Goal: Task Accomplishment & Management: Manage account settings

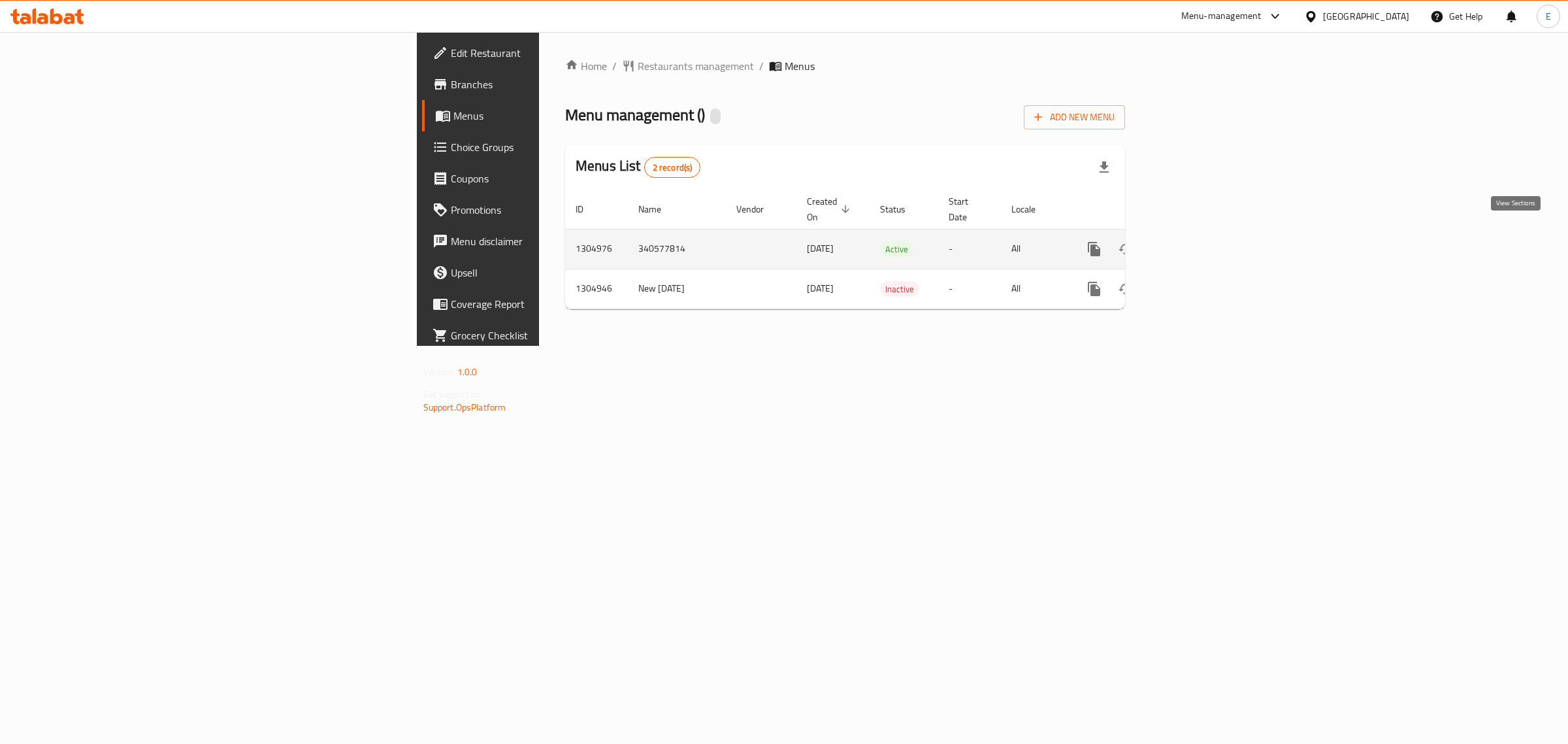
click at [1196, 241] on icon "enhanced table" at bounding box center [1188, 249] width 16 height 16
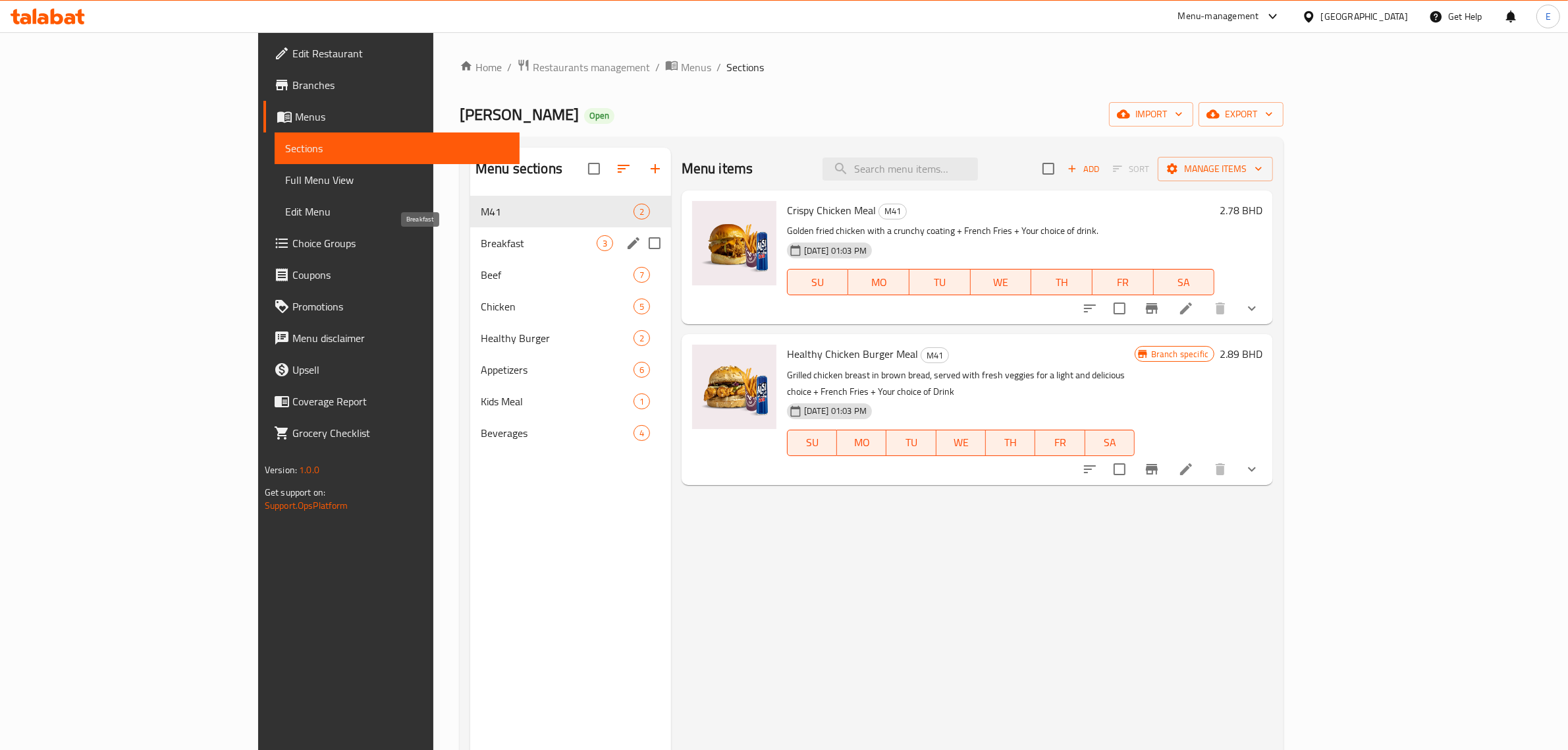
click at [481, 249] on span "Breakfast" at bounding box center [539, 243] width 116 height 16
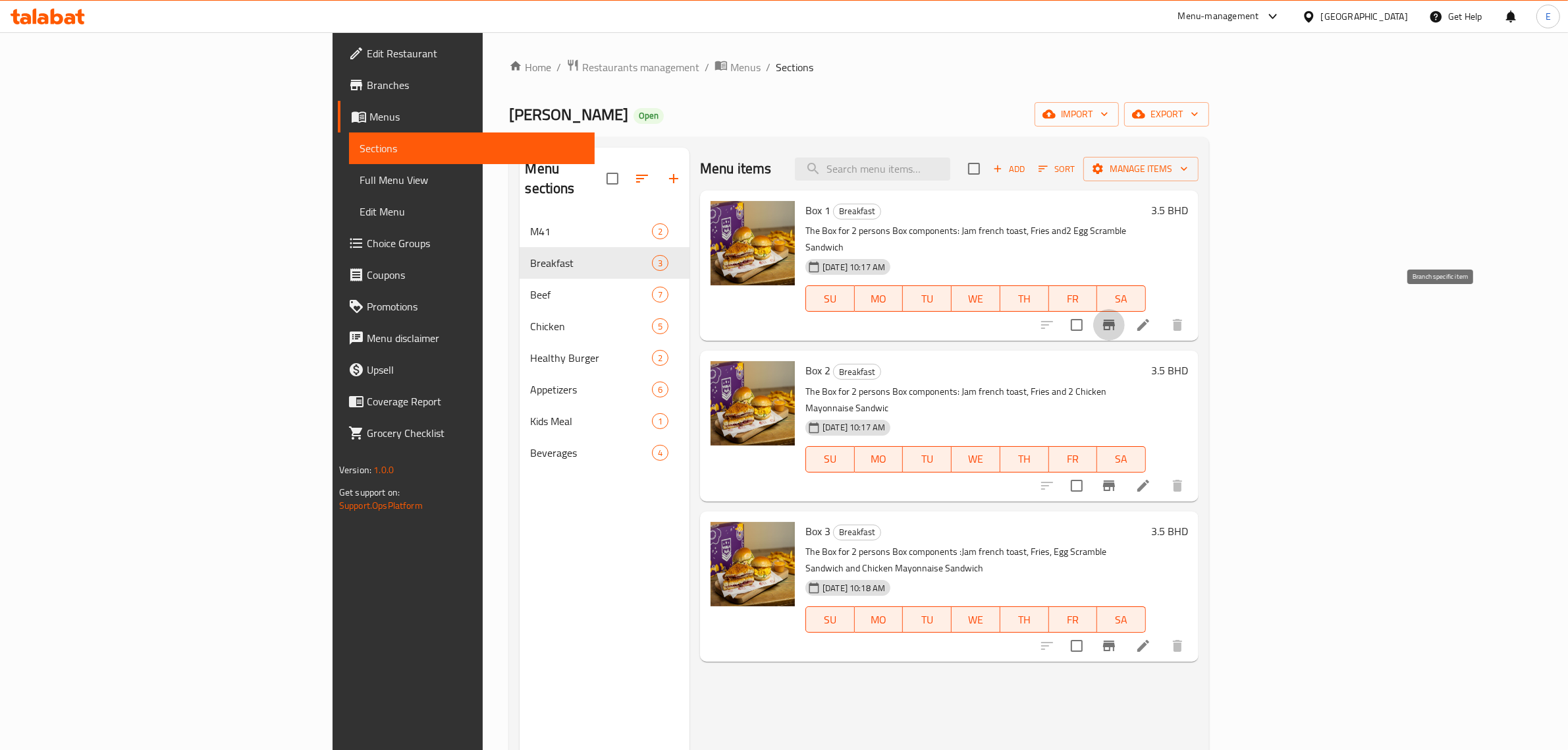
click at [1117, 317] on icon "Branch-specific-item" at bounding box center [1109, 325] width 16 height 16
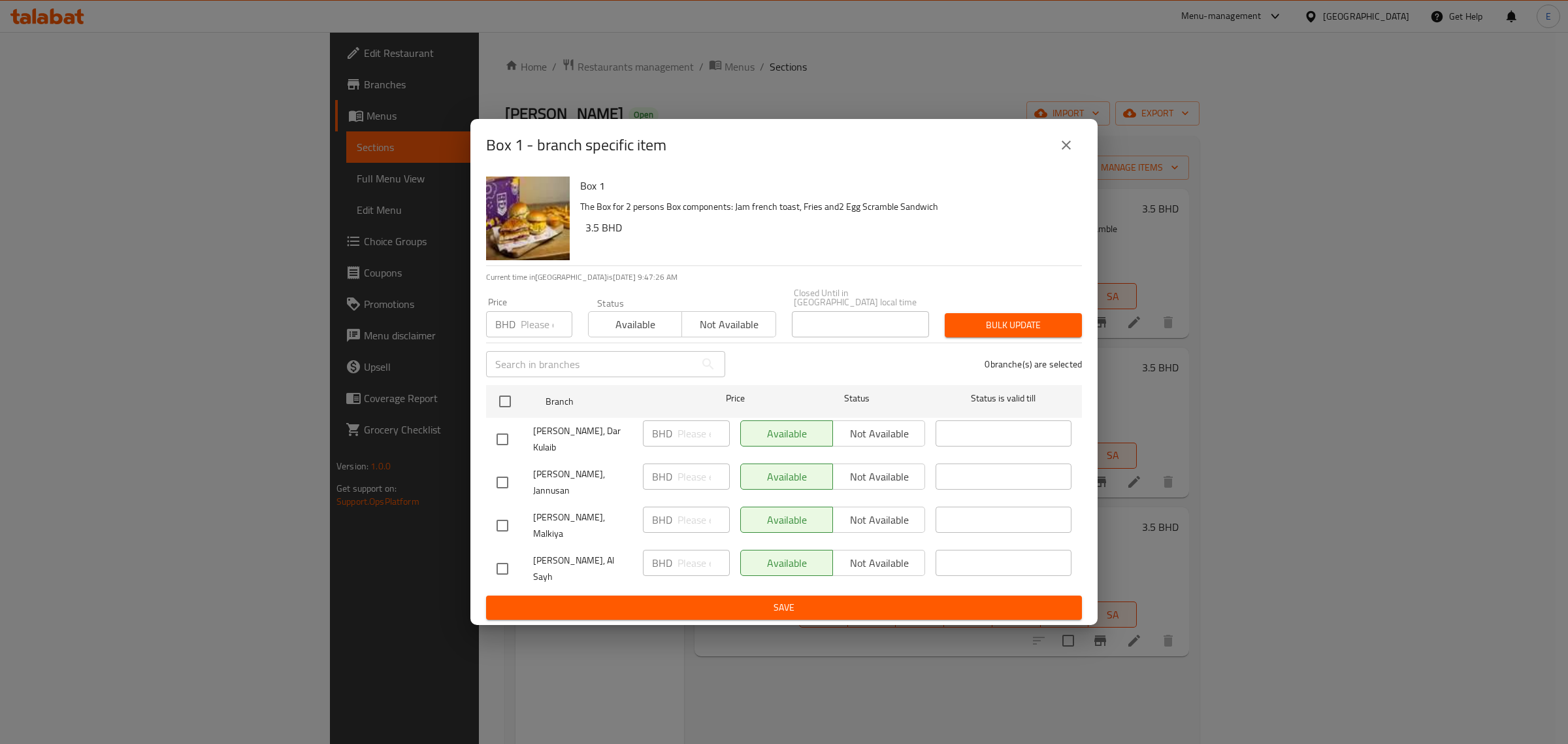
click at [507, 485] on input "checkbox" at bounding box center [502, 482] width 27 height 27
checkbox input "true"
drag, startPoint x: 499, startPoint y: 515, endPoint x: 755, endPoint y: 502, distance: 256.3
click at [499, 514] on input "checkbox" at bounding box center [502, 525] width 27 height 27
checkbox input "true"
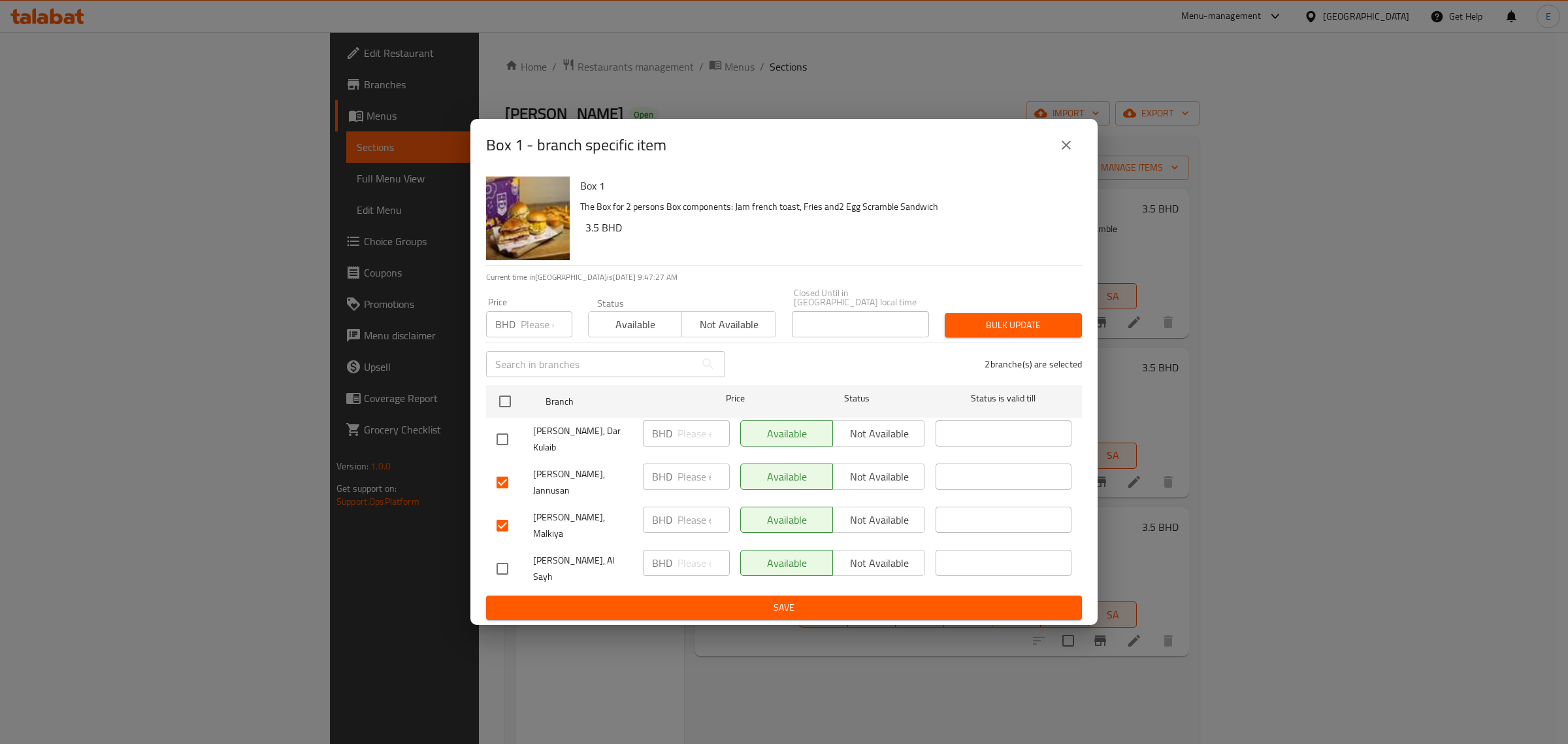
drag, startPoint x: 870, startPoint y: 488, endPoint x: 873, endPoint y: 515, distance: 27.2
click at [870, 486] on span "Not available" at bounding box center [879, 477] width 81 height 19
click at [874, 517] on span "Not available" at bounding box center [879, 520] width 81 height 19
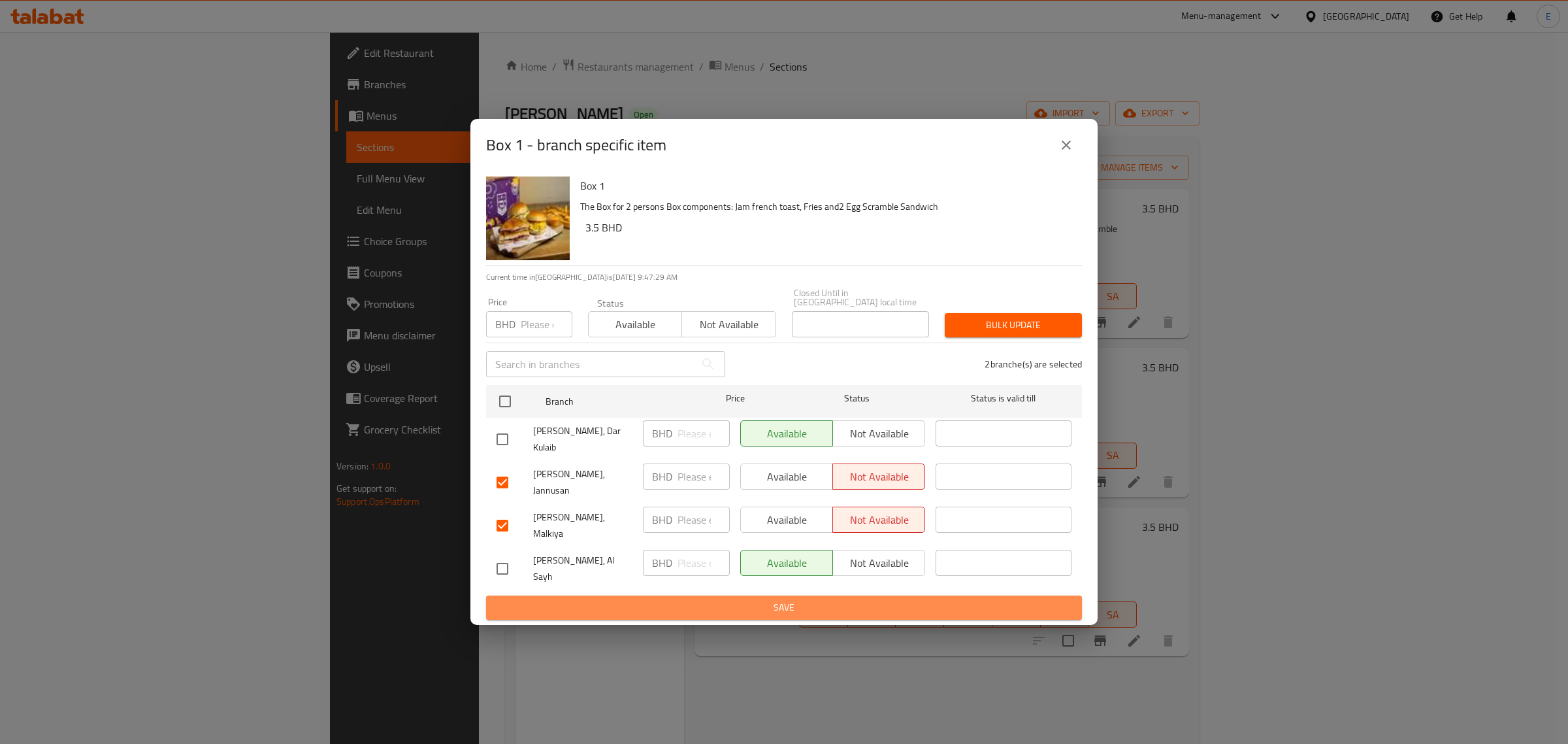
click at [874, 600] on span "Save" at bounding box center [784, 607] width 575 height 16
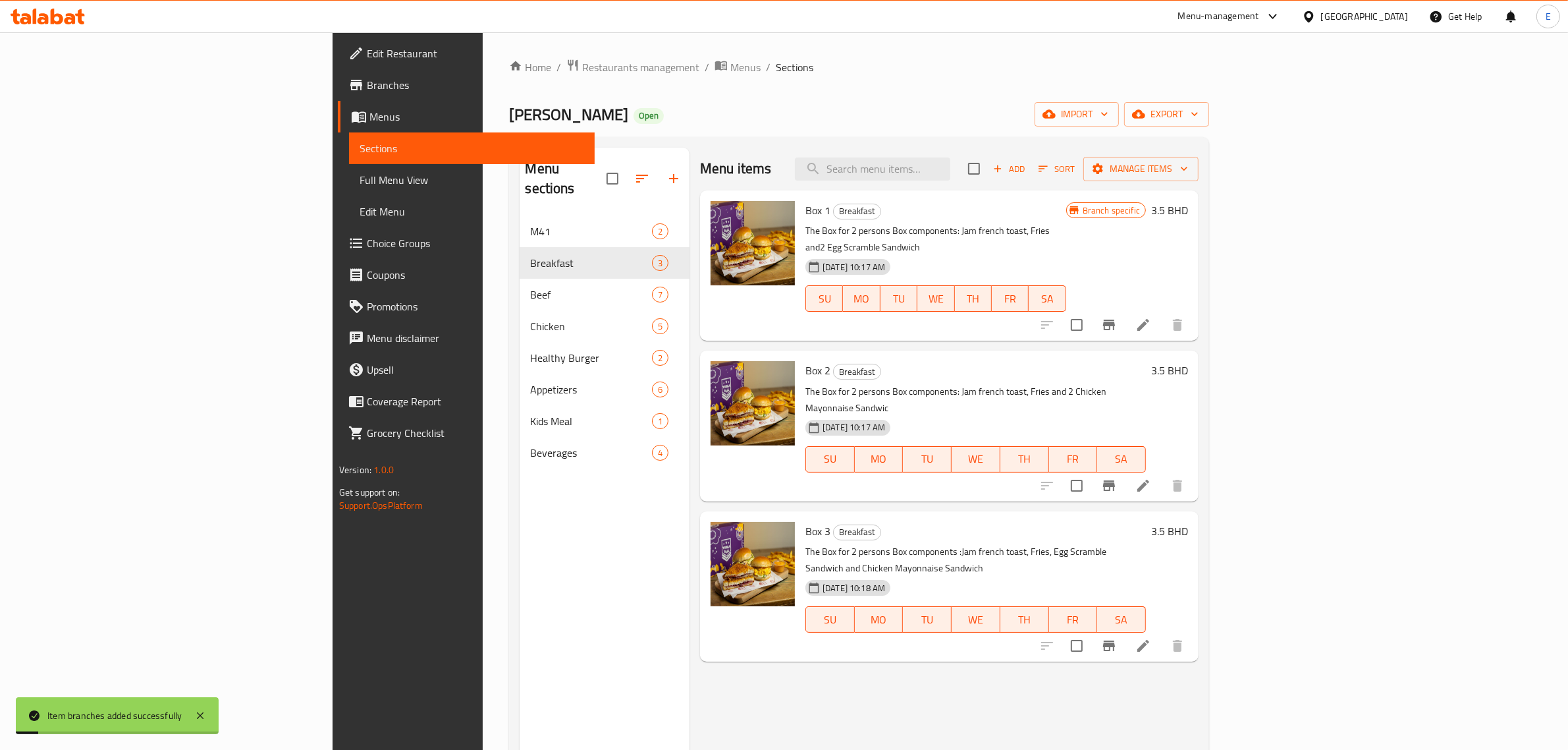
click at [1117, 478] on icon "Branch-specific-item" at bounding box center [1109, 486] width 16 height 16
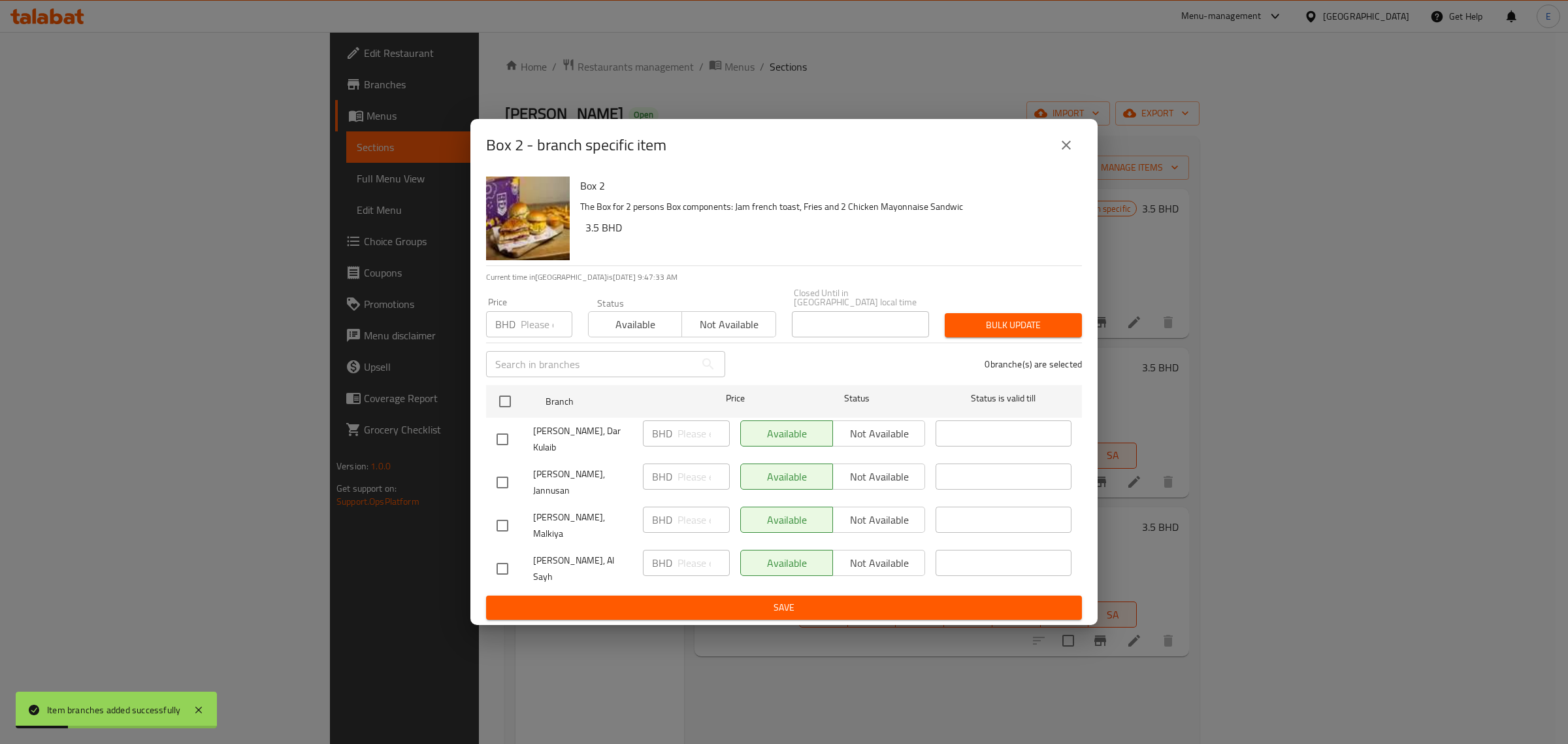
drag, startPoint x: 506, startPoint y: 478, endPoint x: 501, endPoint y: 504, distance: 26.5
click at [507, 481] on input "checkbox" at bounding box center [502, 482] width 27 height 27
checkbox input "true"
drag, startPoint x: 503, startPoint y: 518, endPoint x: 527, endPoint y: 510, distance: 25.3
click at [504, 517] on input "checkbox" at bounding box center [502, 525] width 27 height 27
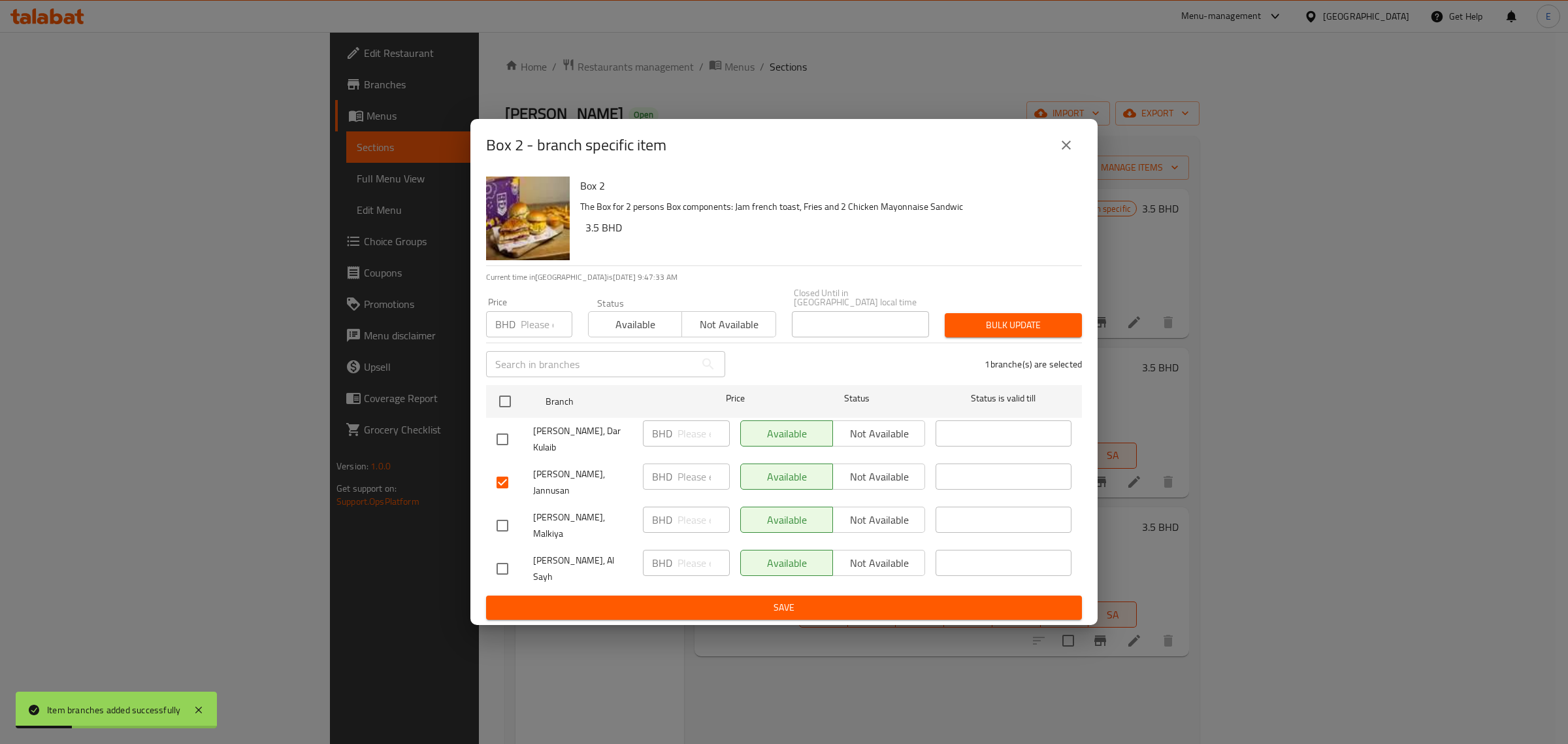
checkbox input "true"
click at [871, 485] on span "Not available" at bounding box center [879, 477] width 81 height 19
click at [870, 514] on span "Not available" at bounding box center [879, 520] width 81 height 19
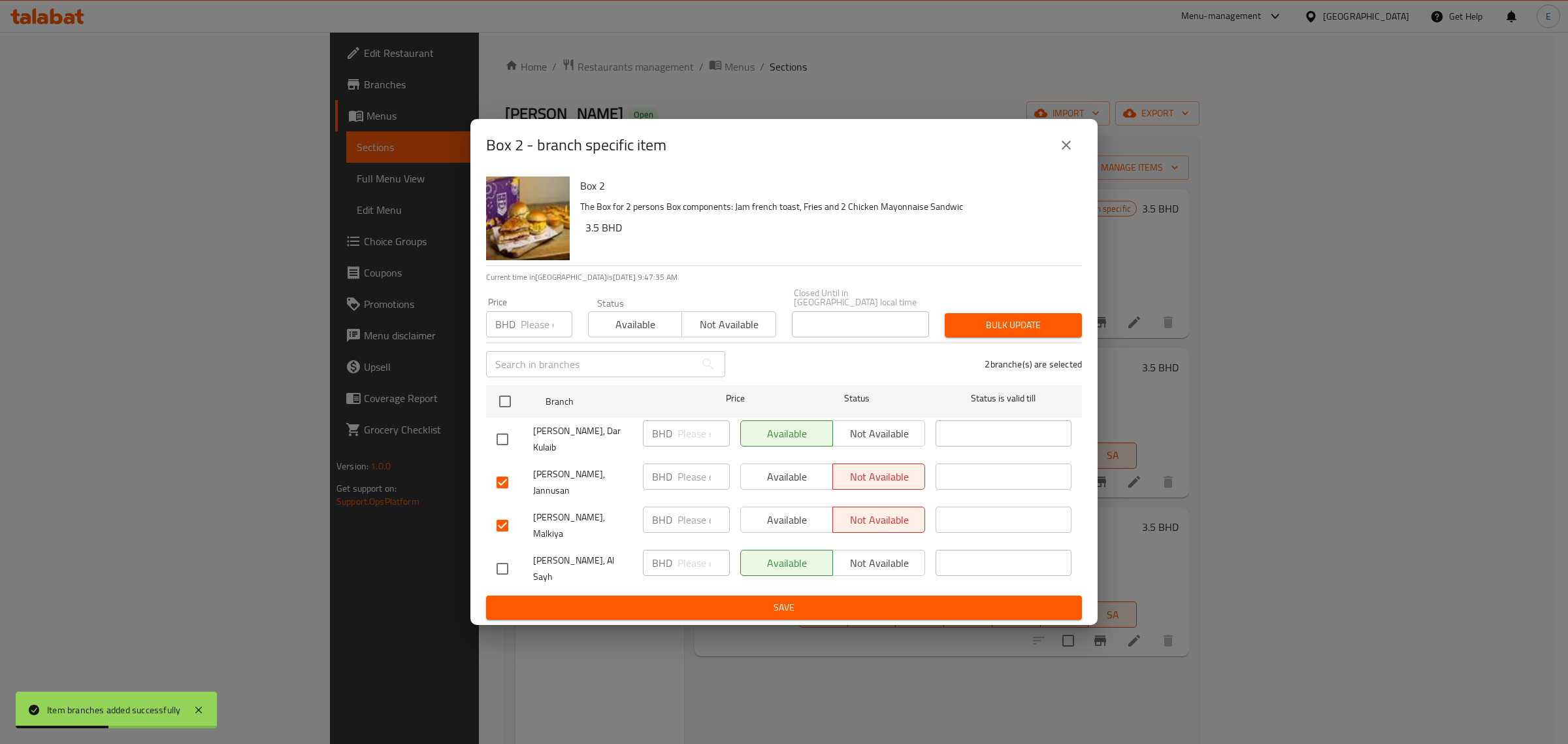
click at [834, 600] on span "Save" at bounding box center [784, 607] width 575 height 16
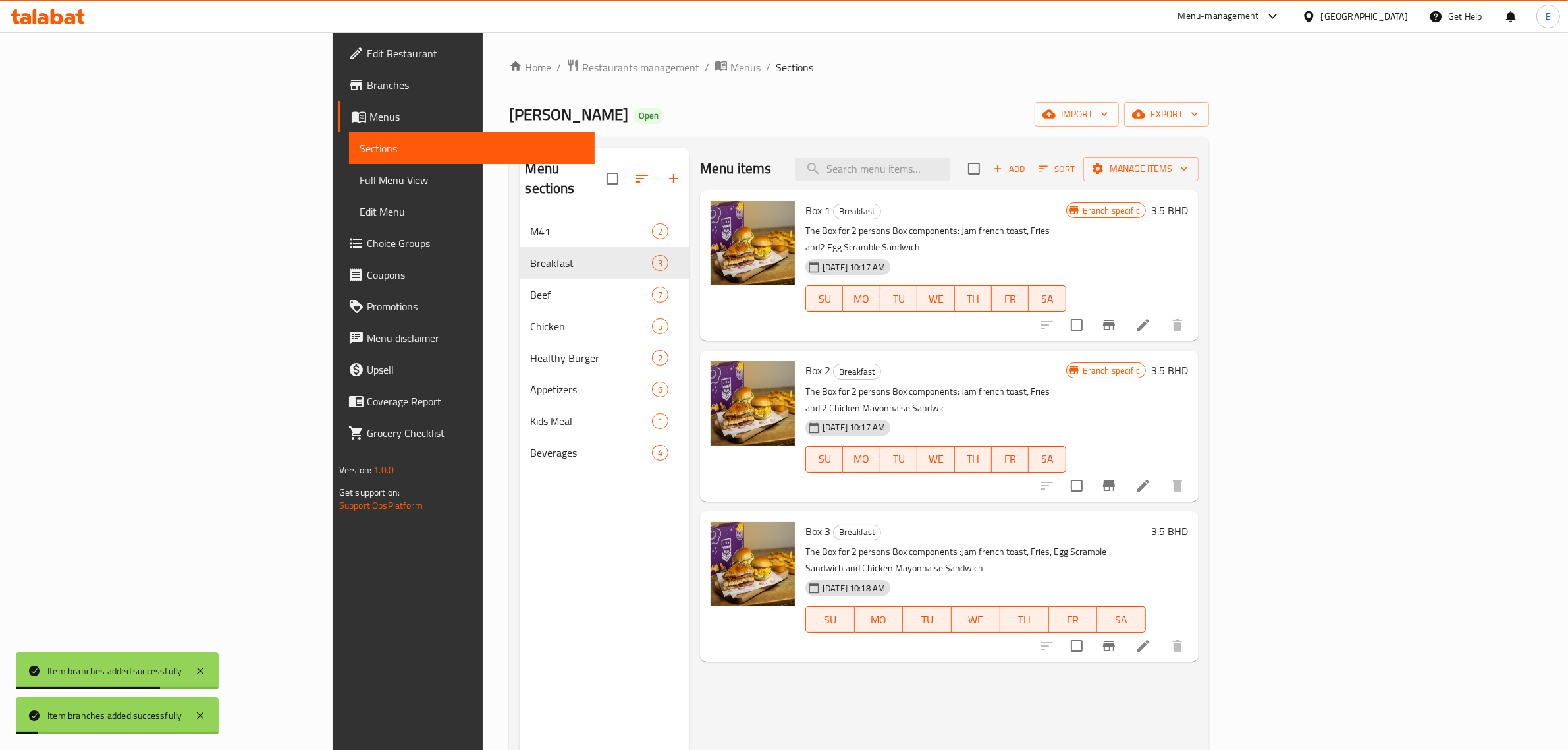
click at [1117, 637] on icon "Branch-specific-item" at bounding box center [1109, 645] width 16 height 16
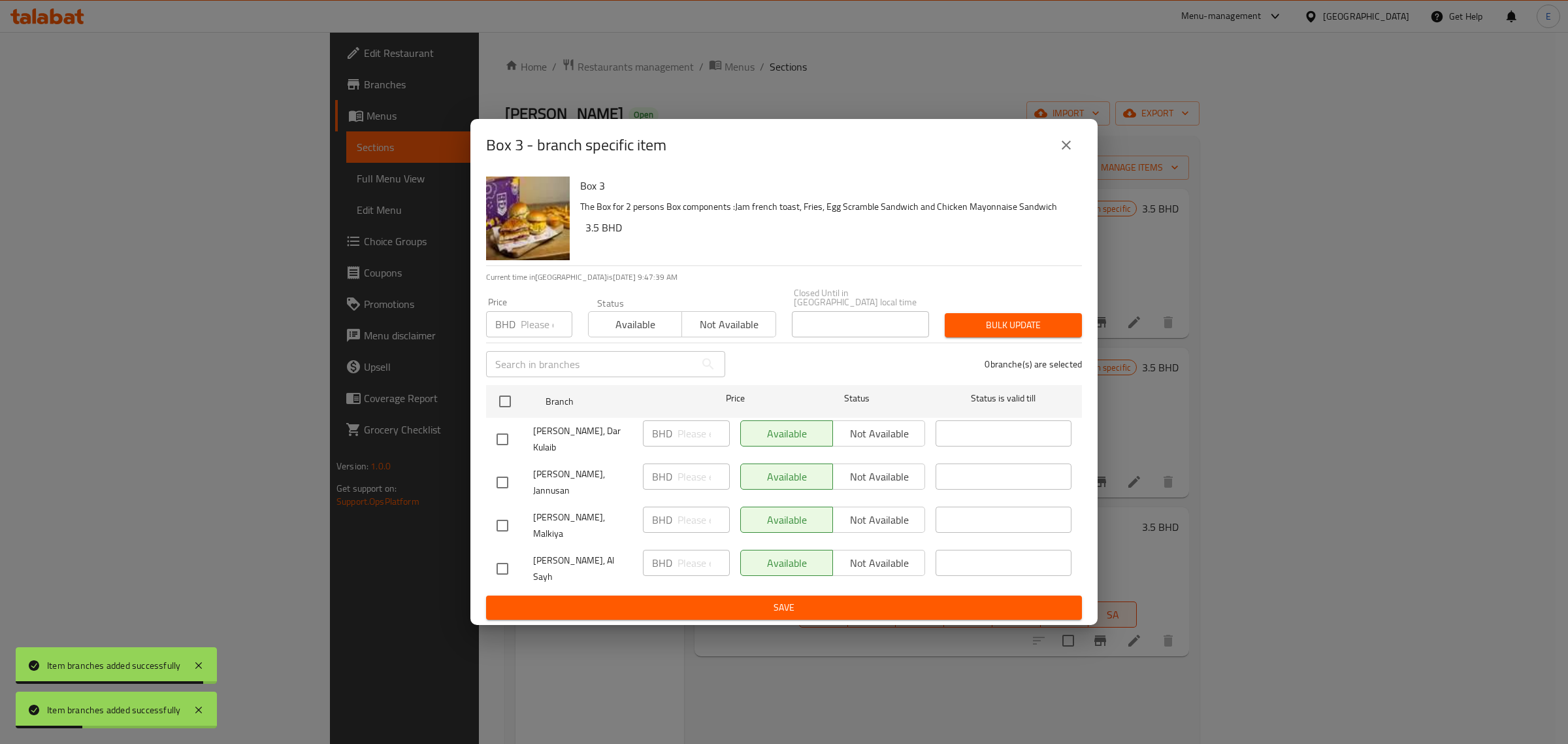
click at [510, 485] on input "checkbox" at bounding box center [502, 482] width 27 height 27
checkbox input "true"
click at [504, 512] on input "checkbox" at bounding box center [502, 525] width 27 height 27
checkbox input "true"
drag, startPoint x: 883, startPoint y: 488, endPoint x: 882, endPoint y: 495, distance: 7.1
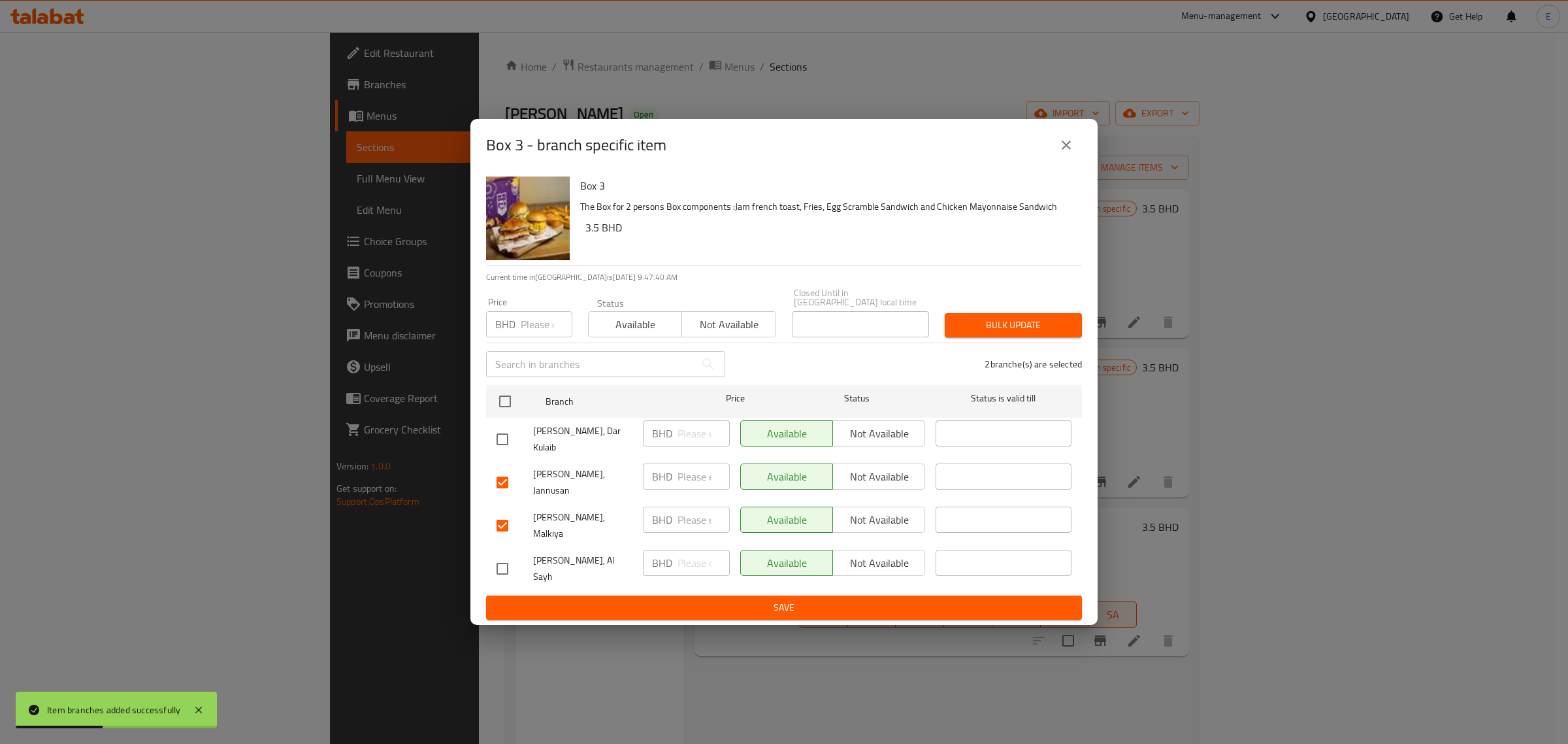
click at [883, 486] on span "Not available" at bounding box center [879, 477] width 81 height 19
click at [879, 513] on span "Not available" at bounding box center [879, 520] width 81 height 19
click at [857, 600] on span "Save" at bounding box center [784, 607] width 575 height 16
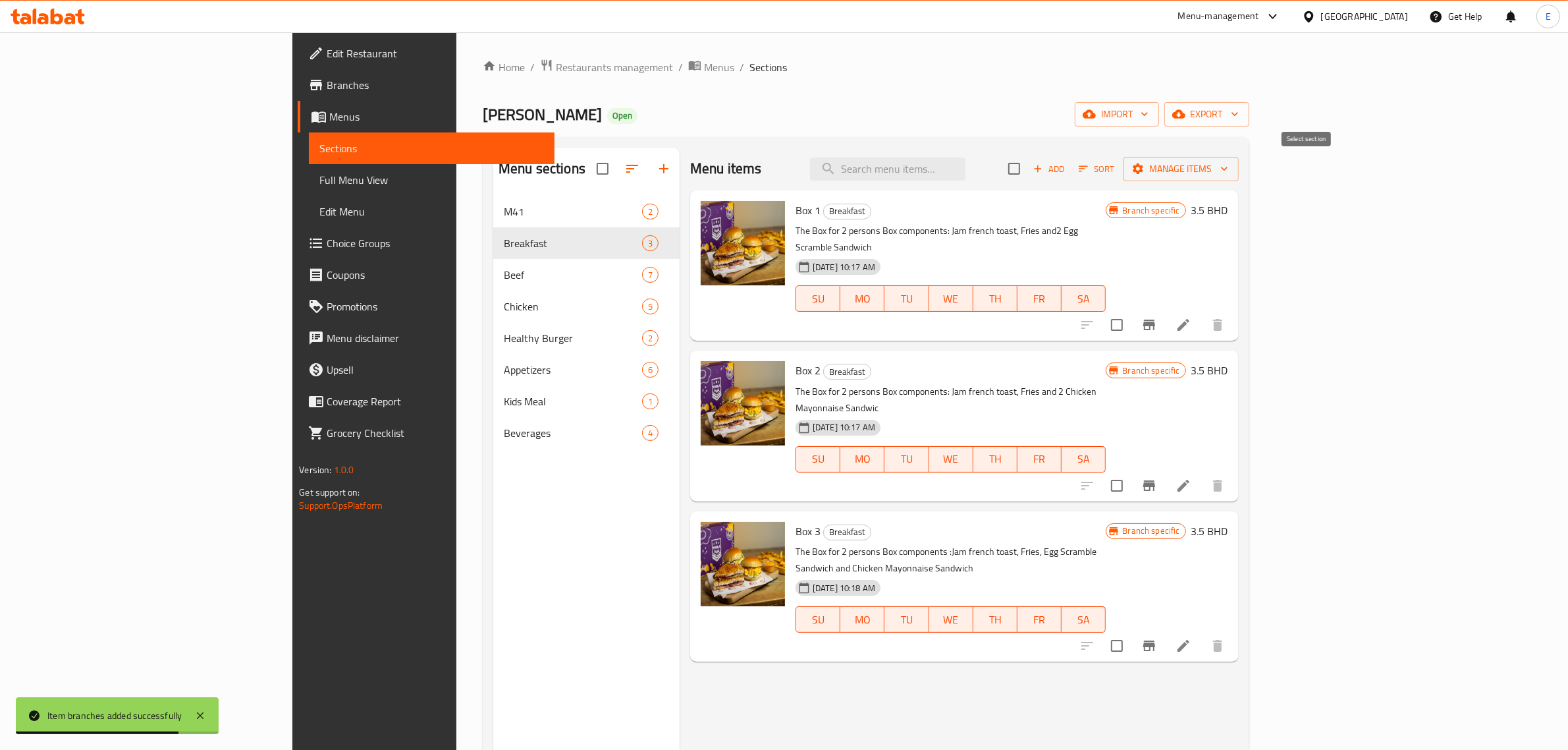
click at [1028, 165] on input "checkbox" at bounding box center [1014, 168] width 27 height 27
checkbox input "true"
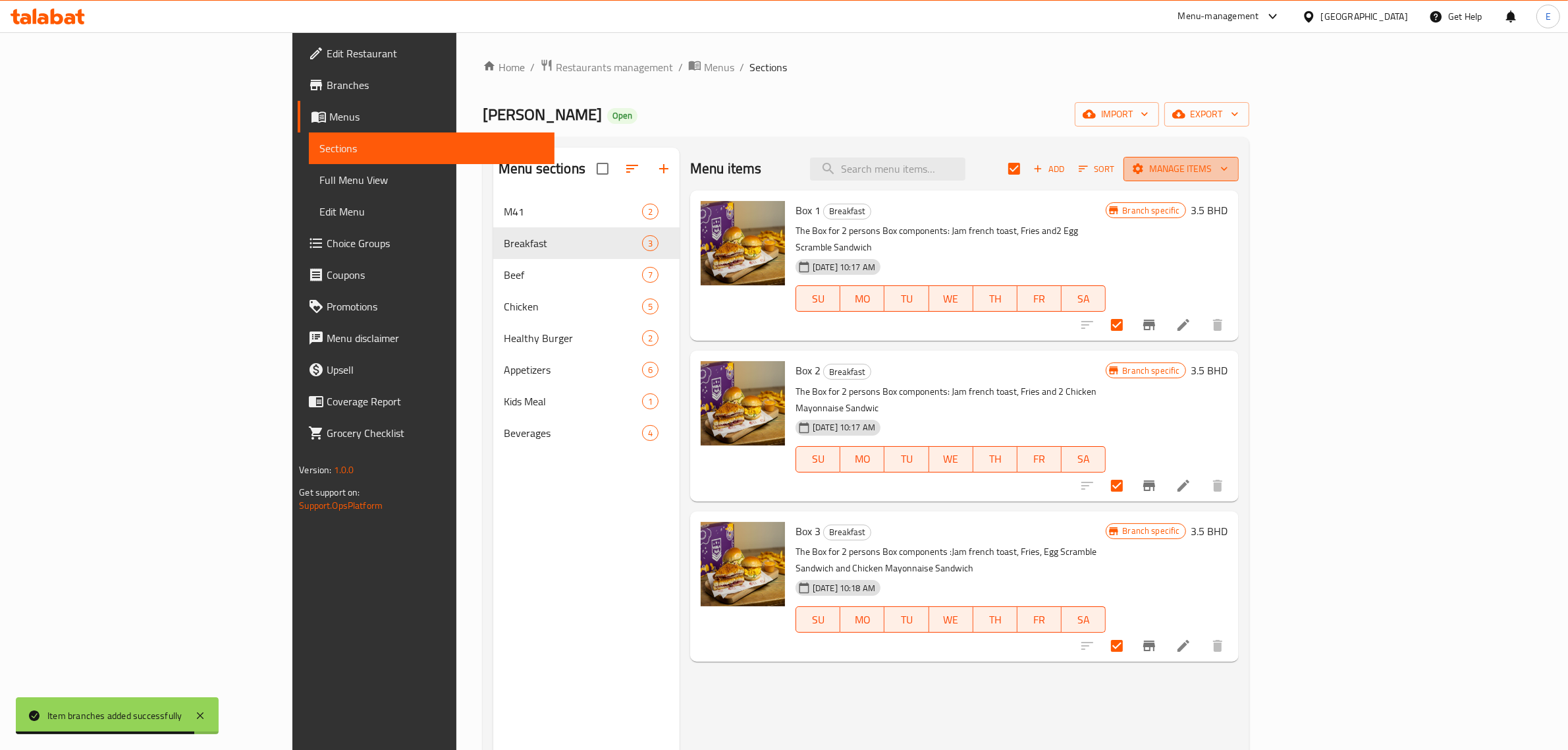
click at [1228, 176] on span "Manage items" at bounding box center [1181, 169] width 94 height 16
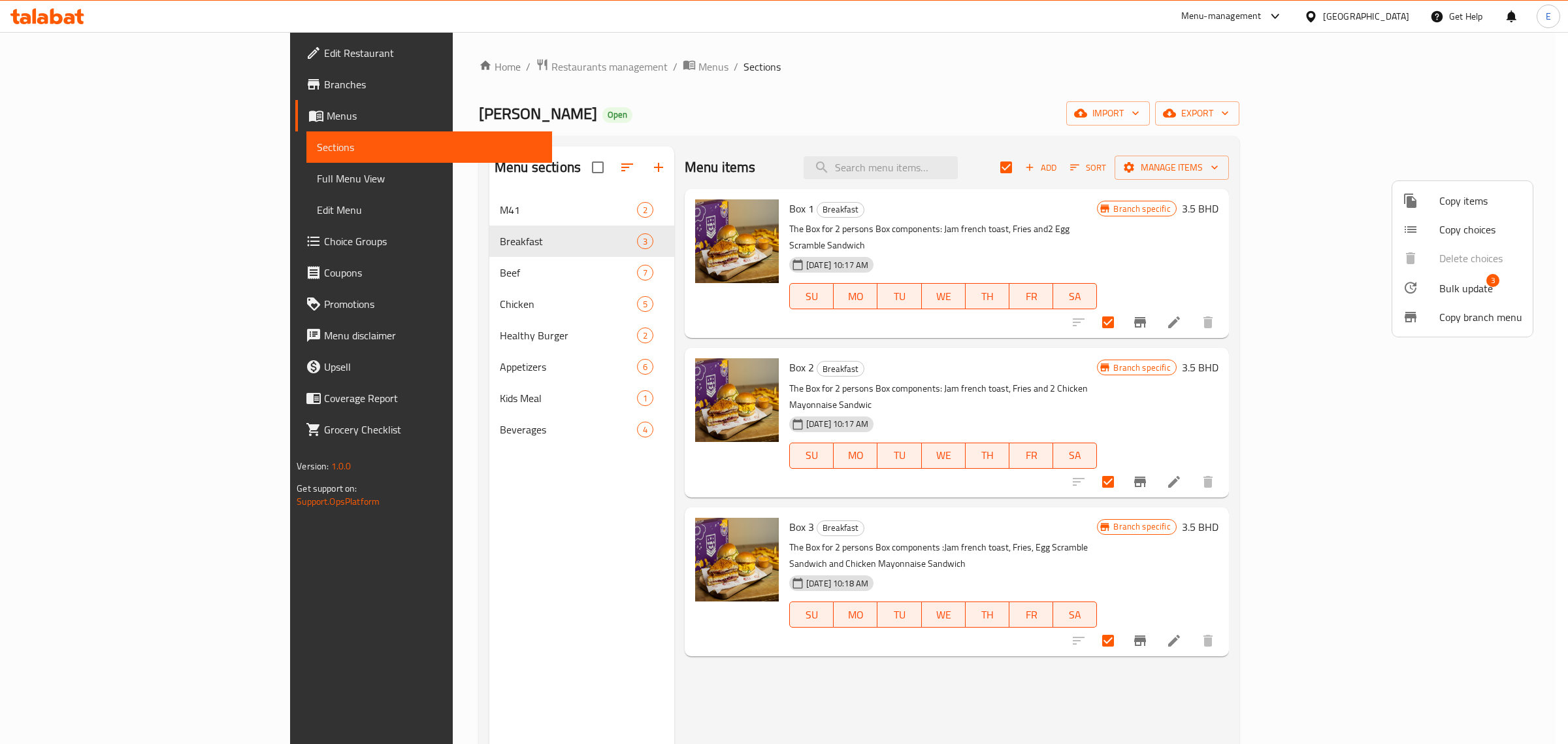
click at [1449, 282] on span "Bulk update" at bounding box center [1466, 288] width 53 height 16
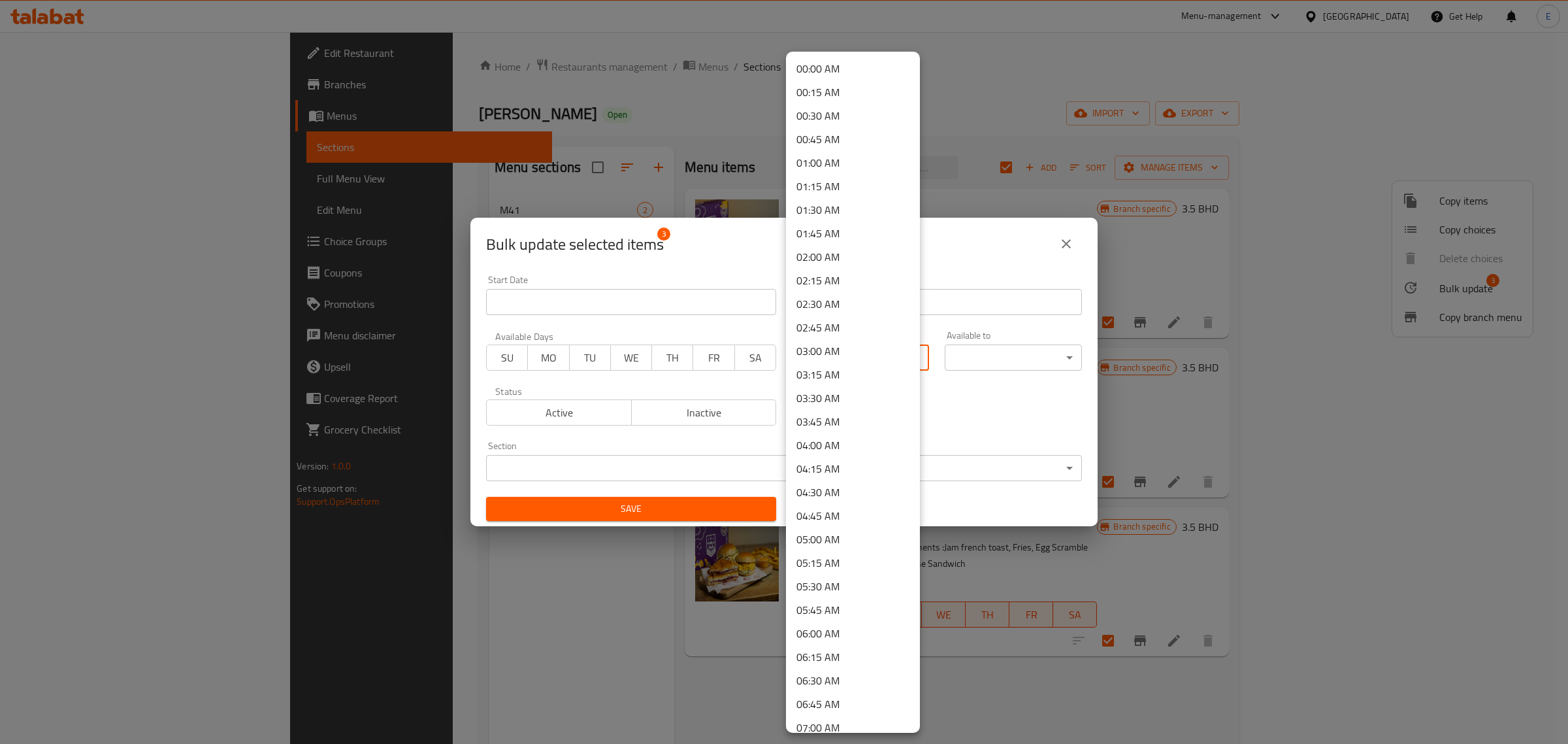
click at [843, 351] on body "​ Menu-management Bahrain Get Help E Edit Restaurant Branches Menus Sections Fu…" at bounding box center [784, 388] width 1568 height 712
click at [991, 268] on div at bounding box center [784, 372] width 1568 height 744
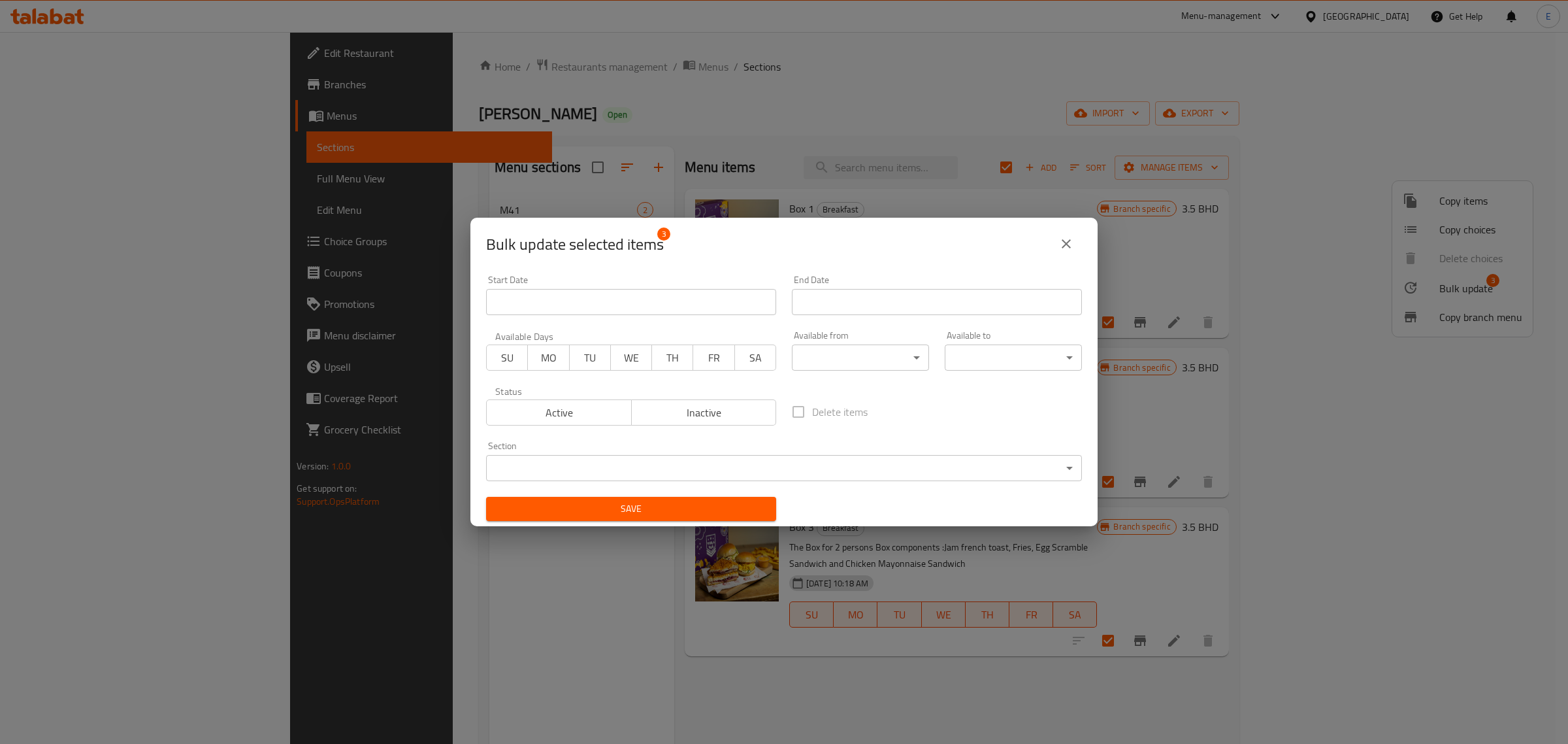
click at [1068, 243] on div "00:00 AM 00:15 AM 00:30 AM 00:45 AM 01:00 AM 01:15 AM 01:30 AM 01:45 AM 02:00 A…" at bounding box center [784, 372] width 1568 height 744
click at [1069, 243] on icon "close" at bounding box center [1066, 244] width 16 height 16
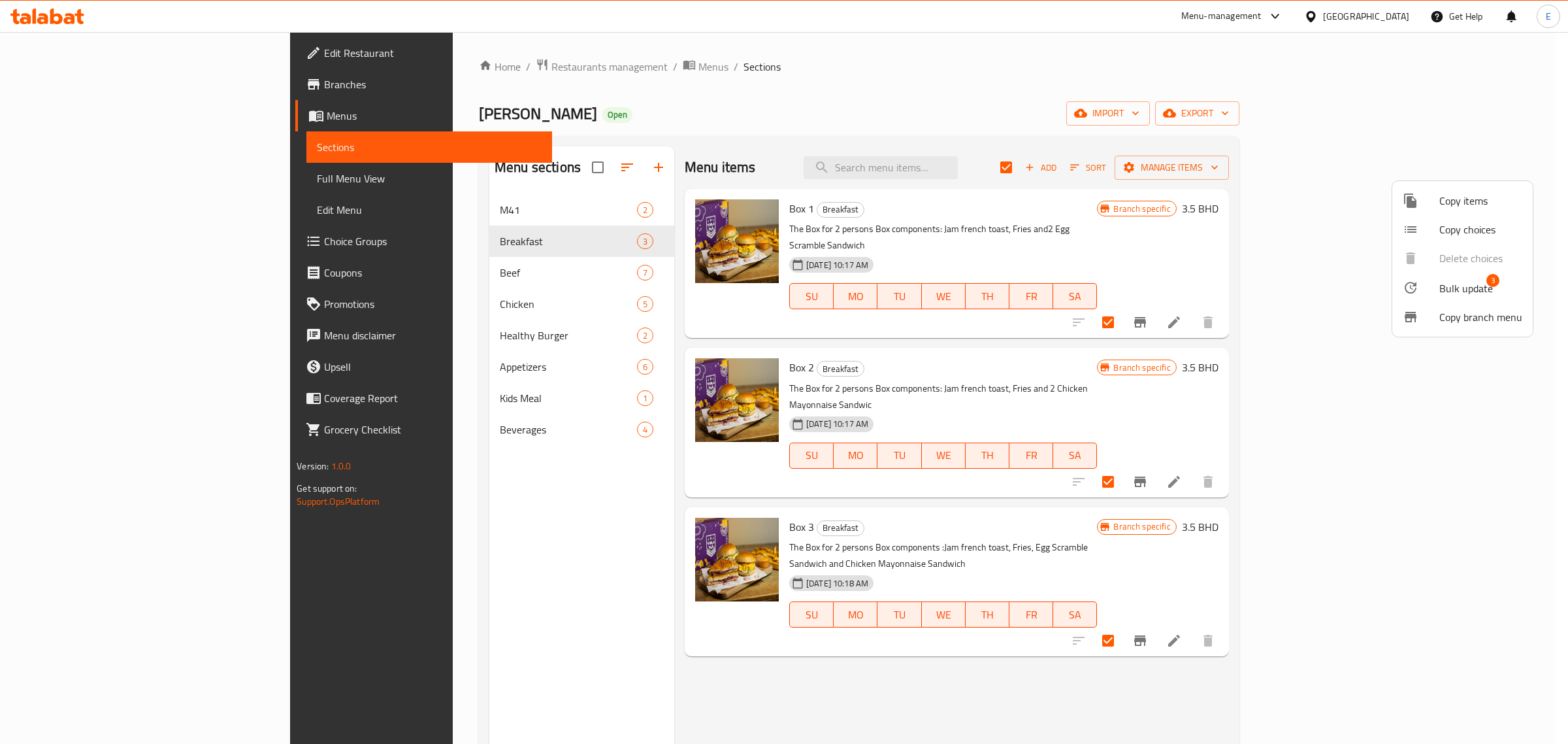
click at [1315, 231] on div at bounding box center [784, 372] width 1568 height 744
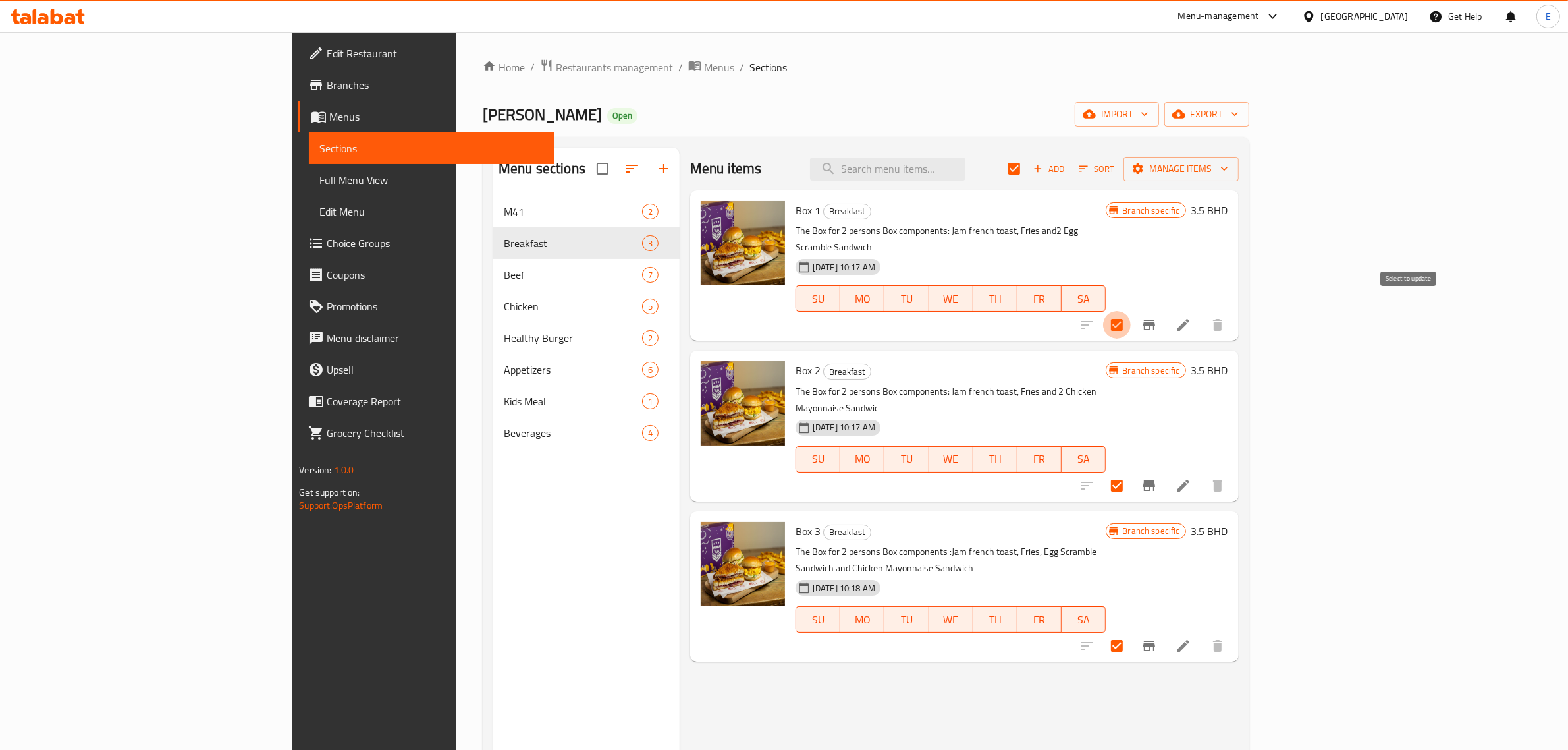
click at [1131, 314] on input "checkbox" at bounding box center [1117, 324] width 27 height 27
checkbox input "false"
drag, startPoint x: 1414, startPoint y: 452, endPoint x: 1400, endPoint y: 513, distance: 62.6
click at [1131, 472] on input "checkbox" at bounding box center [1117, 485] width 27 height 27
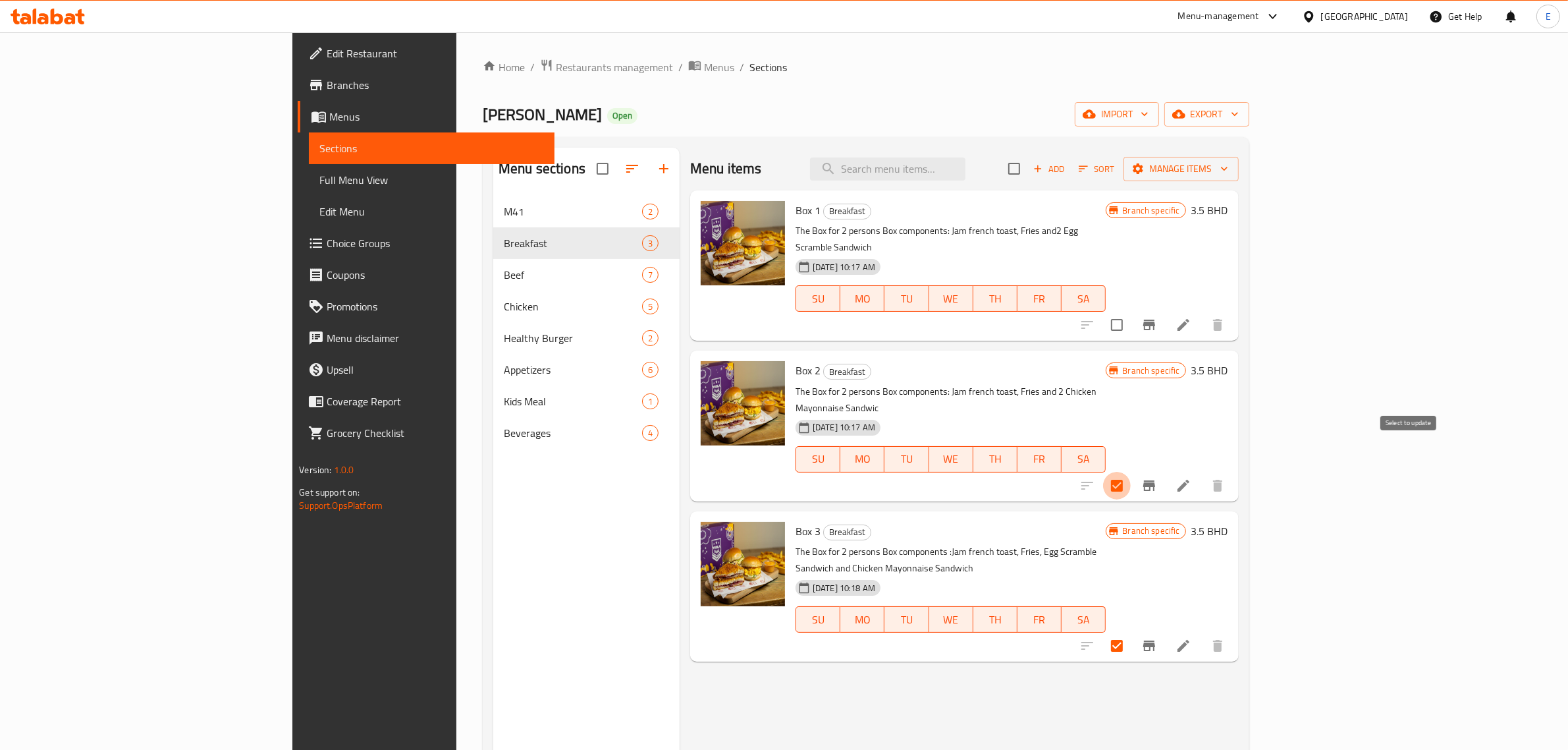
checkbox input "false"
click at [1131, 632] on input "checkbox" at bounding box center [1117, 645] width 27 height 27
checkbox input "false"
drag, startPoint x: 1414, startPoint y: 299, endPoint x: 1456, endPoint y: 300, distance: 42.0
click at [1131, 311] on input "checkbox" at bounding box center [1117, 324] width 27 height 27
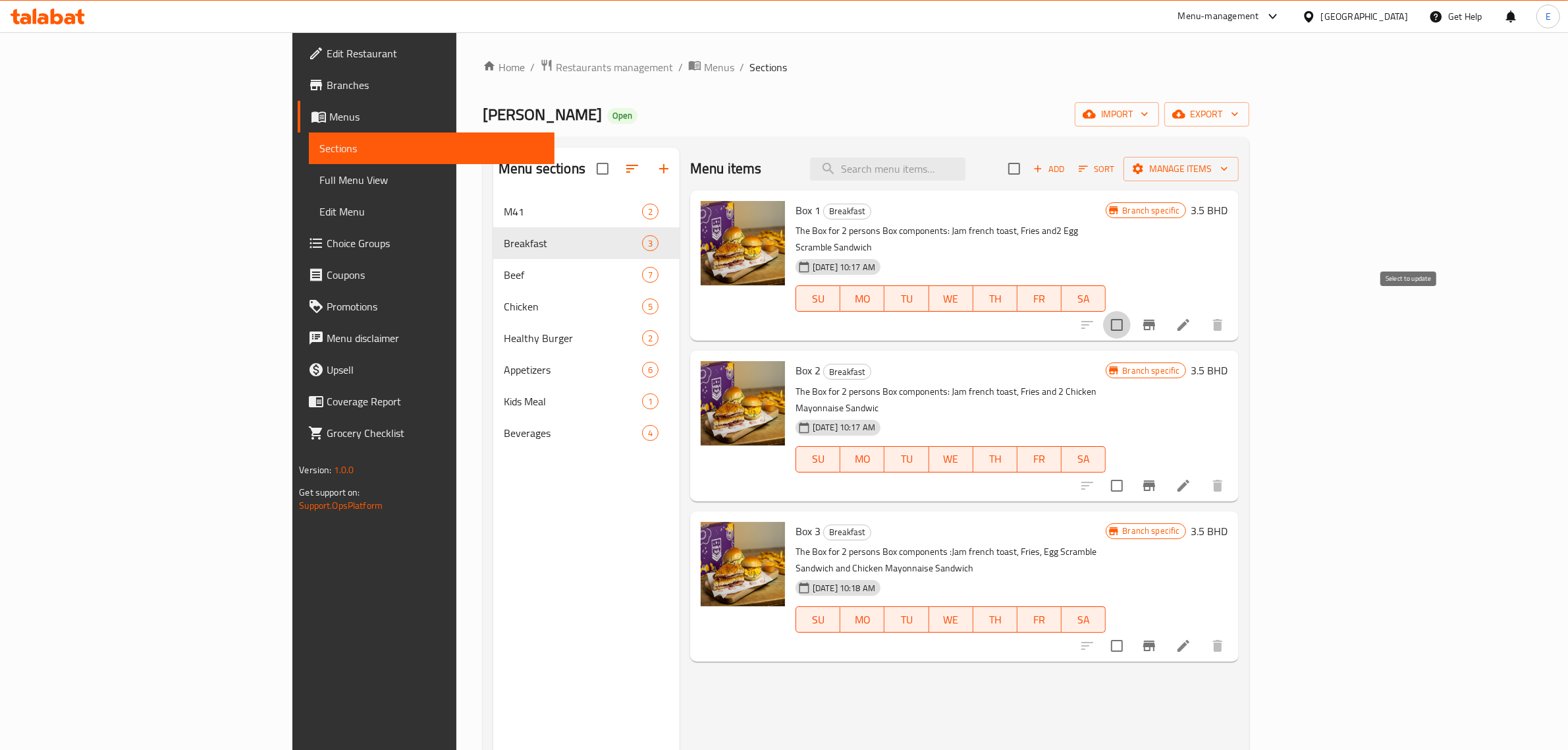
checkbox input "true"
click at [1157, 317] on icon "Branch-specific-item" at bounding box center [1150, 325] width 16 height 16
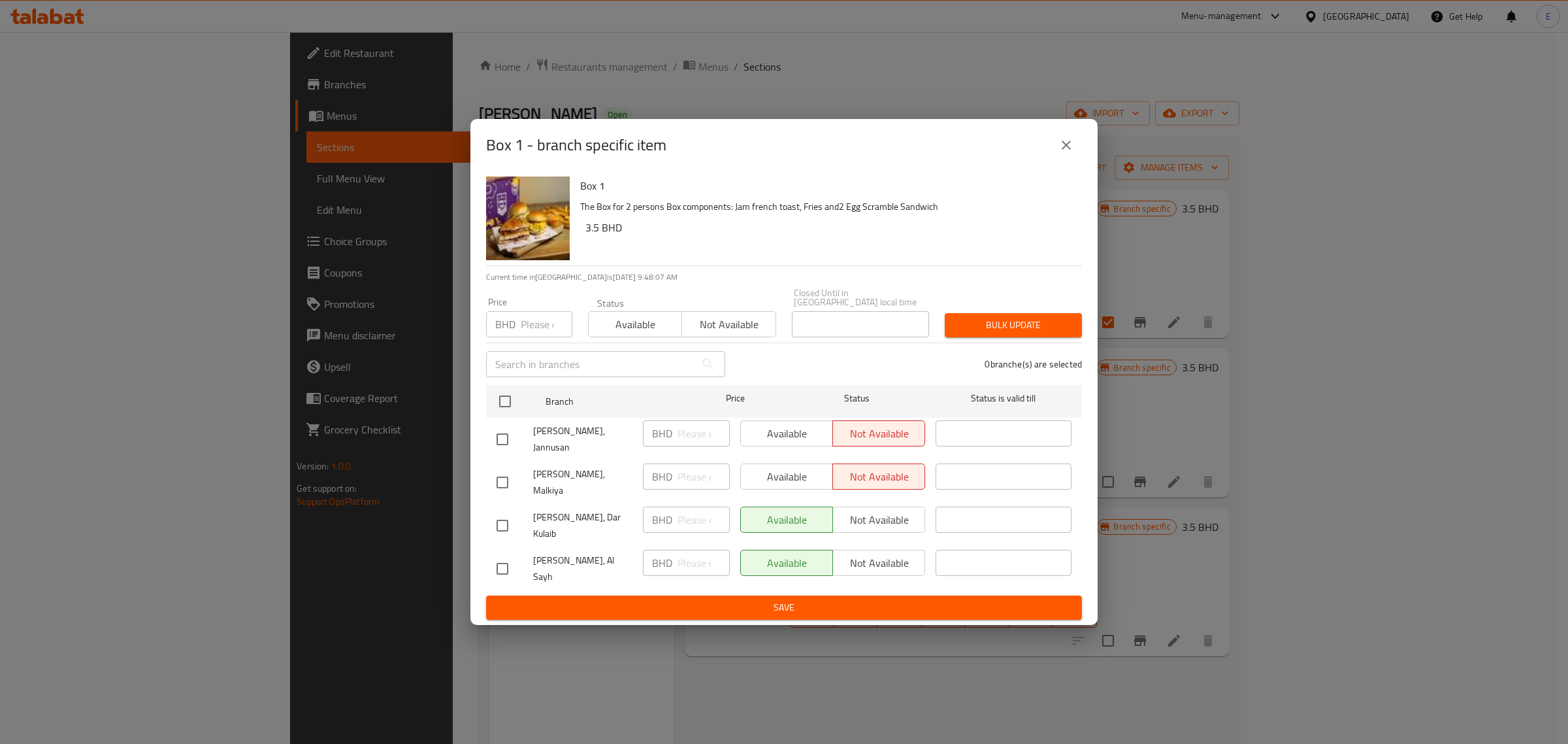
click at [1065, 153] on icon "close" at bounding box center [1066, 145] width 16 height 16
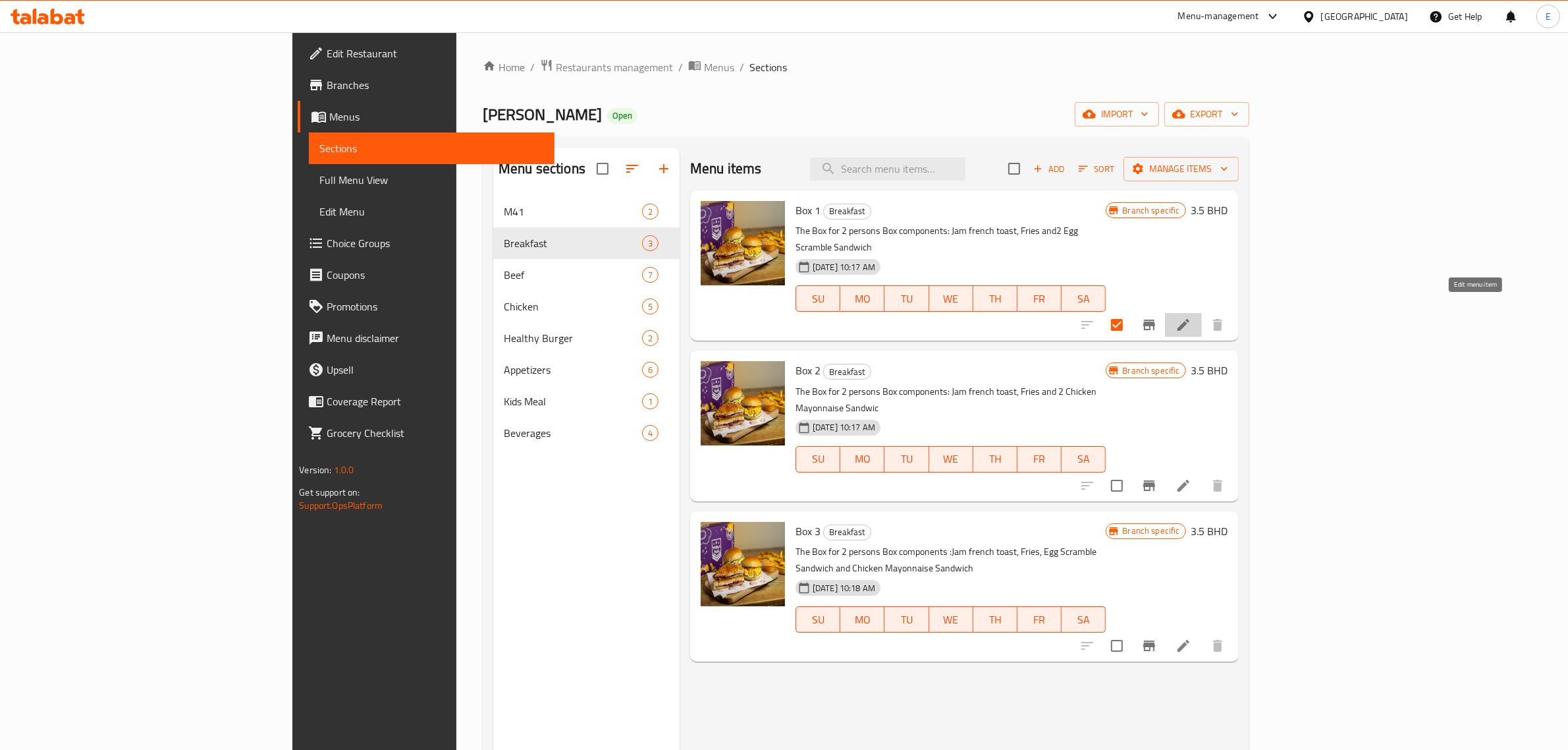
click at [1190, 319] on icon at bounding box center [1183, 324] width 12 height 12
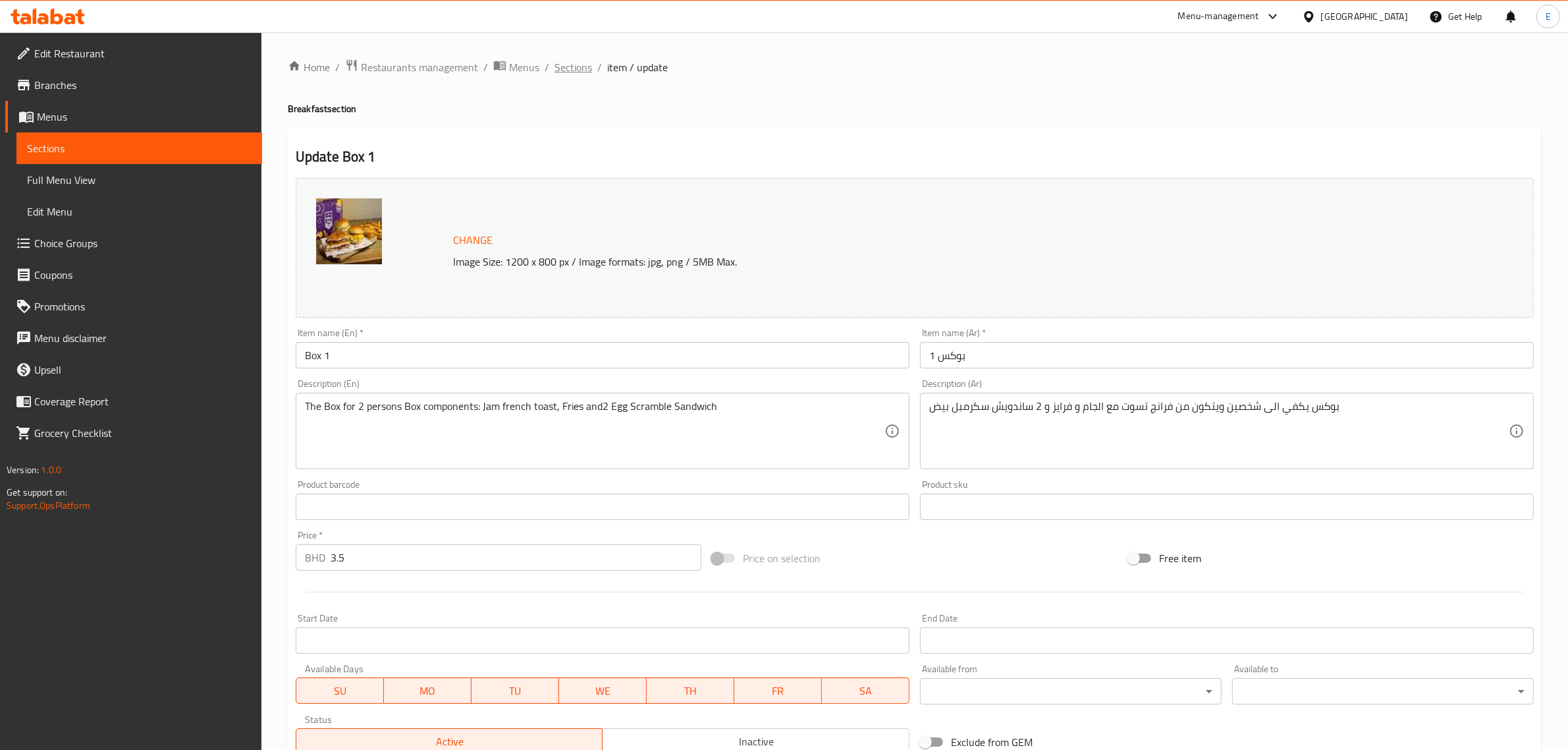
click at [579, 66] on span "Sections" at bounding box center [573, 68] width 38 height 16
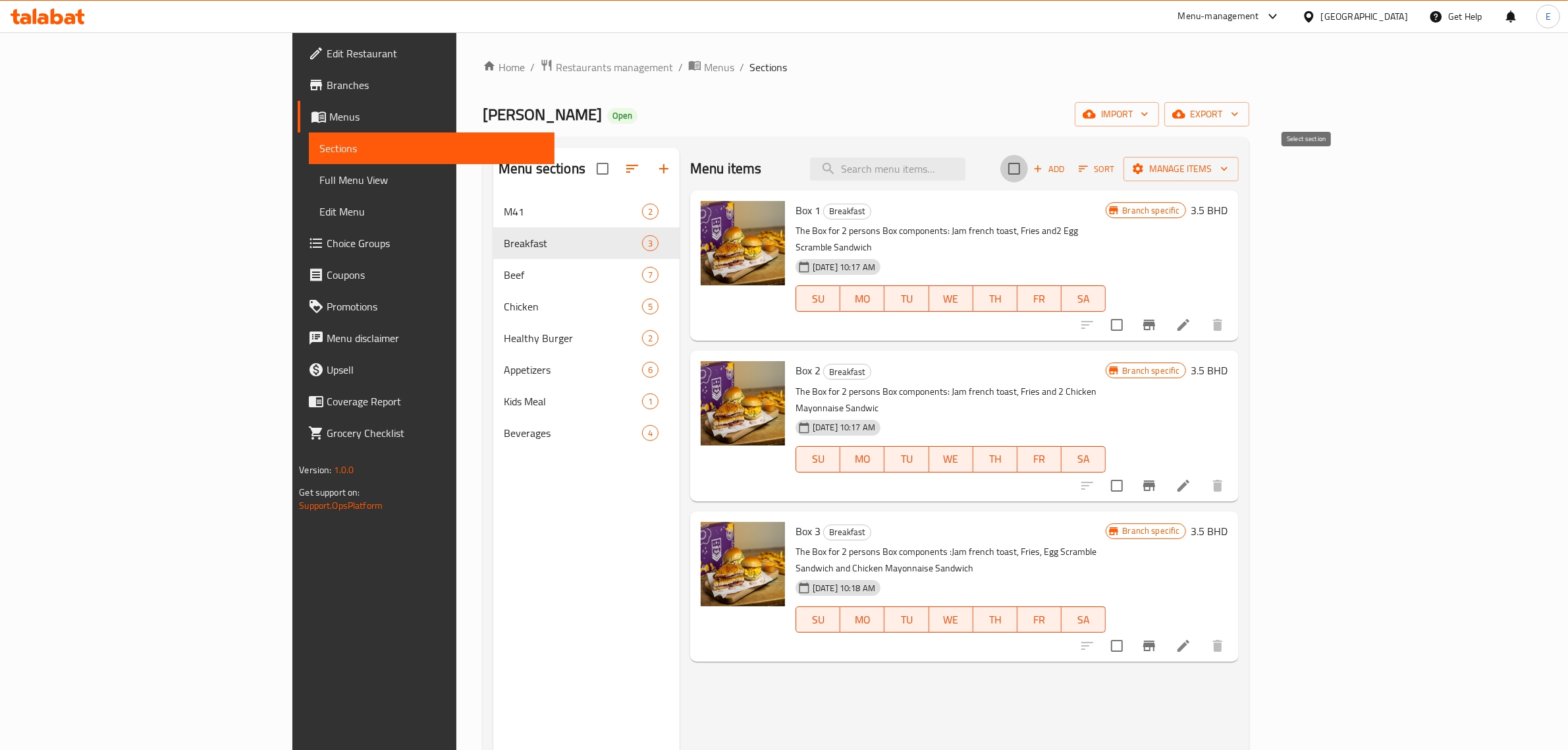
click at [1028, 169] on input "checkbox" at bounding box center [1014, 168] width 27 height 27
checkbox input "true"
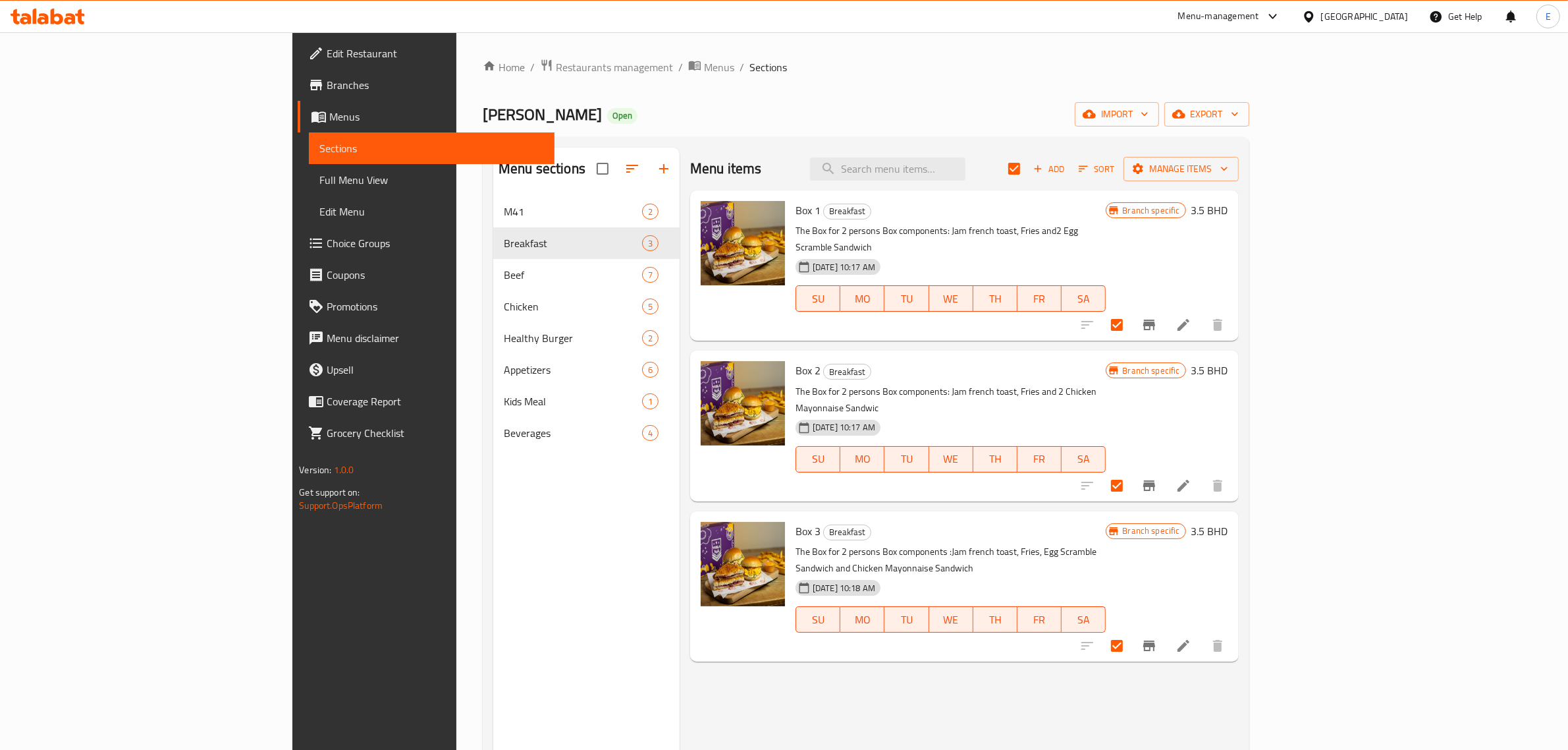
drag, startPoint x: 1276, startPoint y: 140, endPoint x: 1562, endPoint y: 152, distance: 286.3
click at [1276, 152] on div "Home / Restaurants management / Menus / Sections Viola Burger Open import expor…" at bounding box center [866, 483] width 819 height 902
drag, startPoint x: 1535, startPoint y: 146, endPoint x: 1244, endPoint y: 158, distance: 291.2
click at [1237, 160] on div "Menu items Add Sort Manage items" at bounding box center [965, 168] width 549 height 43
drag, startPoint x: 1287, startPoint y: 152, endPoint x: 1276, endPoint y: 151, distance: 11.0
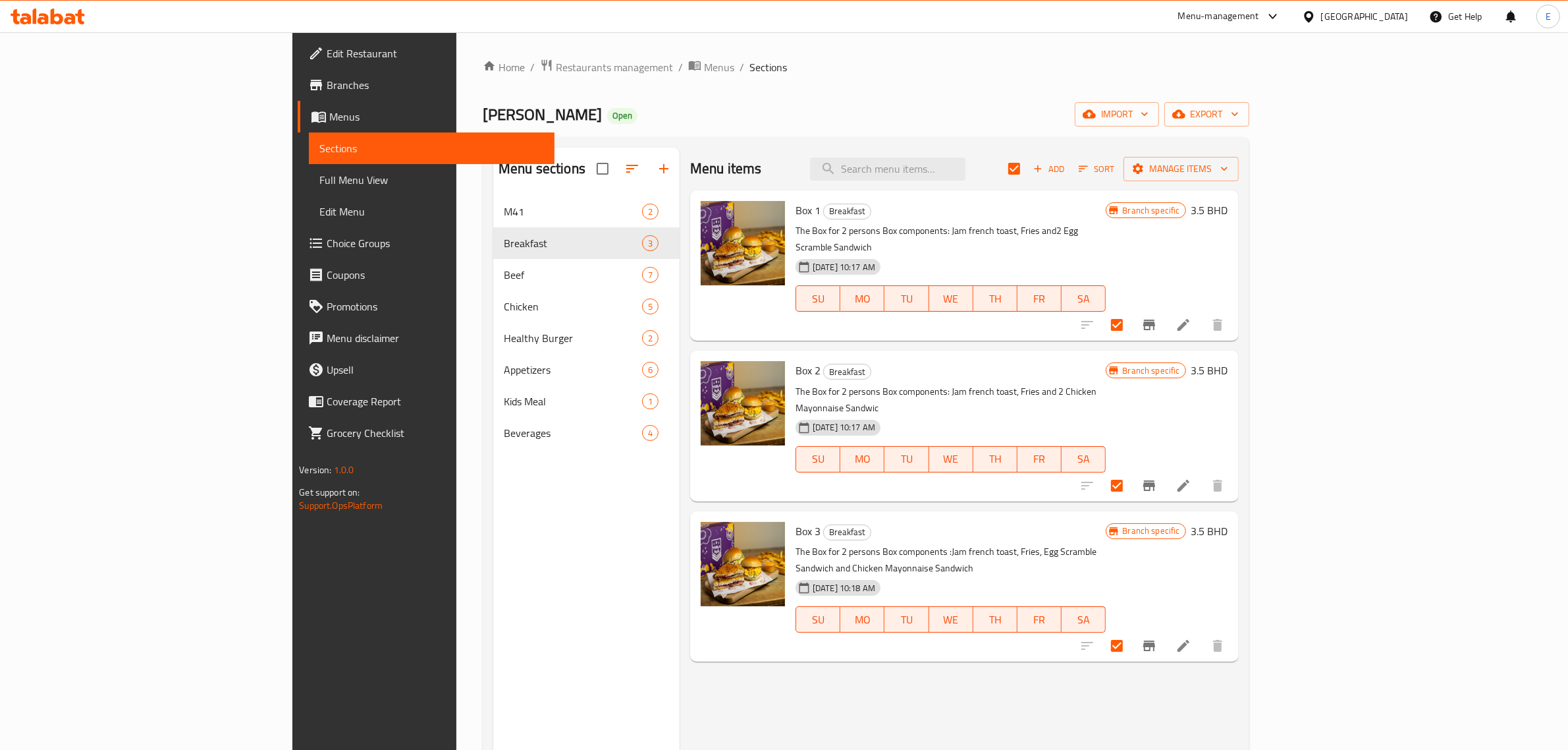
drag, startPoint x: 1272, startPoint y: 151, endPoint x: 1224, endPoint y: 165, distance: 50.0
click at [1205, 166] on div "Menu items Add Sort Manage items" at bounding box center [965, 168] width 549 height 43
click at [1228, 167] on span "Manage items" at bounding box center [1181, 169] width 94 height 16
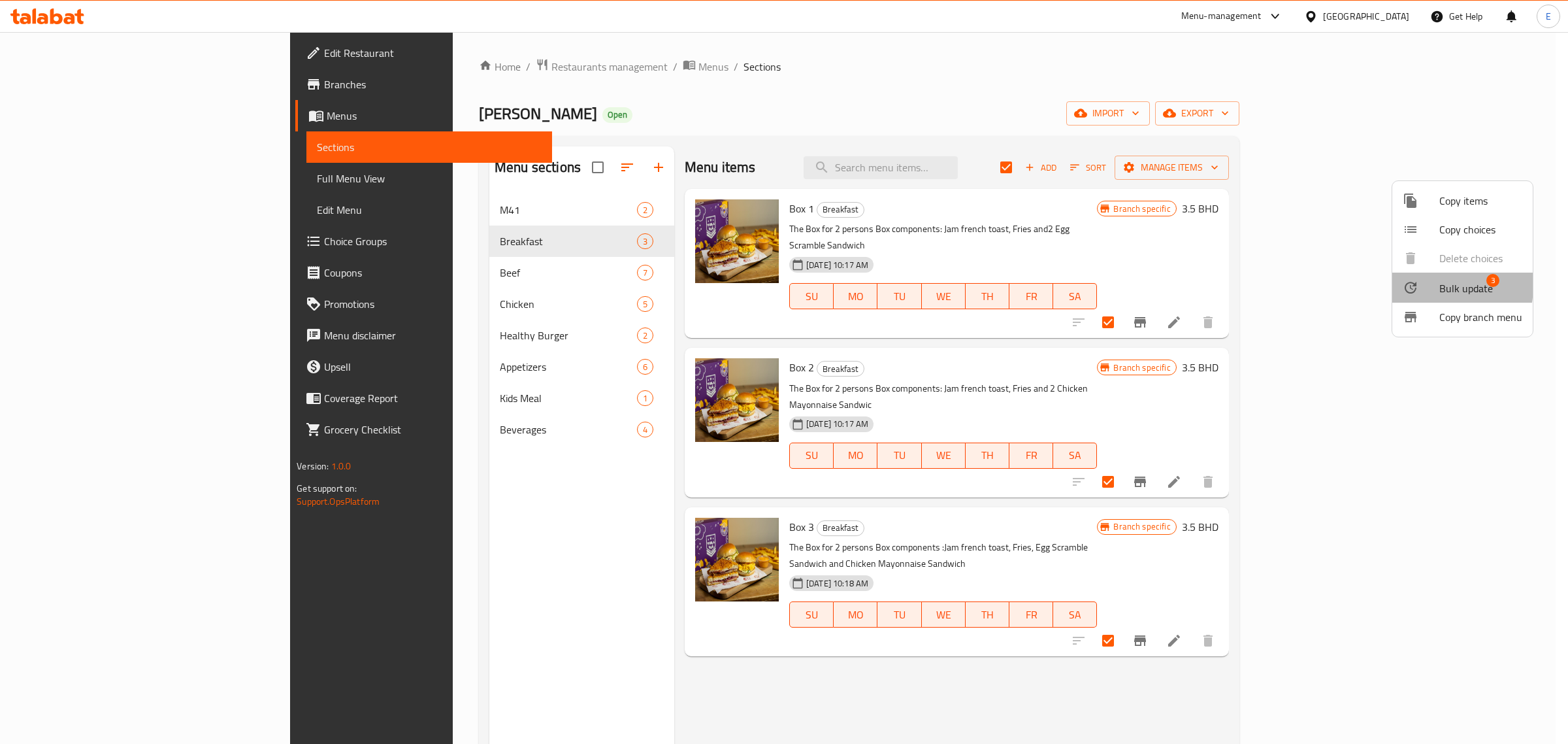
click at [1418, 284] on div at bounding box center [1421, 287] width 37 height 16
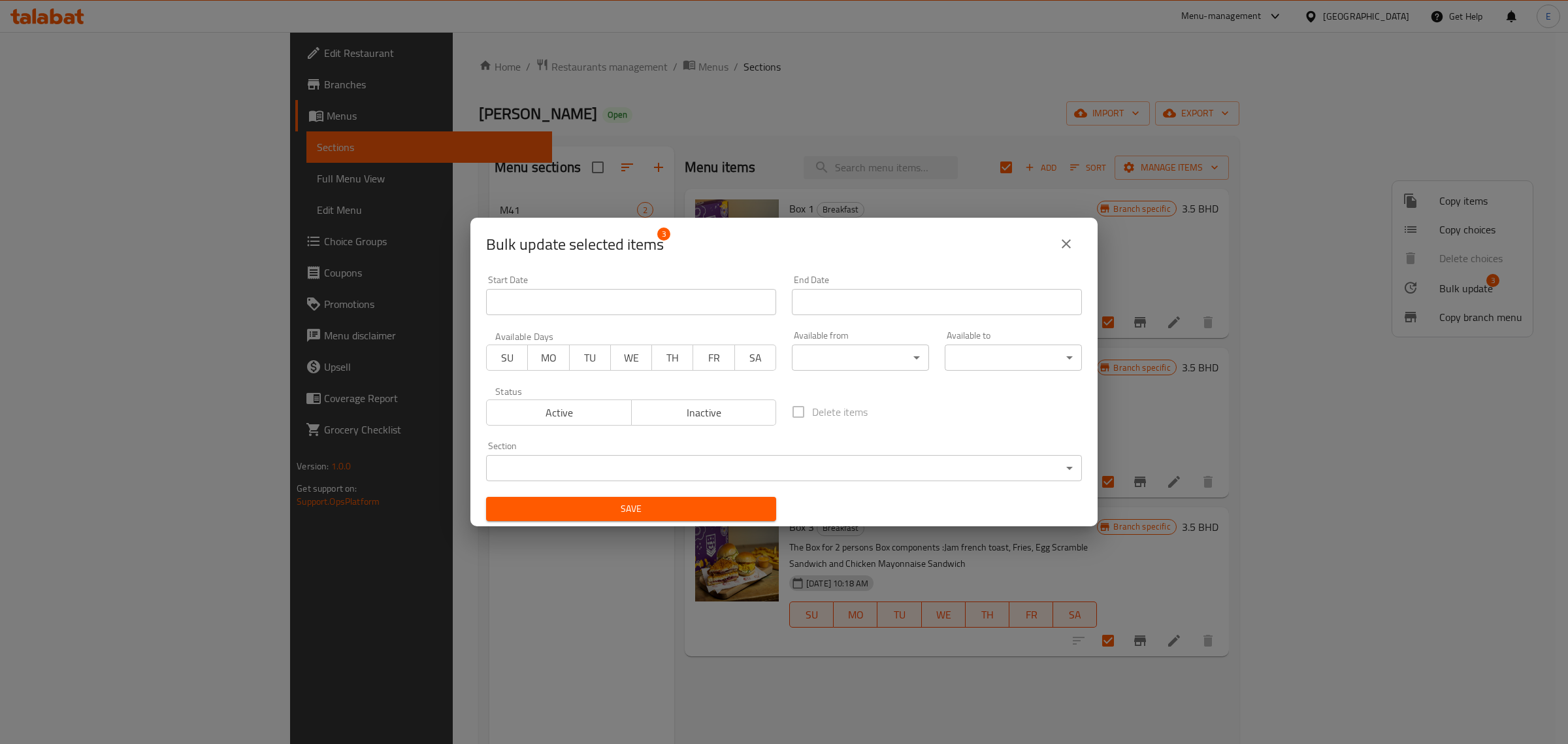
click at [802, 367] on body "​ Menu-management Bahrain Get Help E Edit Restaurant Branches Menus Sections Fu…" at bounding box center [784, 388] width 1568 height 712
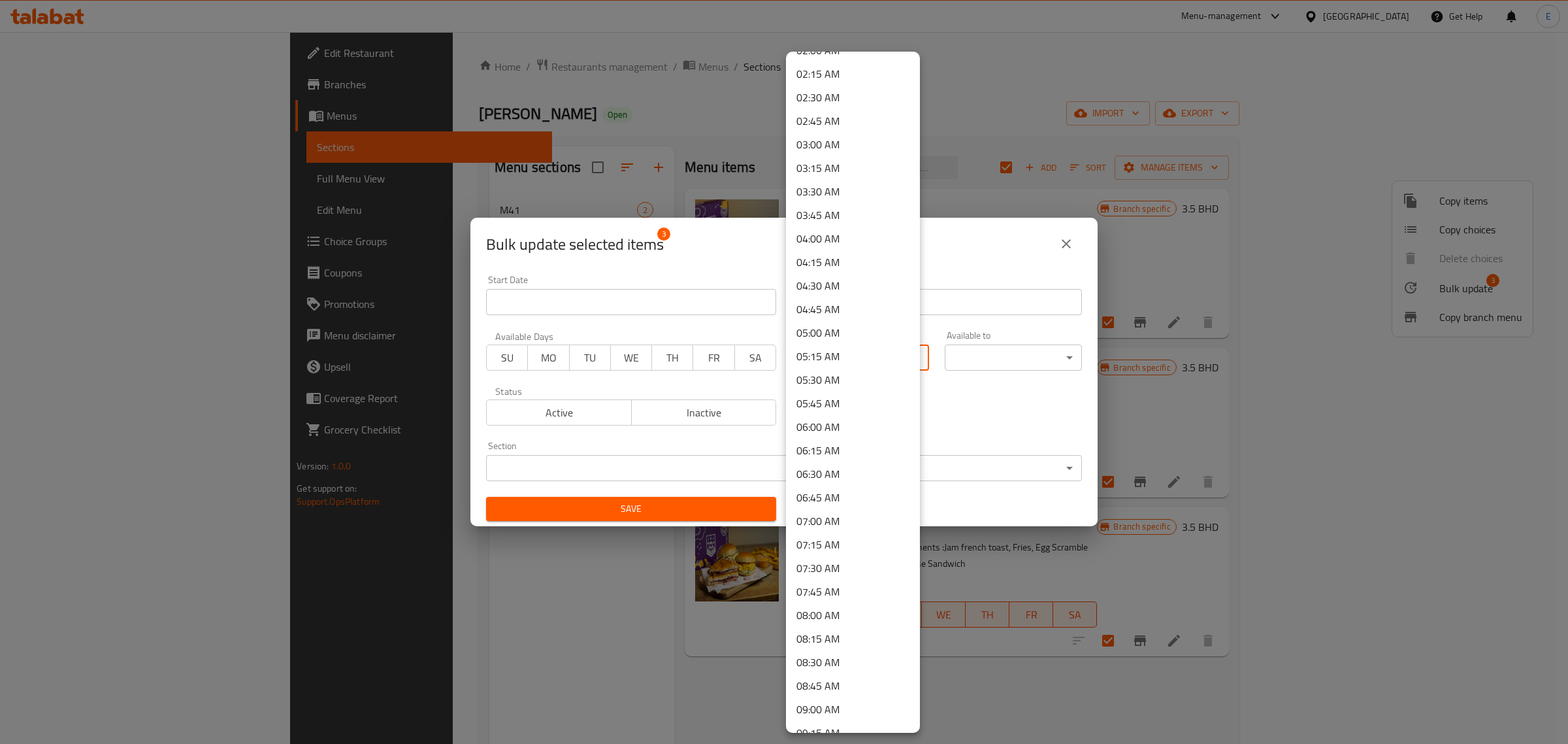
scroll to position [326, 0]
click at [852, 402] on li "07:00 AM" at bounding box center [853, 400] width 134 height 23
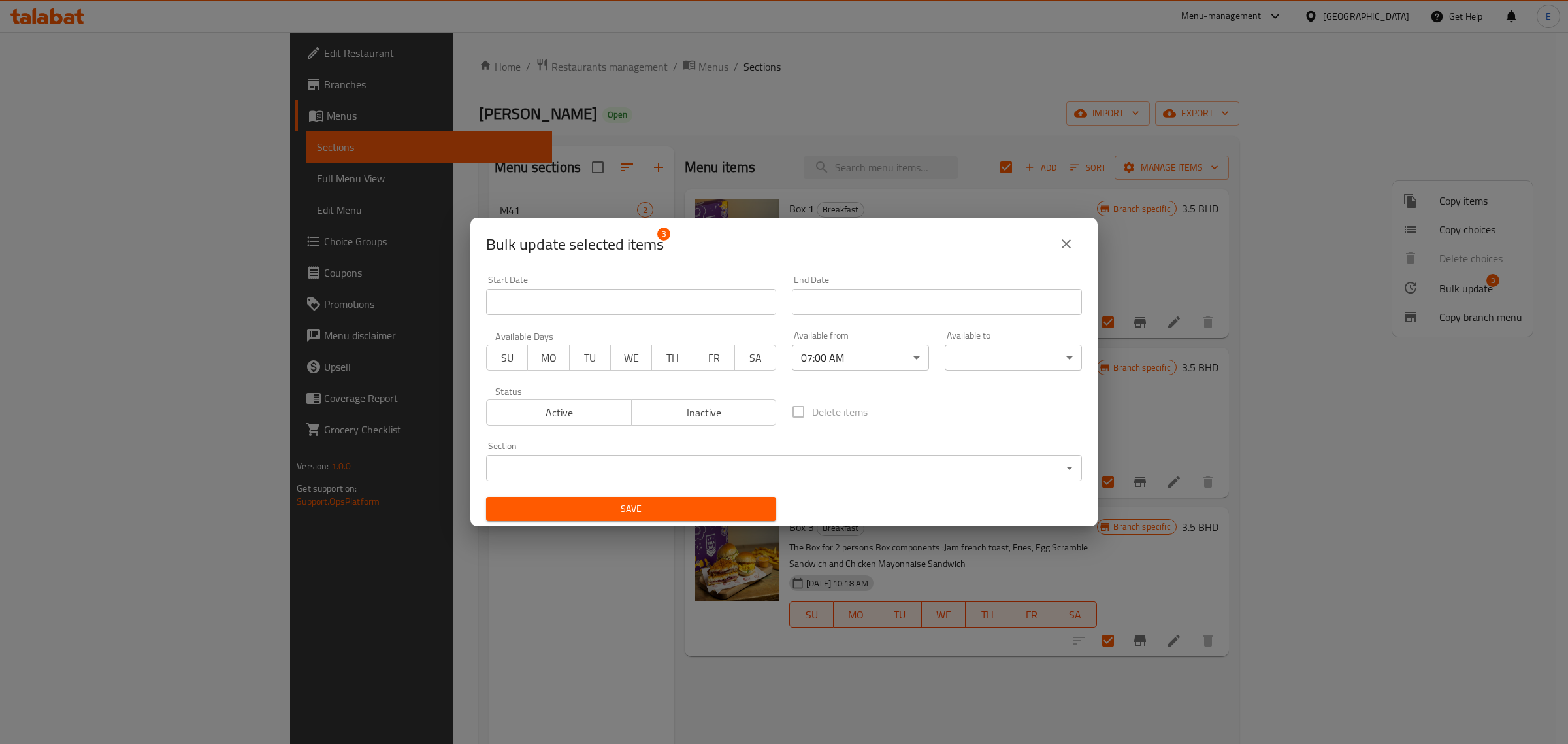
click at [974, 366] on body "​ Menu-management Bahrain Get Help E Edit Restaurant Branches Menus Sections Fu…" at bounding box center [784, 388] width 1568 height 712
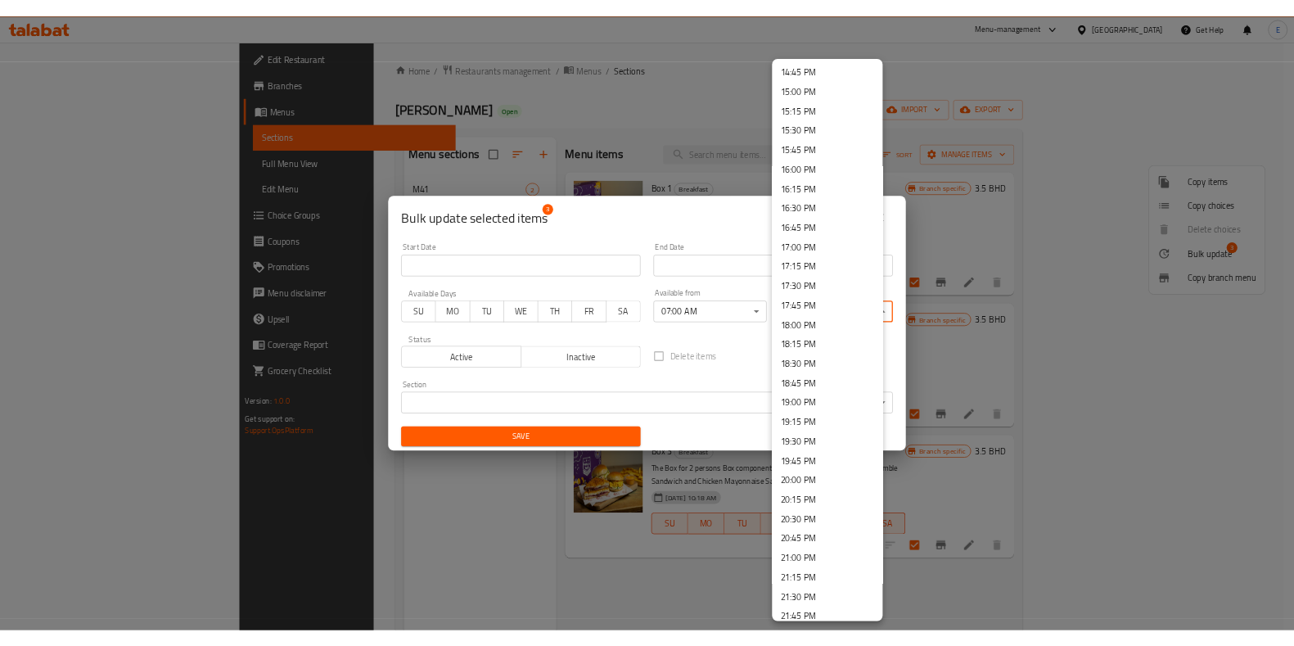
scroll to position [1637, 0]
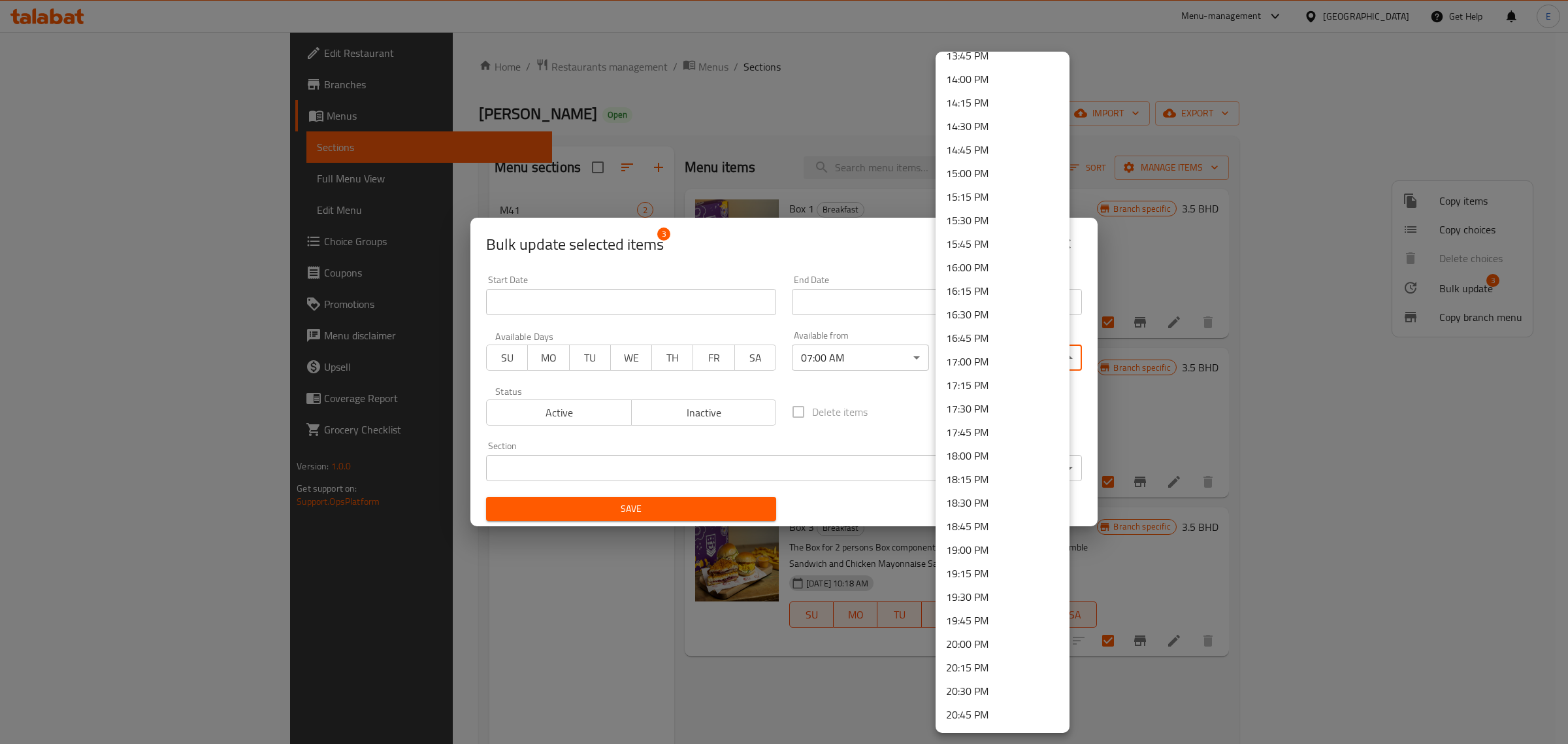
click at [995, 79] on li "14:00 PM" at bounding box center [1002, 78] width 134 height 23
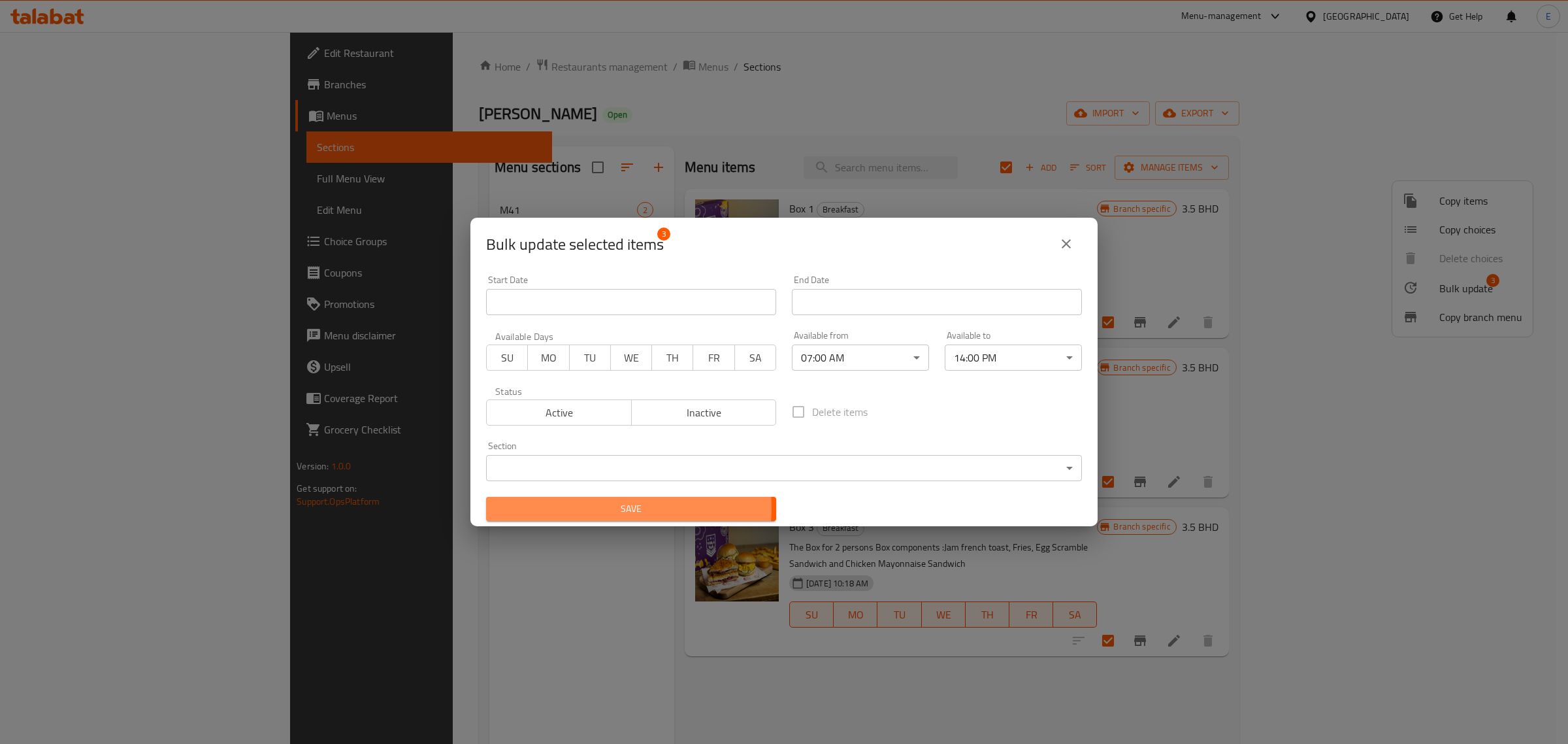
click at [625, 508] on span "Save" at bounding box center [630, 509] width 269 height 16
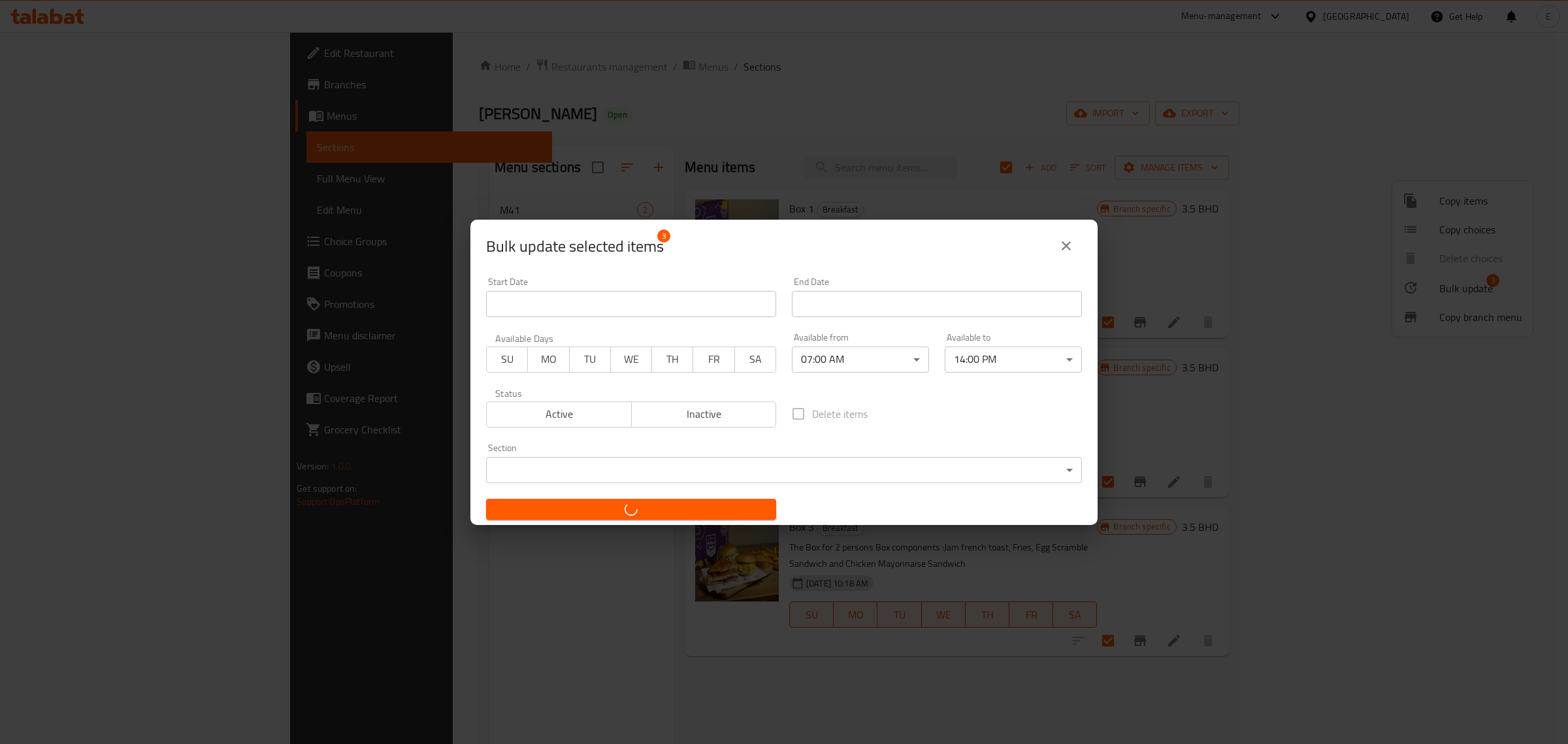
checkbox input "false"
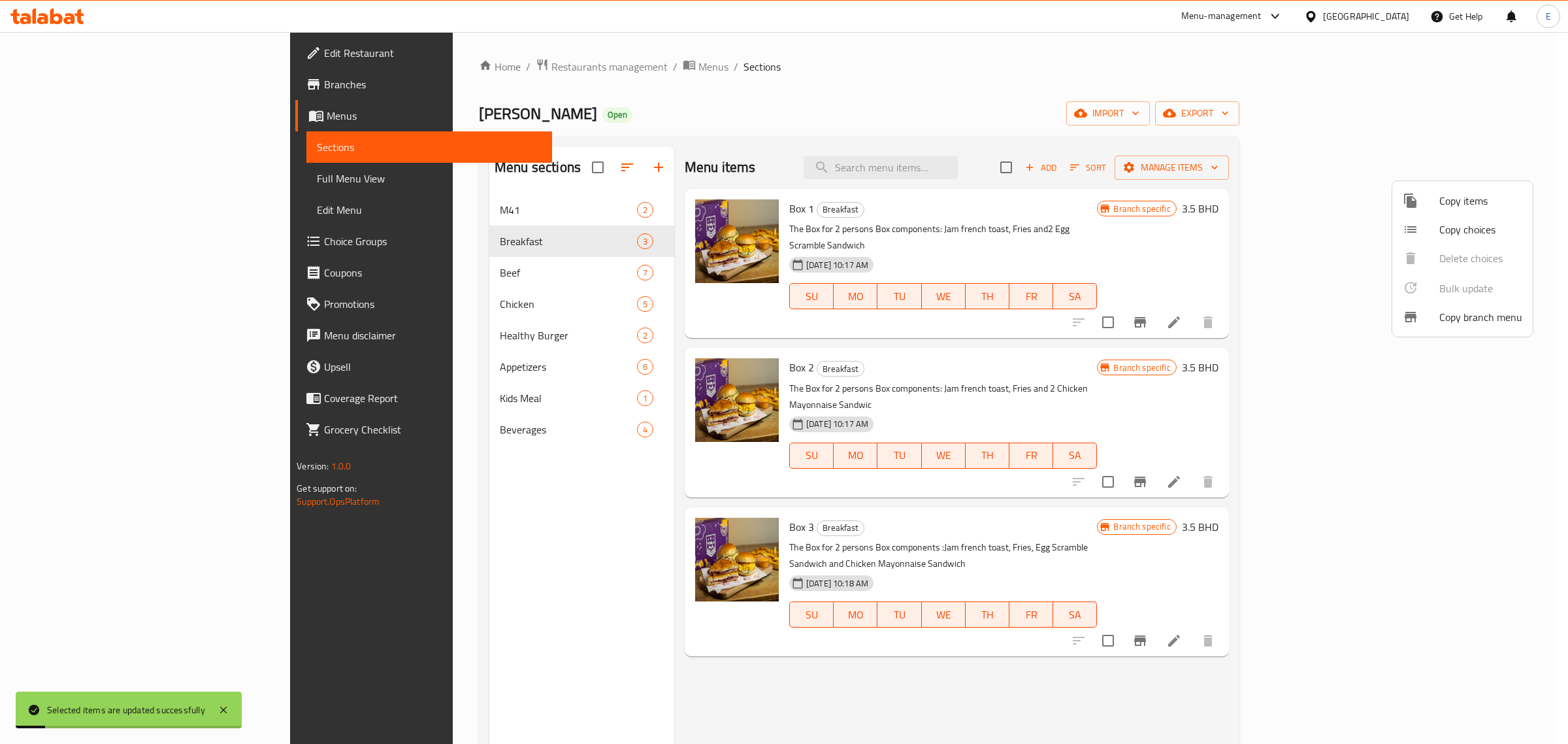
click at [1178, 172] on div at bounding box center [784, 372] width 1568 height 744
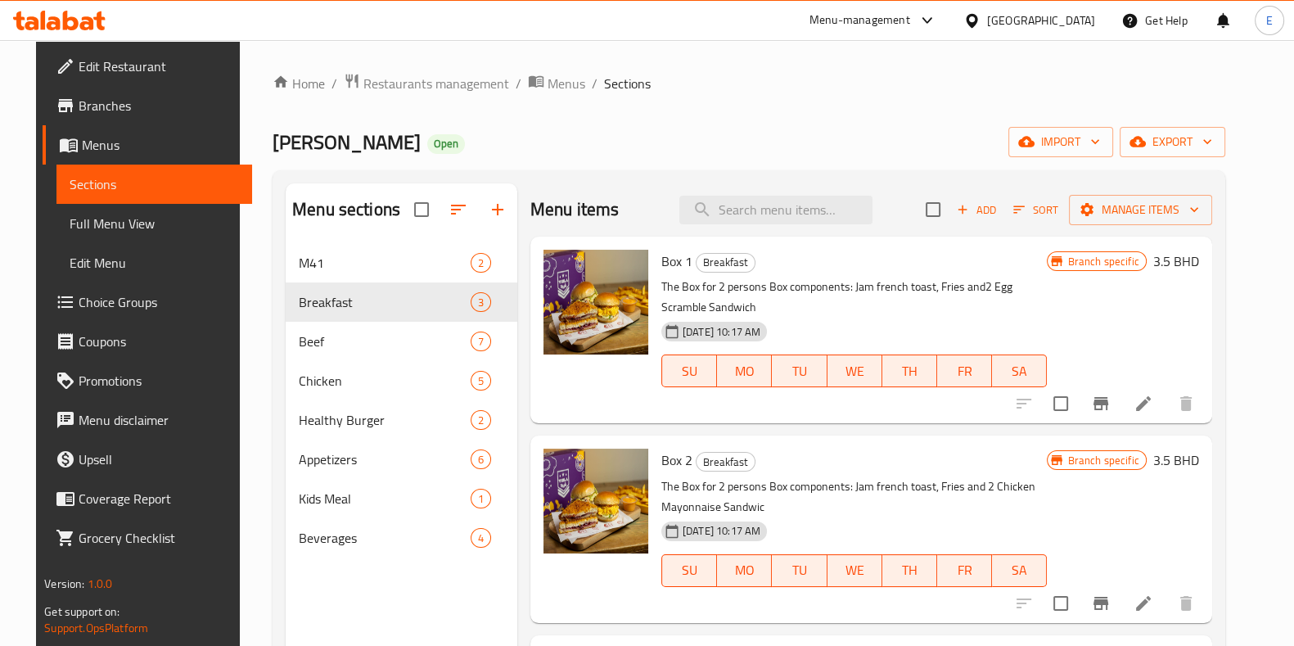
click at [24, 14] on icon at bounding box center [59, 21] width 93 height 20
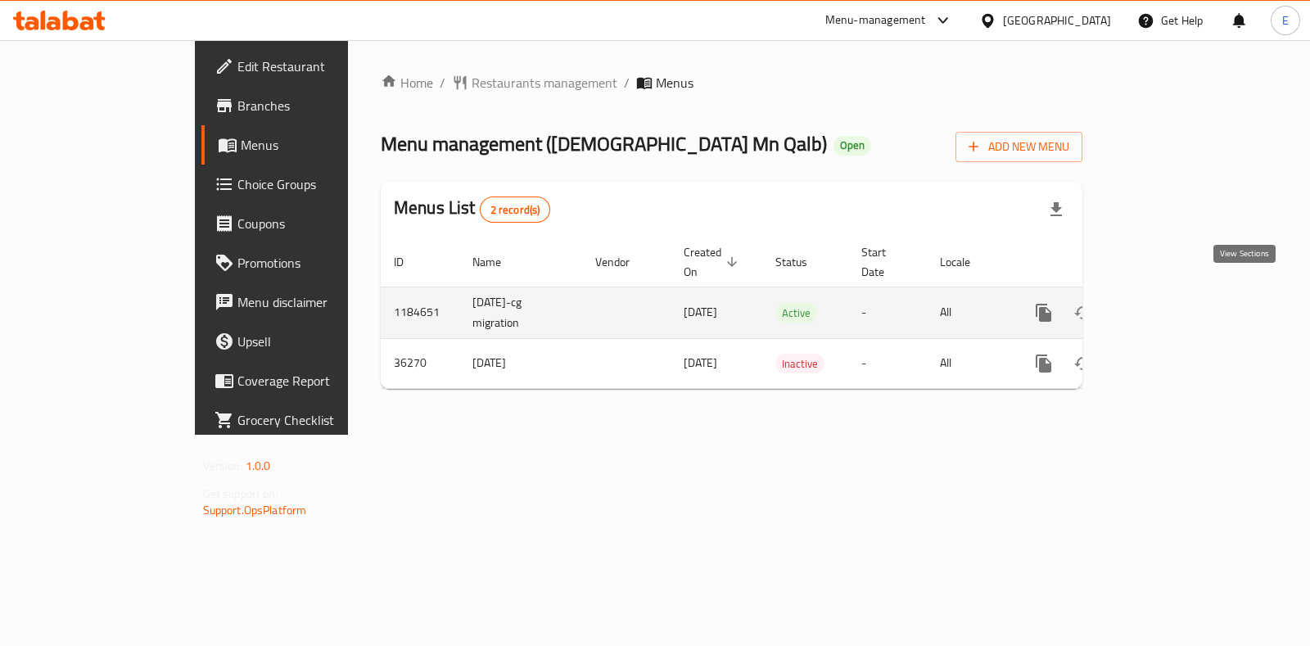
click at [1169, 305] on icon "enhanced table" at bounding box center [1161, 312] width 15 height 15
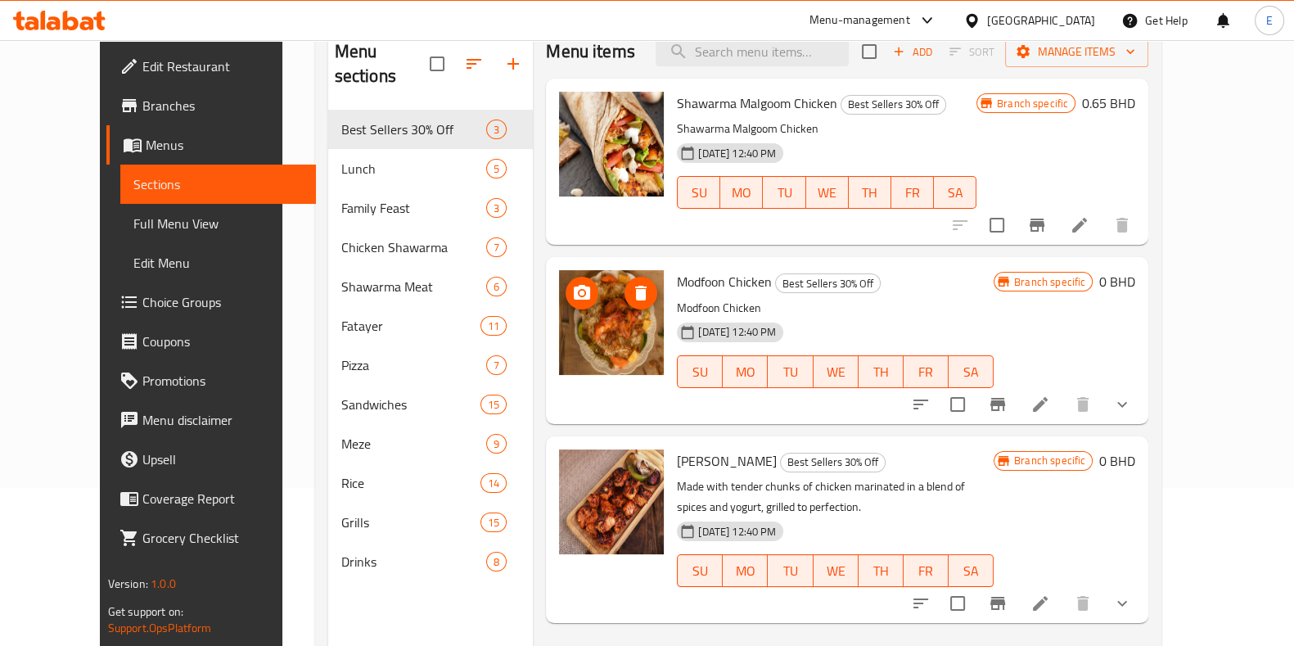
scroll to position [127, 0]
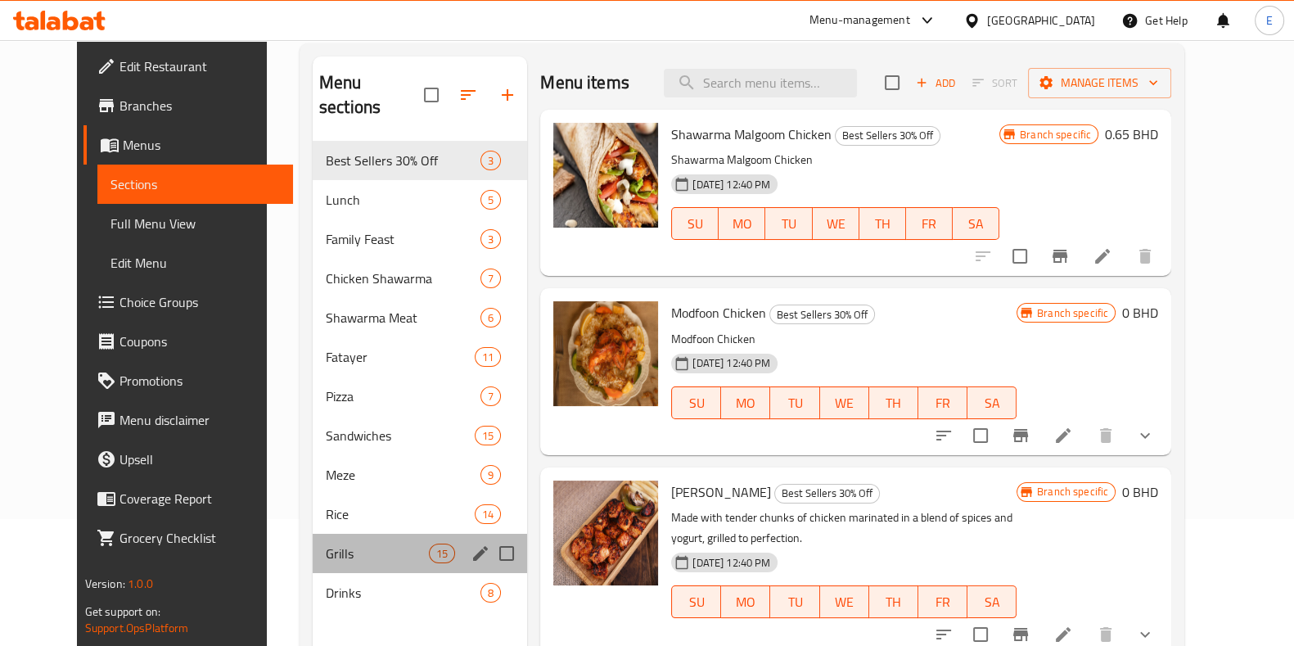
click at [336, 540] on div "Grills 15" at bounding box center [420, 553] width 214 height 39
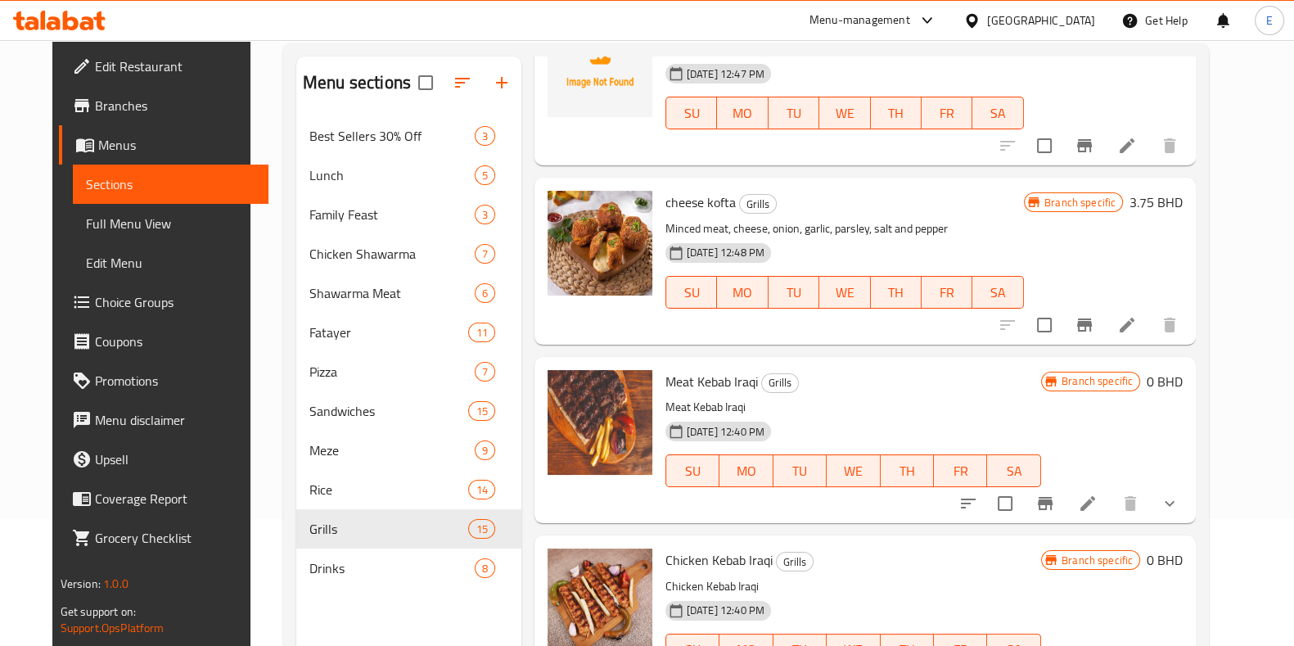
scroll to position [204, 0]
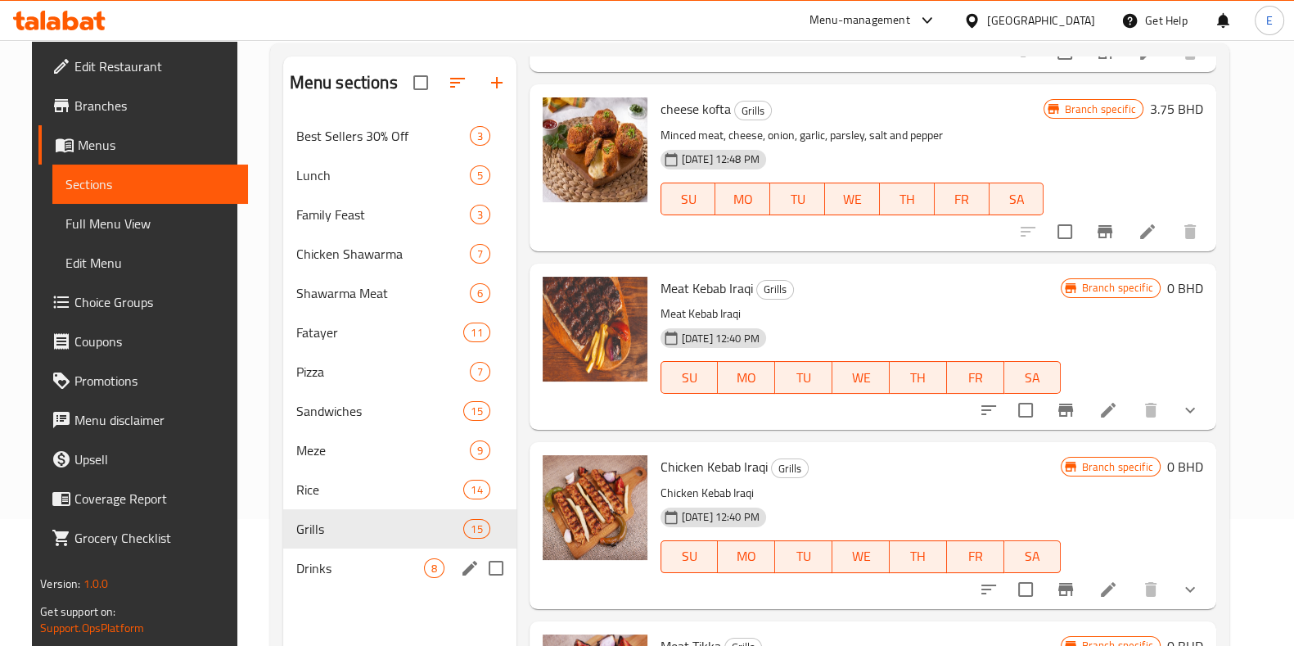
click at [354, 579] on div "Drinks 8" at bounding box center [399, 568] width 233 height 39
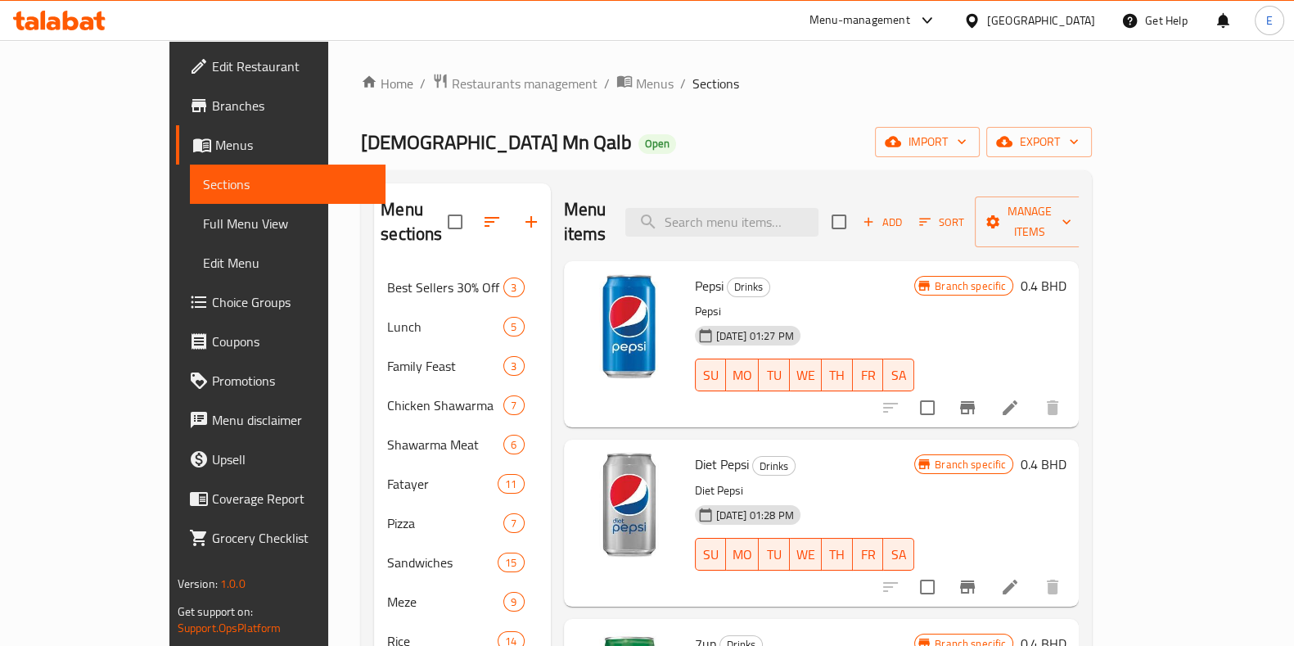
drag, startPoint x: 510, startPoint y: 182, endPoint x: 507, endPoint y: 157, distance: 24.8
click at [507, 157] on div "Home / Restaurants management / Menus / Sections Iraqi Mn Qalb Open import expo…" at bounding box center [726, 458] width 731 height 770
click at [361, 151] on span "[DEMOGRAPHIC_DATA] Mn Qalb" at bounding box center [496, 142] width 271 height 37
drag, startPoint x: 482, startPoint y: 192, endPoint x: 516, endPoint y: 178, distance: 36.3
drag, startPoint x: 516, startPoint y: 178, endPoint x: 500, endPoint y: 168, distance: 18.8
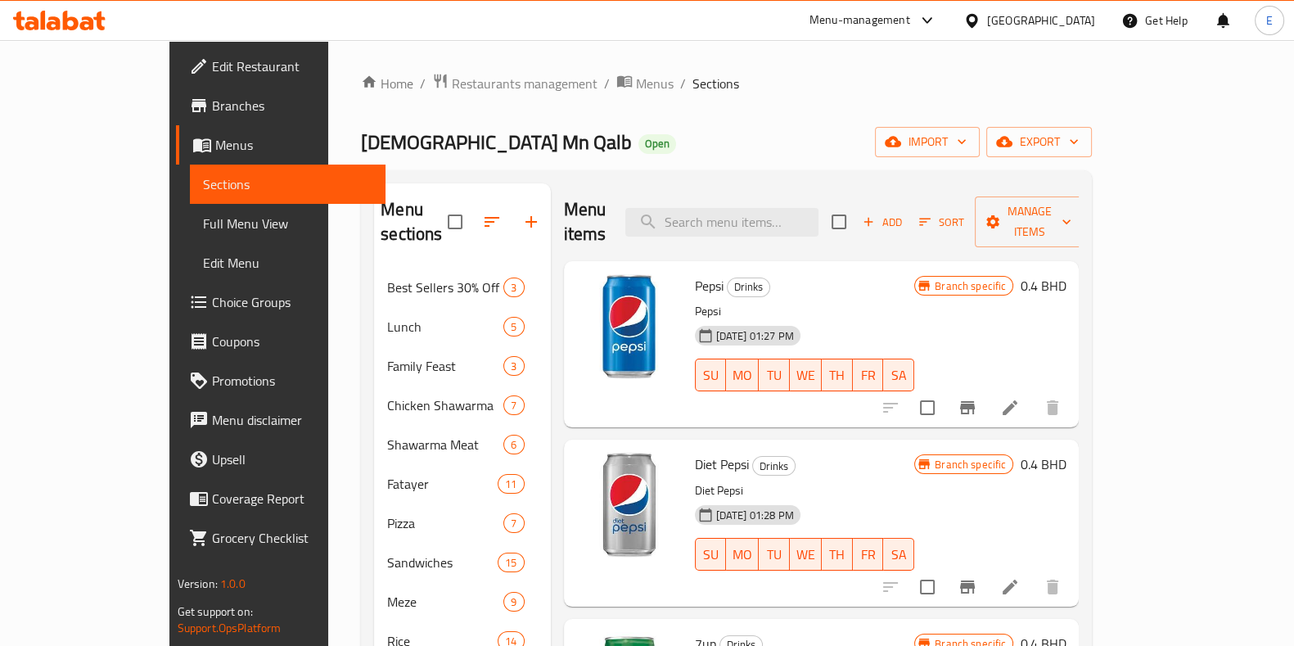
click at [500, 168] on div "Home / Restaurants management / Menus / Sections Iraqi Mn Qalb Open import expo…" at bounding box center [726, 458] width 731 height 770
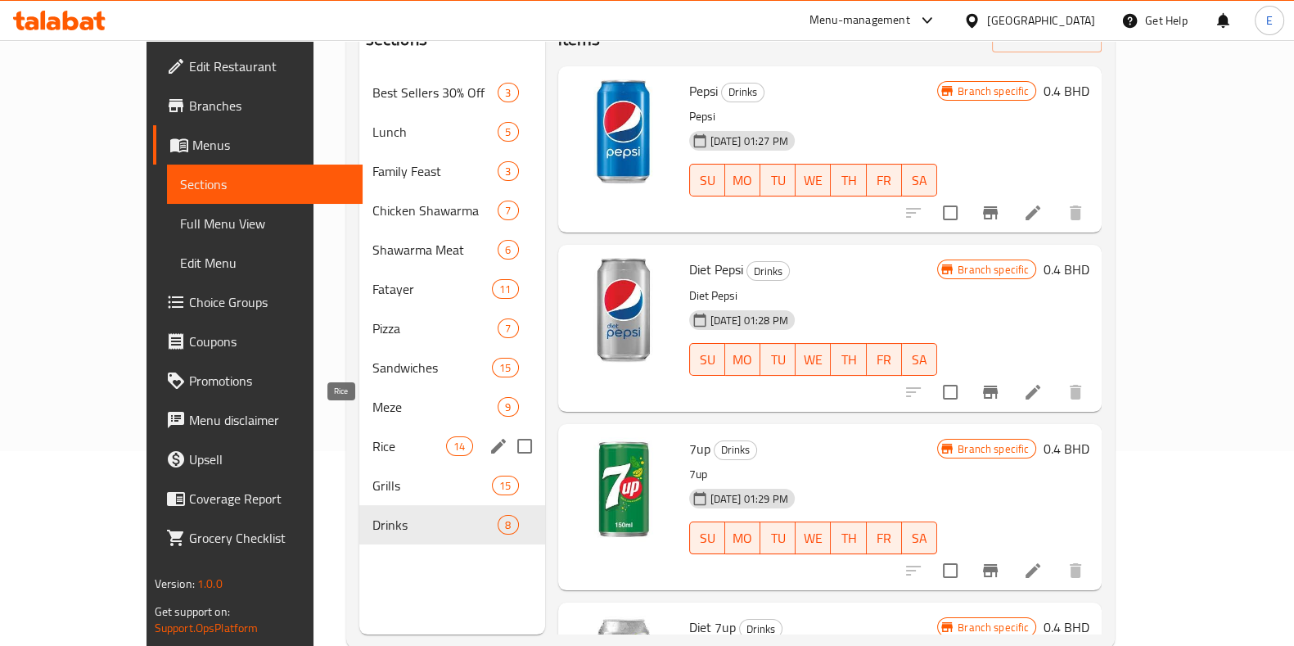
scroll to position [204, 0]
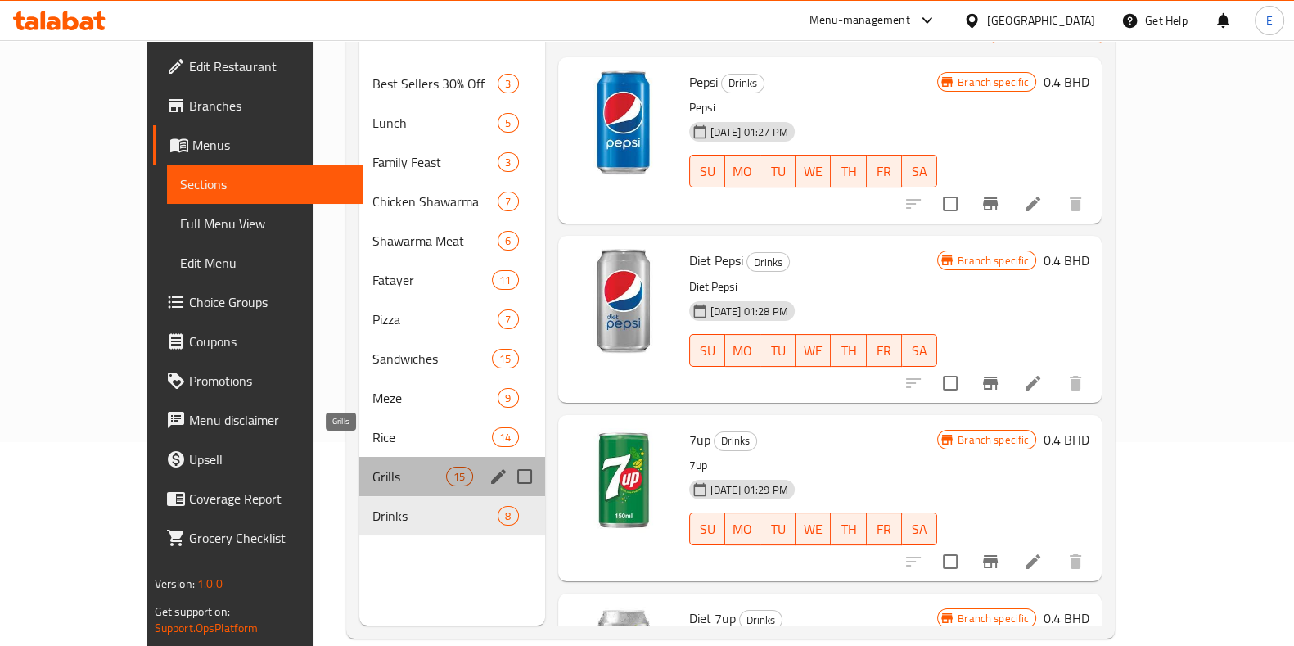
click at [372, 467] on span "Grills" at bounding box center [409, 477] width 74 height 20
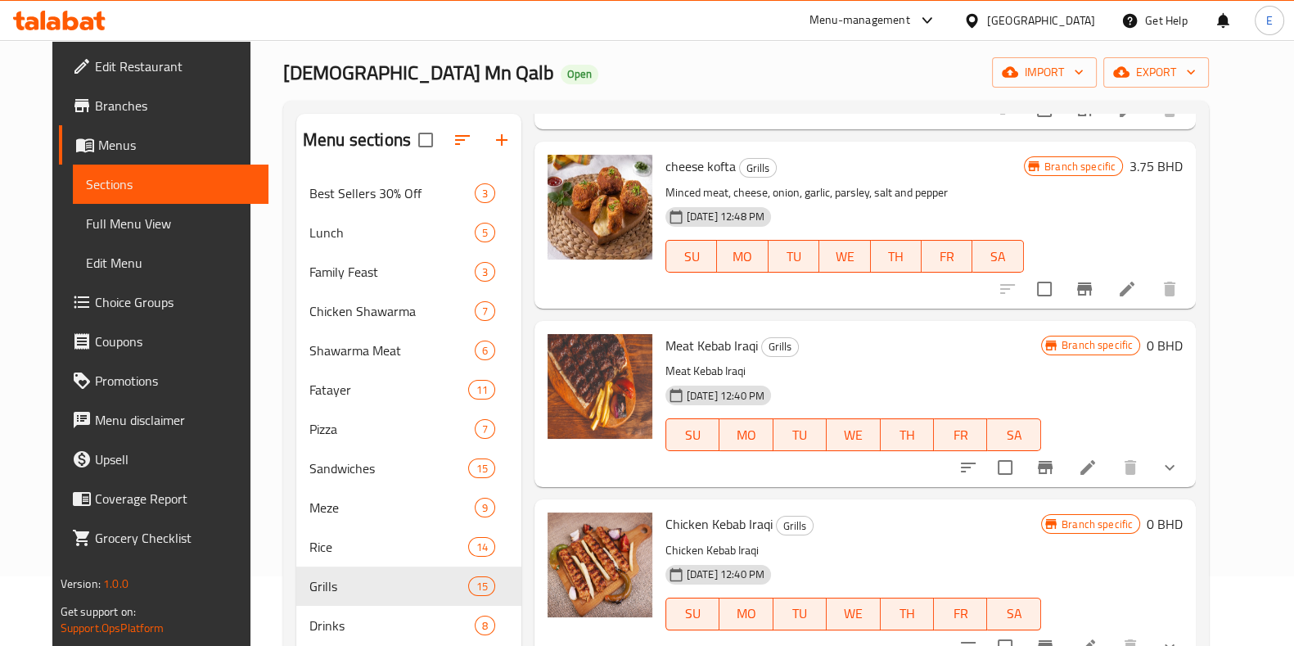
scroll to position [102, 0]
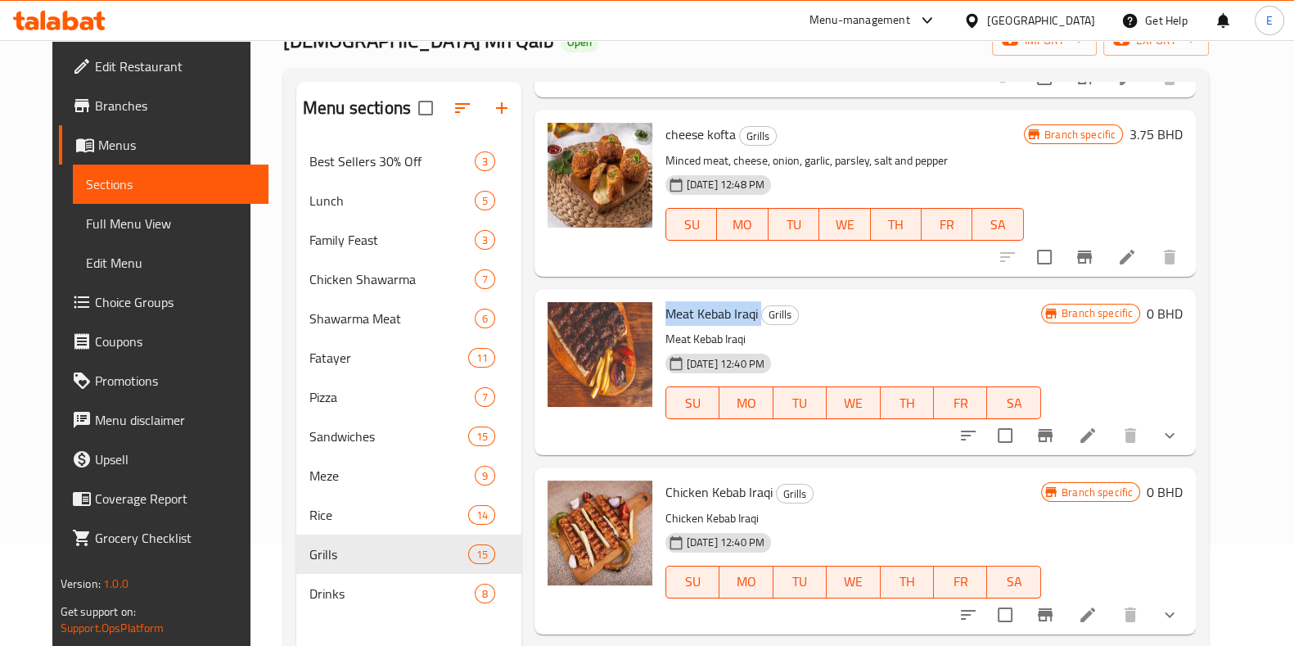
drag, startPoint x: 651, startPoint y: 306, endPoint x: 746, endPoint y: 309, distance: 95.0
click at [747, 309] on div "Meat Kebab Iraqi Grills Meat Kebab Iraqi [DATE] 12:40 PM SU MO TU WE TH FR SA" at bounding box center [853, 372] width 389 height 153
copy h6 "Meat Kebab Iraqi"
click at [659, 435] on div "Meat Kebab Iraqi Grills Meat Kebab Iraqi [DATE] 12:40 PM SU MO TU WE TH FR SA" at bounding box center [853, 372] width 389 height 153
click at [1180, 437] on icon "show more" at bounding box center [1170, 436] width 20 height 20
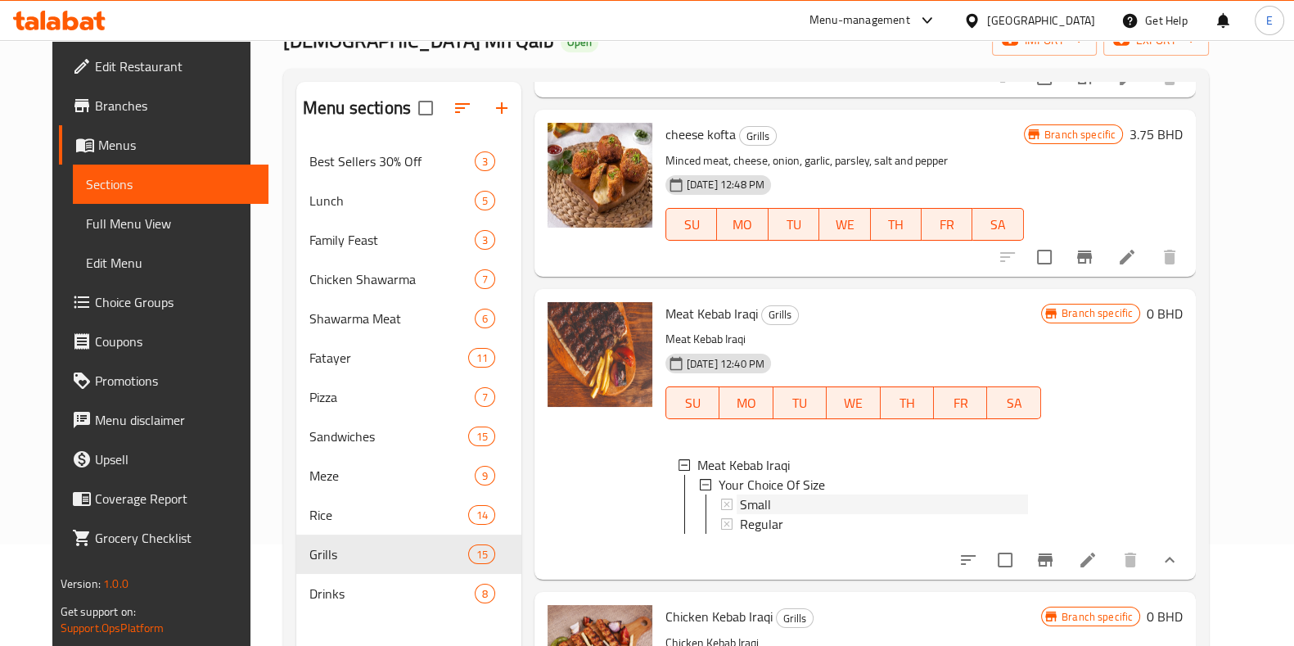
click at [835, 507] on div "Small" at bounding box center [884, 504] width 288 height 20
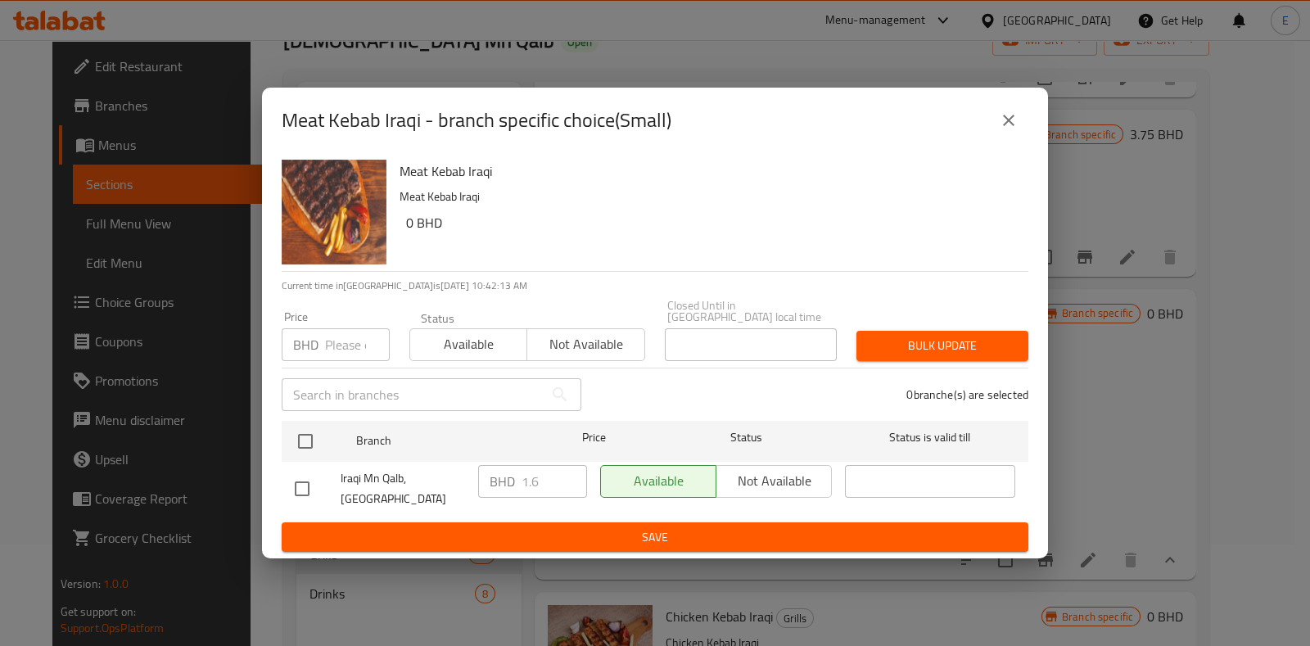
click at [486, 488] on div "BHD 1.6 ​" at bounding box center [532, 481] width 109 height 33
click at [1004, 130] on icon "close" at bounding box center [1009, 121] width 20 height 20
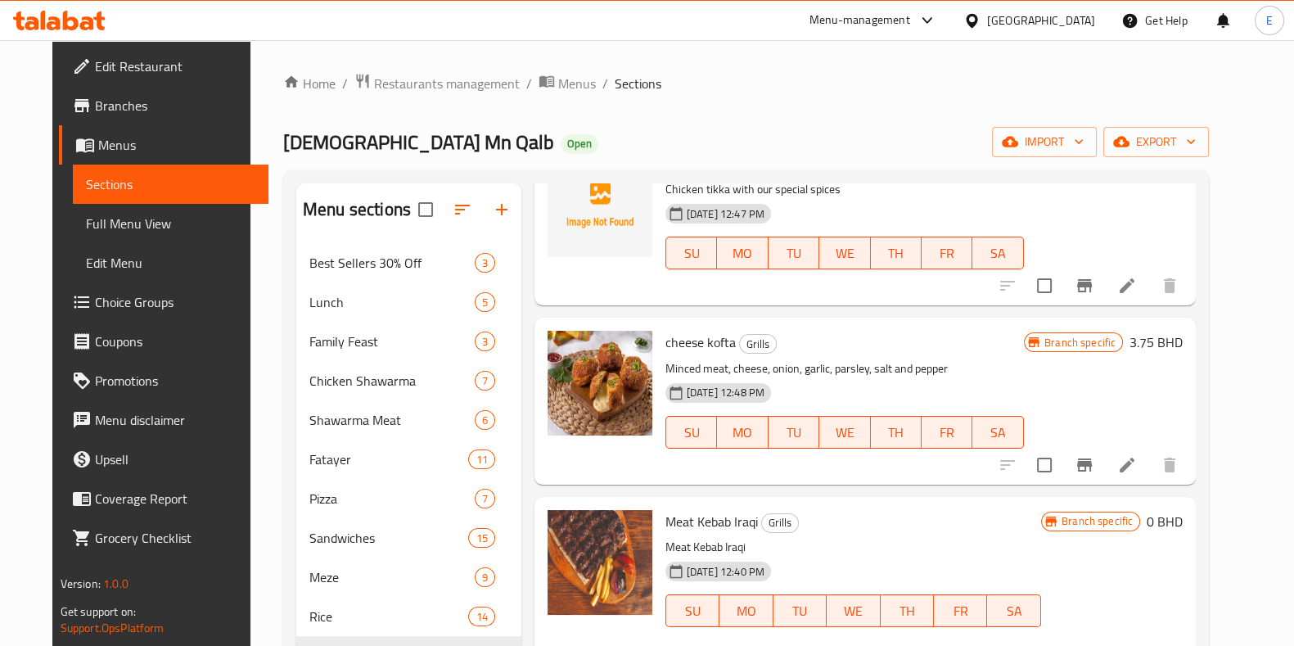
scroll to position [0, 0]
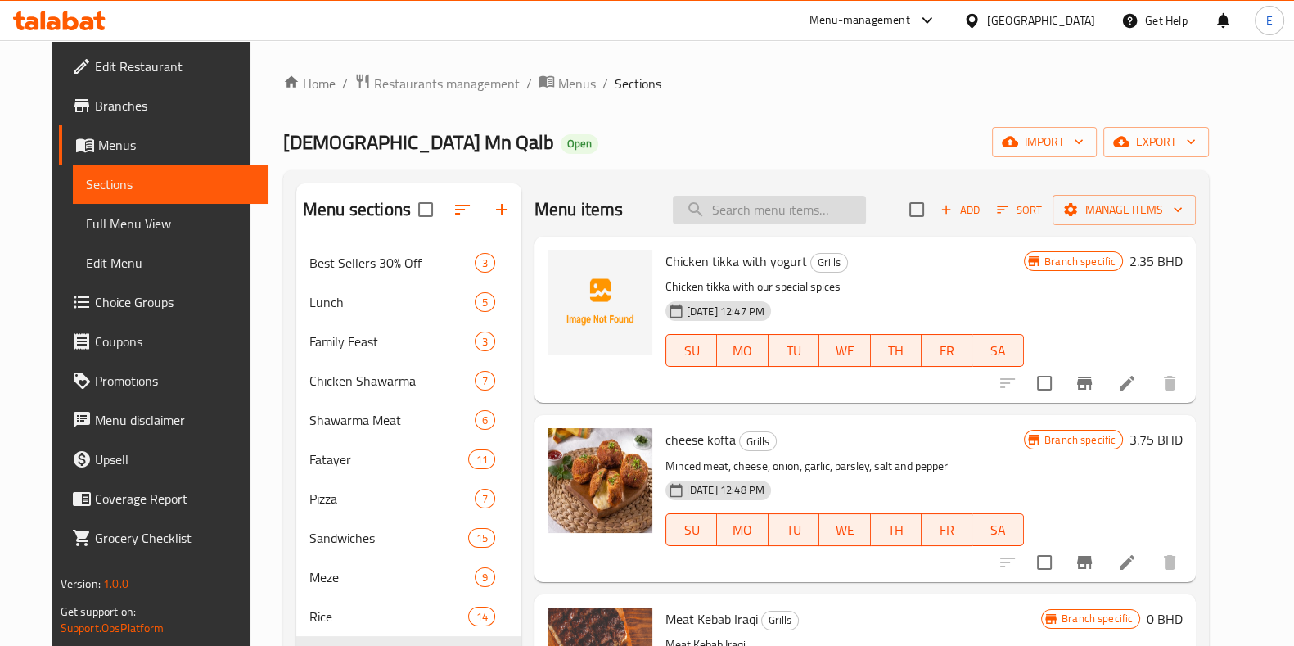
click at [748, 214] on input "search" at bounding box center [769, 210] width 193 height 29
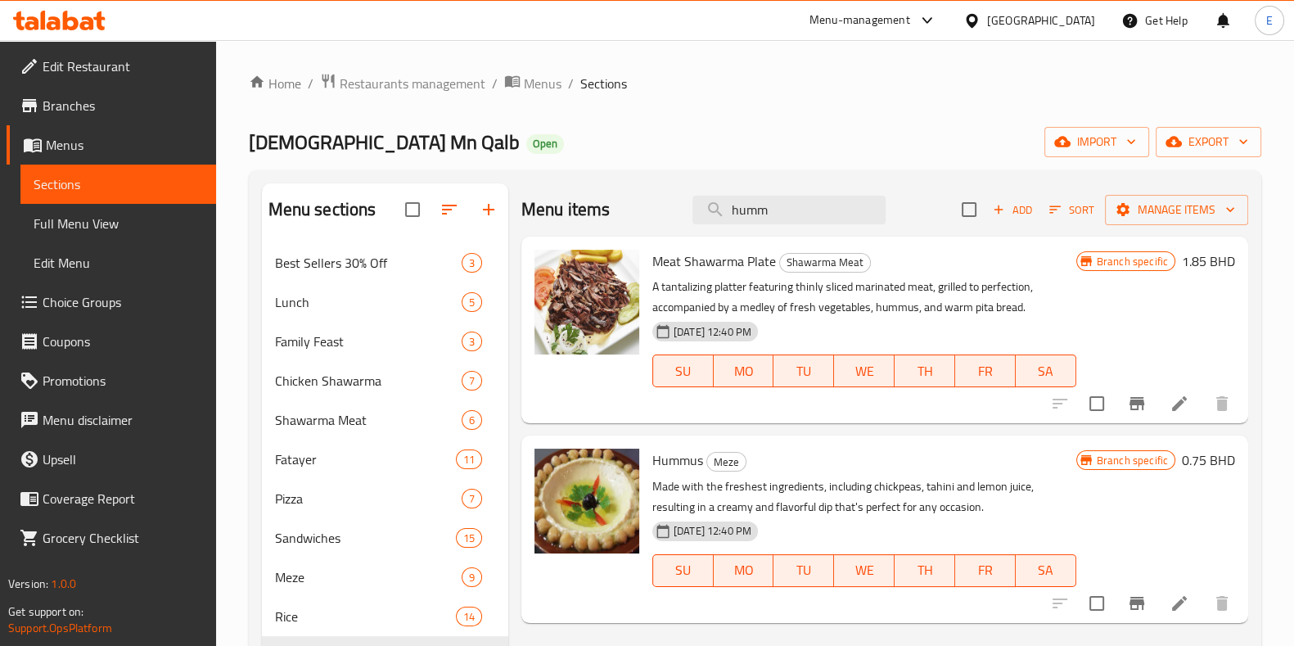
scroll to position [102, 0]
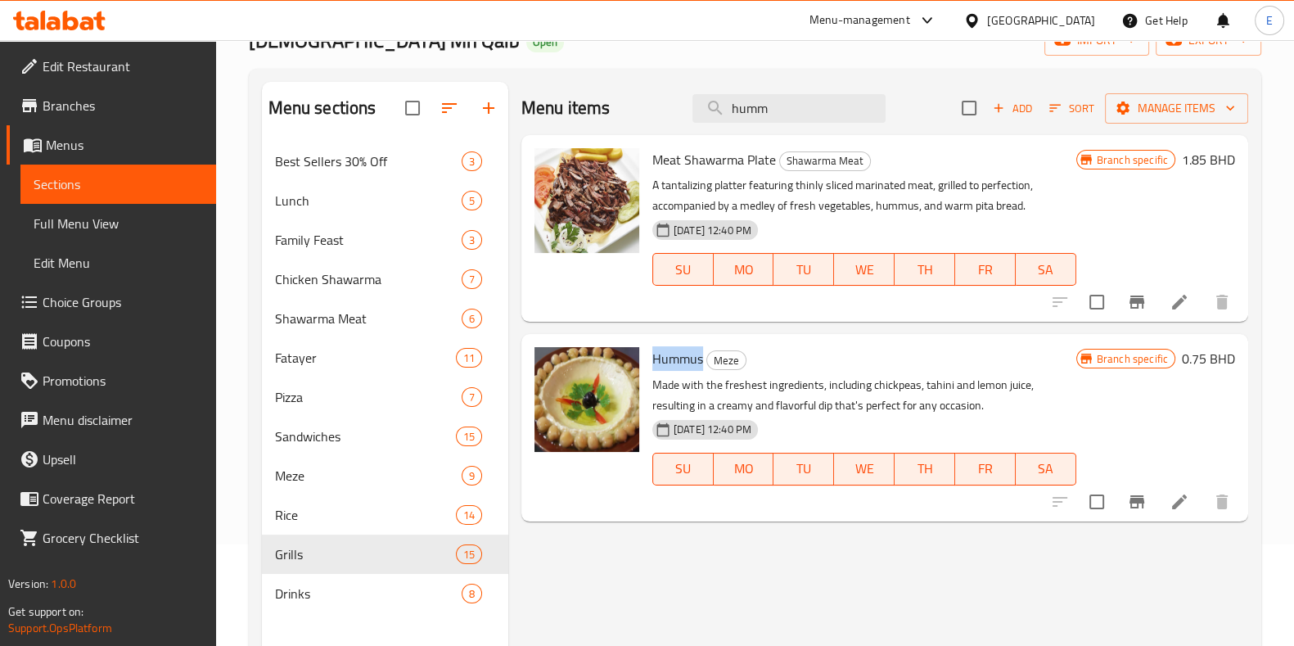
drag, startPoint x: 652, startPoint y: 362, endPoint x: 703, endPoint y: 362, distance: 51.6
click at [703, 362] on h6 "Hummus Meze" at bounding box center [864, 358] width 424 height 23
copy span "Hummus"
click at [614, 557] on div "Menu items humm Add Sort Manage items Meat Shawarma Plate Shawarma Meat A tanta…" at bounding box center [878, 405] width 740 height 646
click at [1140, 496] on icon "Branch-specific-item" at bounding box center [1137, 502] width 20 height 20
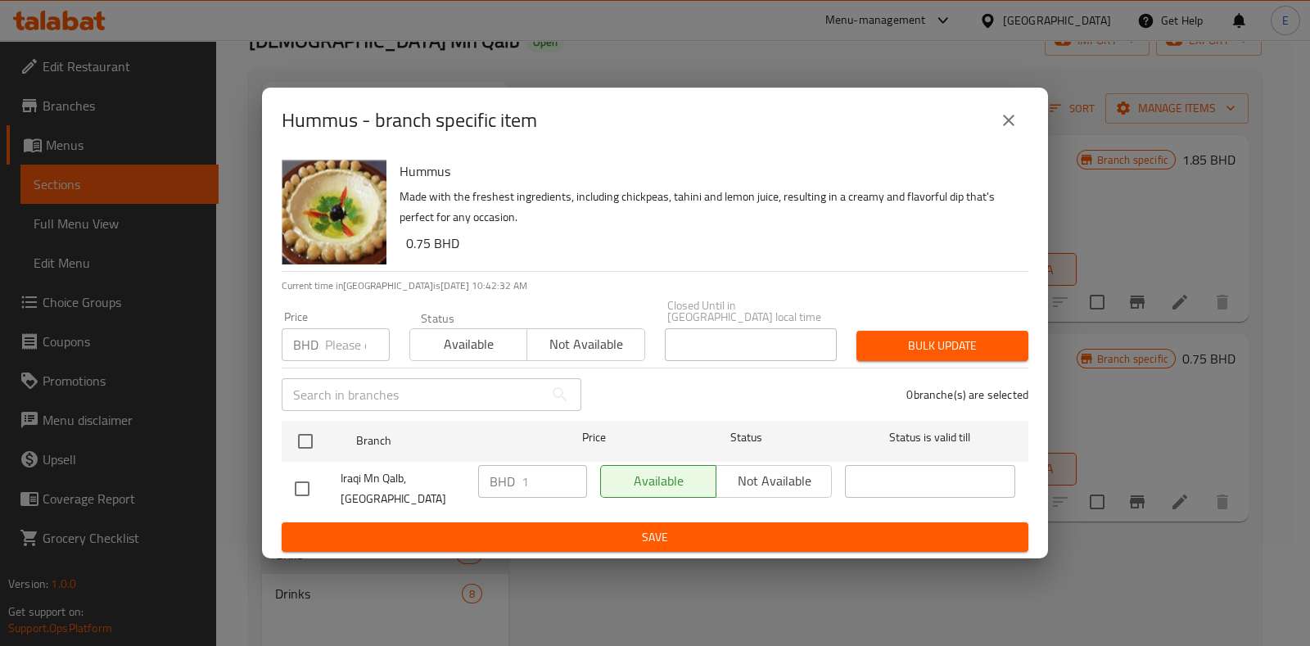
click at [1014, 130] on icon "close" at bounding box center [1009, 121] width 20 height 20
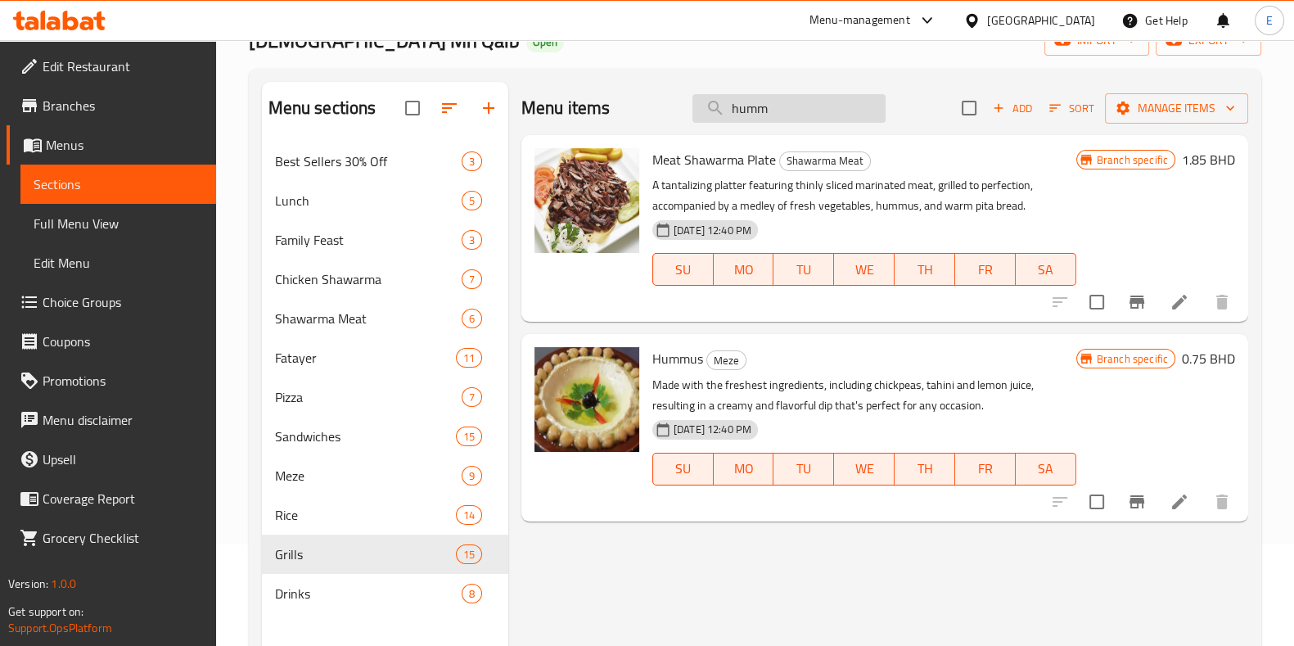
drag, startPoint x: 806, startPoint y: 109, endPoint x: 727, endPoint y: 115, distance: 78.9
click at [727, 115] on input "humm" at bounding box center [789, 108] width 193 height 29
type input "d"
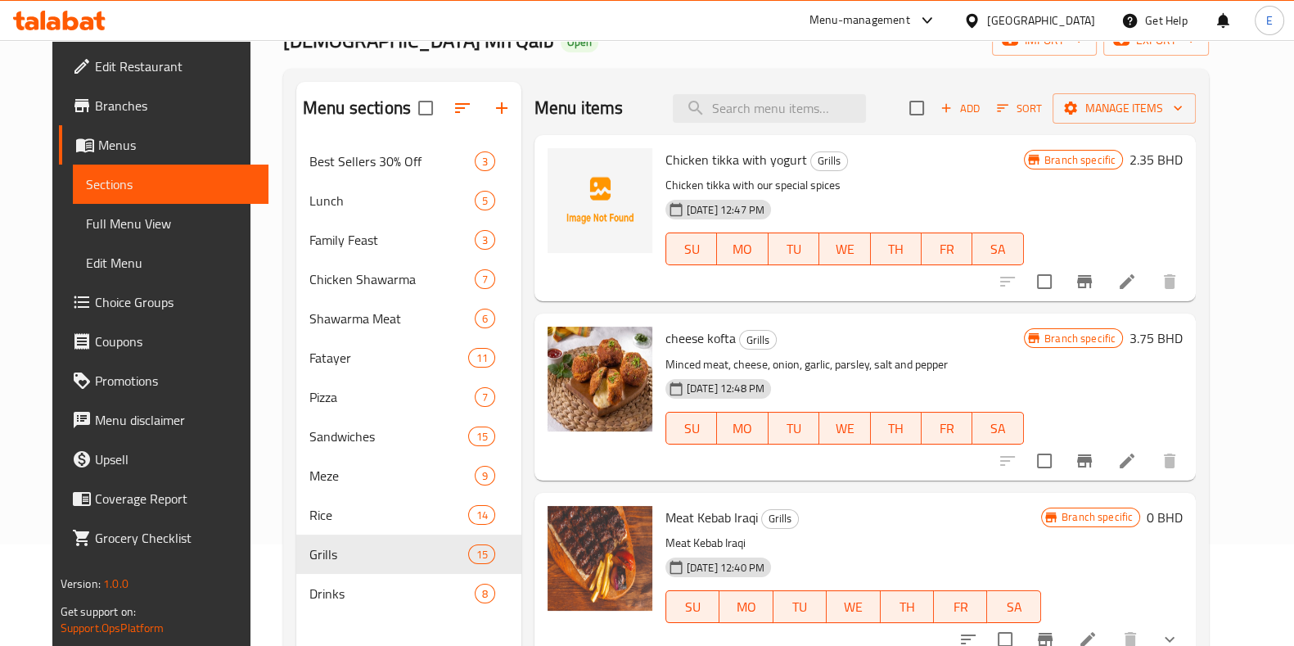
click at [557, 85] on div "Menu items Add Sort Manage items" at bounding box center [865, 108] width 661 height 53
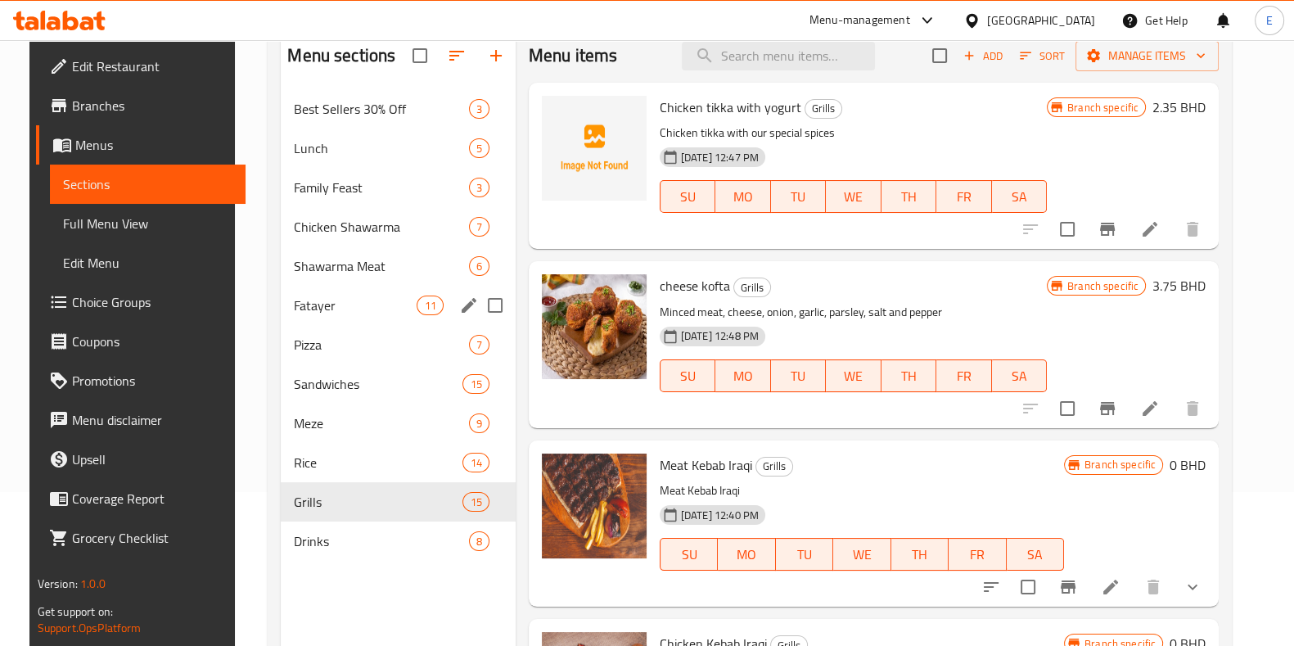
scroll to position [229, 0]
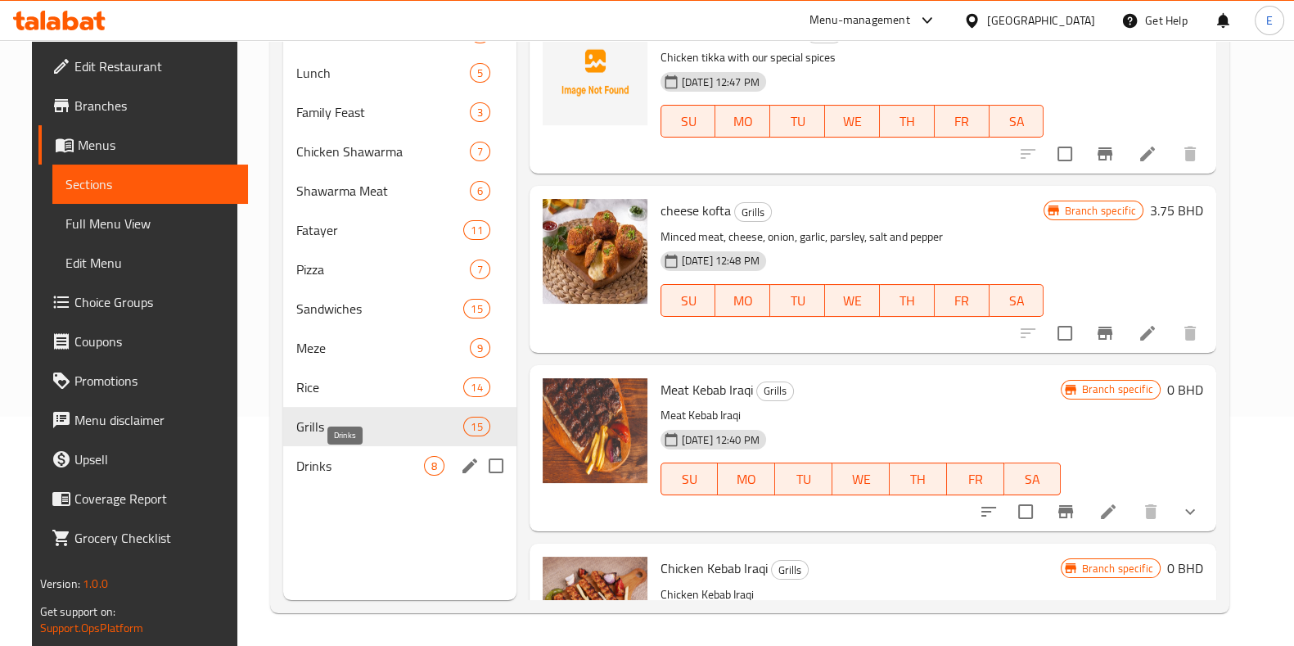
click at [386, 463] on span "Drinks" at bounding box center [360, 466] width 128 height 20
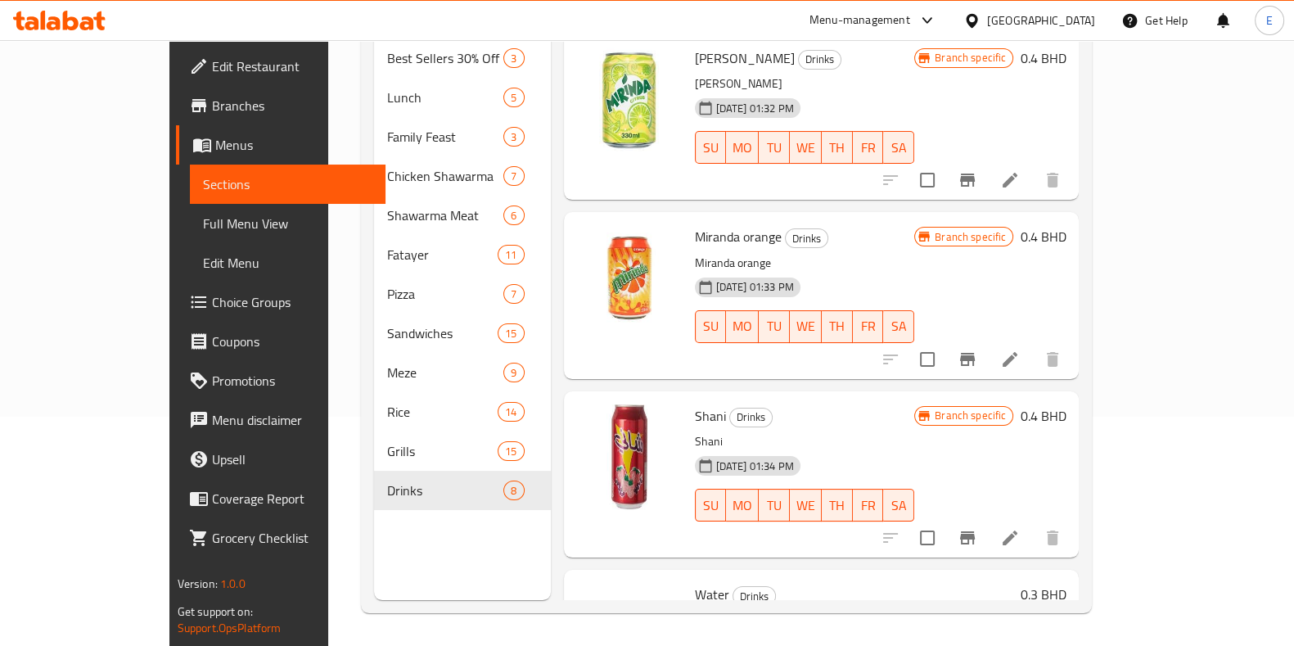
scroll to position [825, 0]
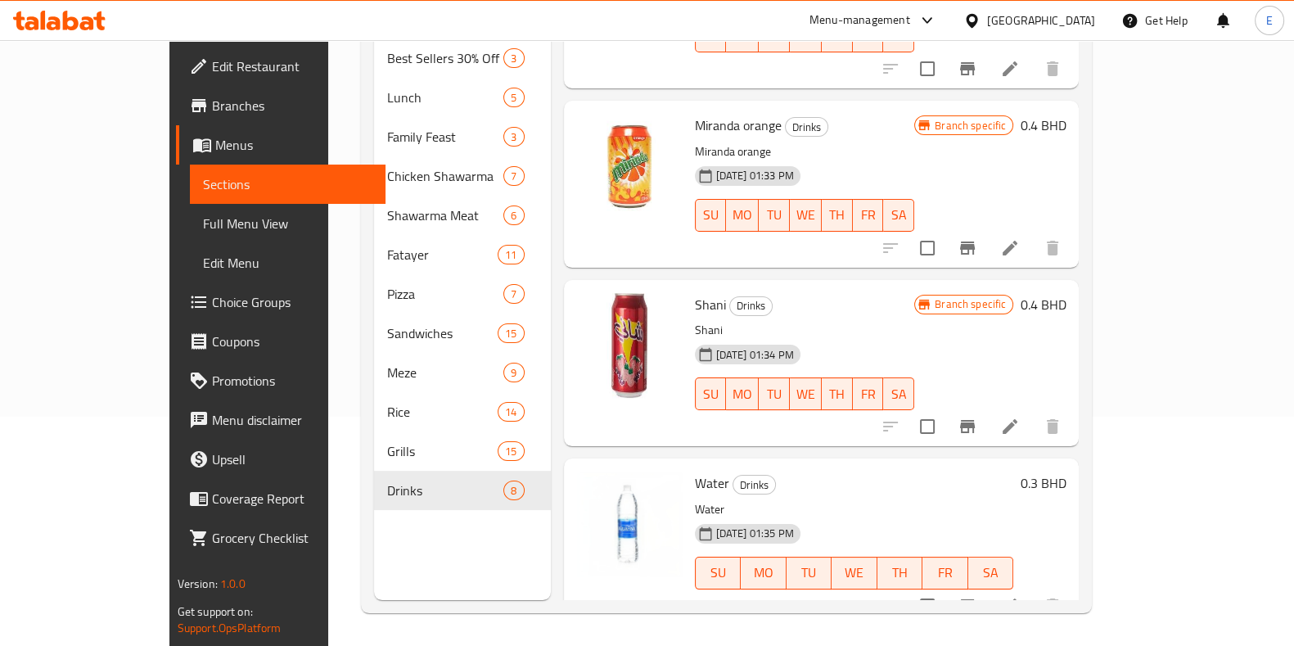
click at [975, 599] on icon "Branch-specific-item" at bounding box center [967, 605] width 15 height 13
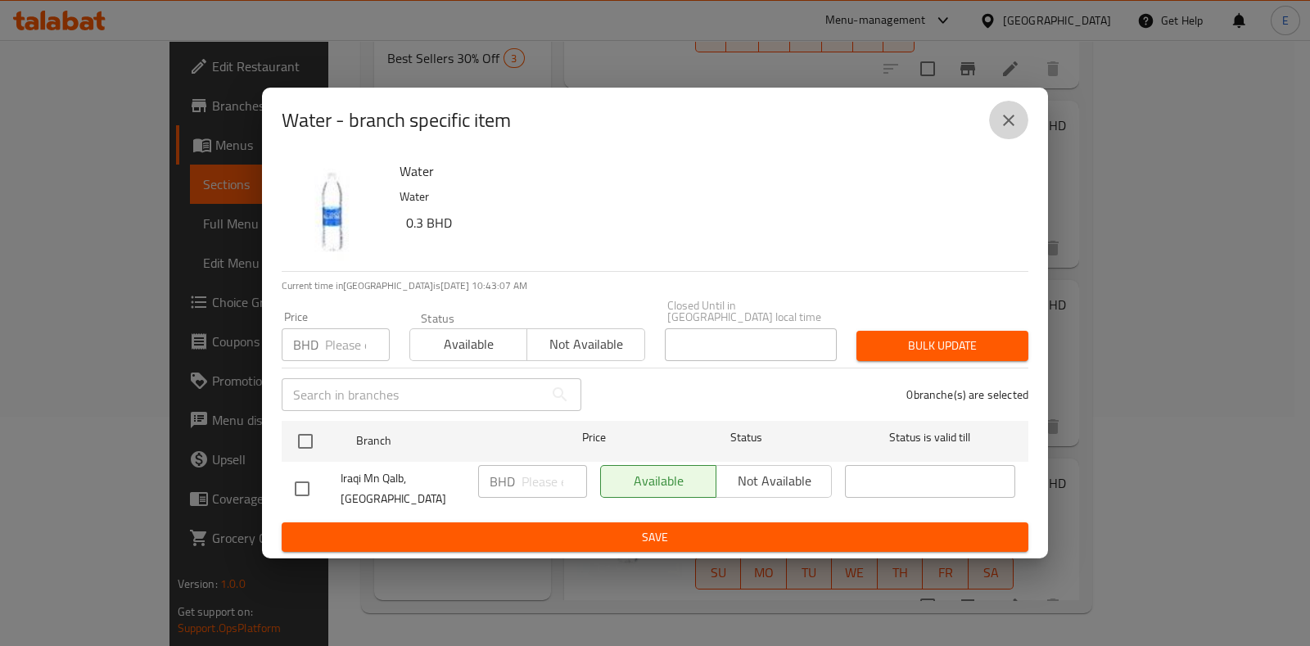
click at [1003, 140] on button "close" at bounding box center [1008, 120] width 39 height 39
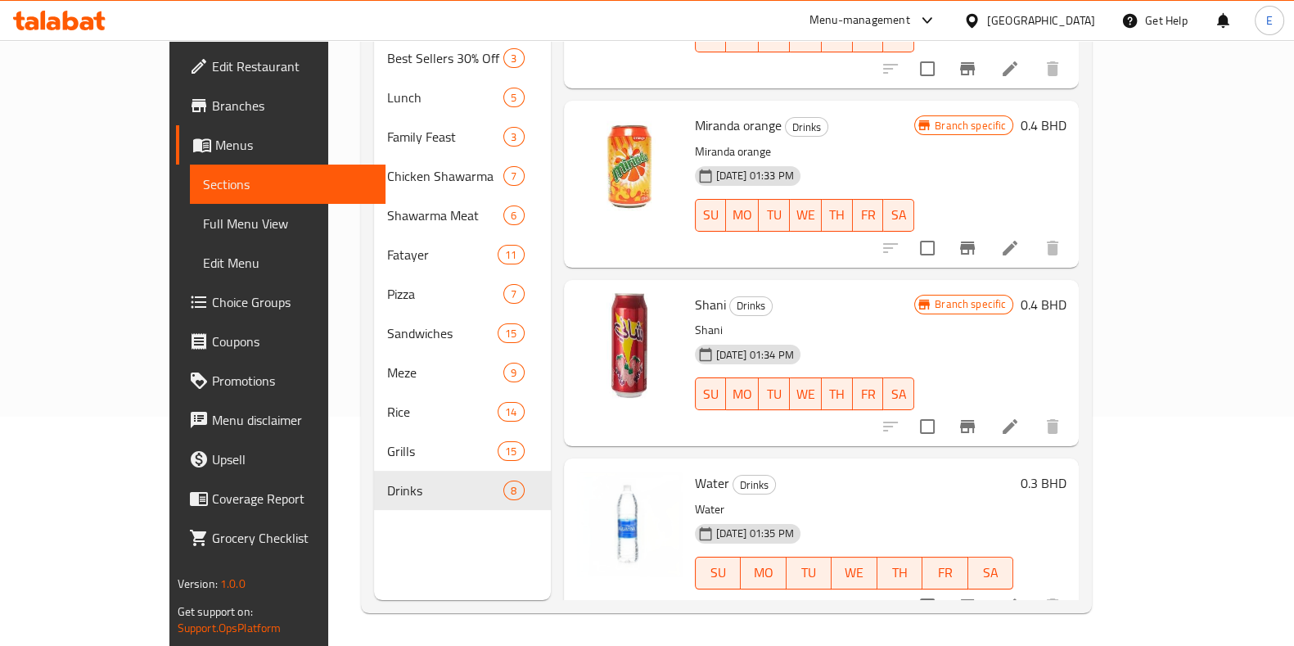
click at [395, 519] on div "Menu sections Best Sellers 30% Off 3 Lunch 5 Family Feast 3 Chicken Shawarma 7 …" at bounding box center [462, 277] width 176 height 646
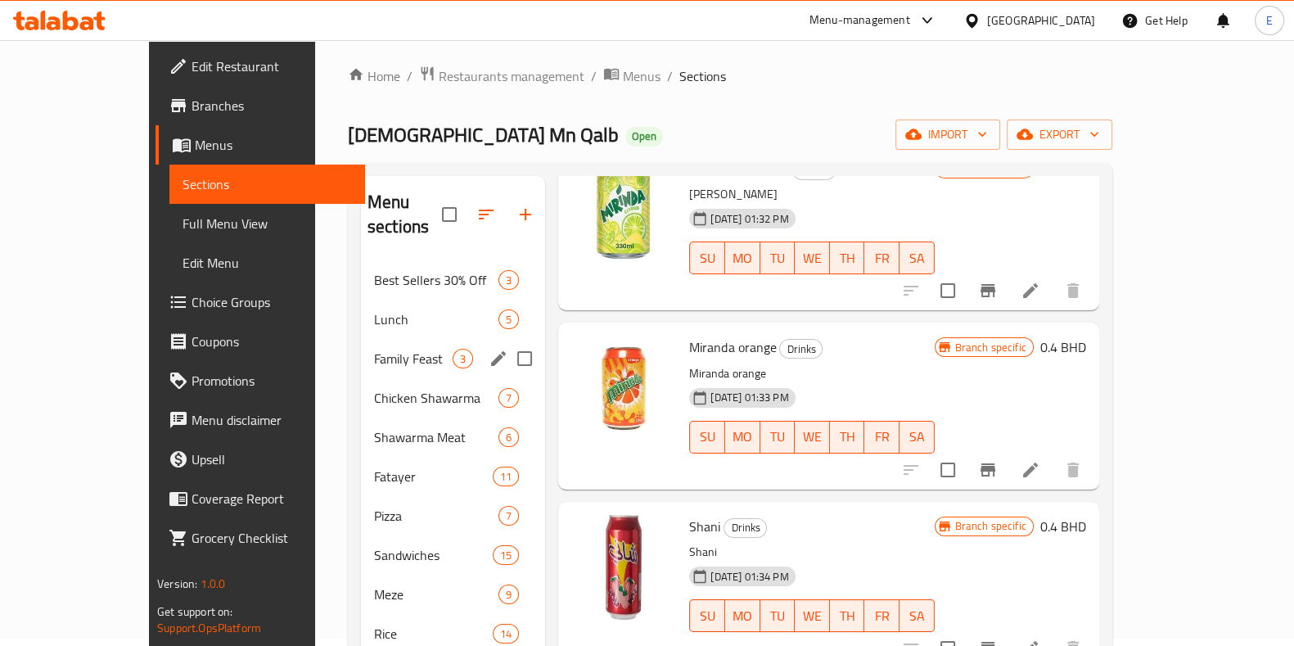
scroll to position [0, 0]
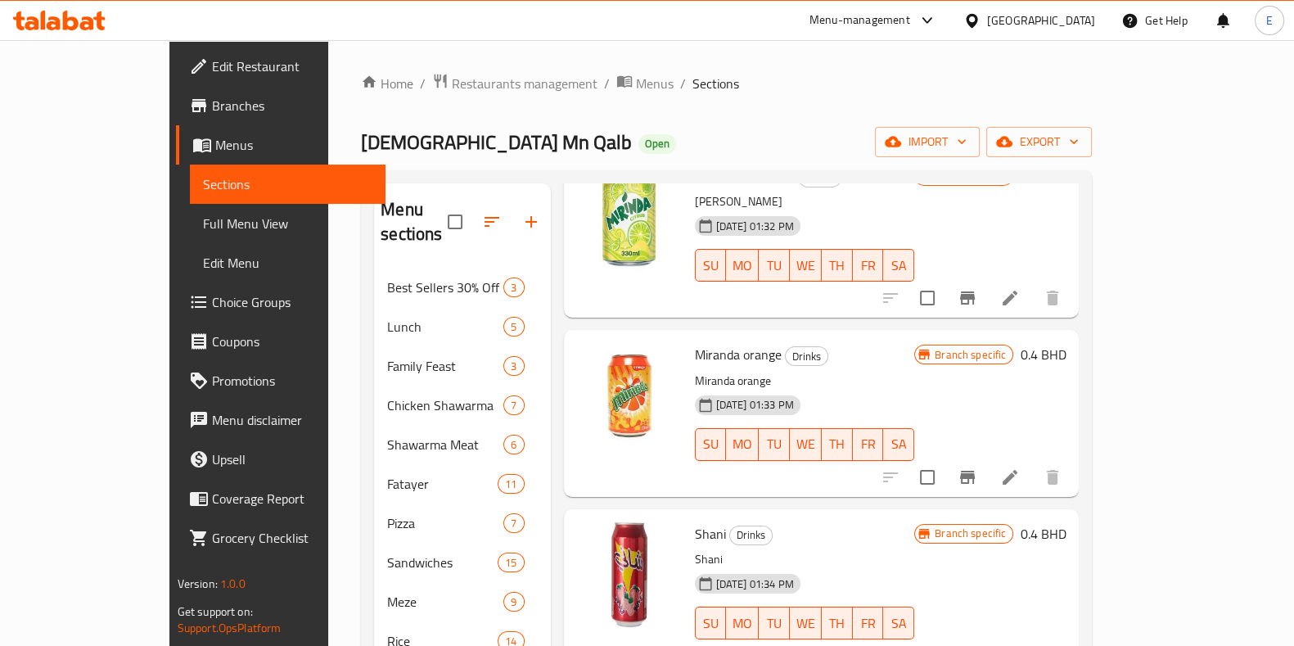
drag, startPoint x: 515, startPoint y: 165, endPoint x: 499, endPoint y: 151, distance: 21.4
click at [499, 151] on div "Iraqi Mn Qalb Open import export" at bounding box center [726, 142] width 731 height 30
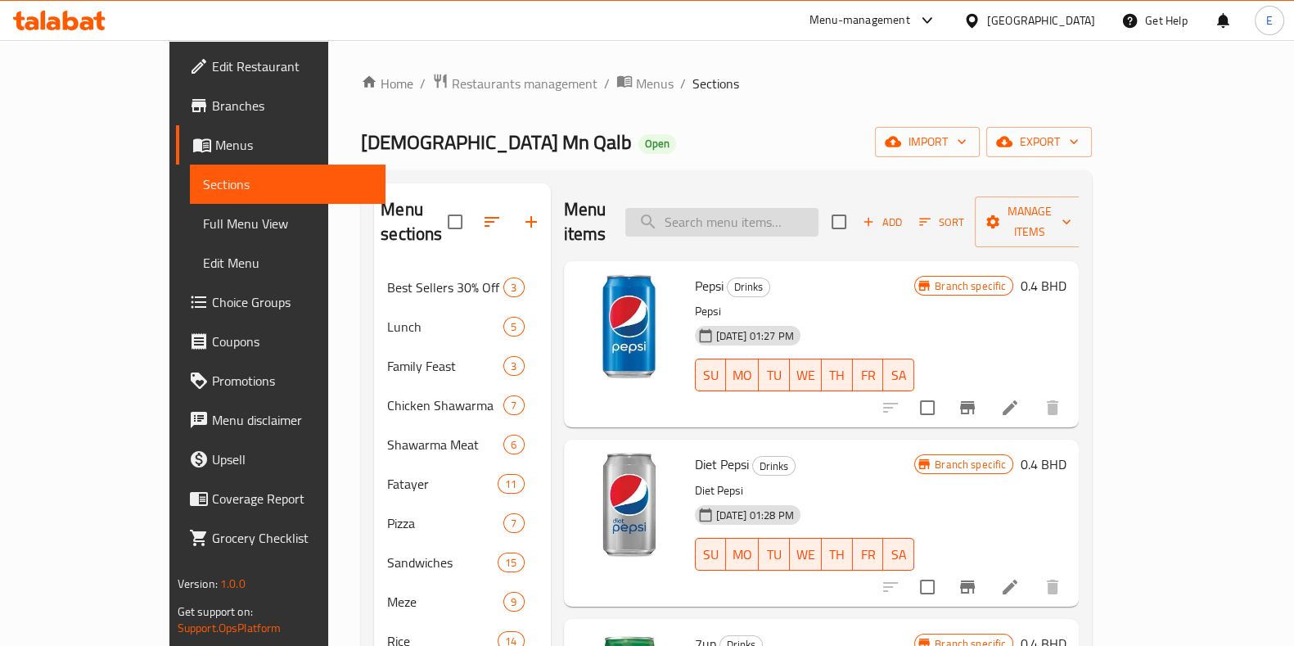
click at [761, 214] on input "search" at bounding box center [721, 222] width 193 height 29
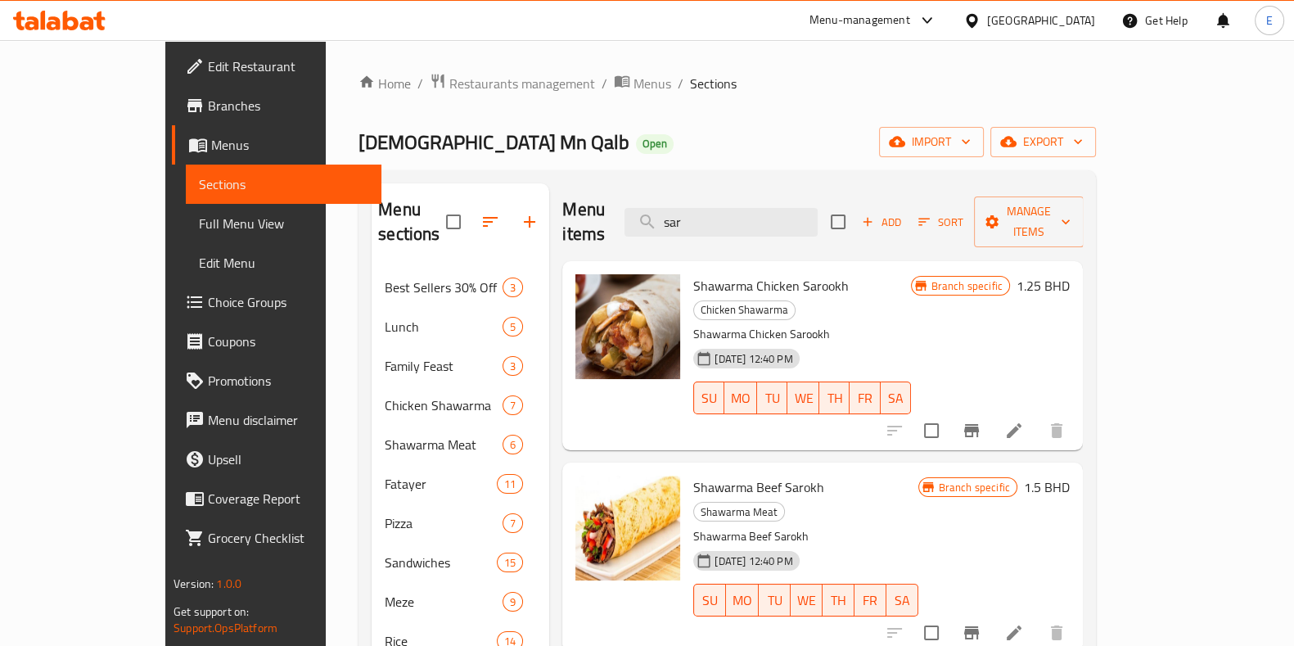
type input "sar"
drag, startPoint x: 652, startPoint y: 262, endPoint x: 923, endPoint y: 275, distance: 272.1
click at [797, 273] on span "Shawarma Chicken Sarookh" at bounding box center [771, 285] width 156 height 25
click at [982, 421] on icon "Branch-specific-item" at bounding box center [972, 431] width 20 height 20
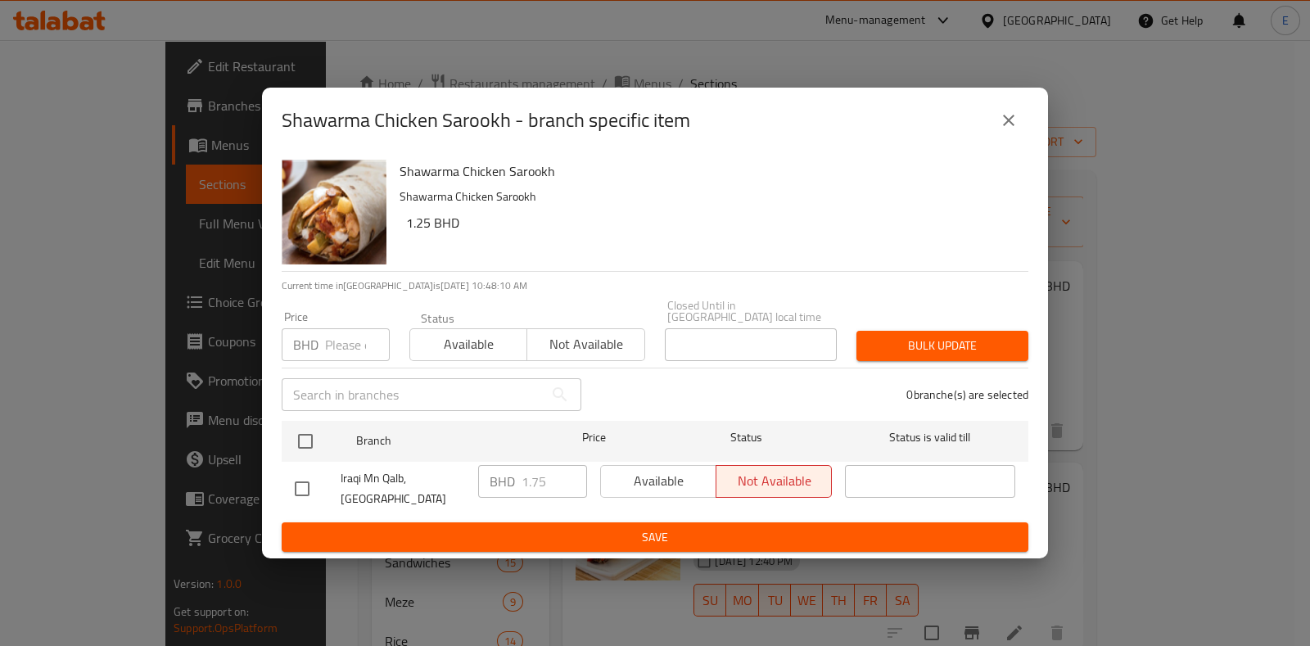
click at [792, 255] on div "Shawarma Chicken Sarookh Shawarma Chicken Sarookh 1.25 BHD" at bounding box center [707, 212] width 629 height 118
click at [1021, 133] on button "close" at bounding box center [1008, 120] width 39 height 39
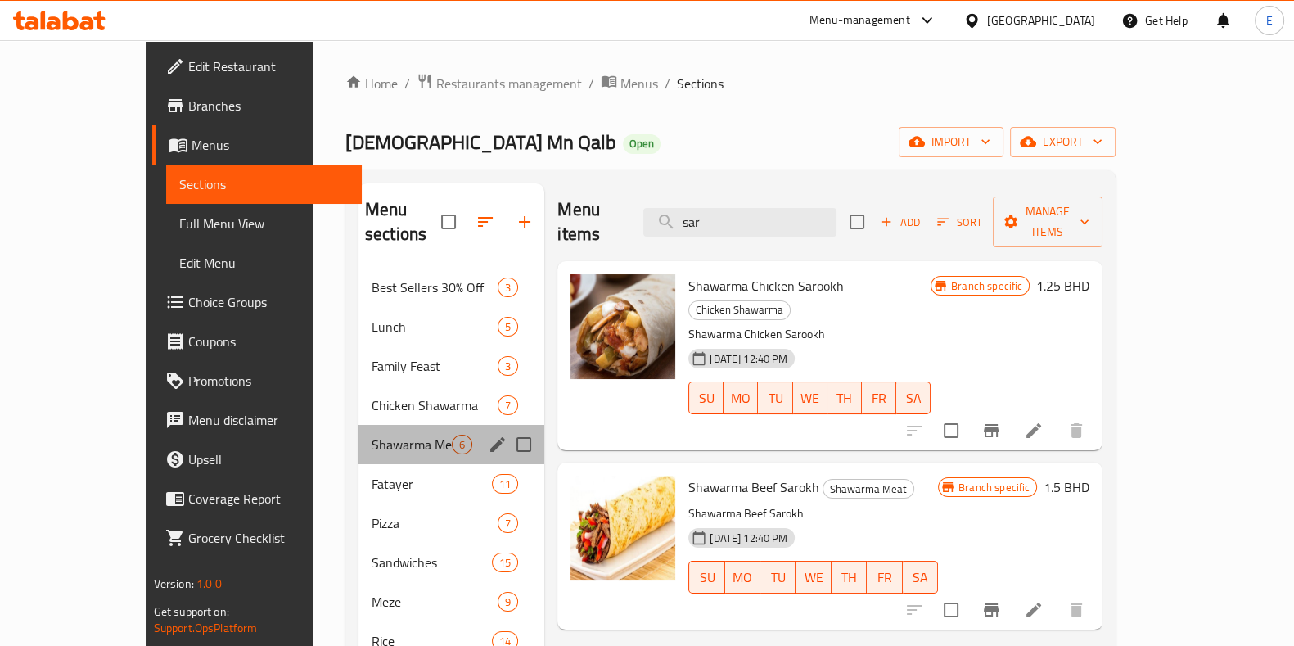
click at [359, 431] on div "Shawarma Meat 6" at bounding box center [452, 444] width 186 height 39
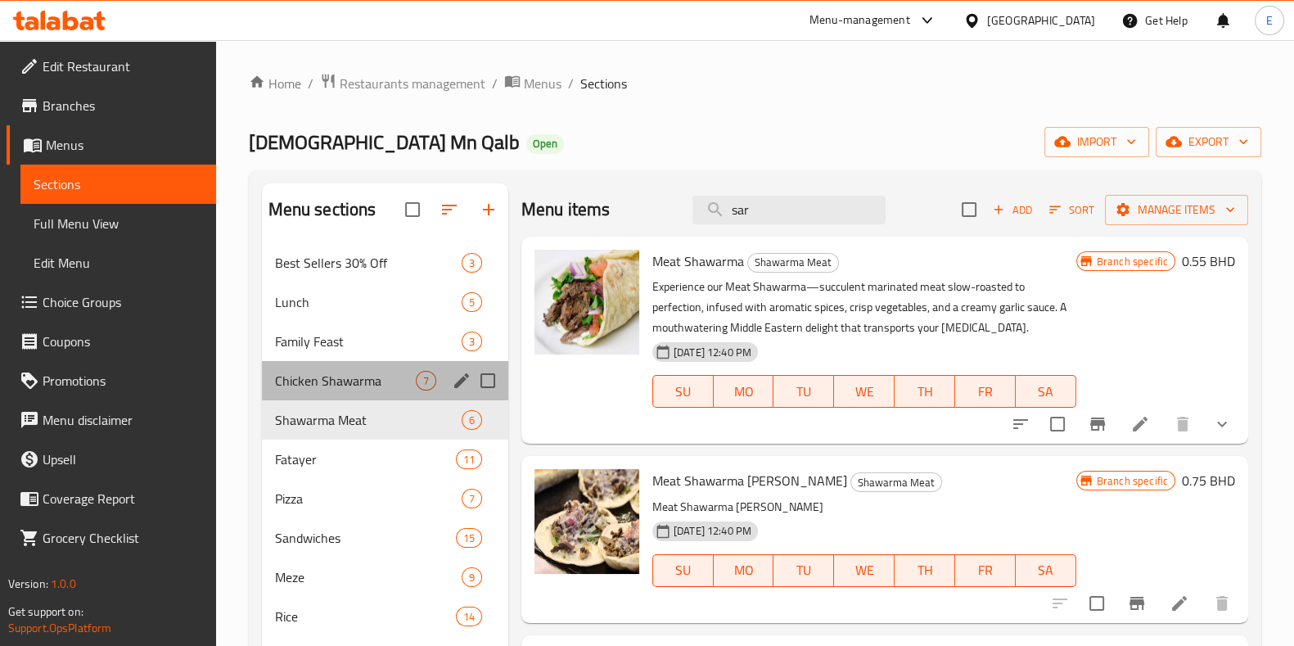
click at [345, 370] on div "Chicken Shawarma 7" at bounding box center [385, 380] width 246 height 39
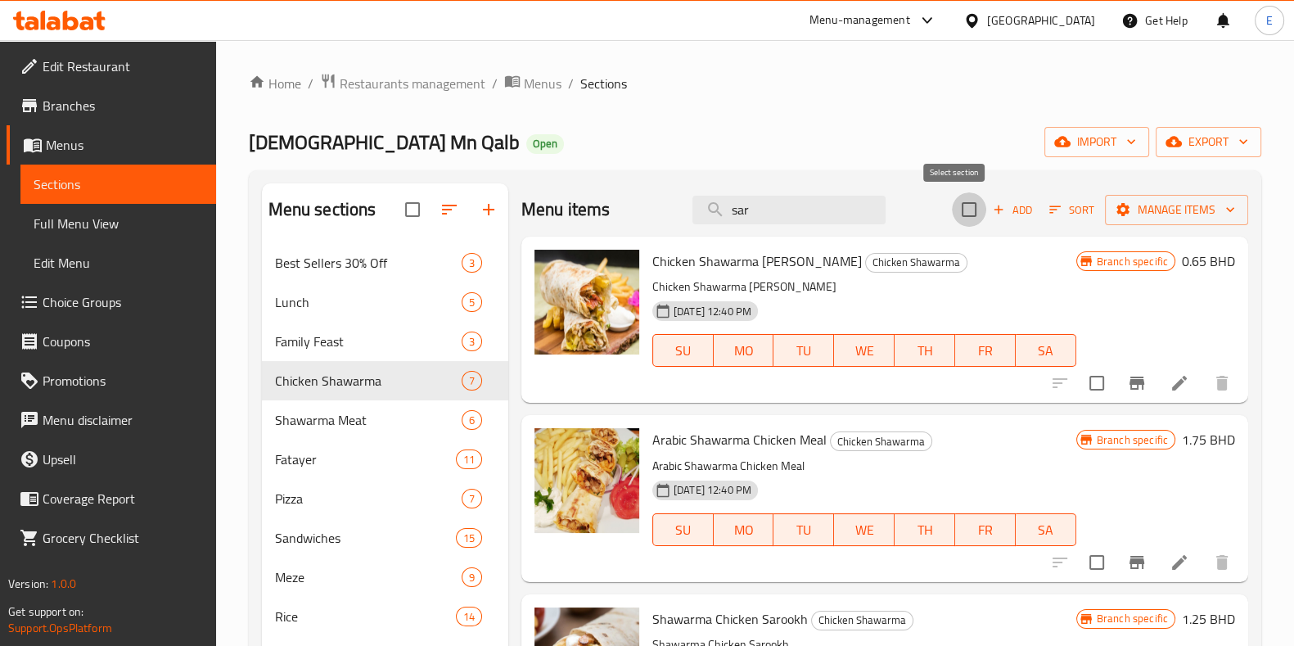
click at [952, 210] on input "checkbox" at bounding box center [969, 209] width 34 height 34
checkbox input "true"
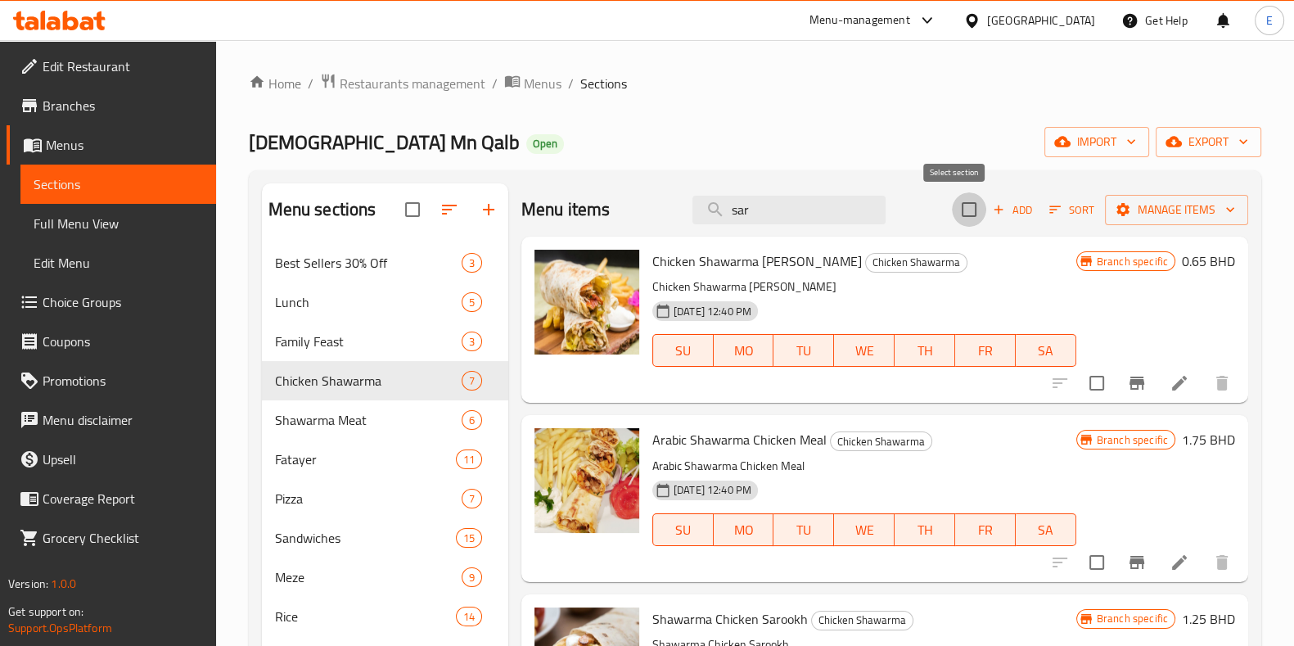
checkbox input "true"
click at [1144, 211] on span "Manage items" at bounding box center [1176, 210] width 117 height 20
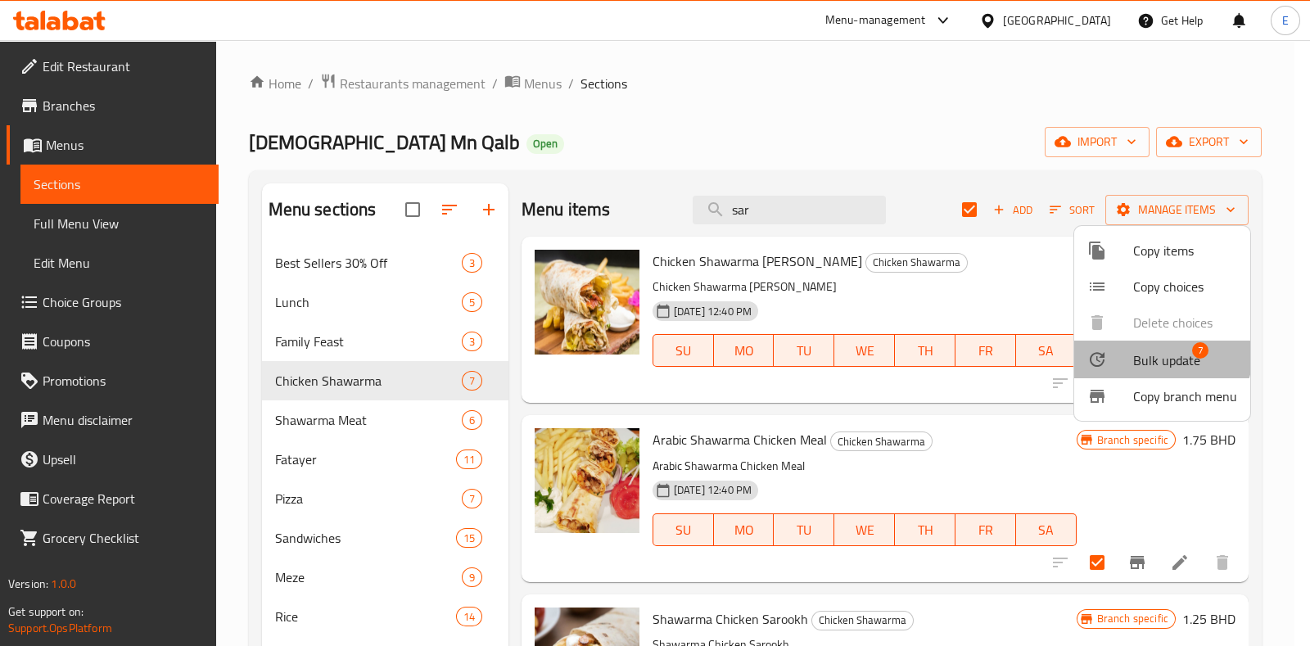
click at [1117, 341] on li "Bulk update 7" at bounding box center [1162, 360] width 176 height 38
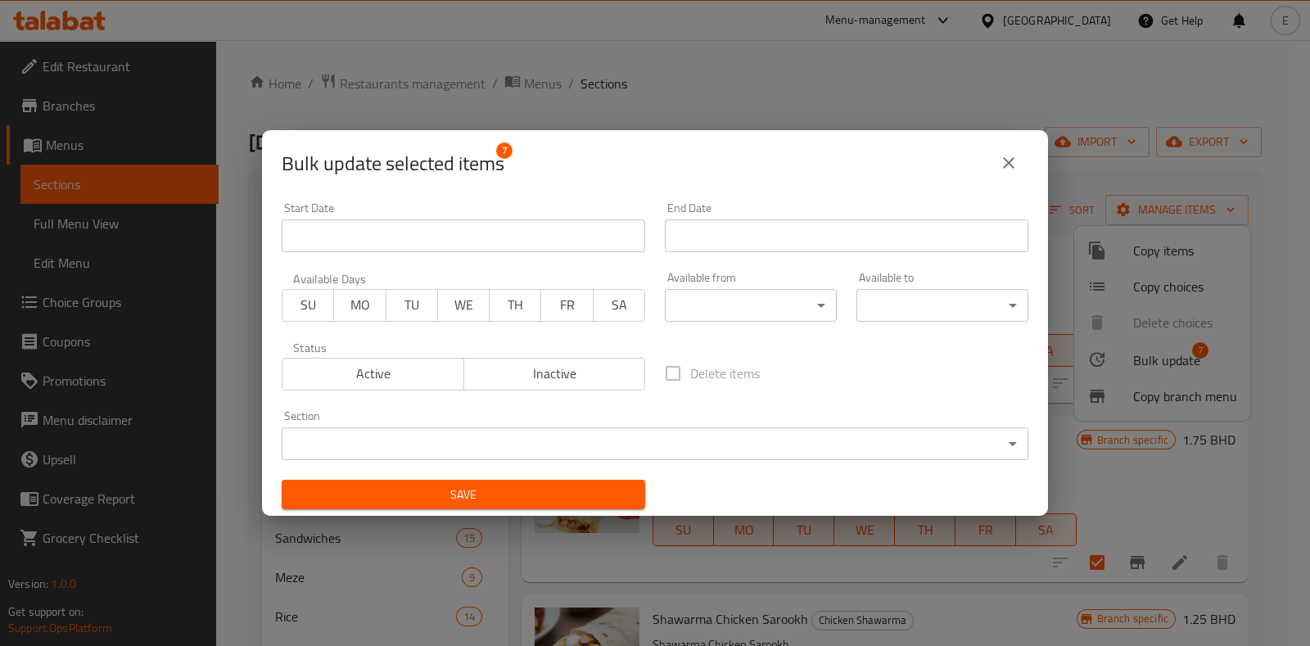
click at [740, 307] on body "​ Menu-management [GEOGRAPHIC_DATA] Get Help E Edit Restaurant Branches Menus S…" at bounding box center [655, 343] width 1310 height 606
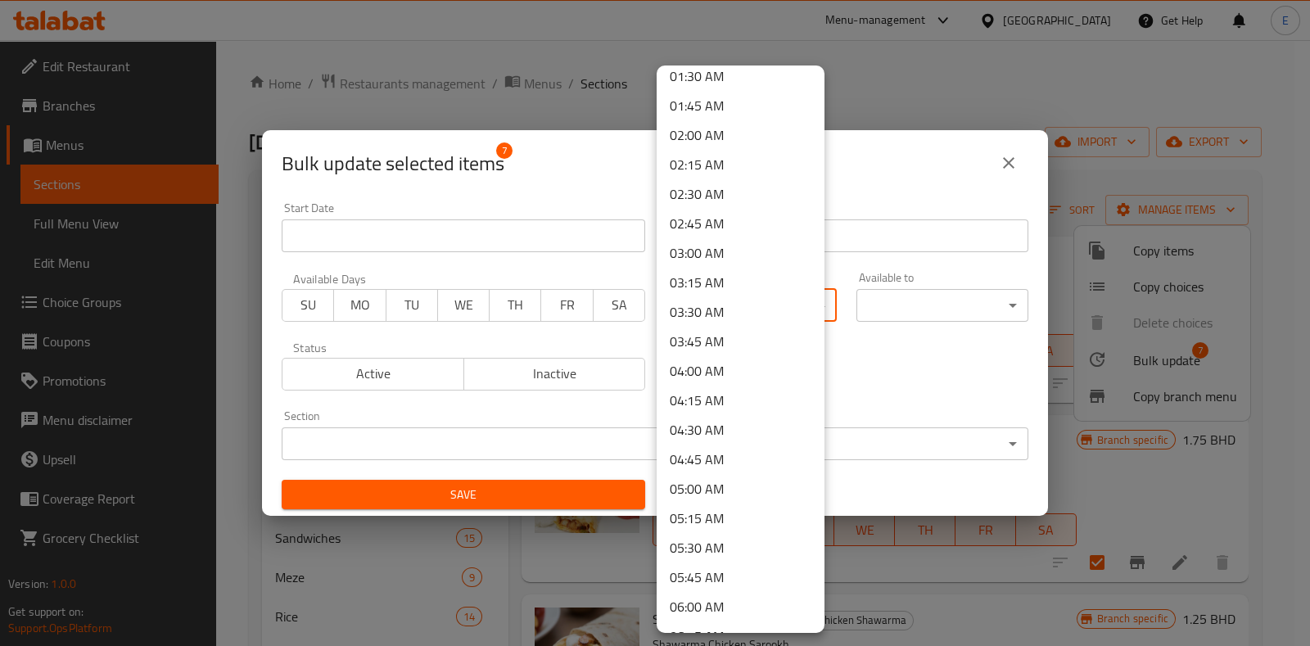
scroll to position [512, 0]
click at [364, 350] on div at bounding box center [655, 323] width 1310 height 646
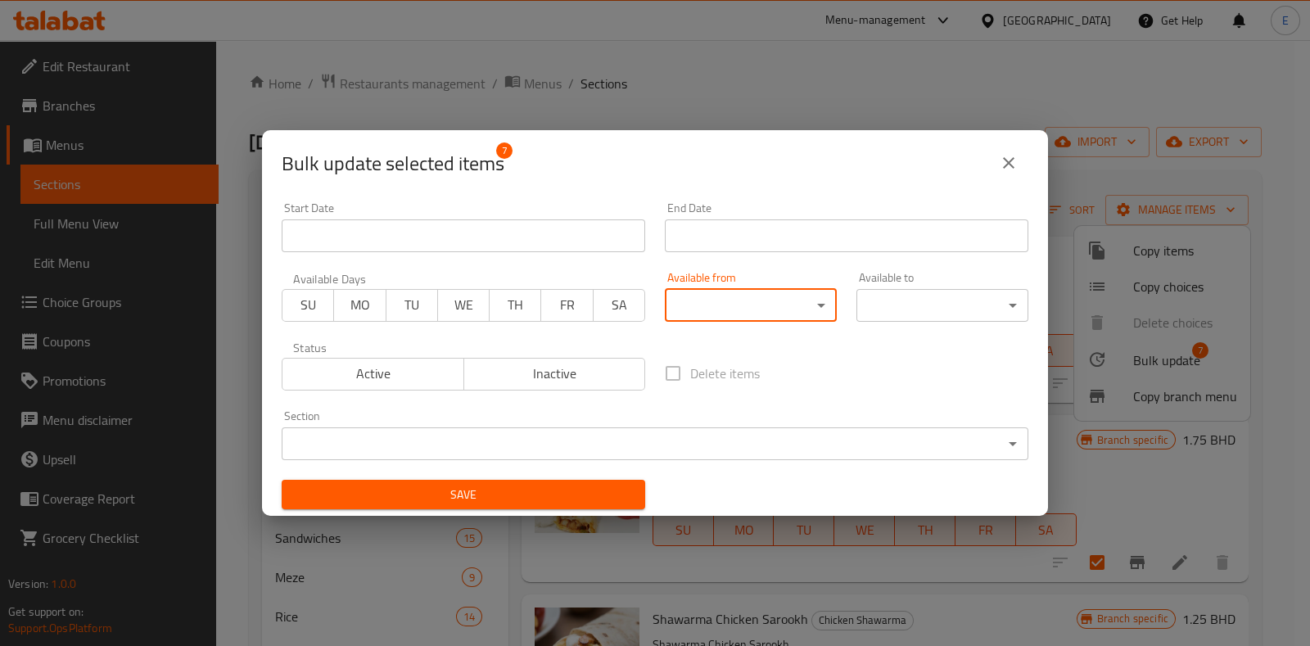
click at [711, 318] on body "​ Menu-management [GEOGRAPHIC_DATA] Get Help E Edit Restaurant Branches Menus S…" at bounding box center [655, 343] width 1310 height 606
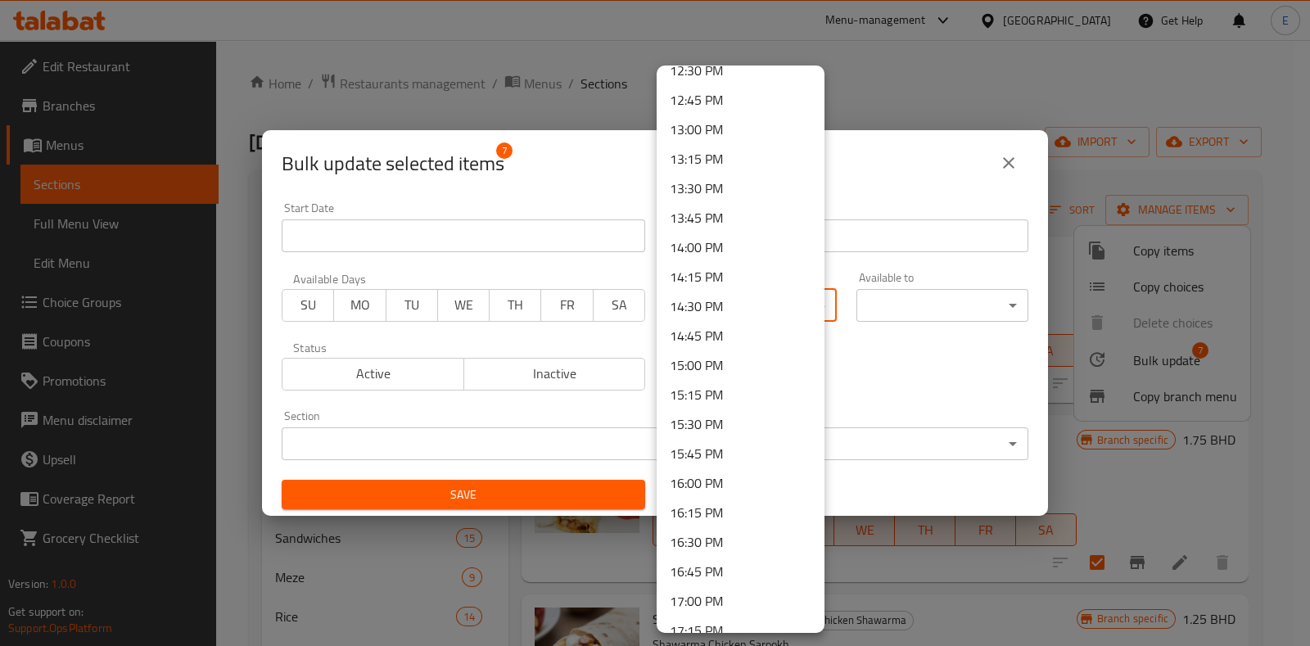
scroll to position [1637, 0]
click at [703, 452] on li "17:00 PM" at bounding box center [741, 454] width 168 height 29
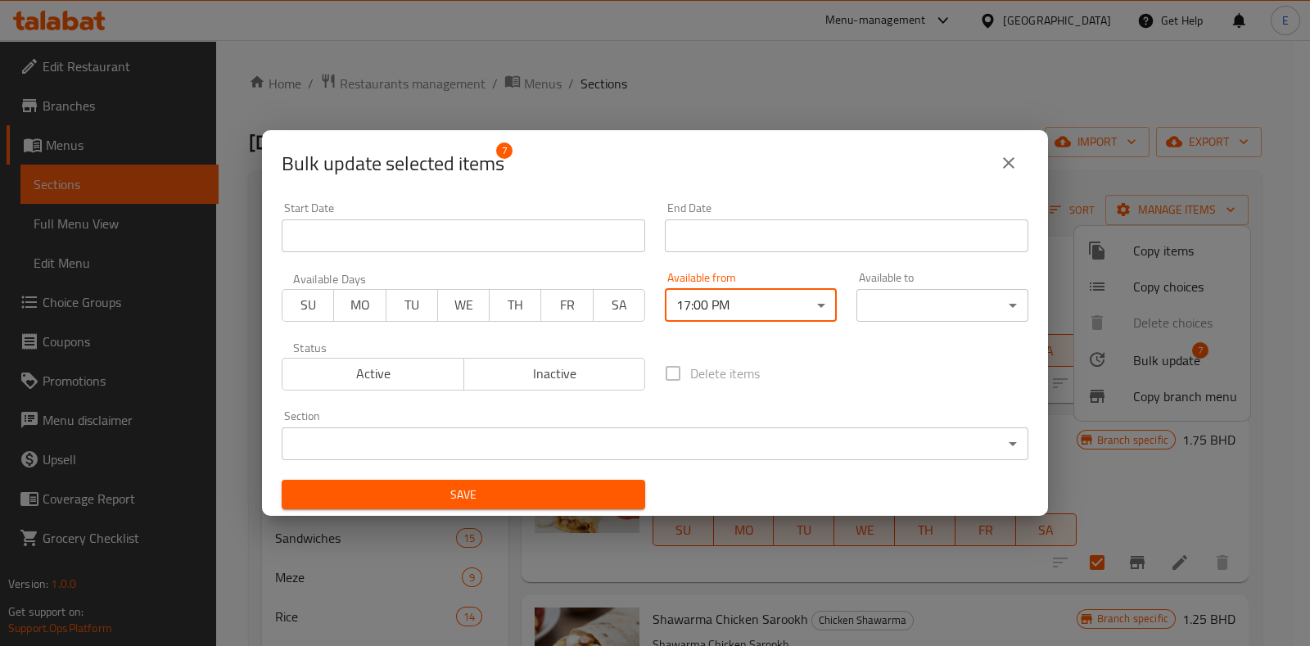
click at [907, 301] on body "​ Menu-management [GEOGRAPHIC_DATA] Get Help E Edit Restaurant Branches Menus S…" at bounding box center [655, 343] width 1310 height 606
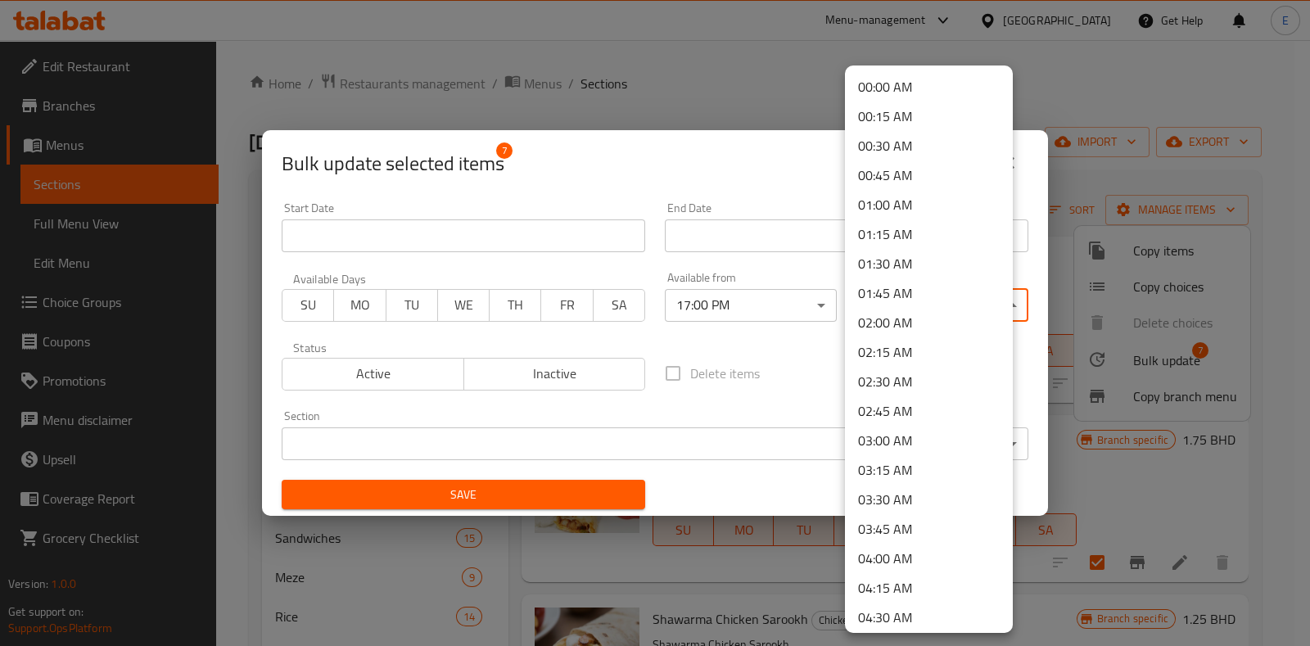
click at [899, 78] on li "00:00 AM" at bounding box center [929, 86] width 168 height 29
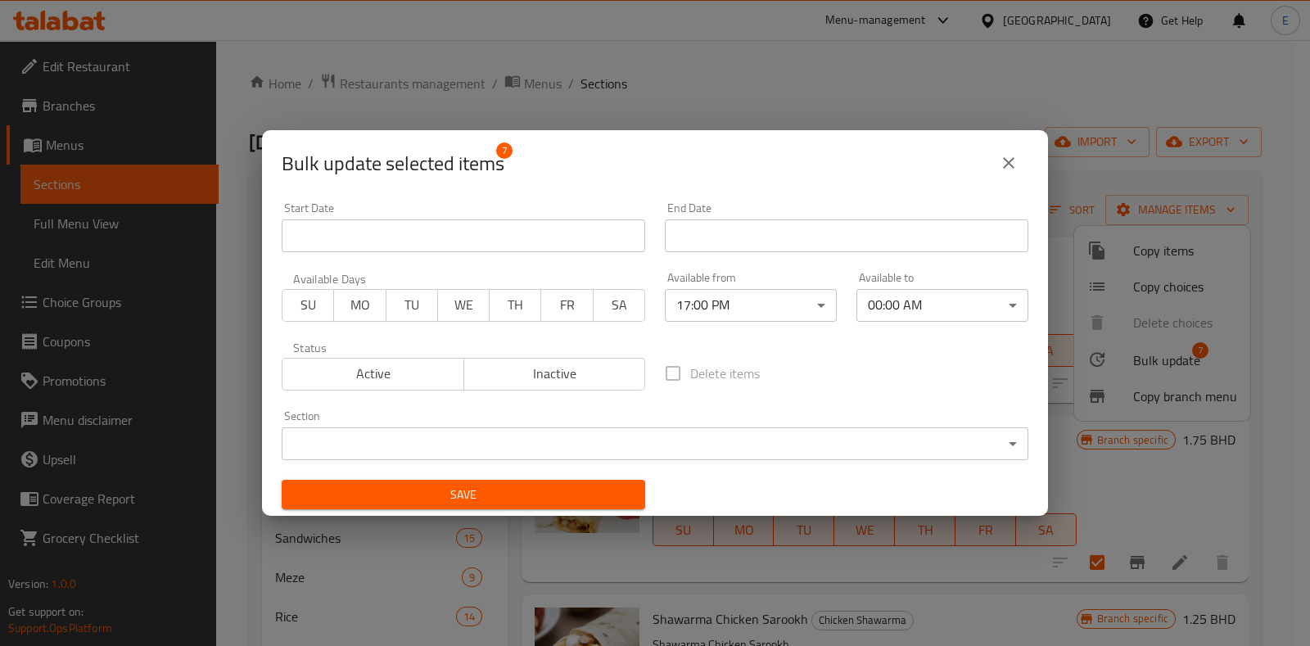
click at [798, 350] on div "Delete items" at bounding box center [846, 373] width 383 height 54
click at [891, 308] on body "​ Menu-management [GEOGRAPHIC_DATA] Get Help E Edit Restaurant Branches Menus S…" at bounding box center [655, 343] width 1310 height 606
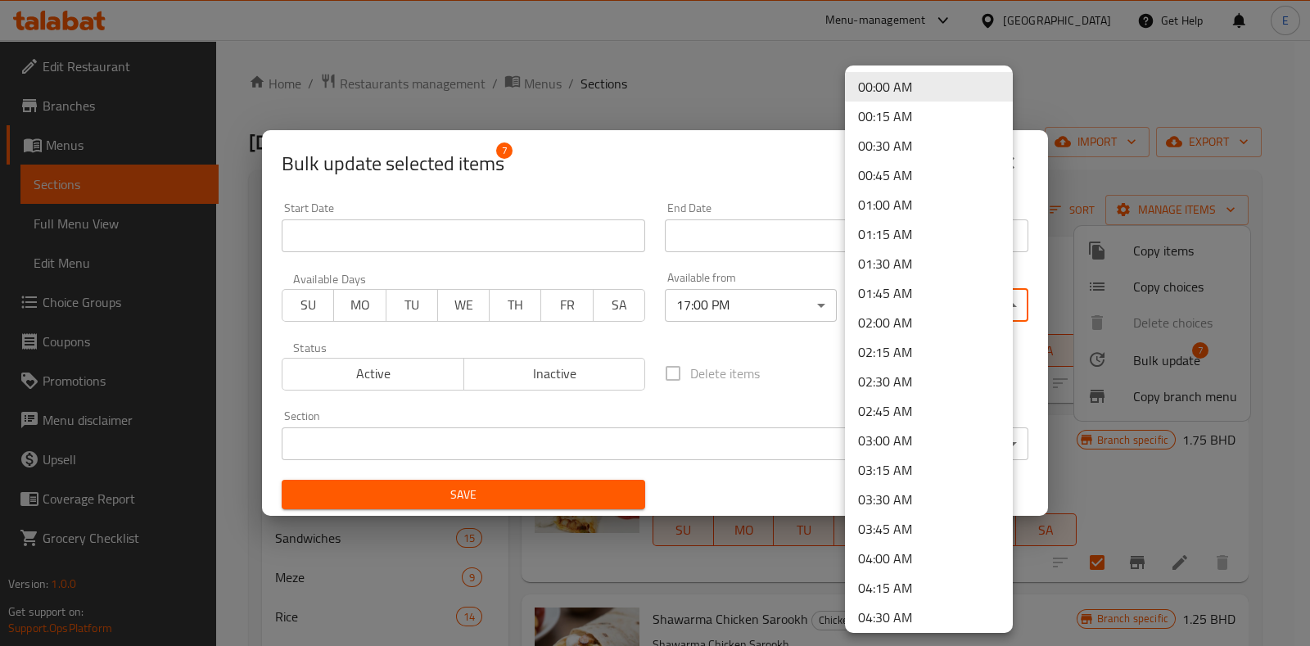
click at [905, 137] on li "00:30 AM" at bounding box center [929, 145] width 168 height 29
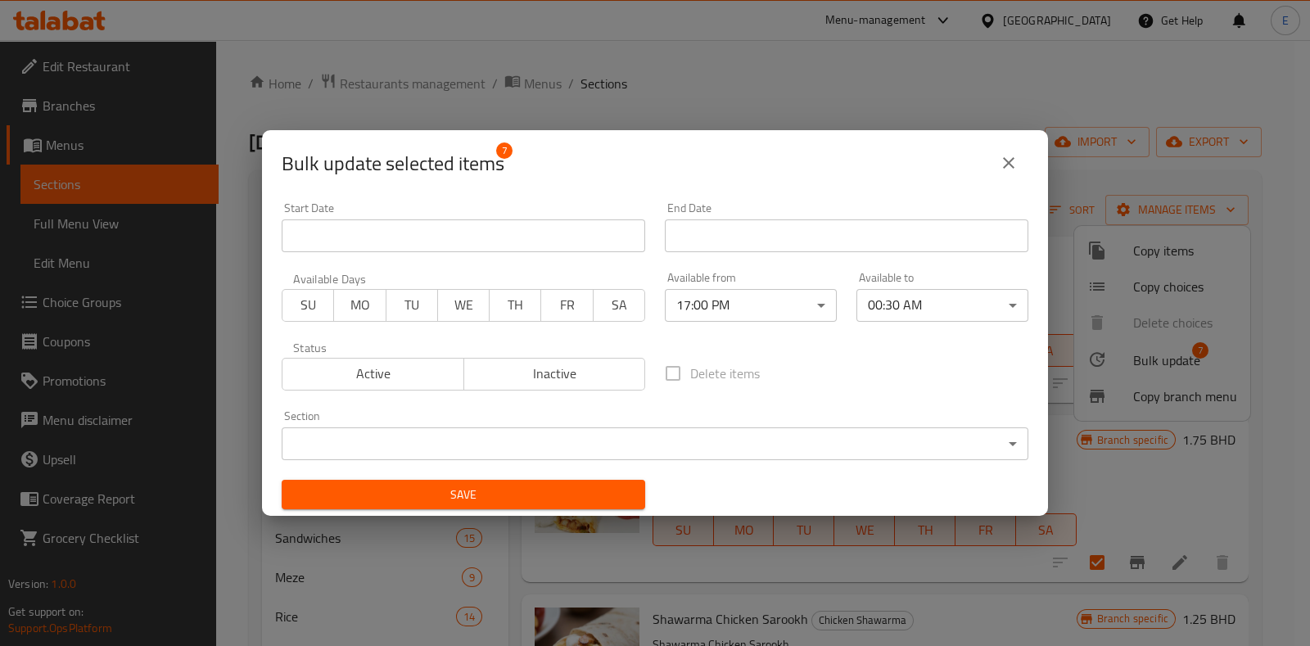
click at [847, 343] on div "Start Date Start Date End Date End Date Available Days SU MO TU WE TH FR SA Ava…" at bounding box center [655, 355] width 766 height 327
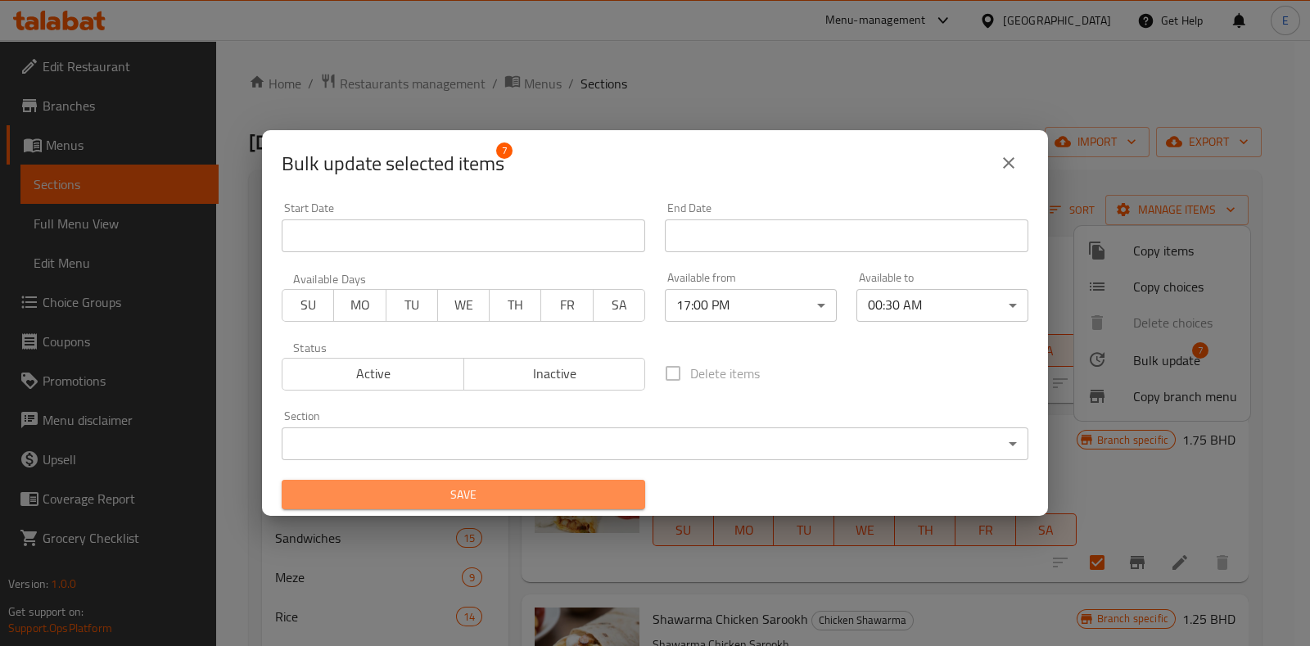
click at [520, 505] on button "Save" at bounding box center [463, 495] width 363 height 30
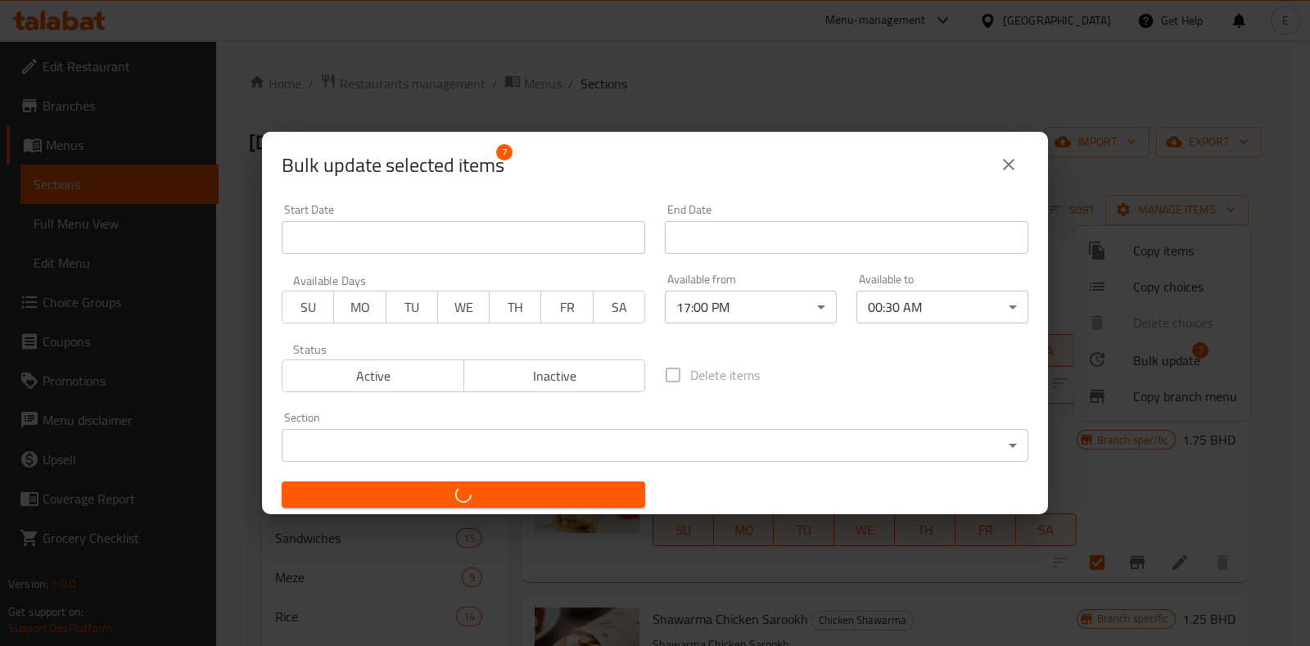
checkbox input "false"
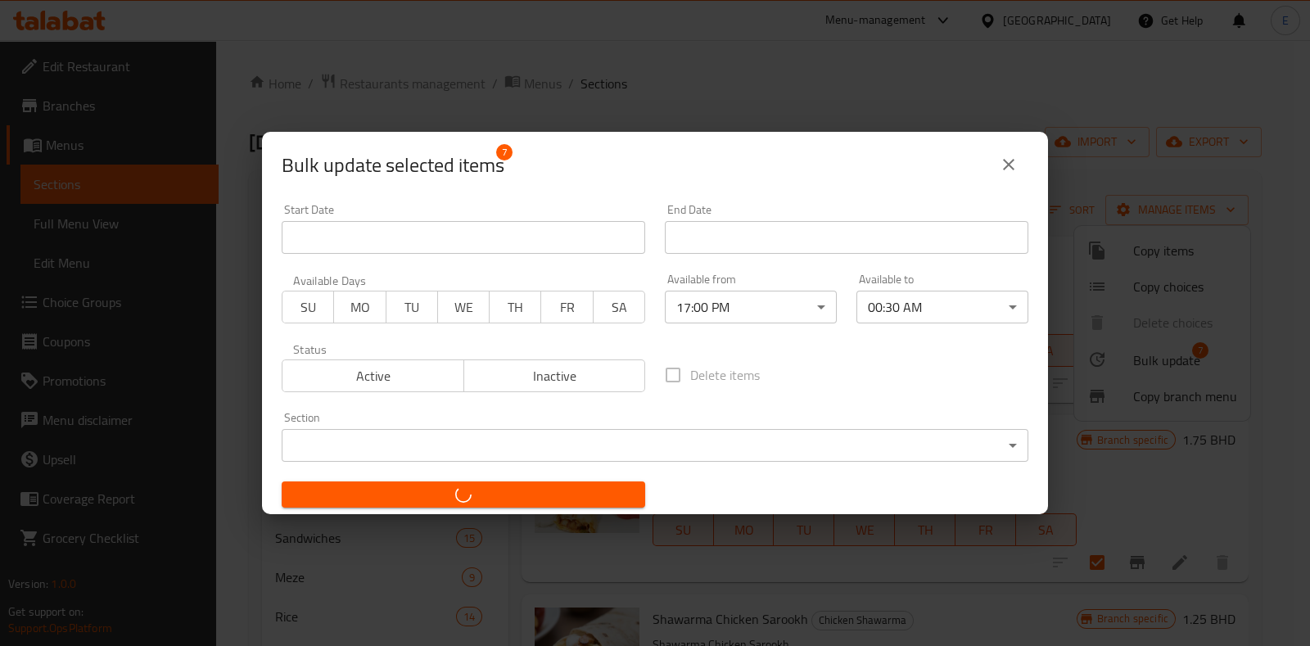
checkbox input "false"
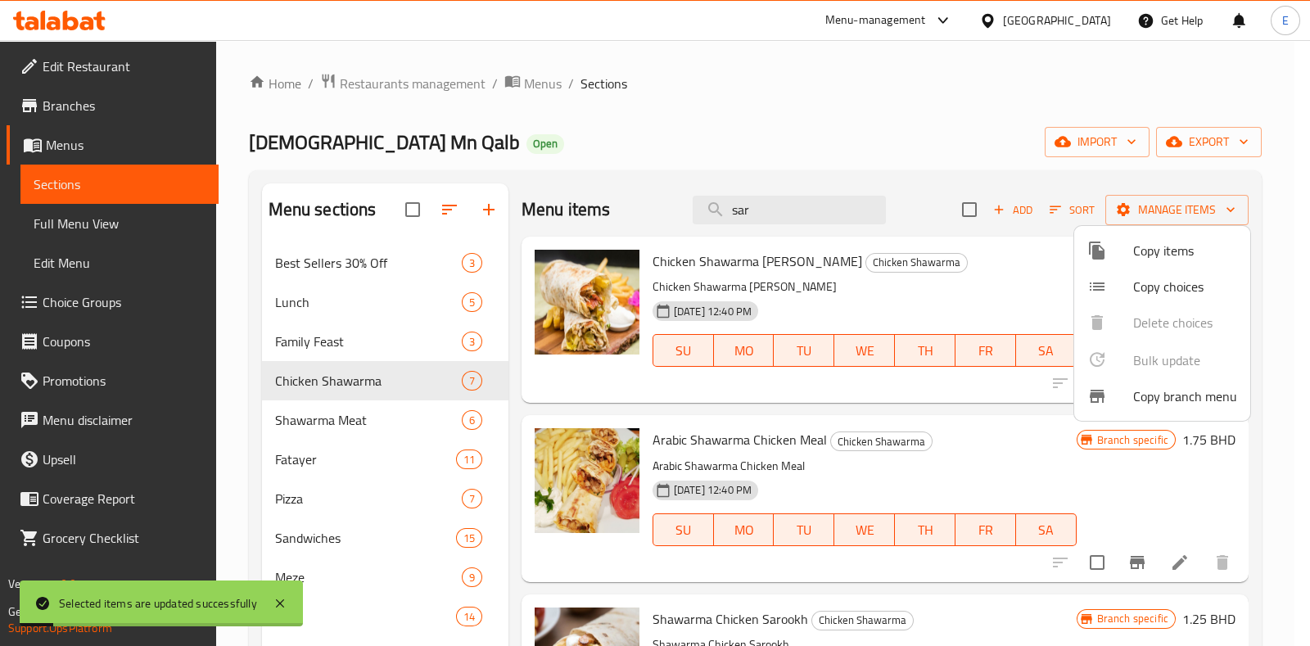
click at [898, 178] on div at bounding box center [655, 323] width 1310 height 646
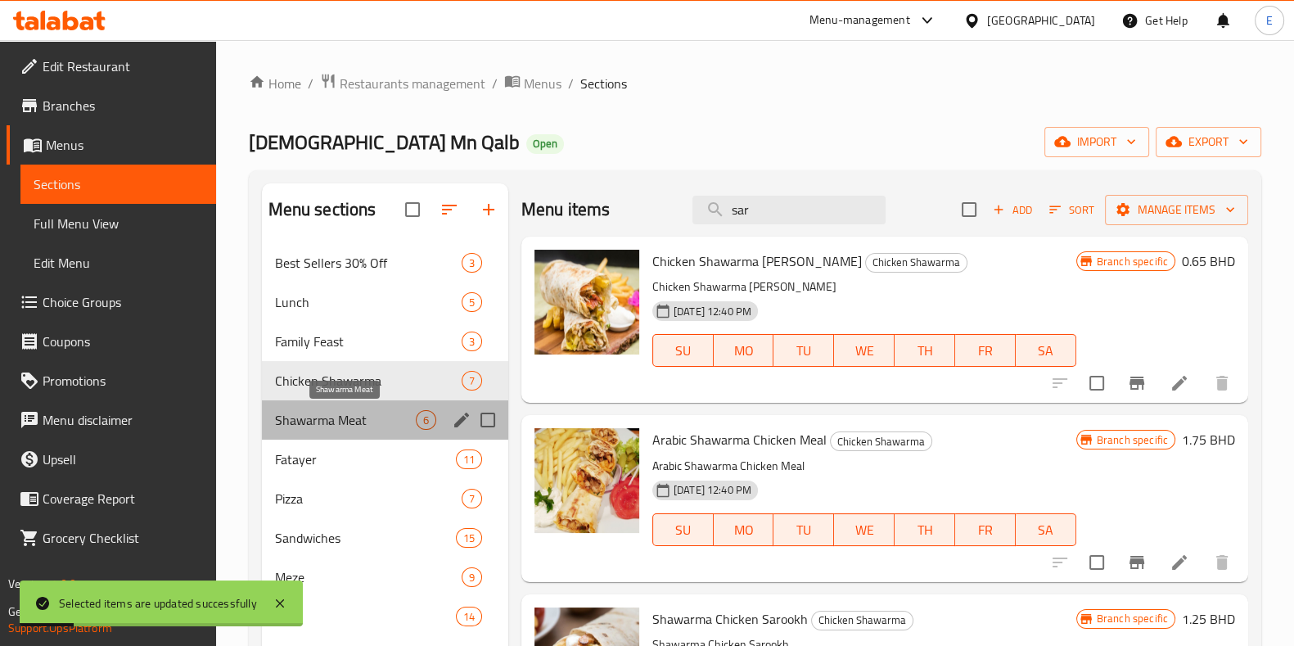
click at [348, 410] on span "Shawarma Meat" at bounding box center [345, 420] width 141 height 20
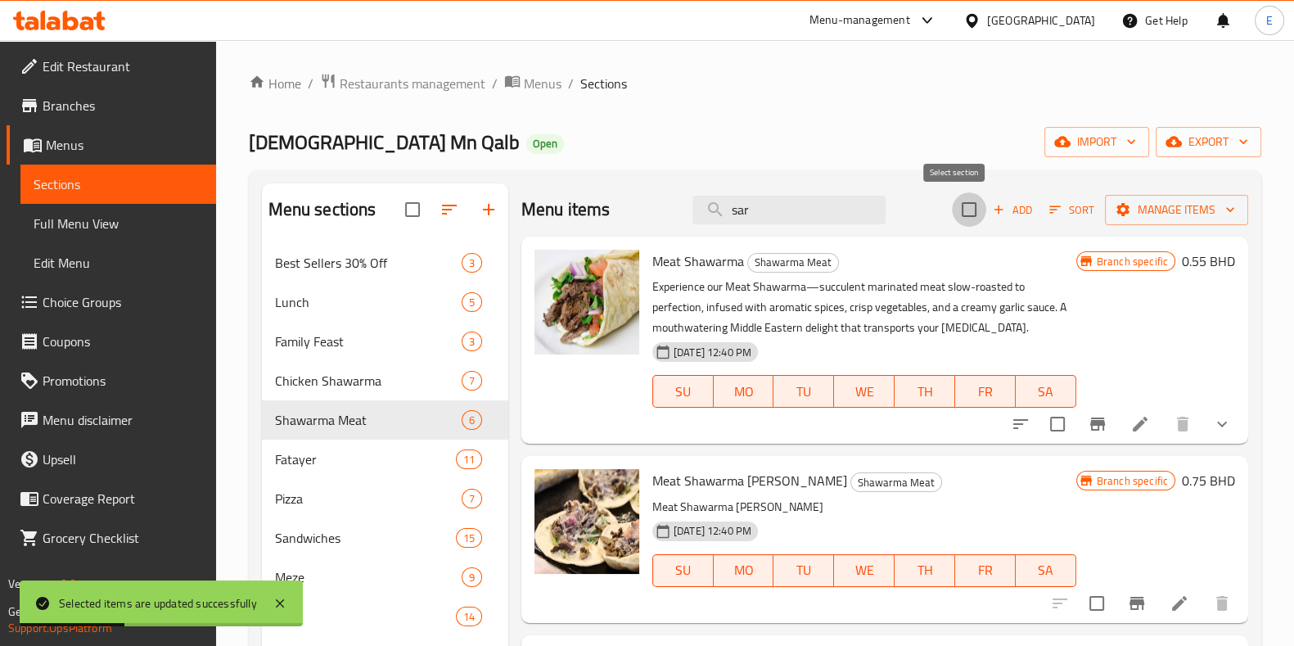
drag, startPoint x: 950, startPoint y: 206, endPoint x: 1036, endPoint y: 205, distance: 86.0
click at [952, 209] on input "checkbox" at bounding box center [969, 209] width 34 height 34
checkbox input "true"
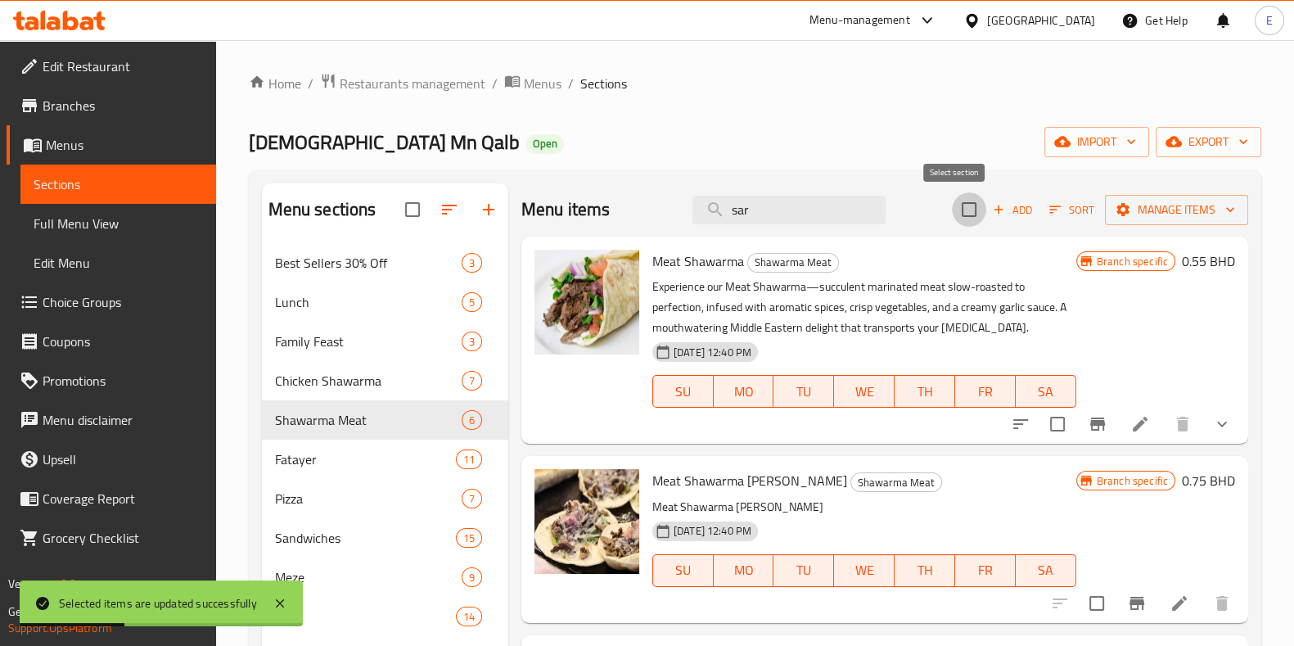
checkbox input "true"
click at [1148, 219] on button "Manage items" at bounding box center [1176, 210] width 143 height 30
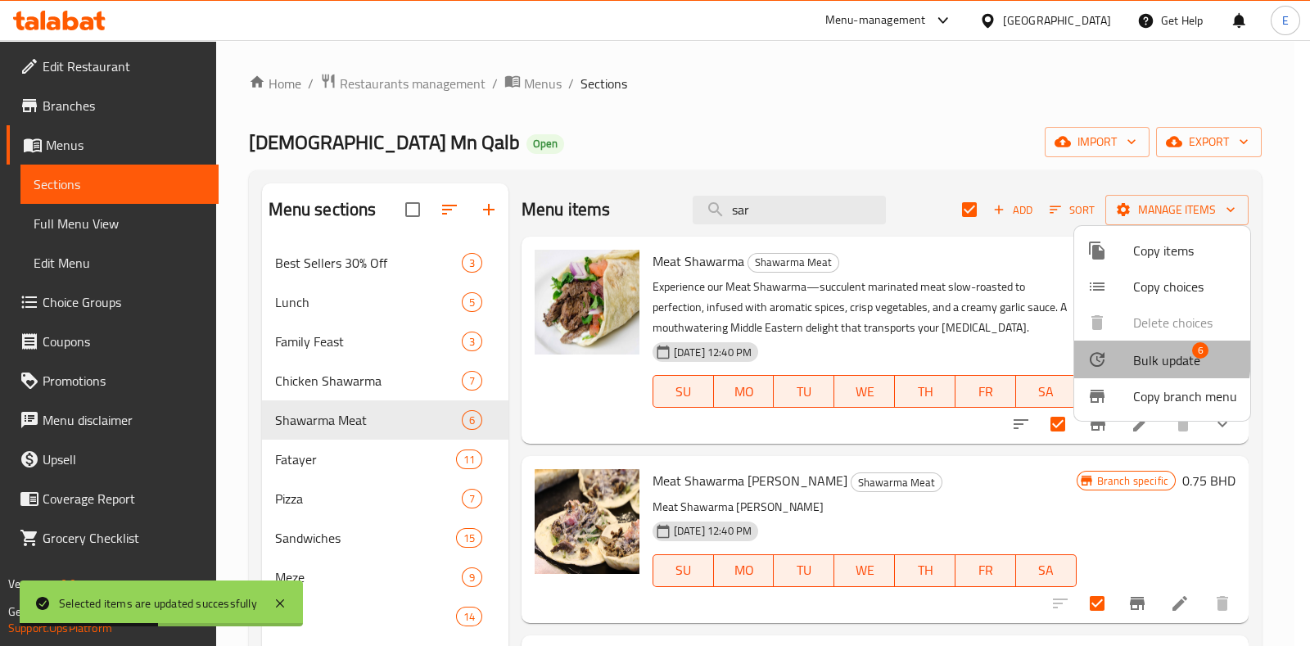
click at [1097, 355] on icon at bounding box center [1097, 360] width 20 height 20
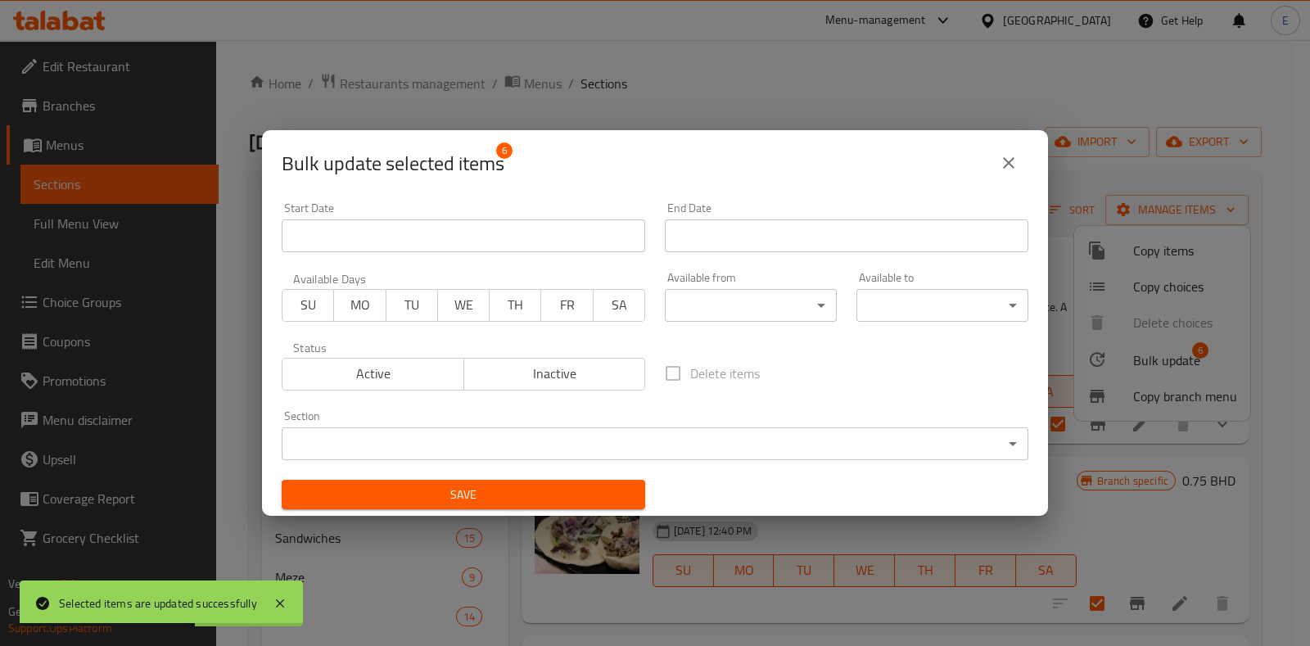
click at [774, 294] on body "Selected items are updated successfully ​ Menu-management [GEOGRAPHIC_DATA] Get…" at bounding box center [655, 343] width 1310 height 606
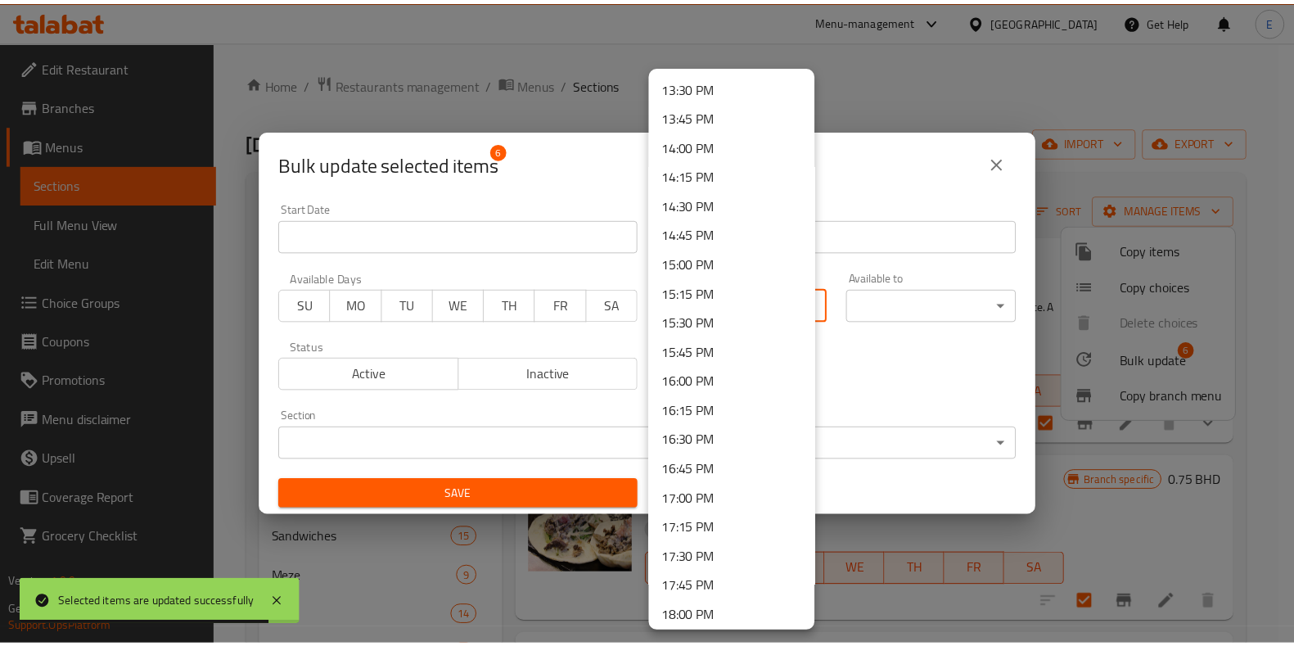
scroll to position [1637, 0]
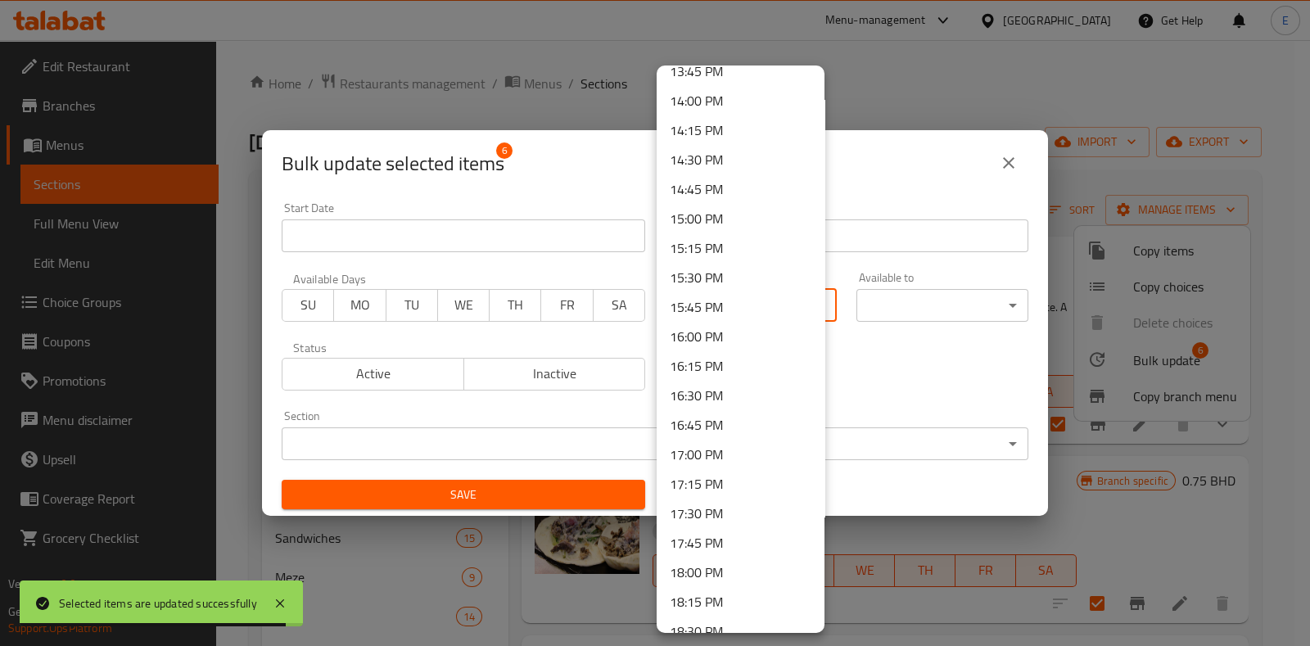
click at [718, 449] on li "17:00 PM" at bounding box center [741, 454] width 168 height 29
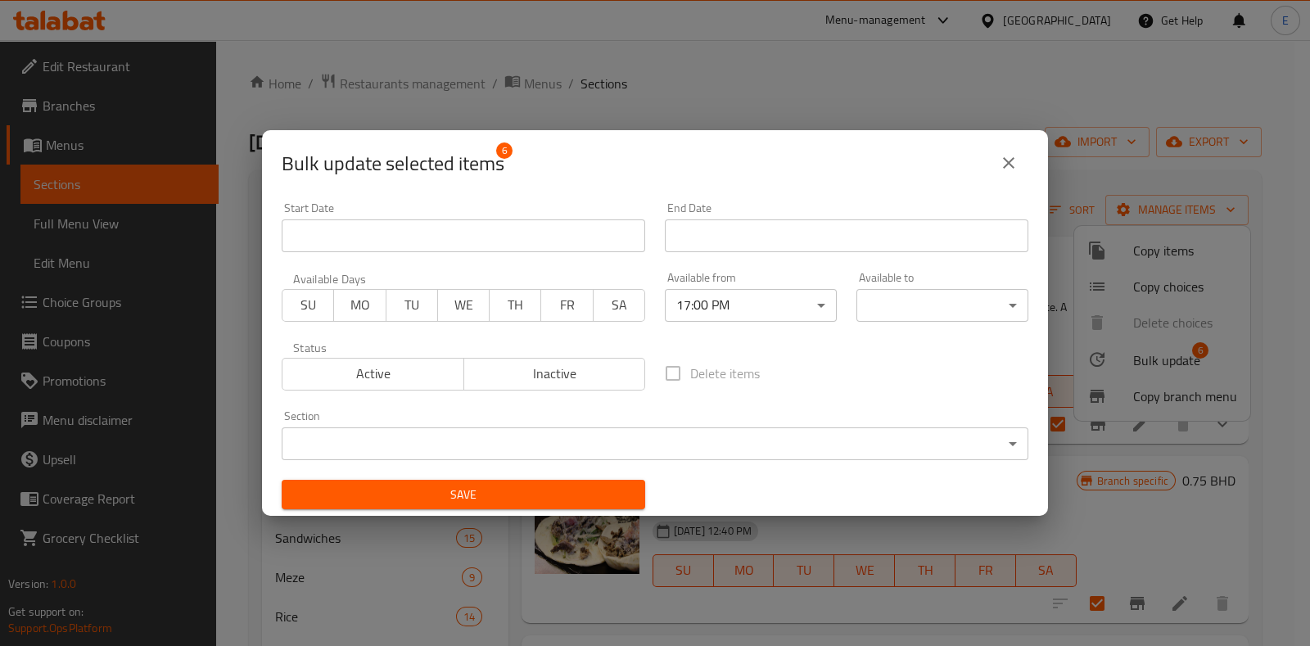
drag, startPoint x: 922, startPoint y: 272, endPoint x: 909, endPoint y: 301, distance: 32.3
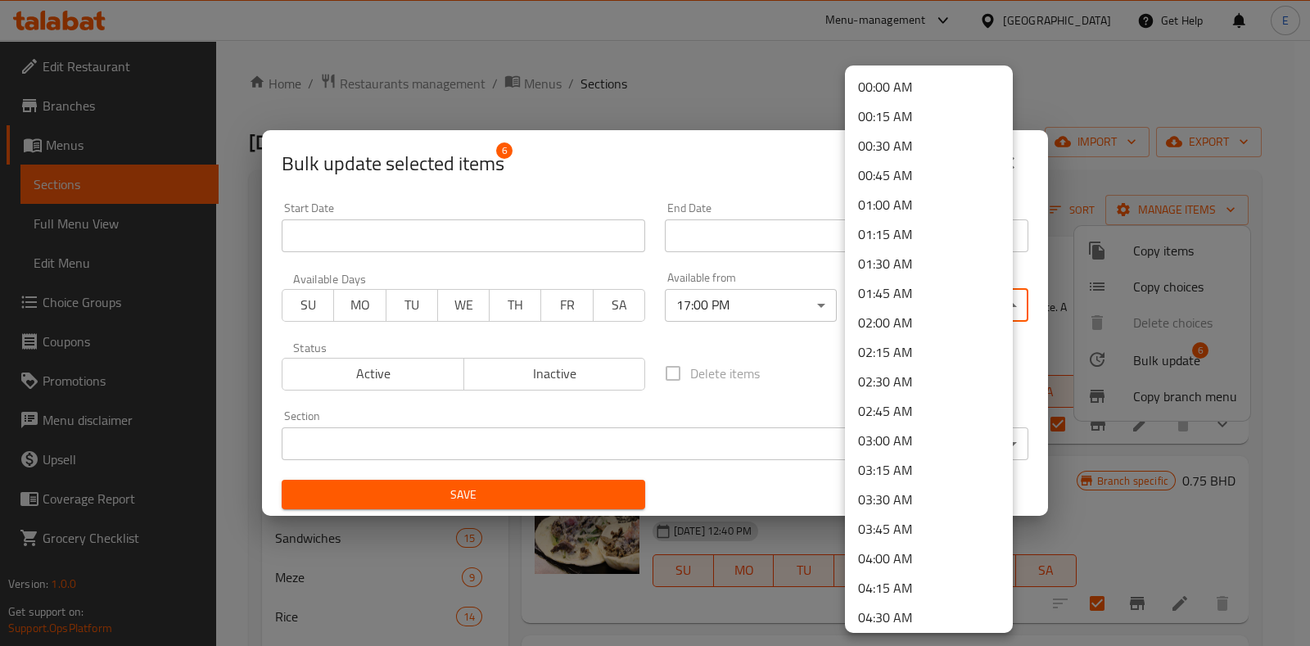
click at [909, 305] on body "​ Menu-management [GEOGRAPHIC_DATA] Get Help E Edit Restaurant Branches Menus S…" at bounding box center [655, 343] width 1310 height 606
click at [901, 135] on li "00:30 AM" at bounding box center [929, 145] width 168 height 29
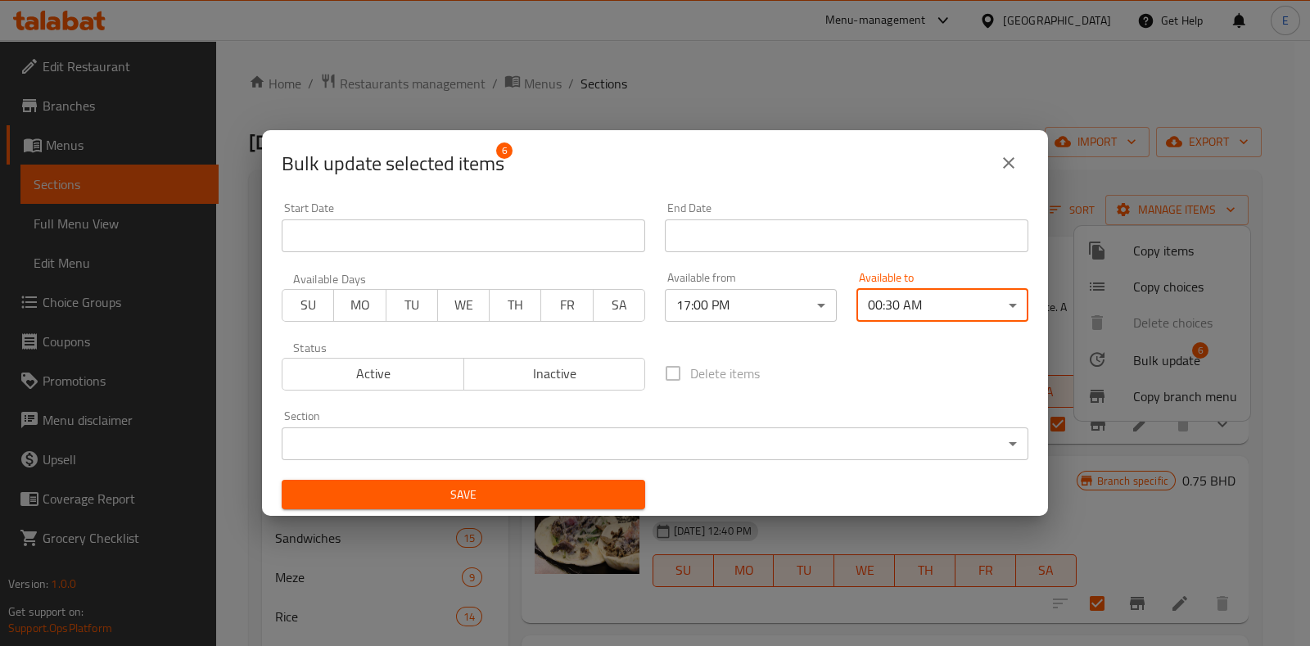
click at [477, 500] on span "Save" at bounding box center [463, 495] width 337 height 20
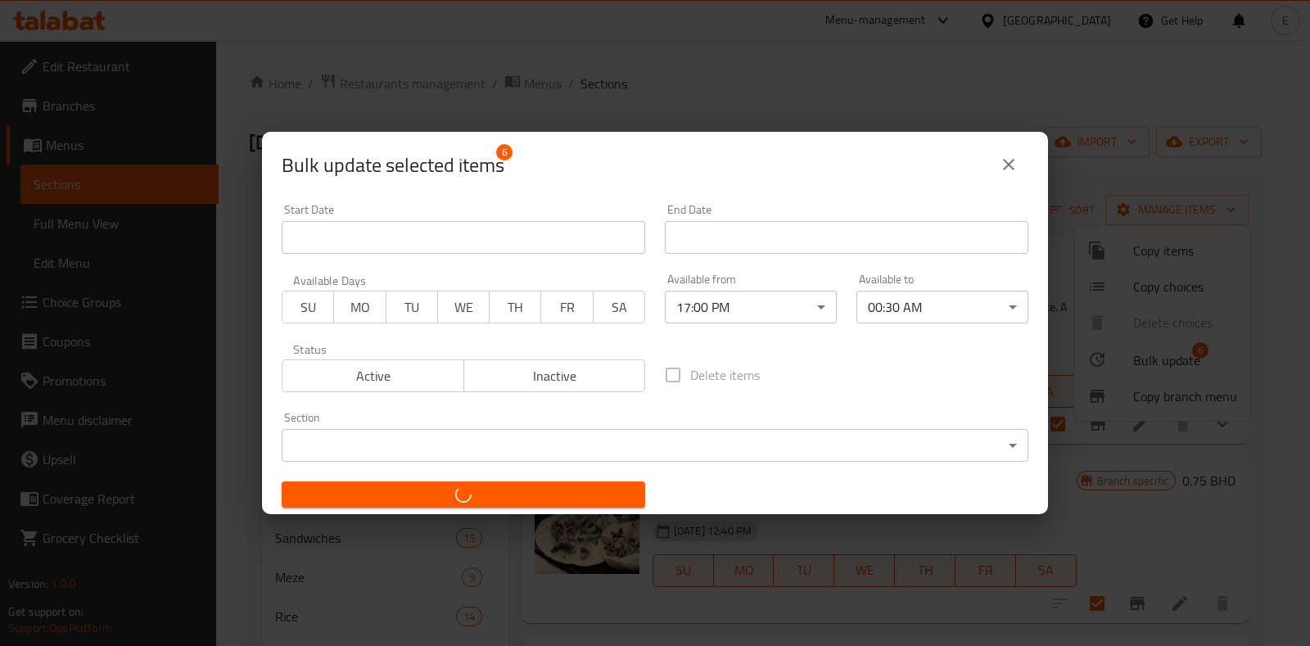
checkbox input "false"
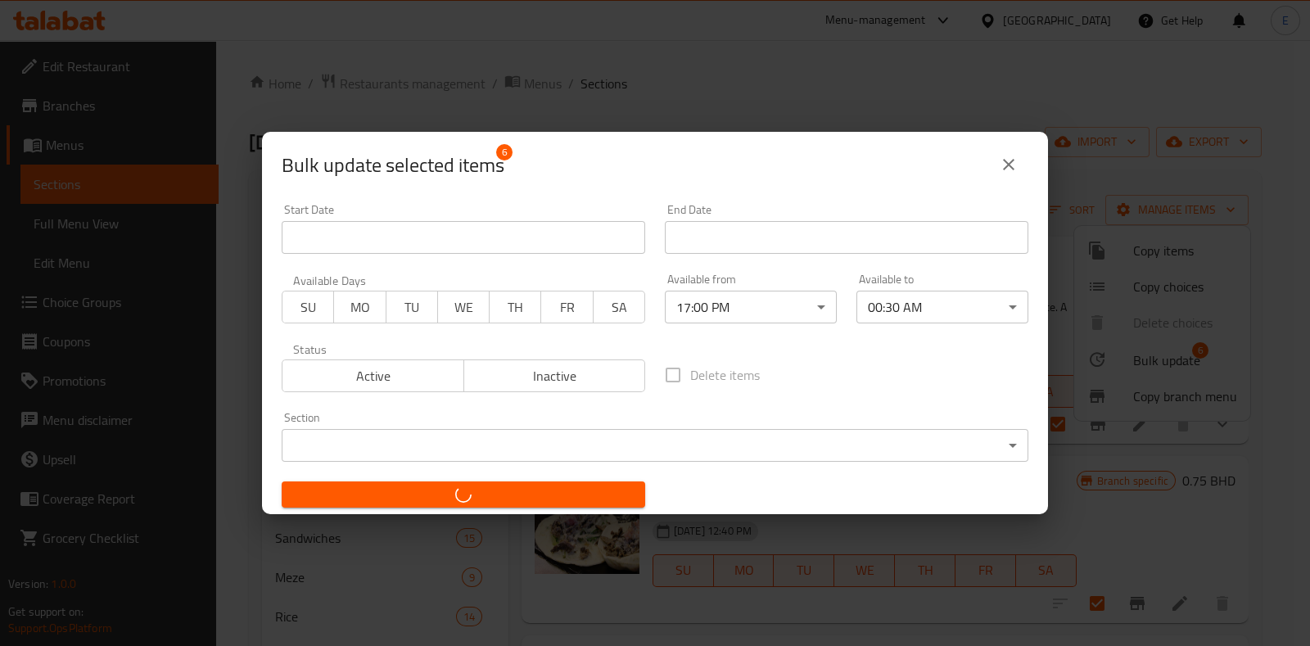
checkbox input "false"
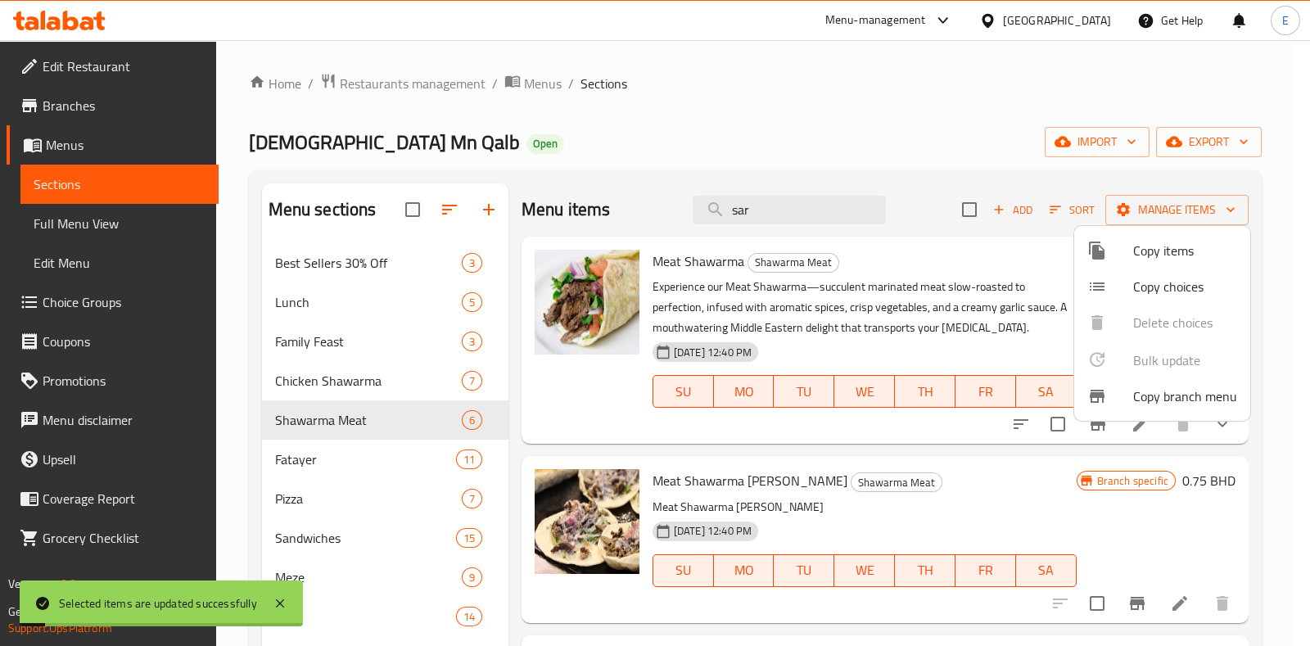
click at [729, 448] on div at bounding box center [655, 323] width 1310 height 646
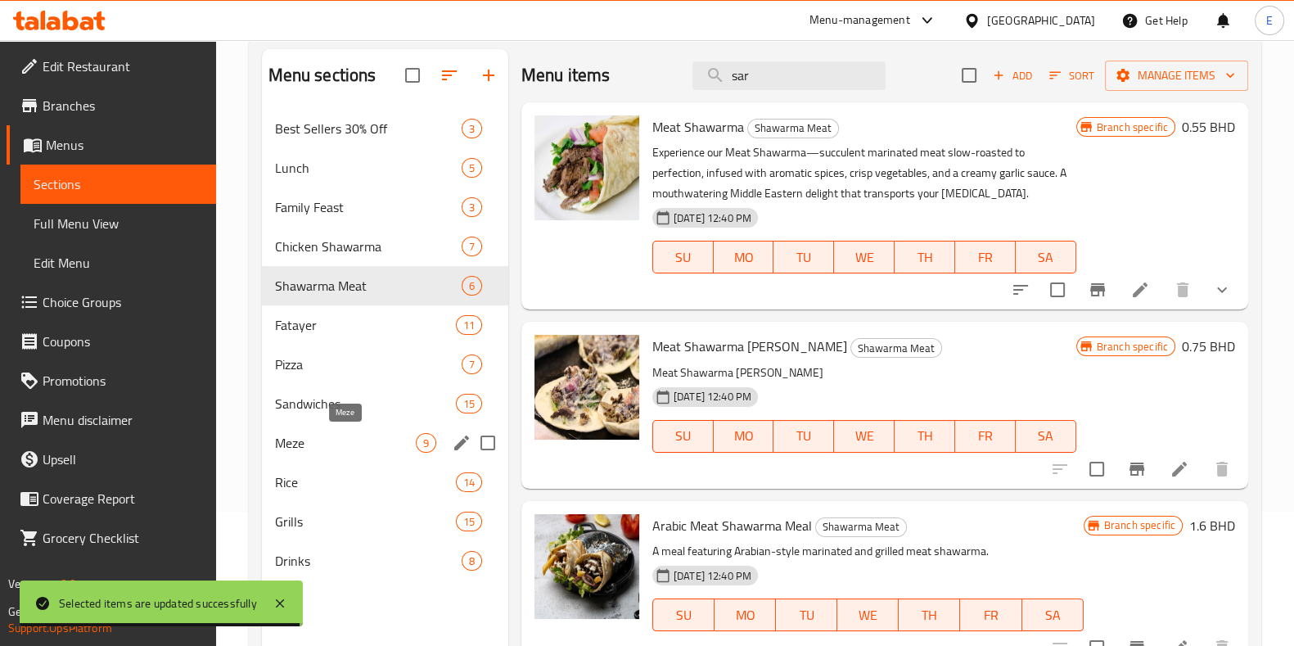
scroll to position [102, 0]
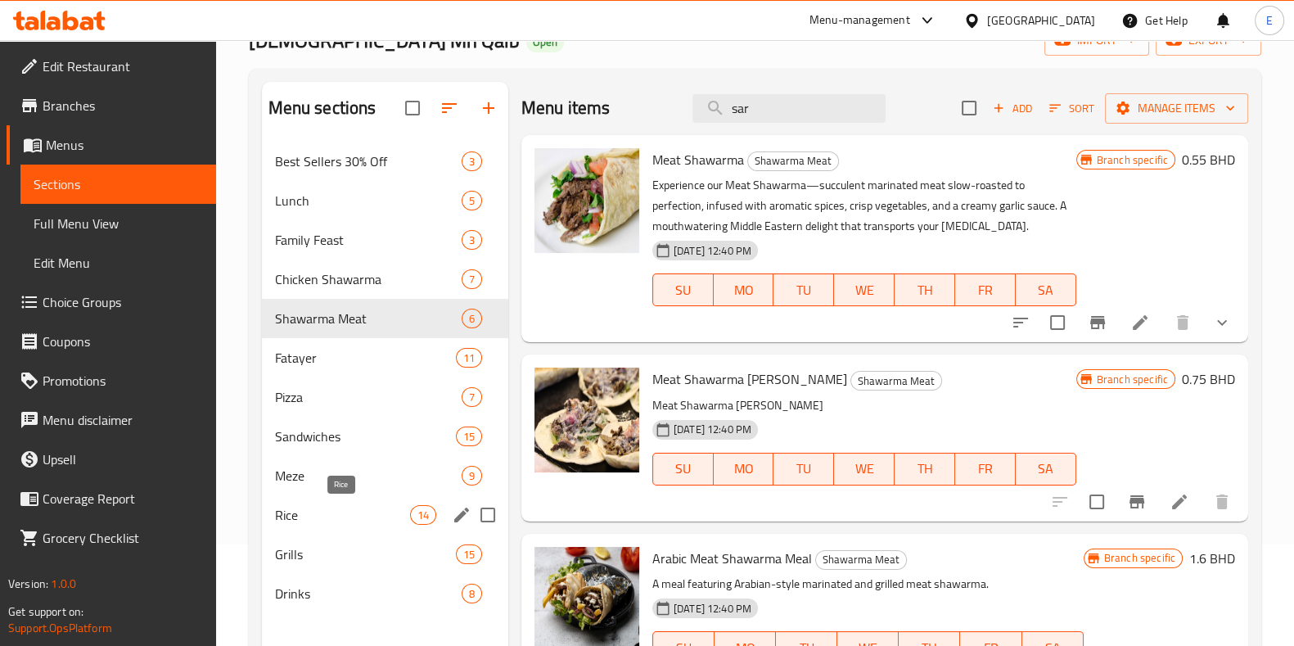
click at [337, 513] on span "Rice" at bounding box center [342, 515] width 135 height 20
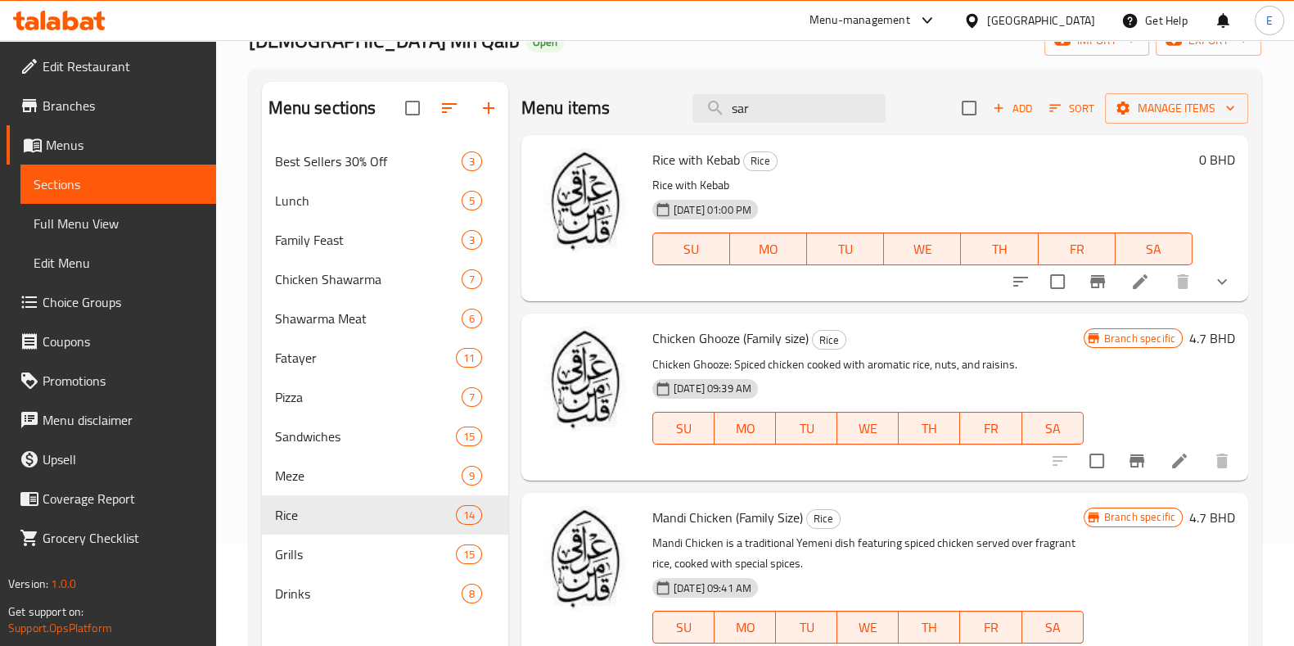
drag, startPoint x: 261, startPoint y: 85, endPoint x: 253, endPoint y: 76, distance: 12.2
drag, startPoint x: 253, startPoint y: 76, endPoint x: 245, endPoint y: 67, distance: 12.2
click at [245, 67] on div "Home / Restaurants management / Menus / Sections Iraqi Mn Qalb Open import expo…" at bounding box center [755, 356] width 1078 height 835
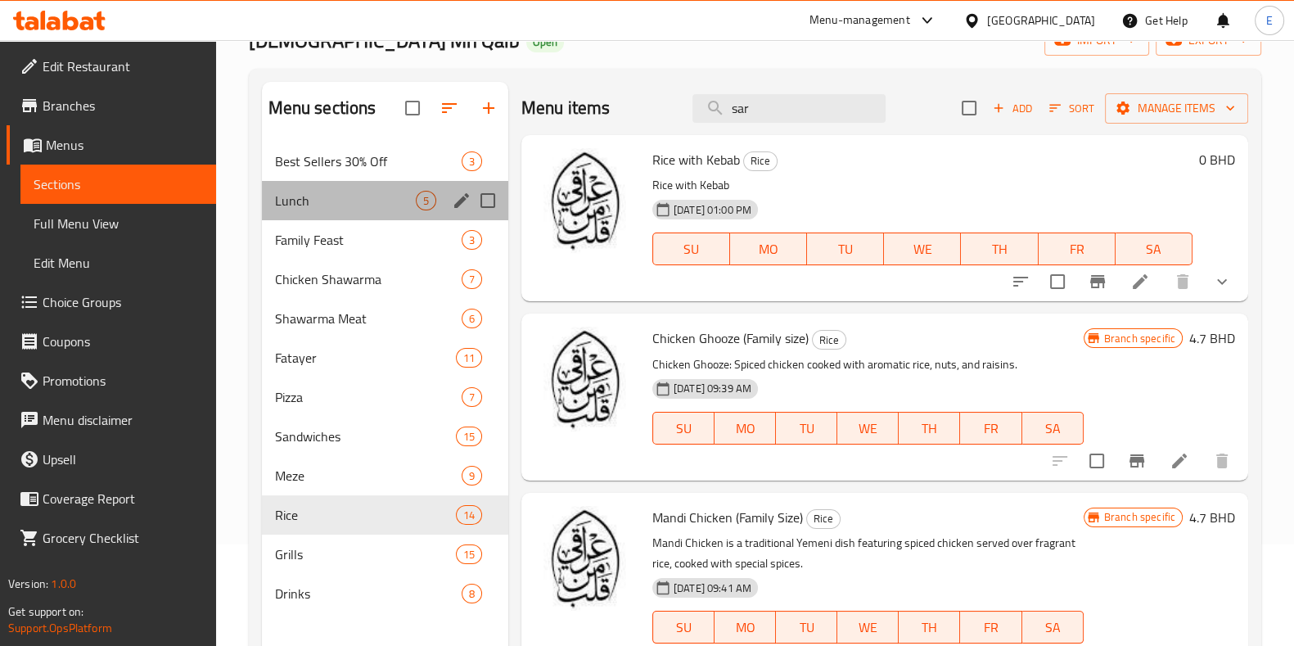
drag, startPoint x: 290, startPoint y: 210, endPoint x: 286, endPoint y: 194, distance: 16.9
click at [286, 194] on div "Lunch 5" at bounding box center [385, 200] width 246 height 39
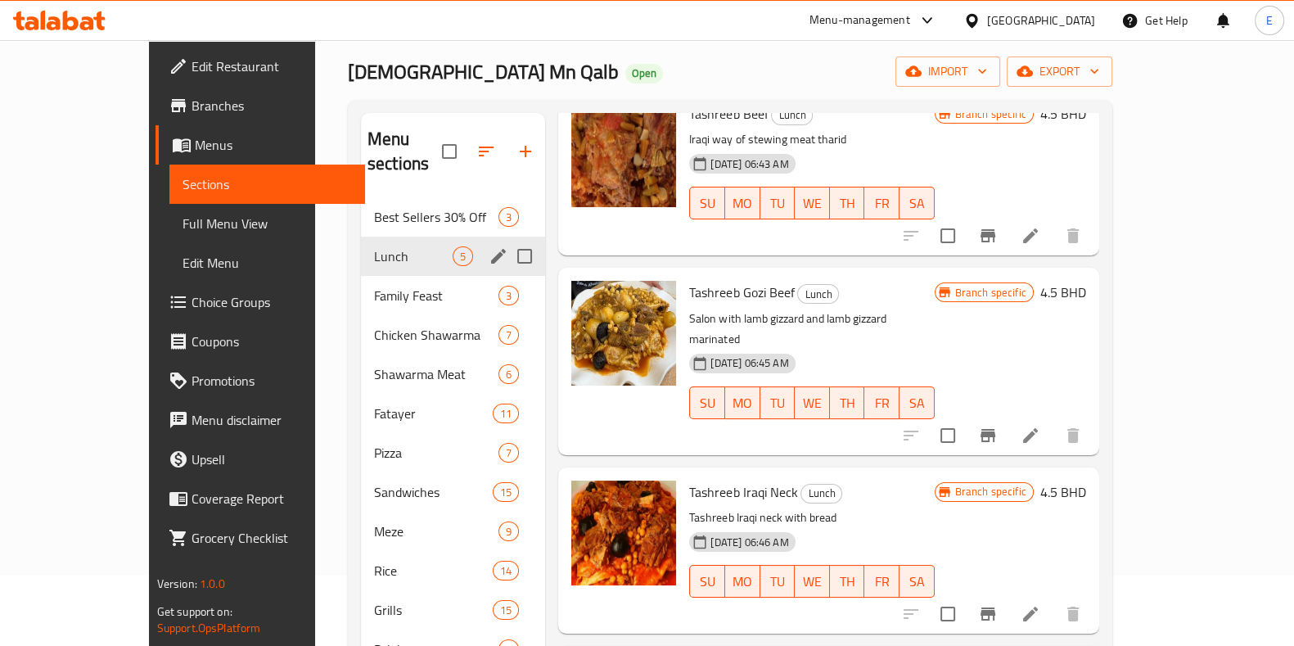
scroll to position [102, 0]
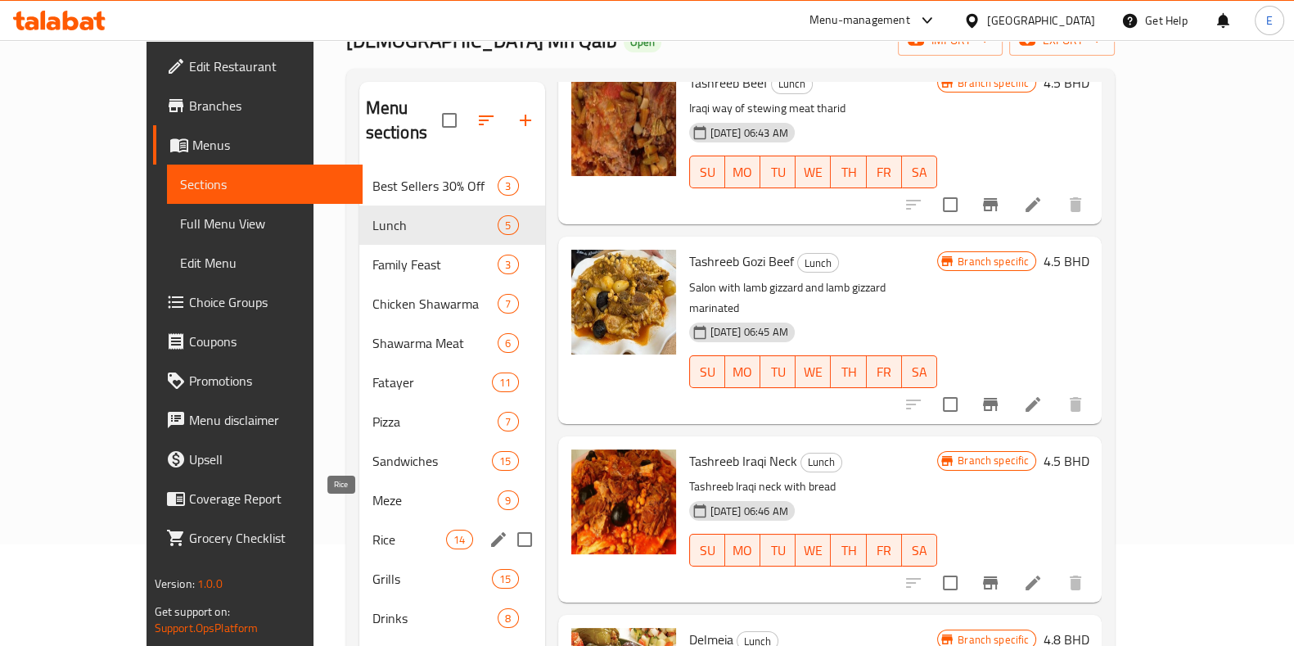
click at [372, 530] on span "Rice" at bounding box center [409, 540] width 74 height 20
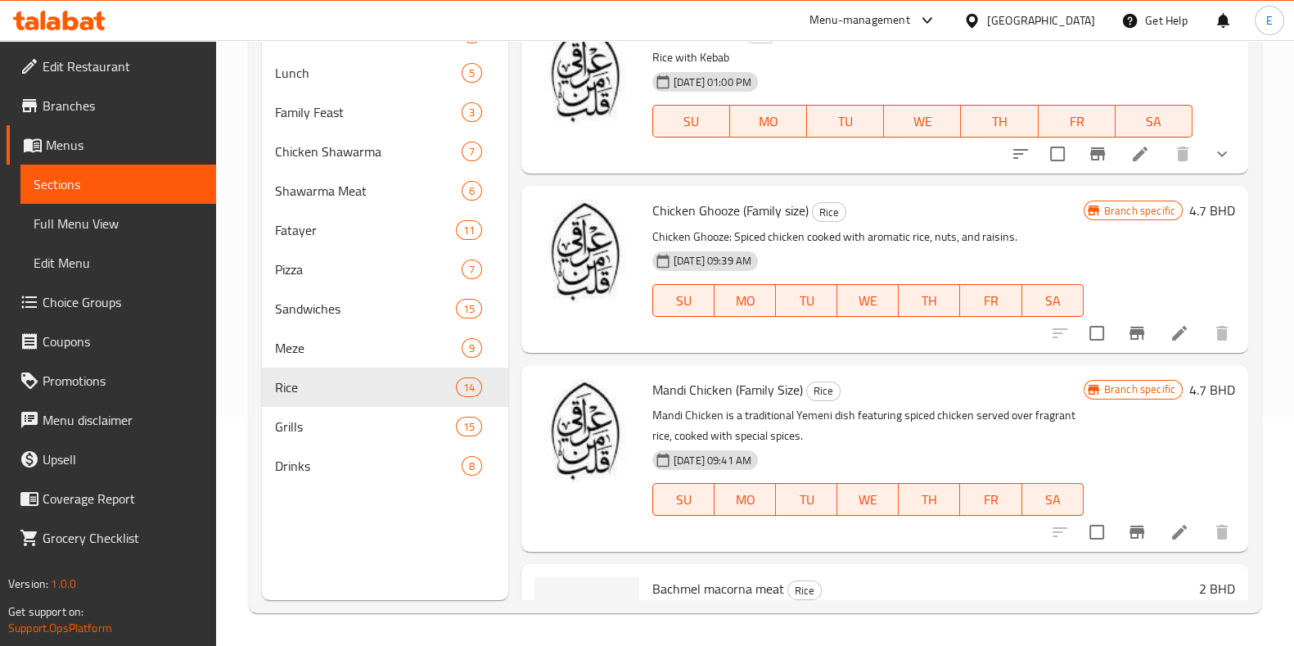
scroll to position [127, 0]
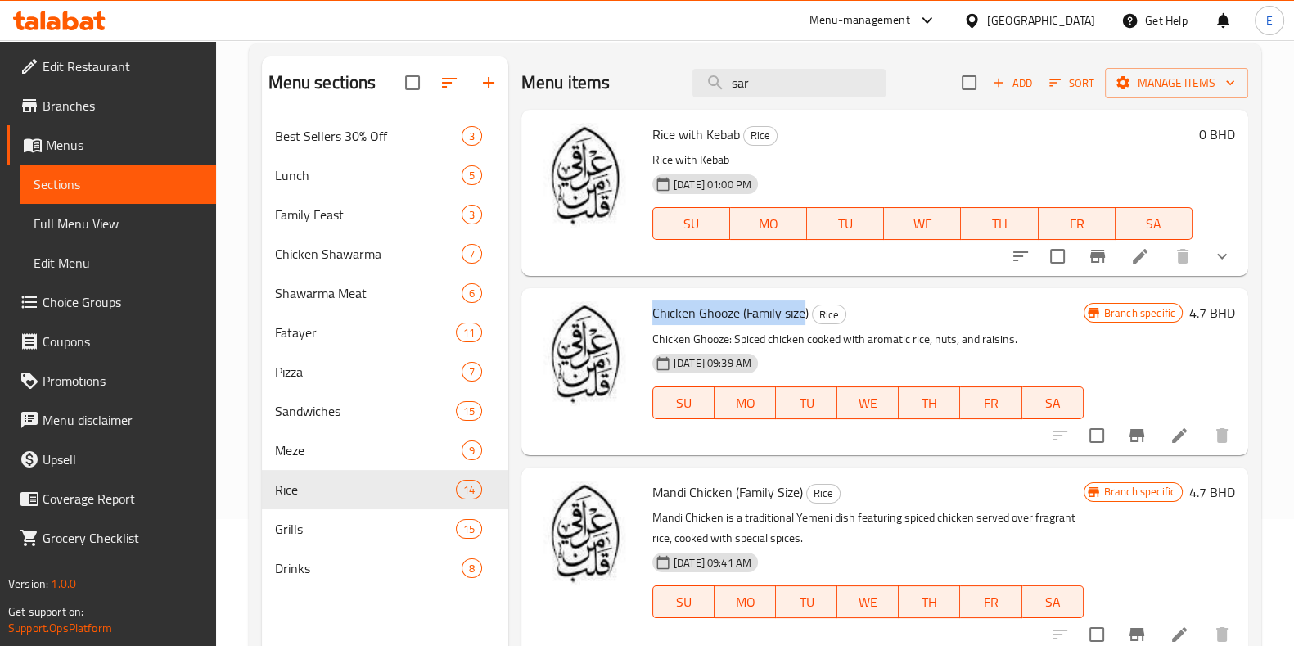
drag, startPoint x: 654, startPoint y: 314, endPoint x: 806, endPoint y: 314, distance: 152.3
click at [806, 314] on span "Chicken Ghooze (Family size)" at bounding box center [730, 312] width 156 height 25
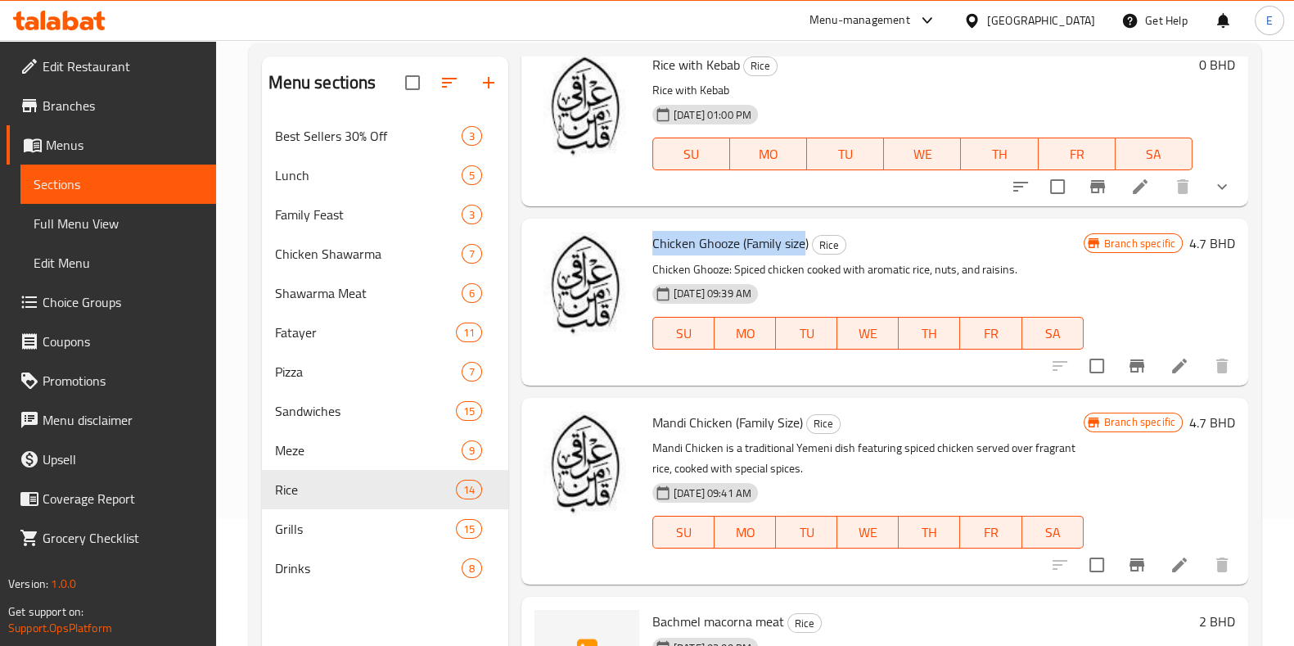
scroll to position [102, 0]
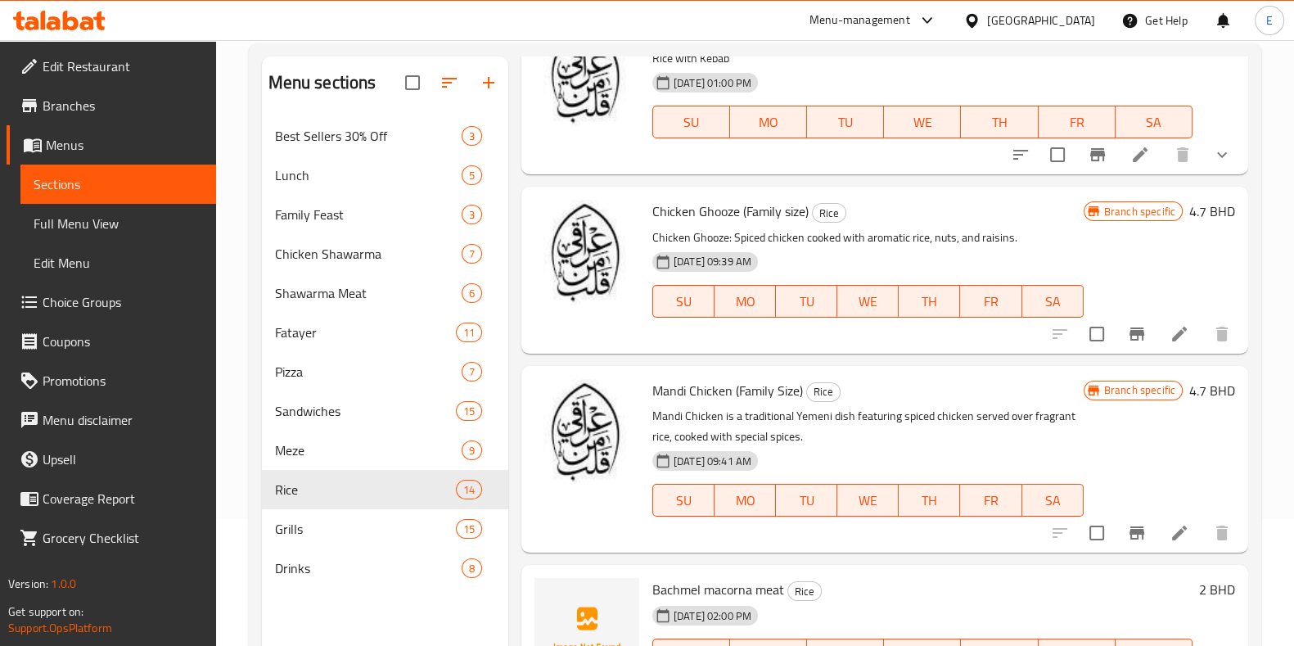
click at [723, 406] on p "Mandi Chicken is a traditional Yemeni dish featuring spiced chicken served over…" at bounding box center [867, 426] width 431 height 41
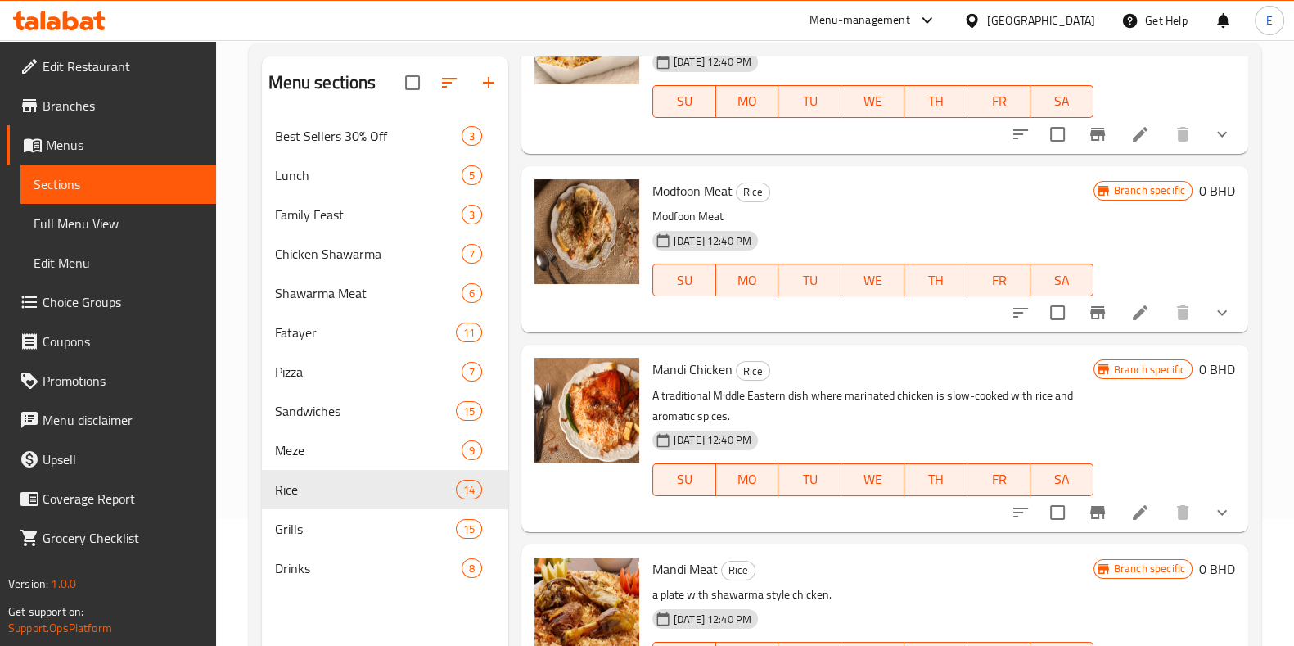
scroll to position [1126, 0]
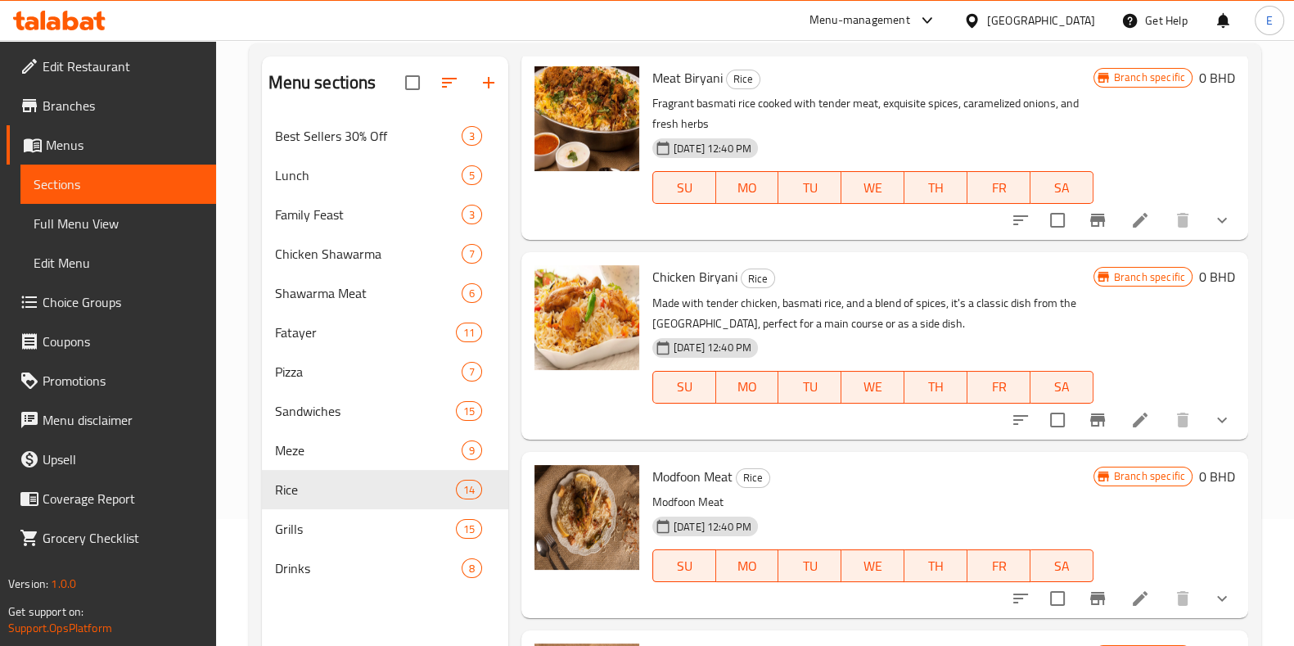
click at [671, 461] on div "Modfoon Meat Rice Modfoon Meat [DATE] 12:40 PM SU MO TU WE TH FR SA" at bounding box center [873, 534] width 454 height 153
click at [675, 475] on span "Modfoon Meat" at bounding box center [692, 476] width 80 height 25
click at [675, 476] on span "Modfoon Meat" at bounding box center [692, 476] width 80 height 25
copy span "Modfoon"
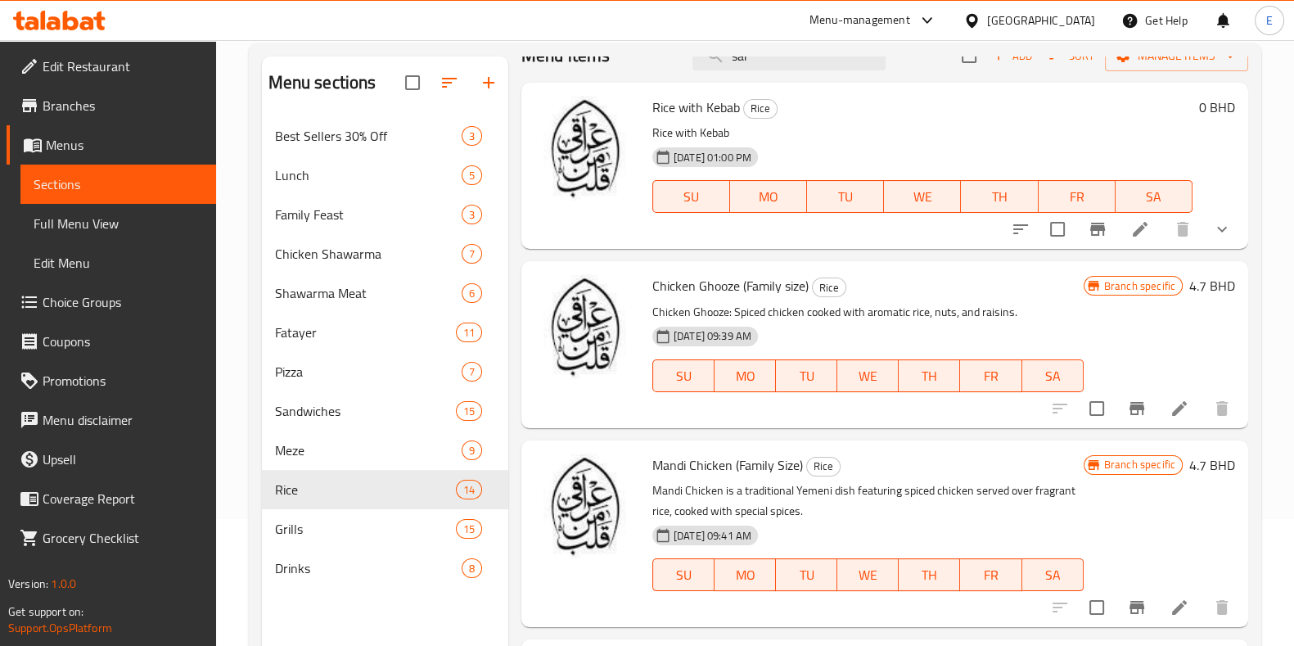
scroll to position [0, 0]
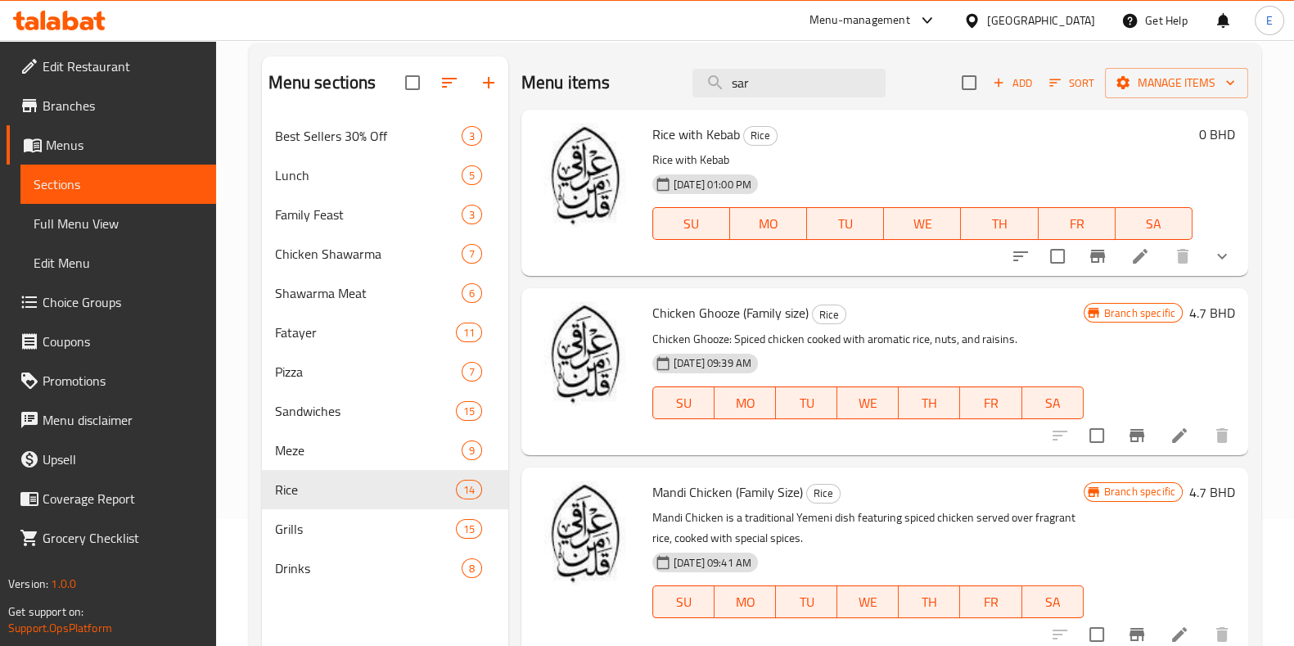
drag, startPoint x: 762, startPoint y: 75, endPoint x: 671, endPoint y: 70, distance: 91.1
click at [670, 71] on div "Menu items sar Add Sort Manage items" at bounding box center [884, 82] width 727 height 53
paste input "Modfoon"
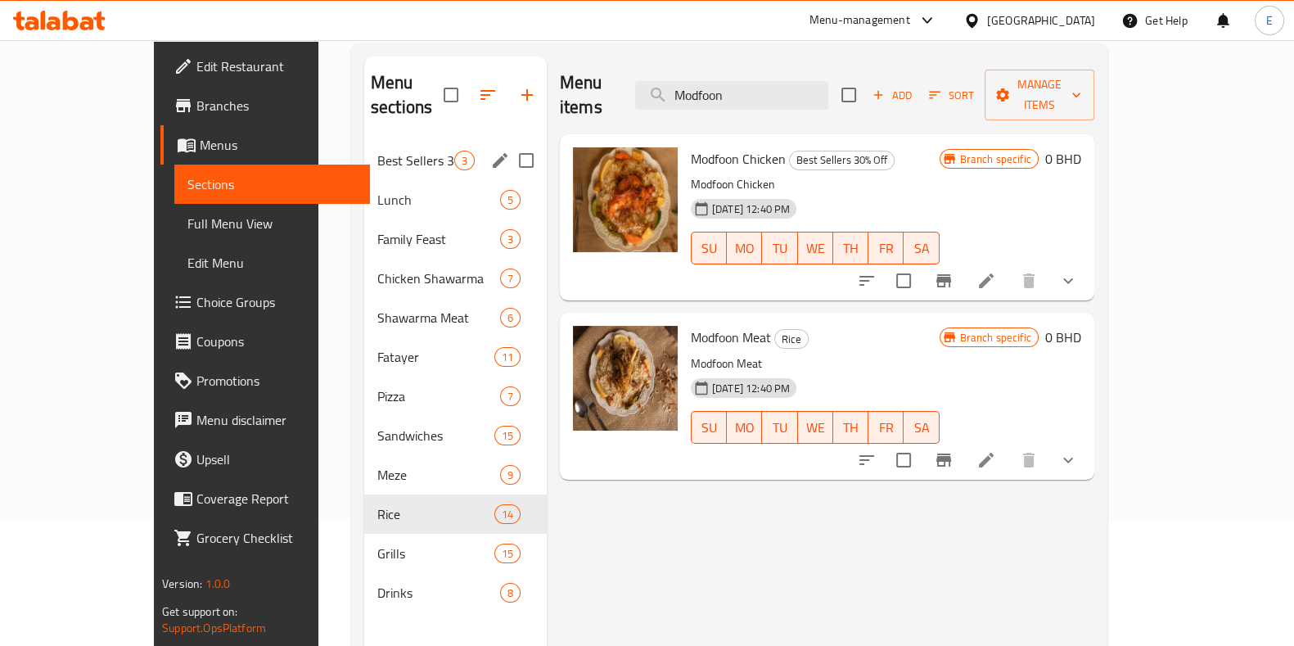
type input "Modfoon"
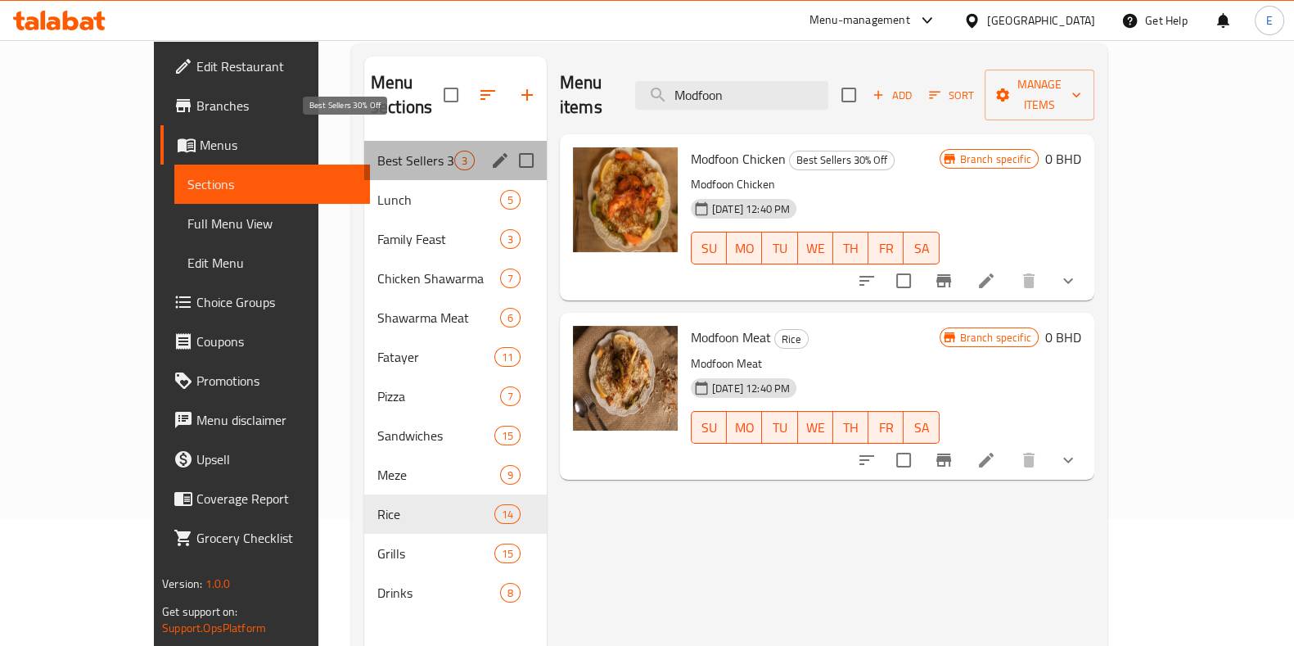
click at [377, 151] on span "Best Sellers 30% Off" at bounding box center [415, 161] width 77 height 20
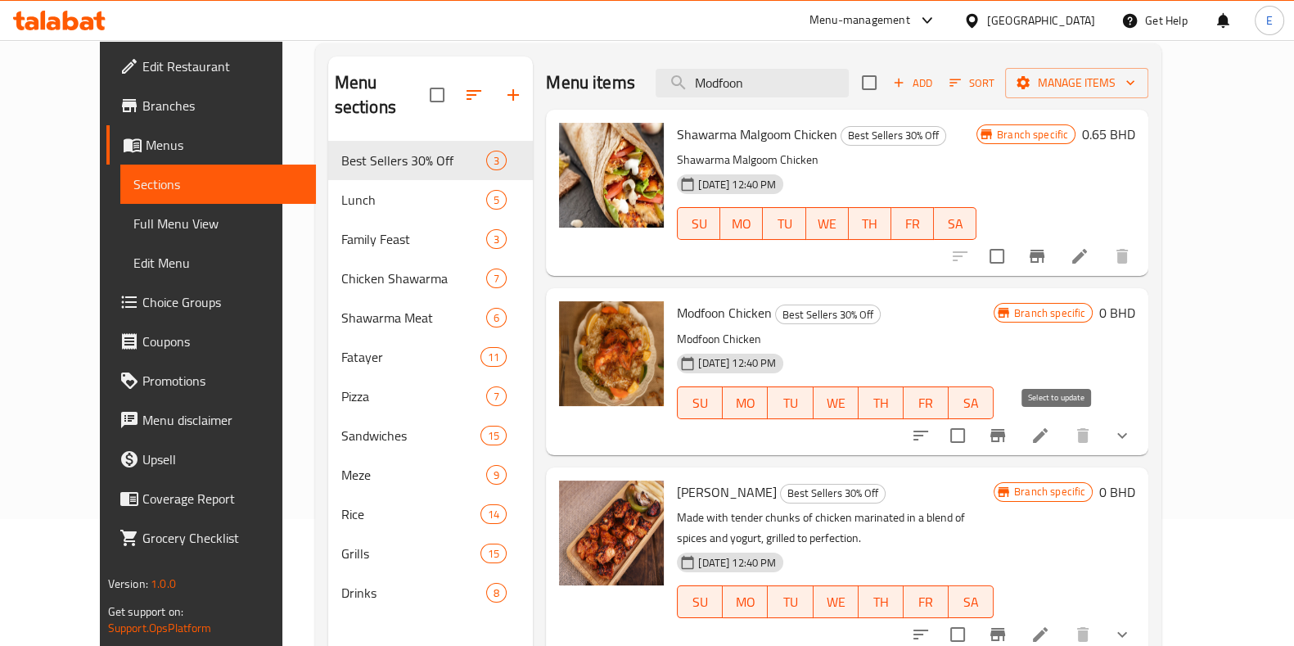
drag, startPoint x: 1060, startPoint y: 434, endPoint x: 1114, endPoint y: 355, distance: 95.4
click at [975, 435] on input "checkbox" at bounding box center [958, 435] width 34 height 34
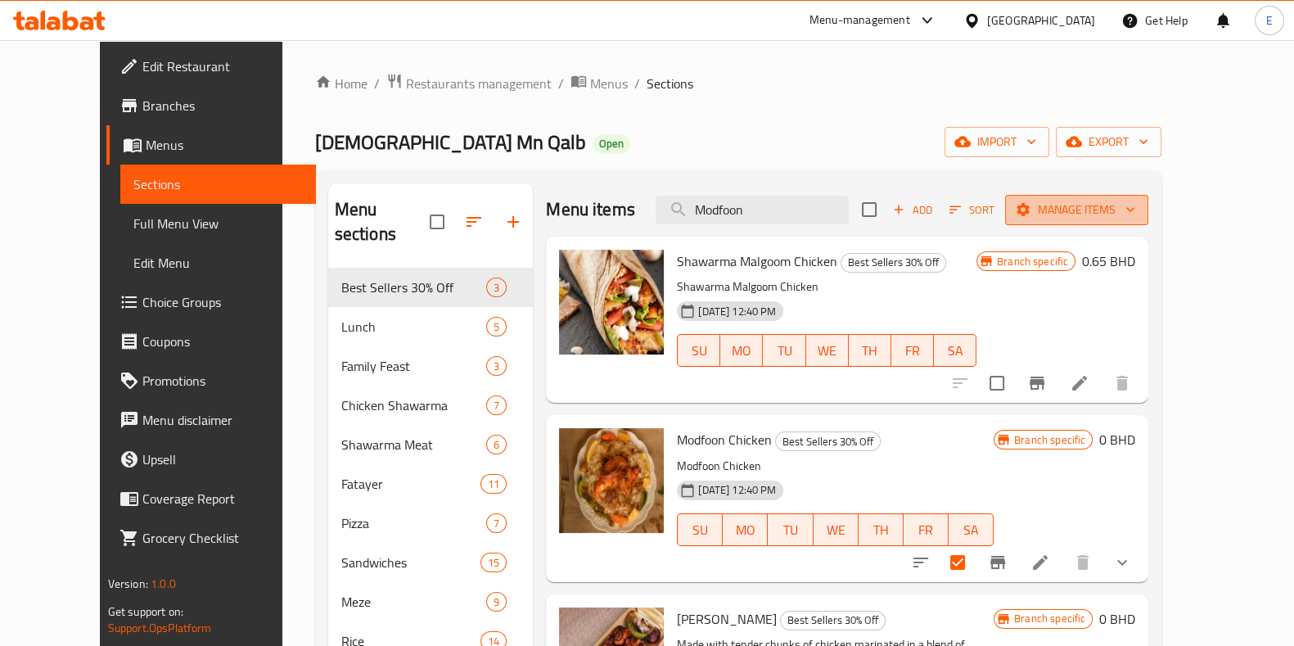
click at [1135, 209] on span "Manage items" at bounding box center [1076, 210] width 117 height 20
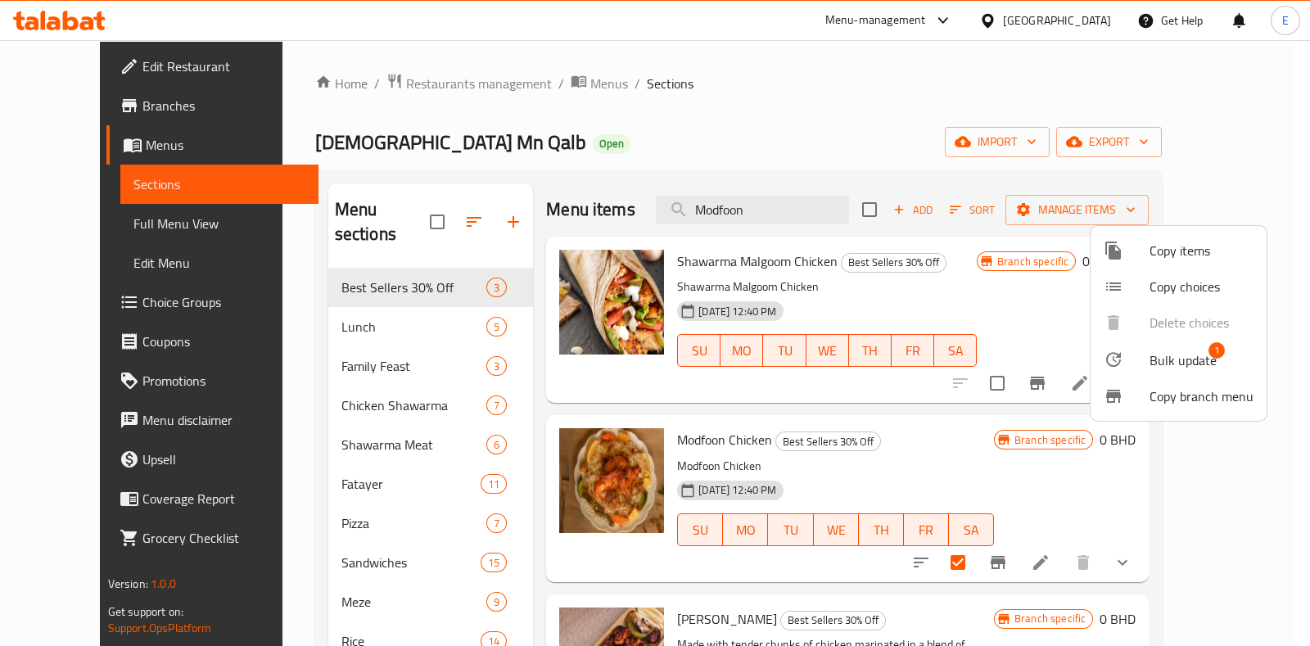
click at [1144, 351] on div at bounding box center [1127, 360] width 46 height 20
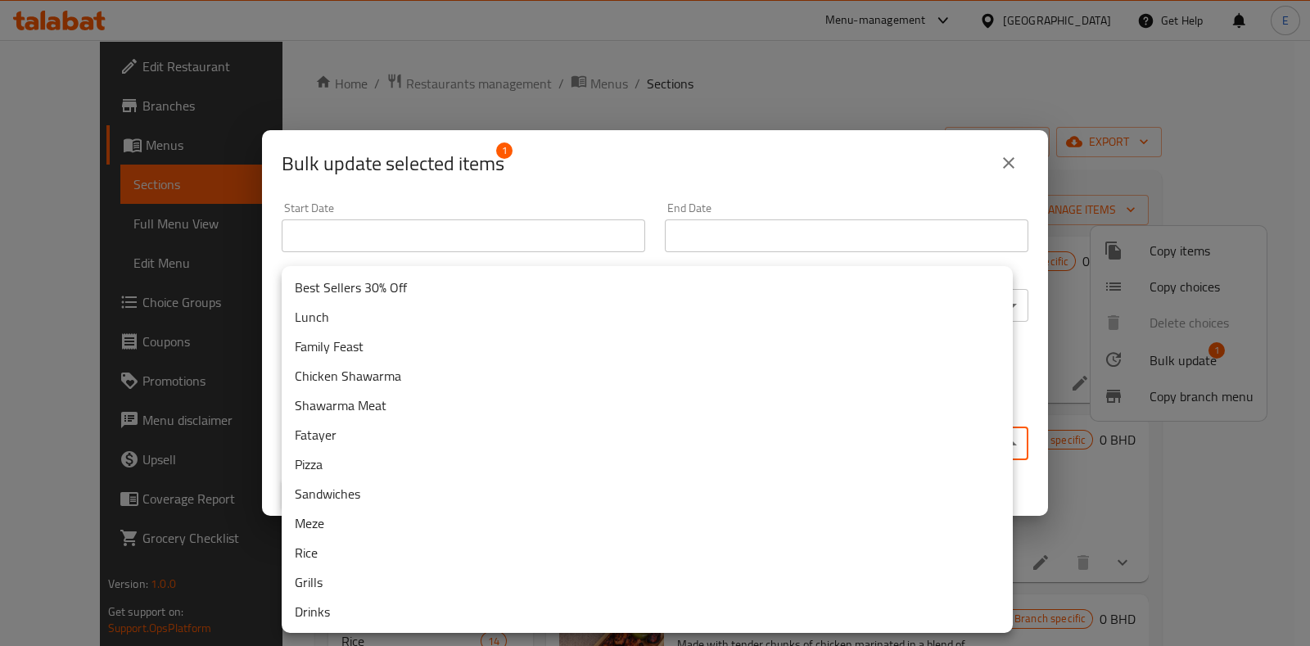
click at [517, 442] on body "​ Menu-management [GEOGRAPHIC_DATA] Get Help E Edit Restaurant Branches Menus S…" at bounding box center [655, 343] width 1310 height 606
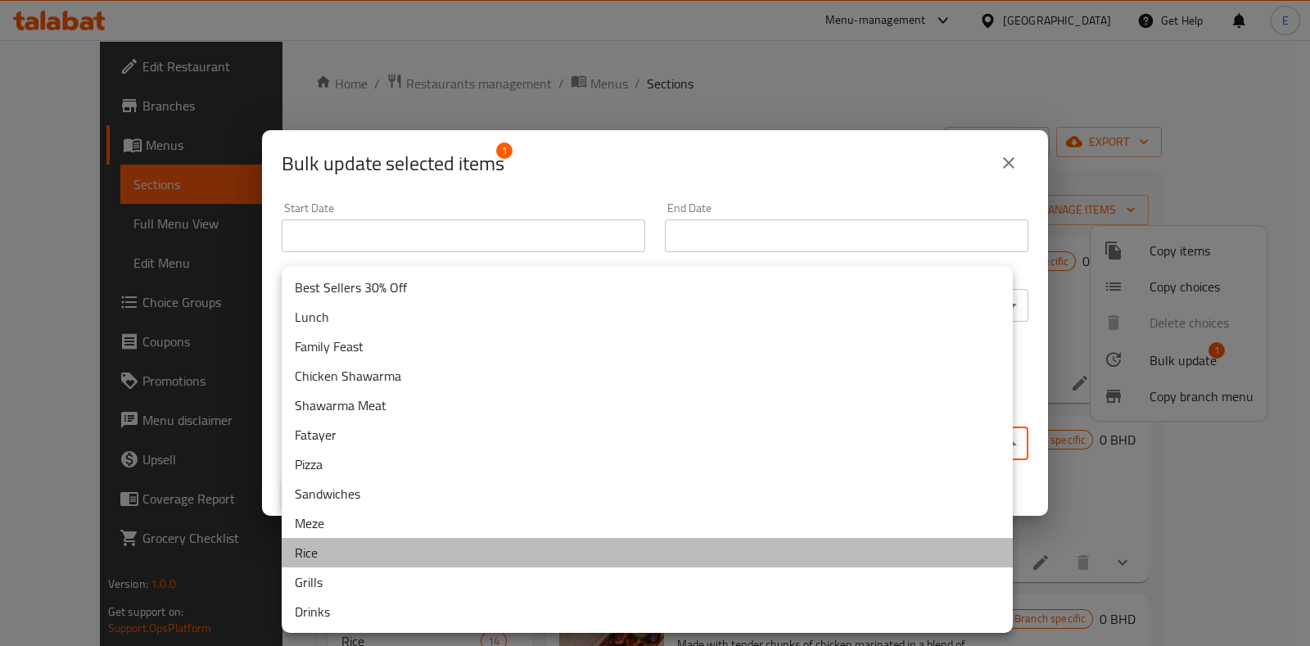
click at [422, 548] on li "Rice" at bounding box center [647, 552] width 731 height 29
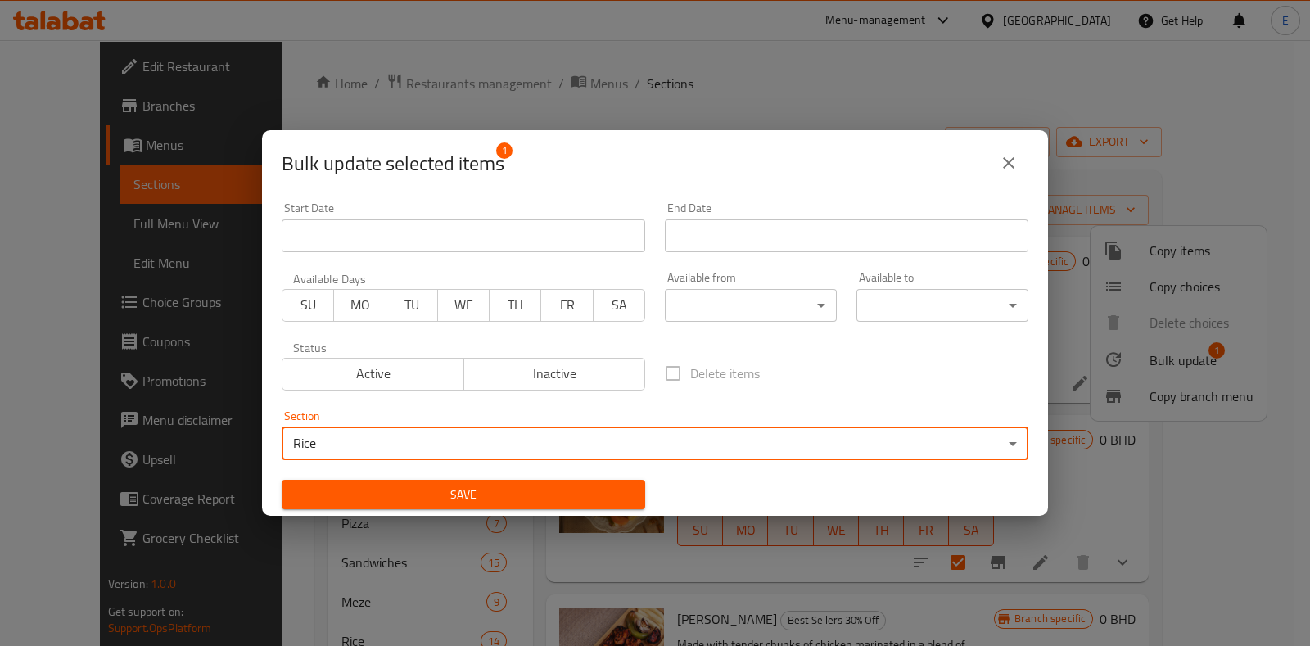
click at [530, 478] on div "Save" at bounding box center [463, 495] width 383 height 50
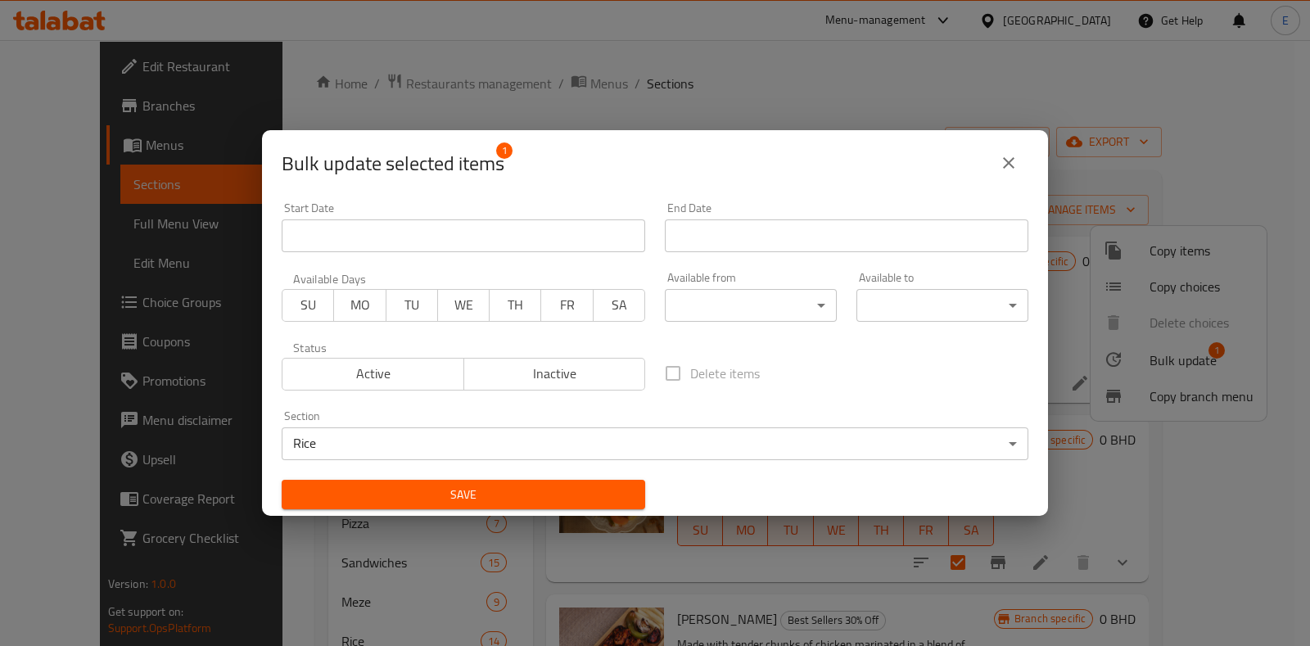
click at [528, 485] on span "Save" at bounding box center [463, 495] width 337 height 20
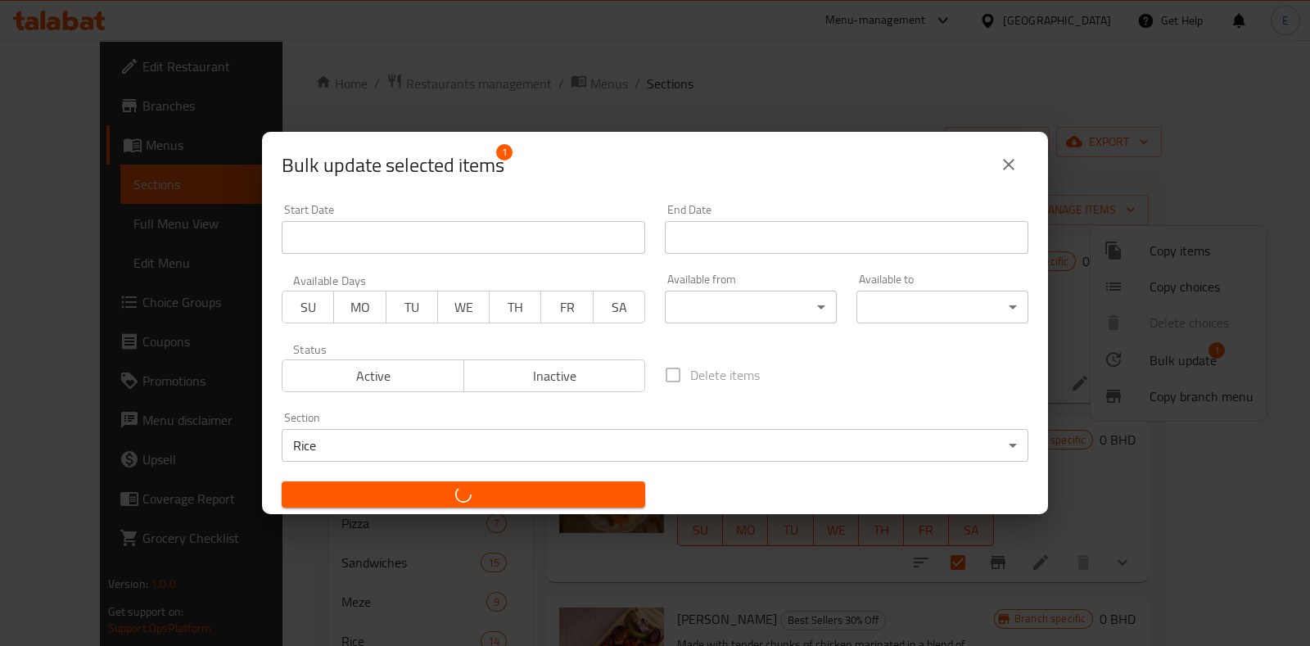
checkbox input "false"
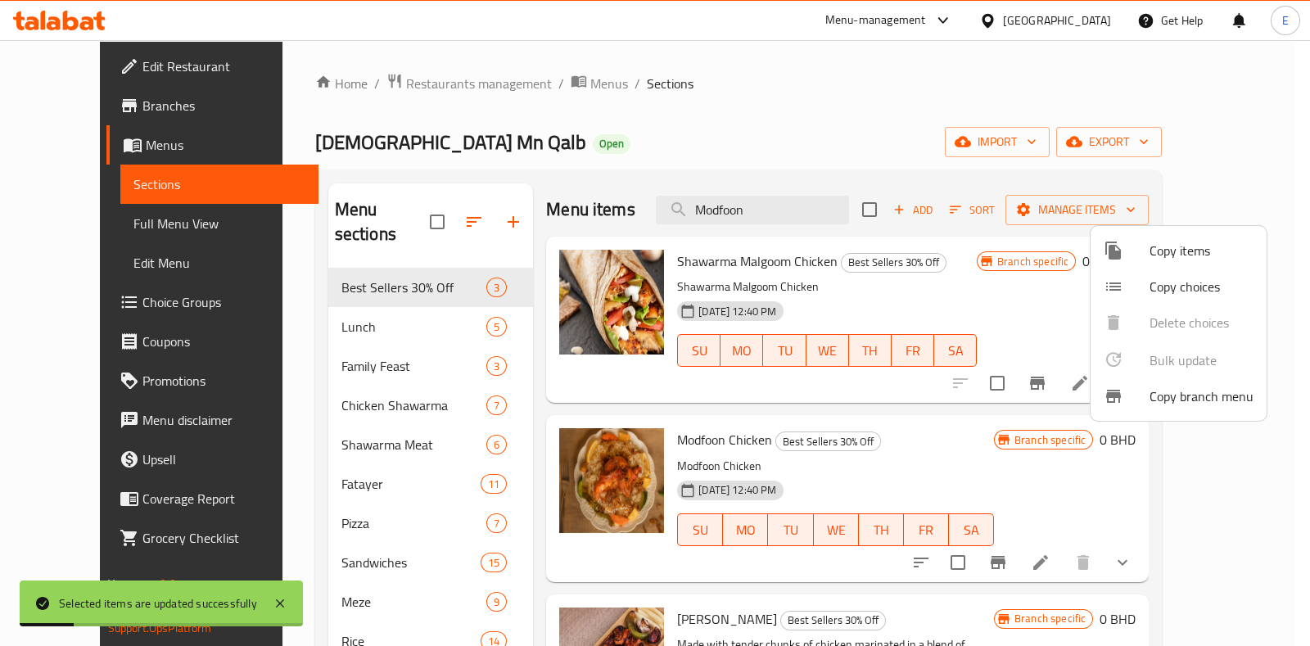
click at [642, 402] on div at bounding box center [655, 323] width 1310 height 646
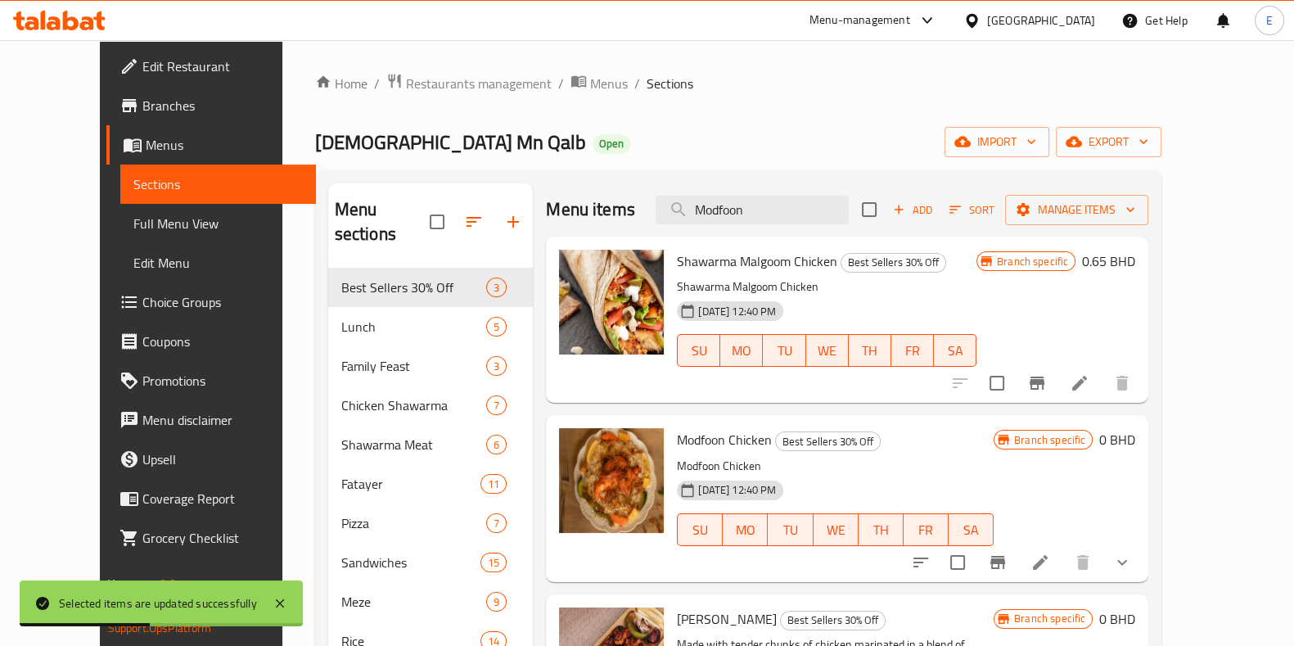
drag, startPoint x: 655, startPoint y: 258, endPoint x: 886, endPoint y: 307, distance: 236.0
click at [807, 251] on div "Shawarma Malgoom Chicken Best Sellers 30% Off Shawarma Malgoom Chicken [DATE] 1…" at bounding box center [826, 319] width 313 height 153
click at [1047, 378] on icon "Branch-specific-item" at bounding box center [1037, 383] width 20 height 20
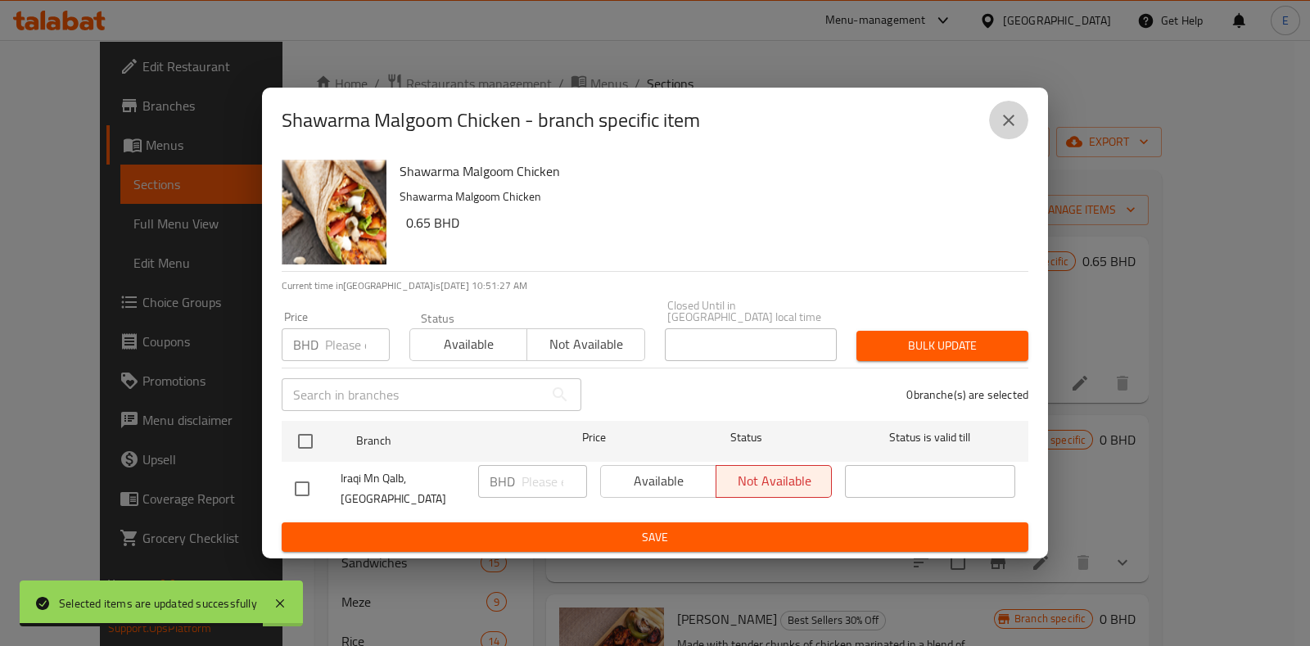
drag, startPoint x: 1012, startPoint y: 124, endPoint x: 1054, endPoint y: 280, distance: 161.3
click at [1012, 124] on icon "close" at bounding box center [1009, 121] width 20 height 20
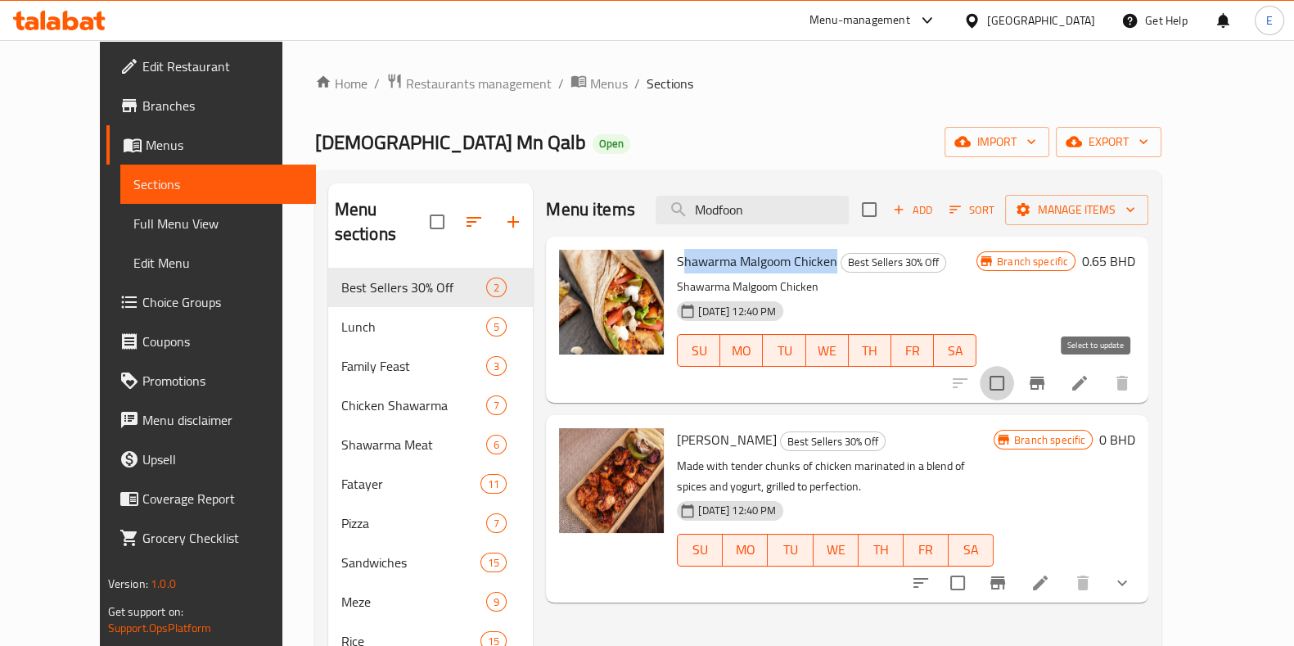
drag, startPoint x: 1092, startPoint y: 374, endPoint x: 1094, endPoint y: 292, distance: 81.9
click at [1014, 374] on input "checkbox" at bounding box center [997, 383] width 34 height 34
click at [1135, 216] on span "Manage items" at bounding box center [1076, 210] width 117 height 20
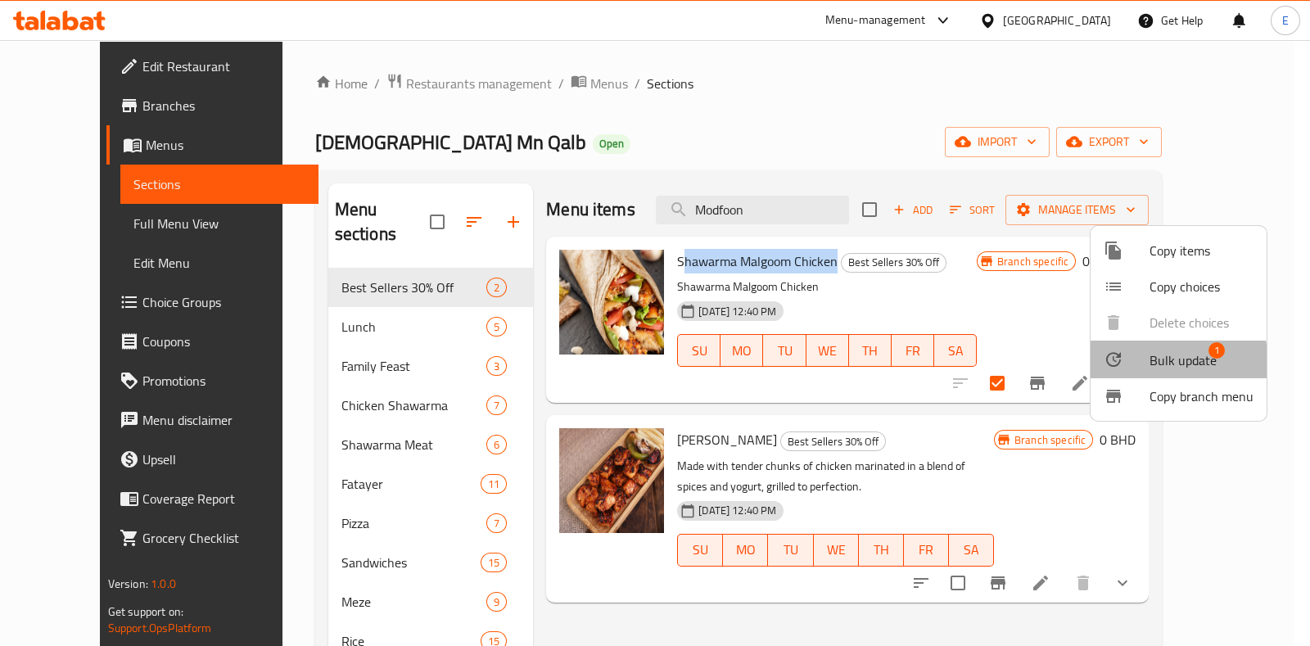
click at [1125, 366] on div at bounding box center [1127, 360] width 46 height 20
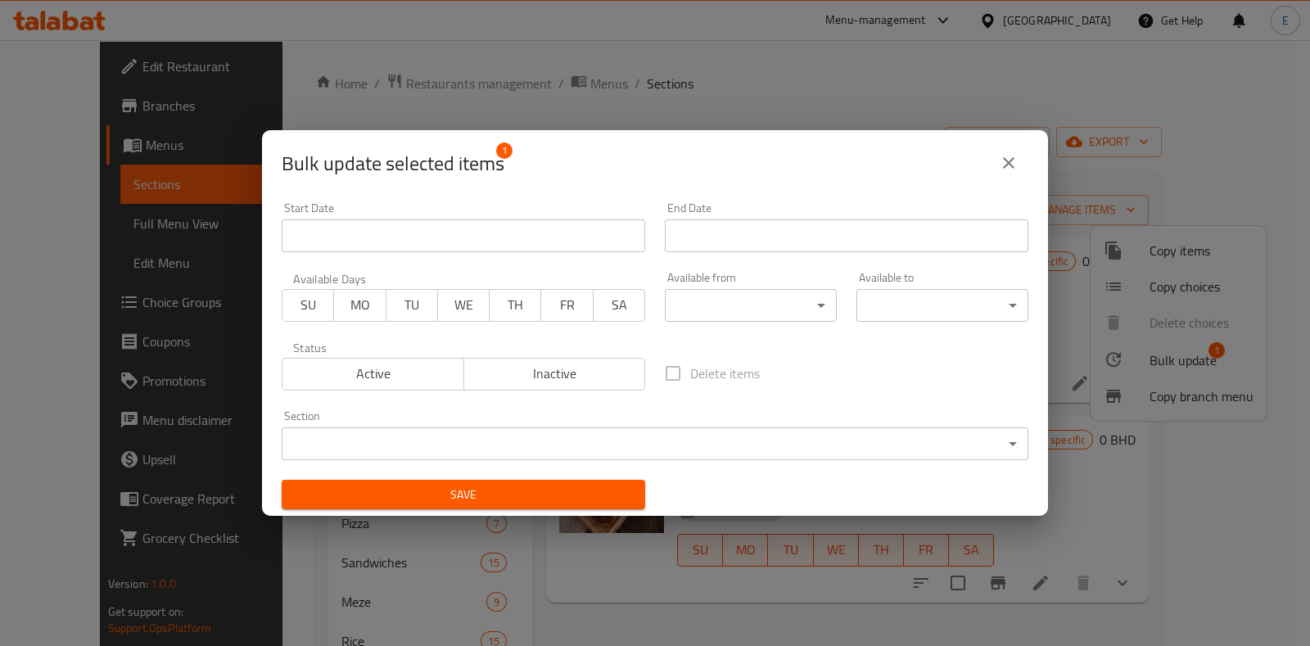
click at [499, 438] on body "​ Menu-management [GEOGRAPHIC_DATA] Get Help E Edit Restaurant Branches Menus S…" at bounding box center [655, 343] width 1310 height 606
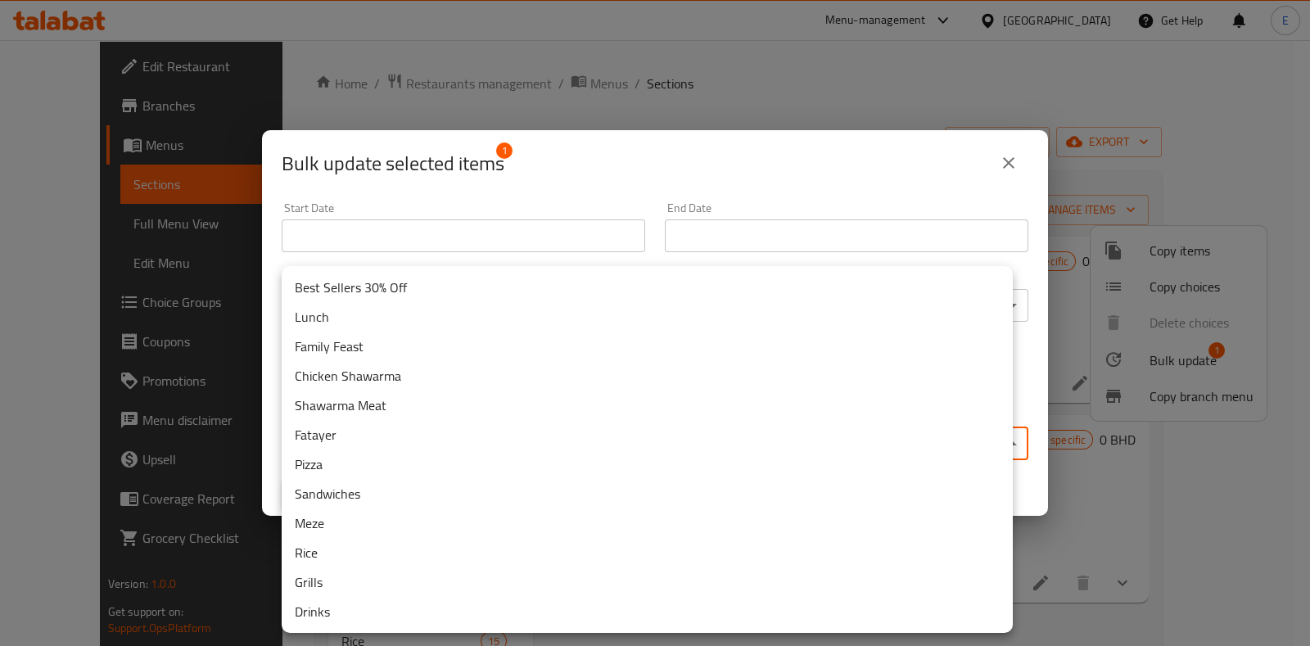
click at [430, 376] on li "Chicken Shawarma" at bounding box center [647, 375] width 731 height 29
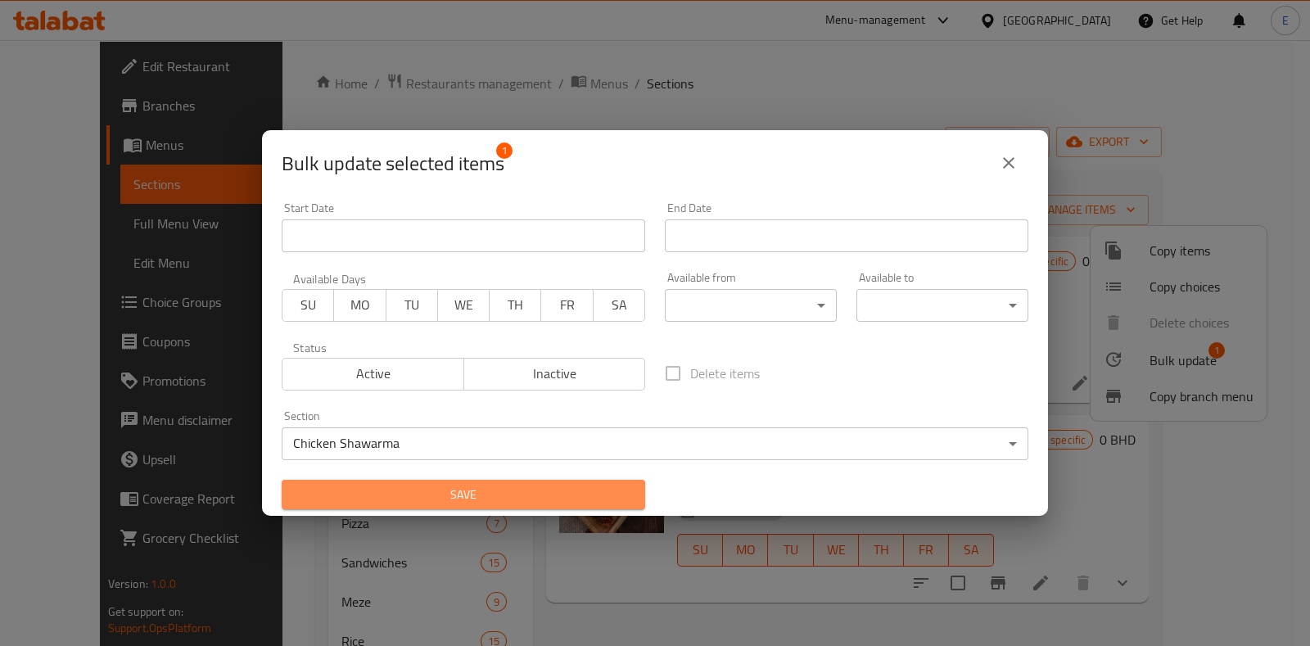
click at [468, 489] on span "Save" at bounding box center [463, 495] width 337 height 20
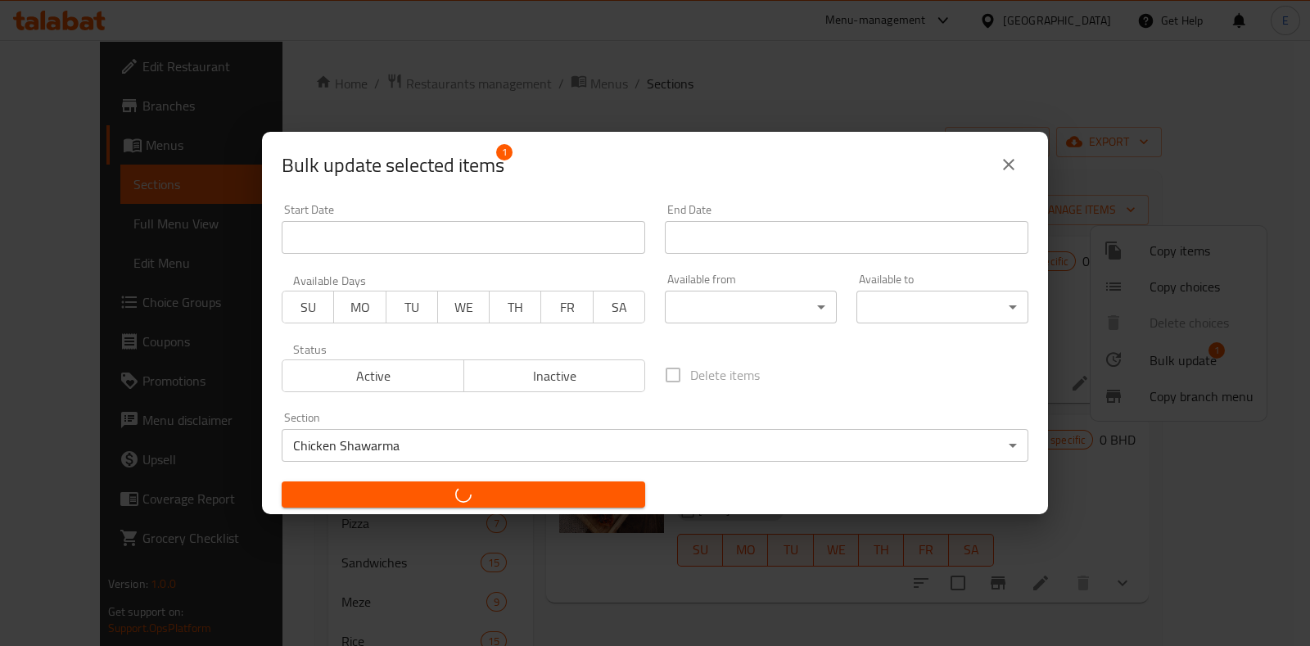
checkbox input "false"
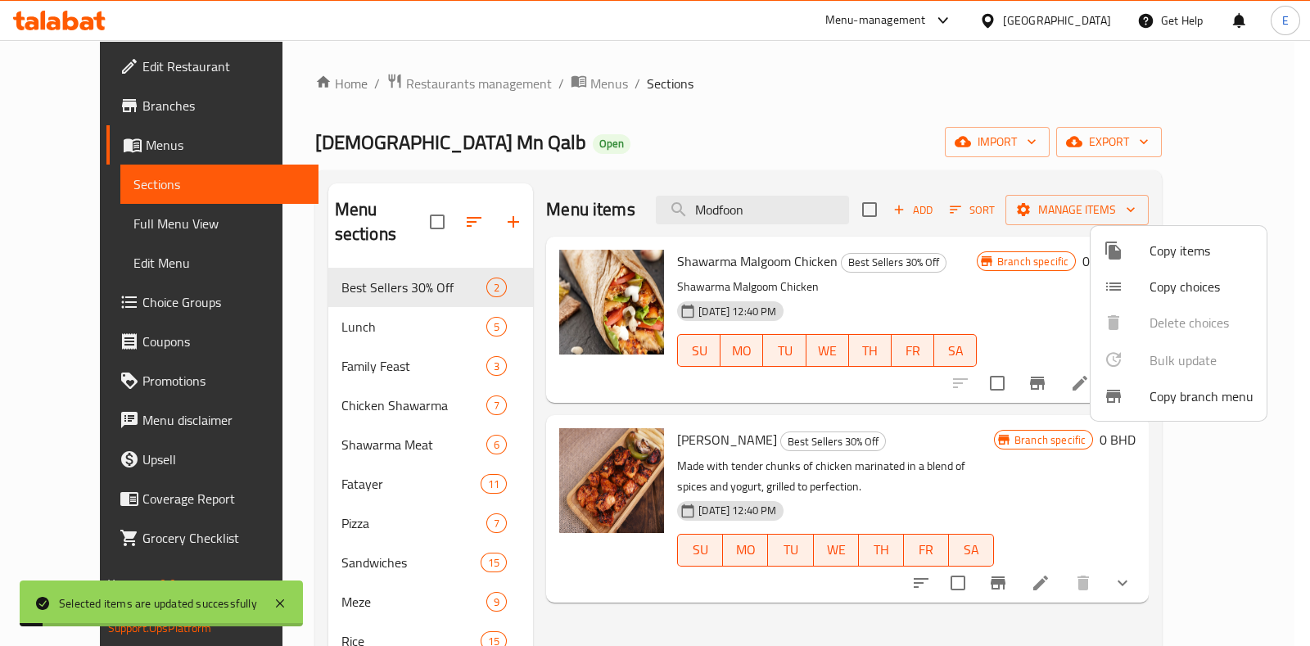
click at [803, 589] on div at bounding box center [655, 323] width 1310 height 646
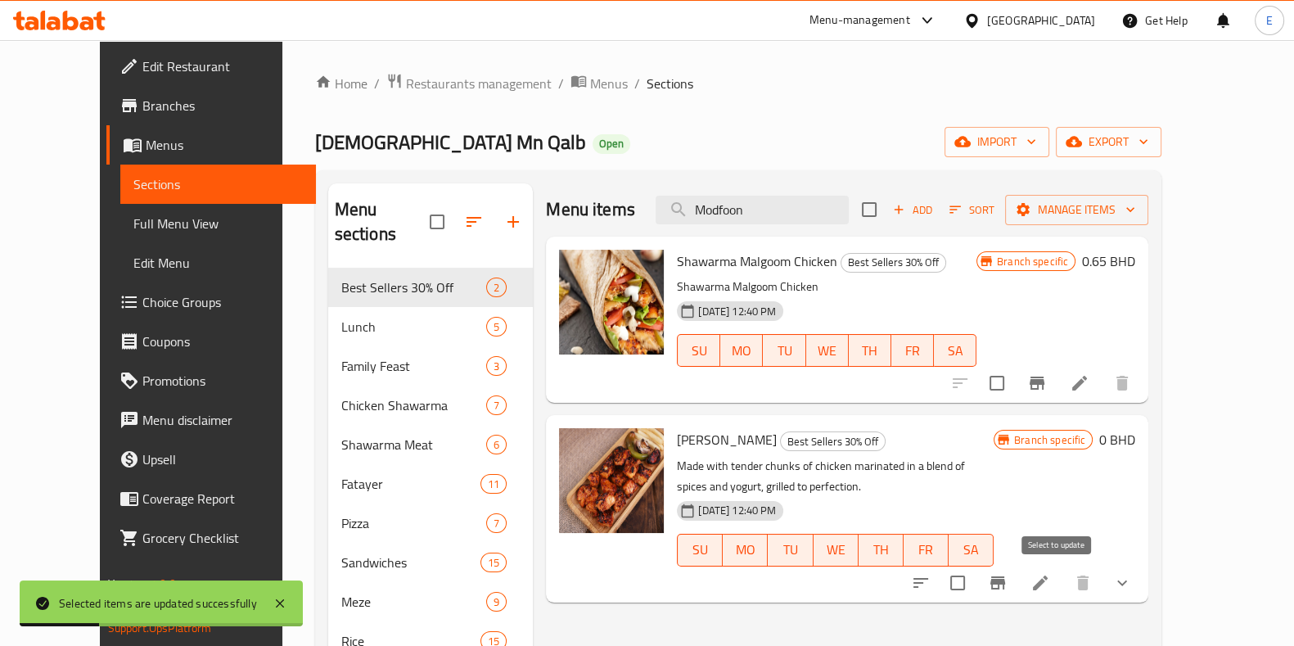
click at [975, 579] on input "checkbox" at bounding box center [958, 583] width 34 height 34
checkbox input "true"
click at [1135, 208] on span "Manage items" at bounding box center [1076, 210] width 117 height 20
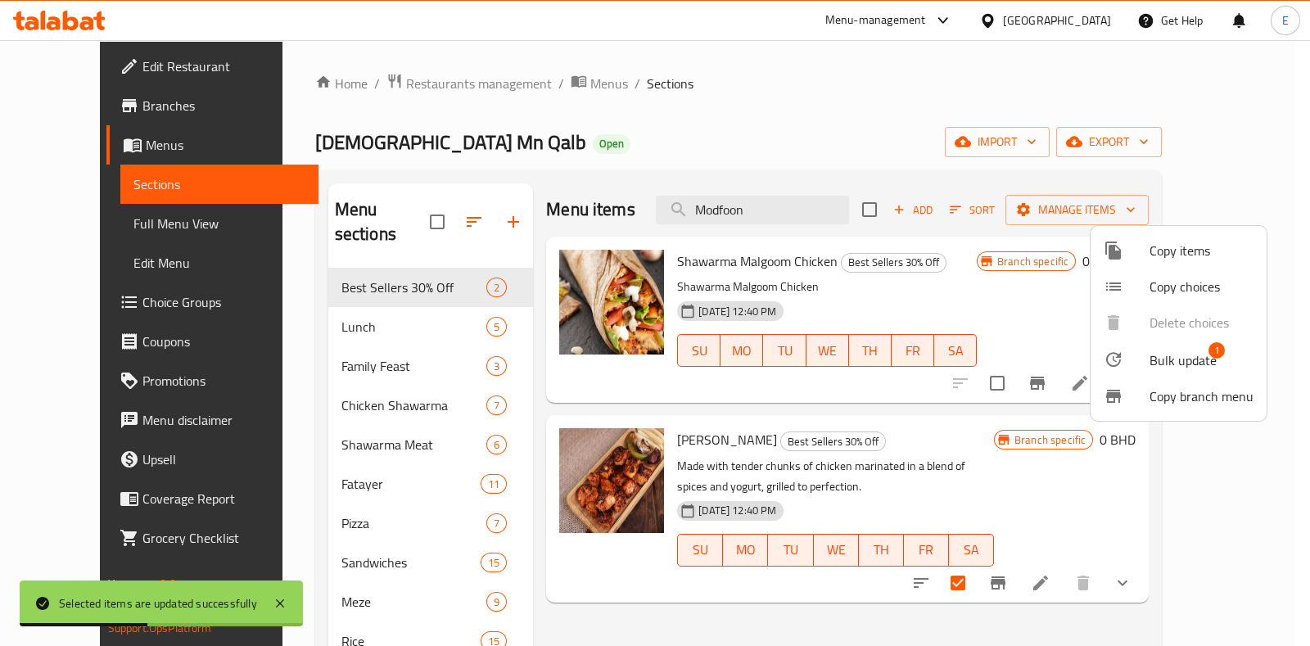
click at [1122, 361] on icon at bounding box center [1114, 360] width 20 height 20
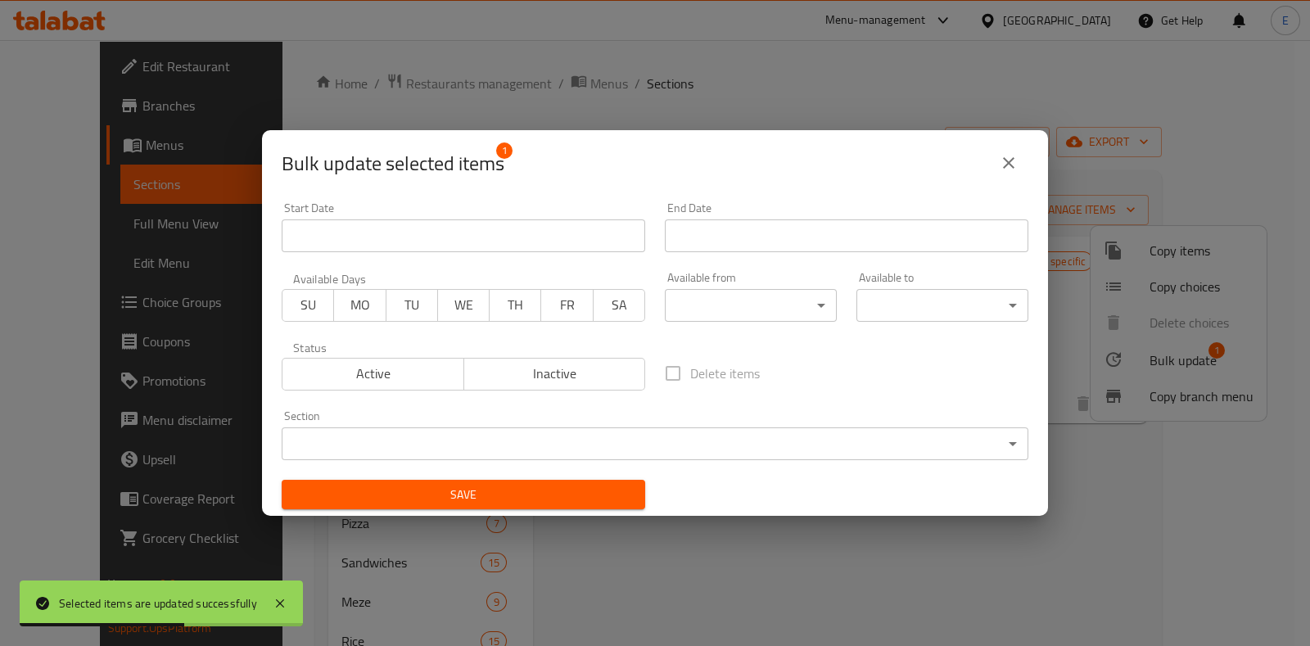
click at [460, 469] on div "Start Date Start Date End Date End Date Available Days SU MO TU WE TH FR SA Ava…" at bounding box center [655, 355] width 766 height 327
click at [454, 455] on body "Selected items are updated successfully ​ Menu-management [GEOGRAPHIC_DATA] Get…" at bounding box center [655, 343] width 1310 height 606
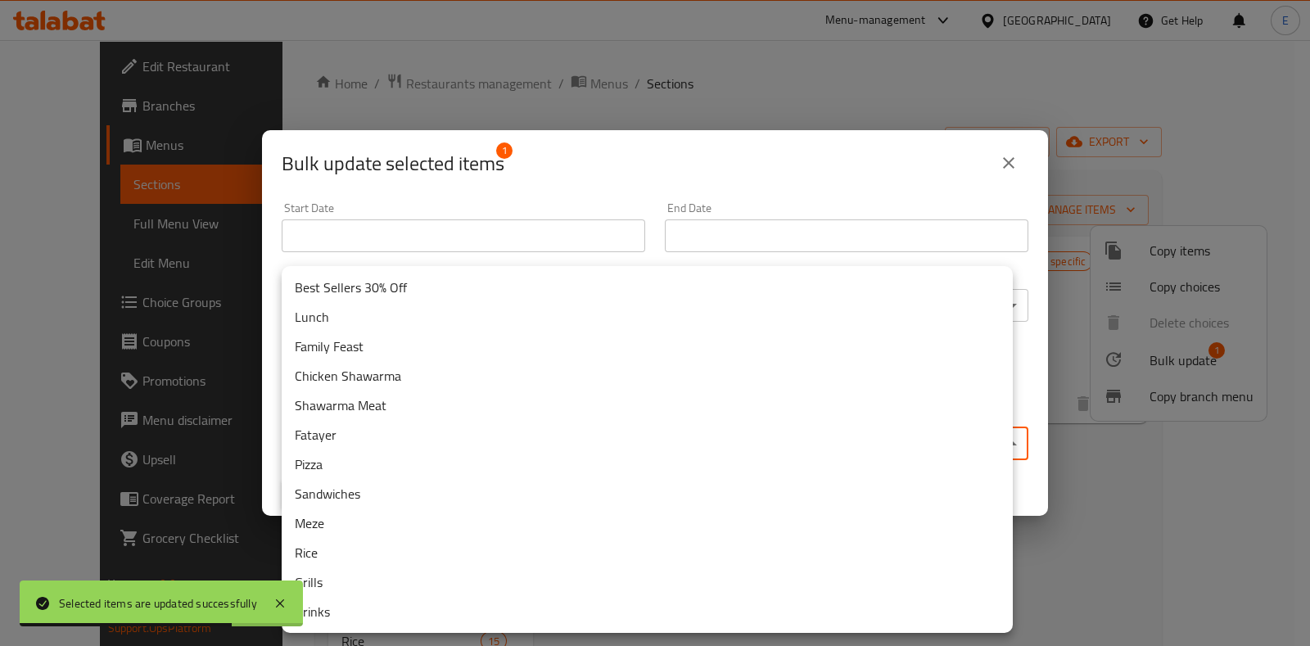
click at [413, 583] on li "Grills" at bounding box center [647, 581] width 731 height 29
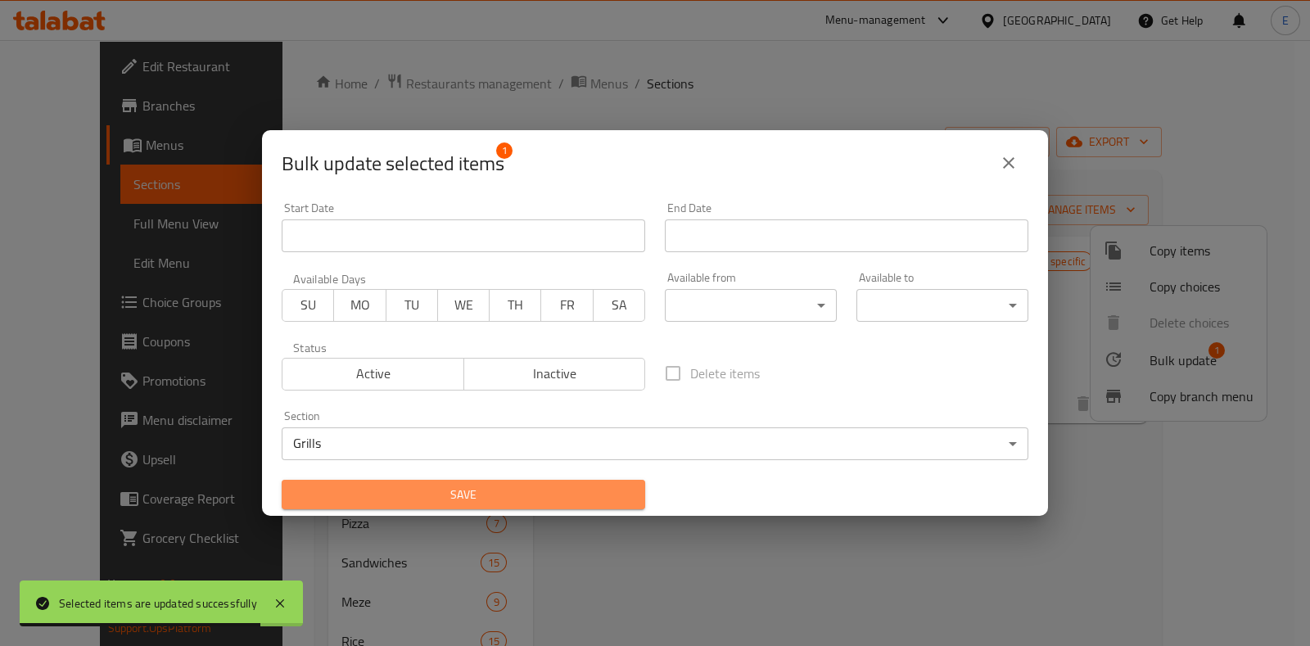
drag, startPoint x: 521, startPoint y: 490, endPoint x: 529, endPoint y: 489, distance: 8.3
click at [520, 493] on span "Save" at bounding box center [463, 495] width 337 height 20
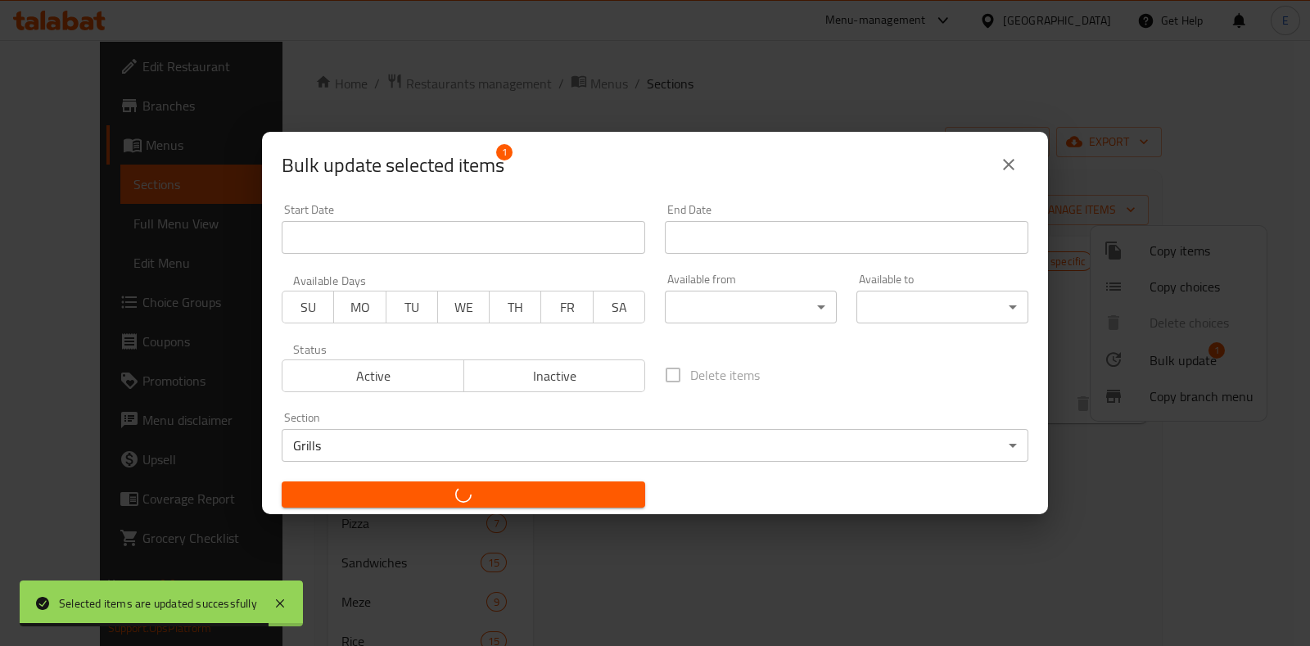
checkbox input "false"
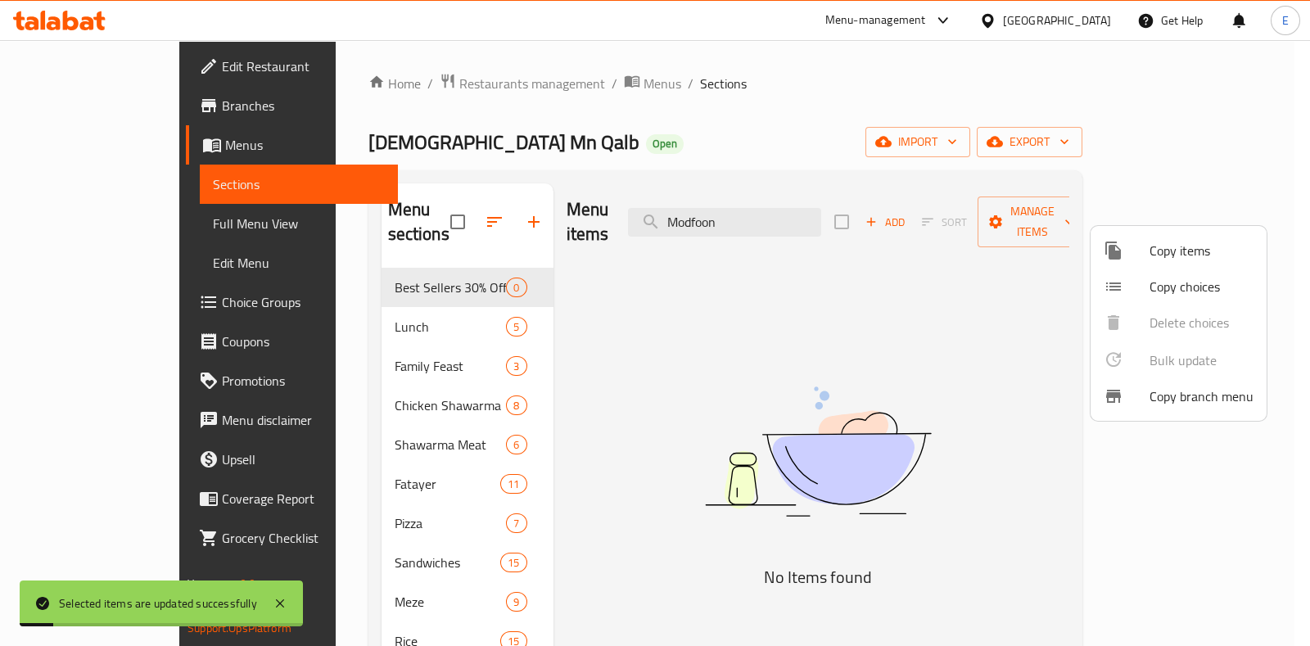
click at [614, 301] on div at bounding box center [655, 323] width 1310 height 646
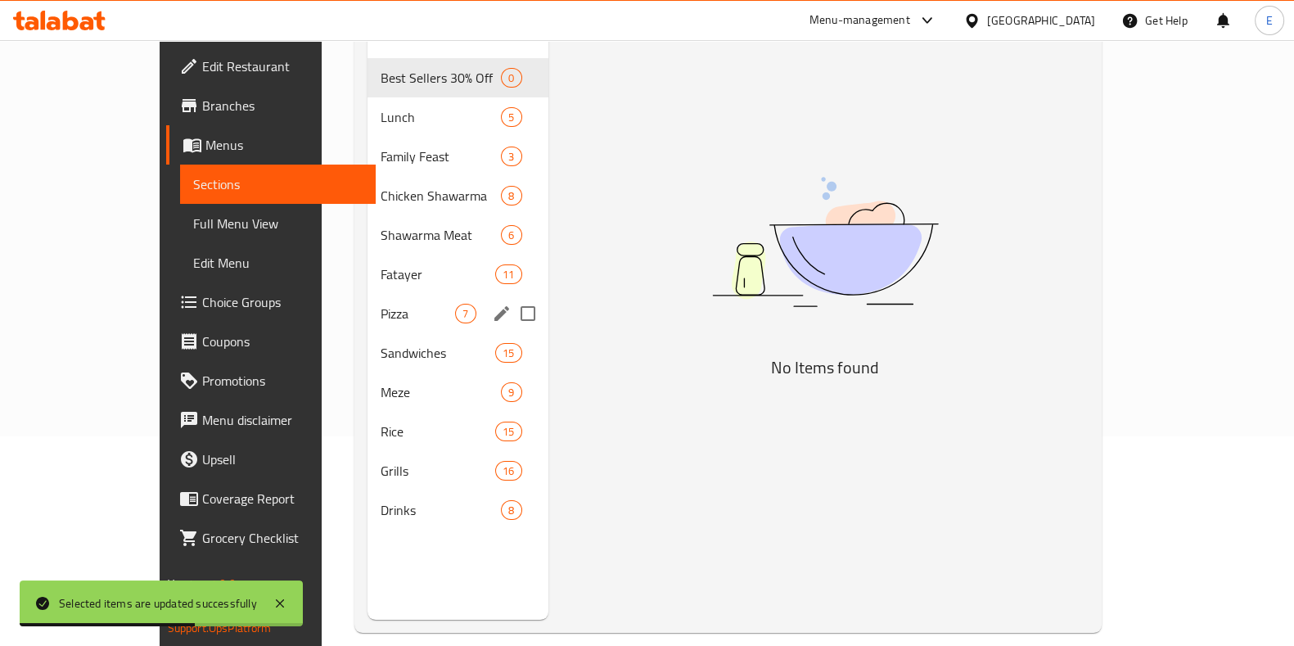
scroll to position [229, 0]
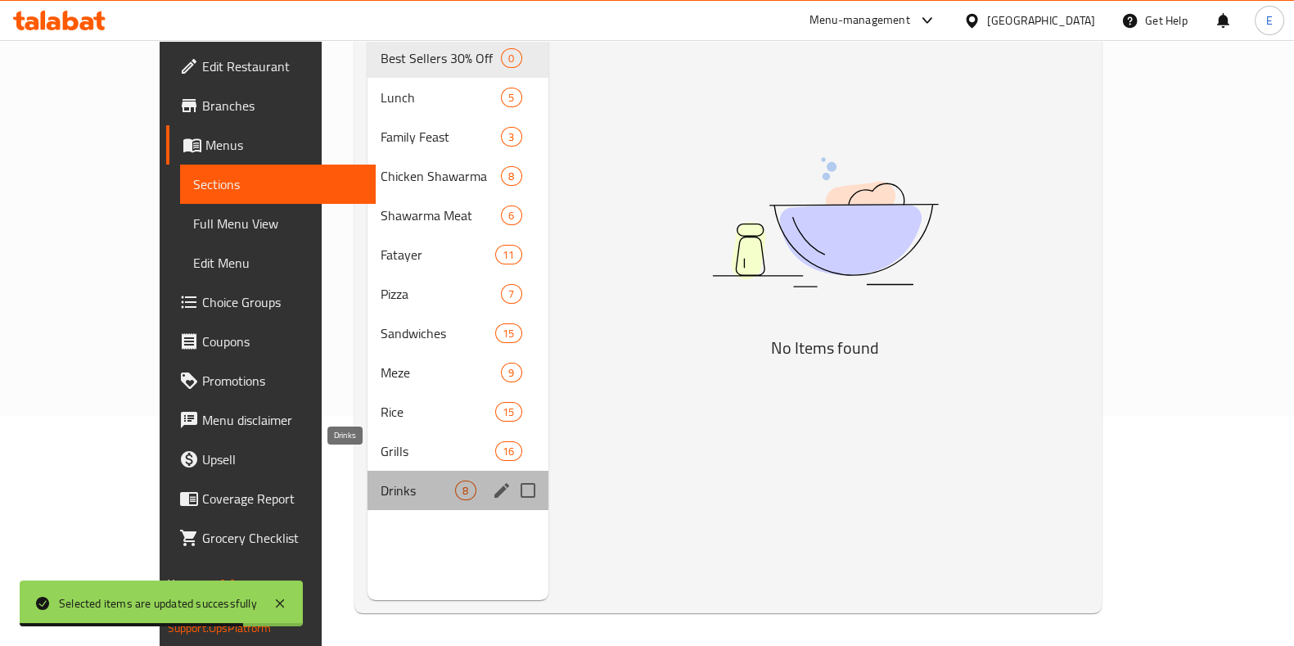
click at [381, 481] on span "Drinks" at bounding box center [418, 491] width 74 height 20
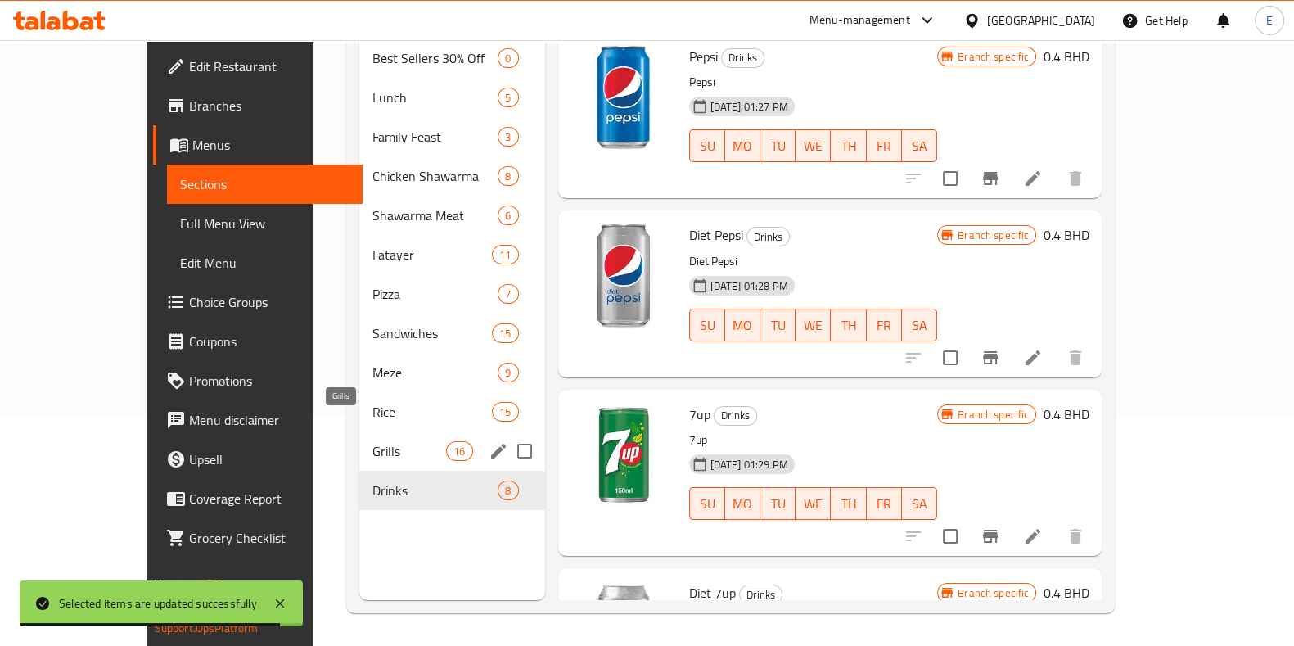
click at [359, 436] on div "Grills 16" at bounding box center [452, 450] width 186 height 39
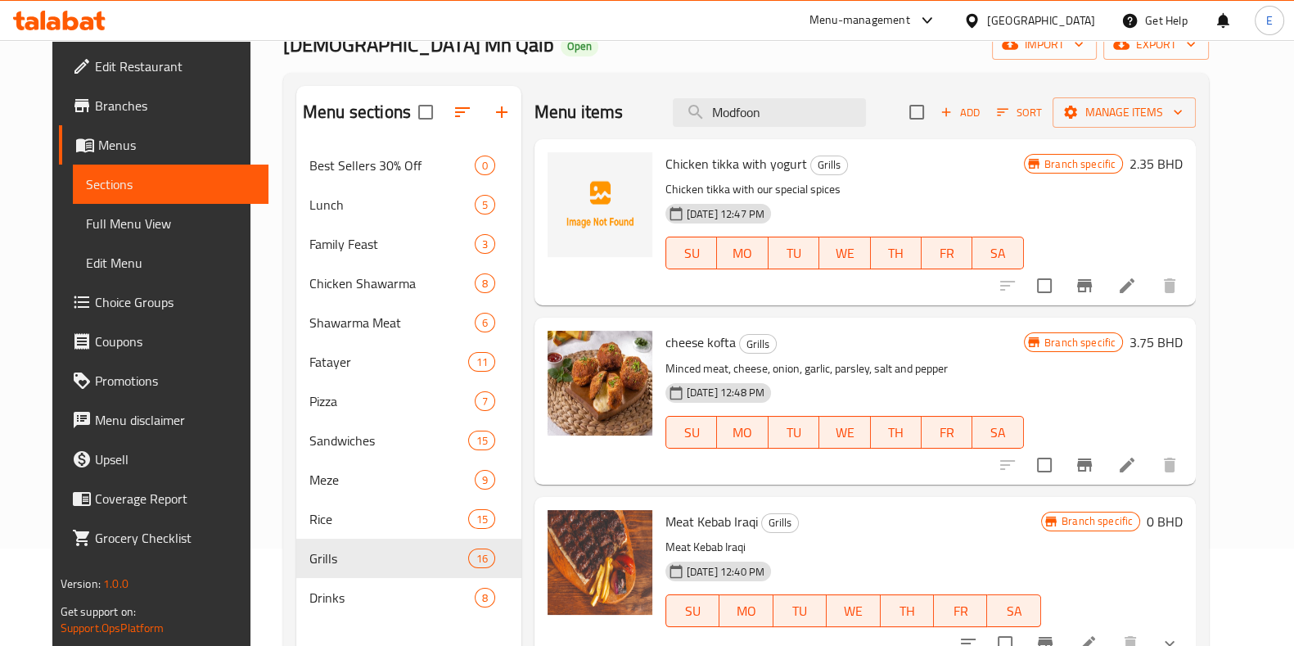
scroll to position [24, 0]
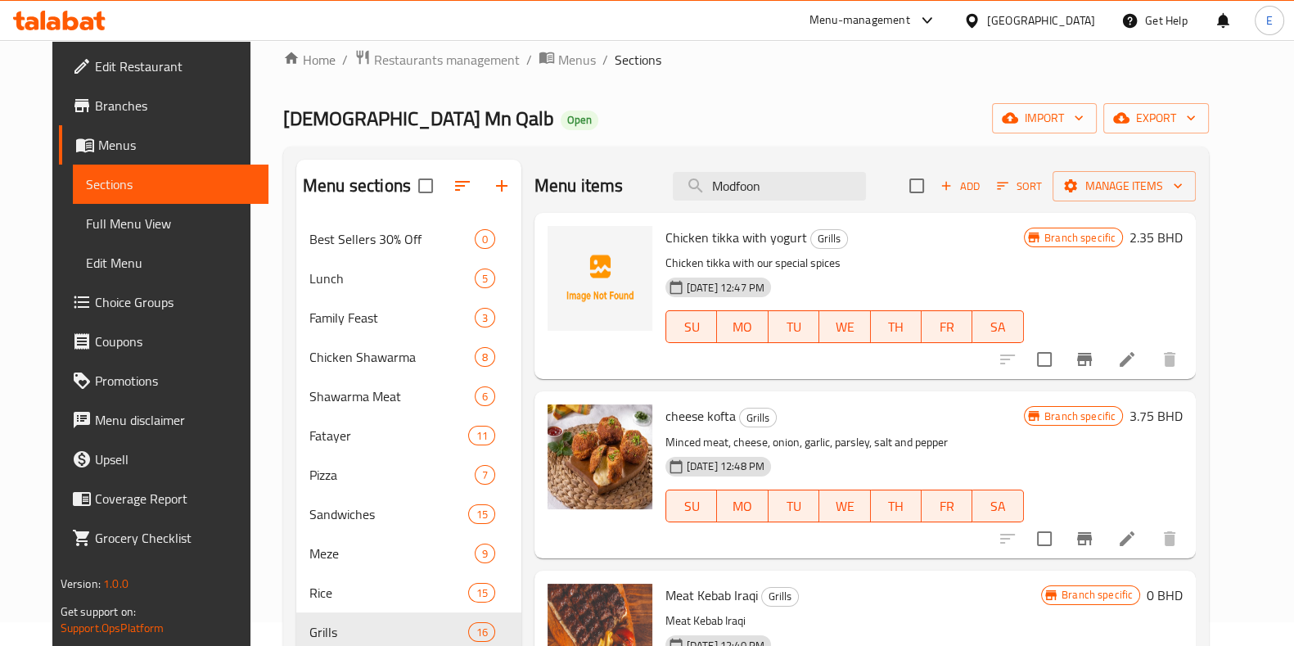
drag, startPoint x: 691, startPoint y: 128, endPoint x: 667, endPoint y: 139, distance: 26.4
click at [691, 129] on div "Iraqi Mn Qalb Open import export" at bounding box center [746, 118] width 926 height 30
click at [789, 194] on input "Modfoon" at bounding box center [769, 186] width 193 height 29
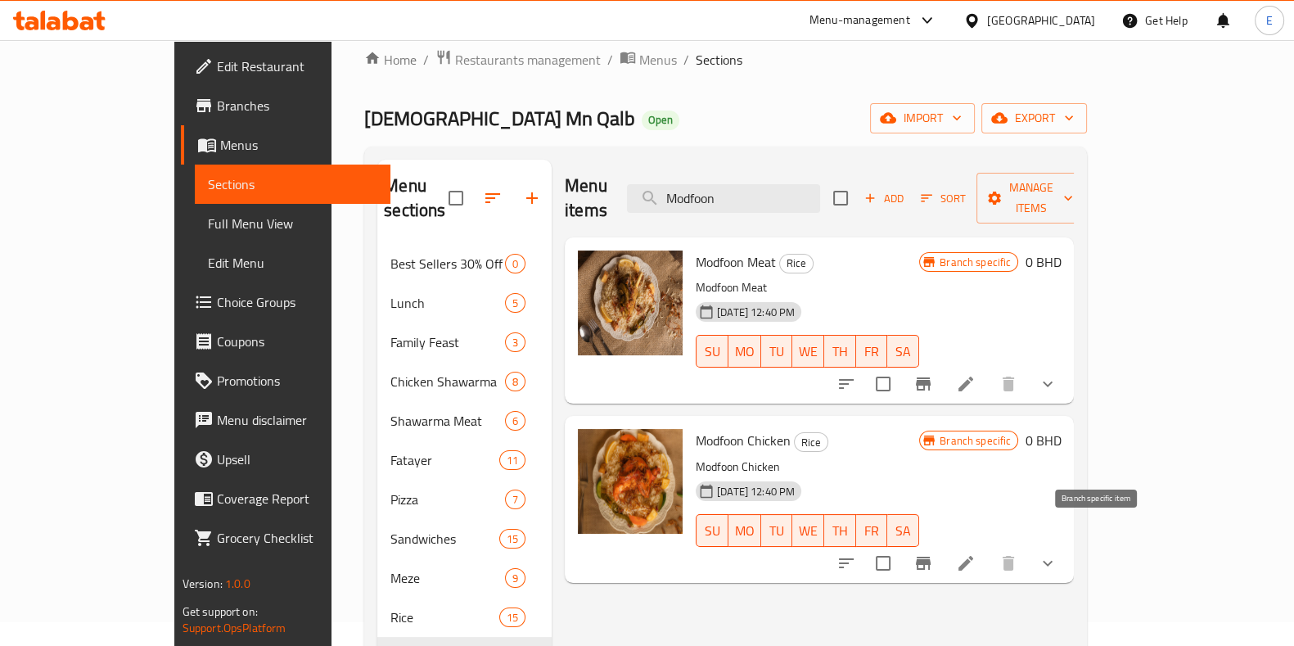
click at [931, 557] on icon "Branch-specific-item" at bounding box center [923, 563] width 15 height 13
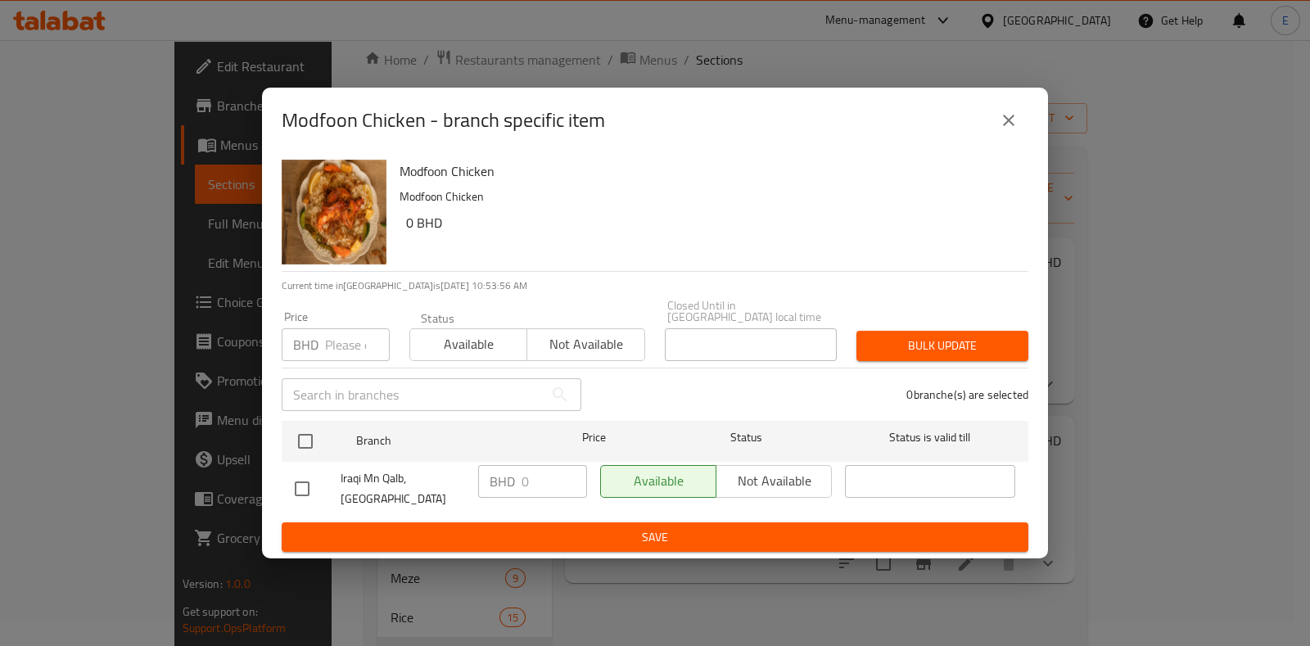
click at [1005, 126] on icon "close" at bounding box center [1008, 120] width 11 height 11
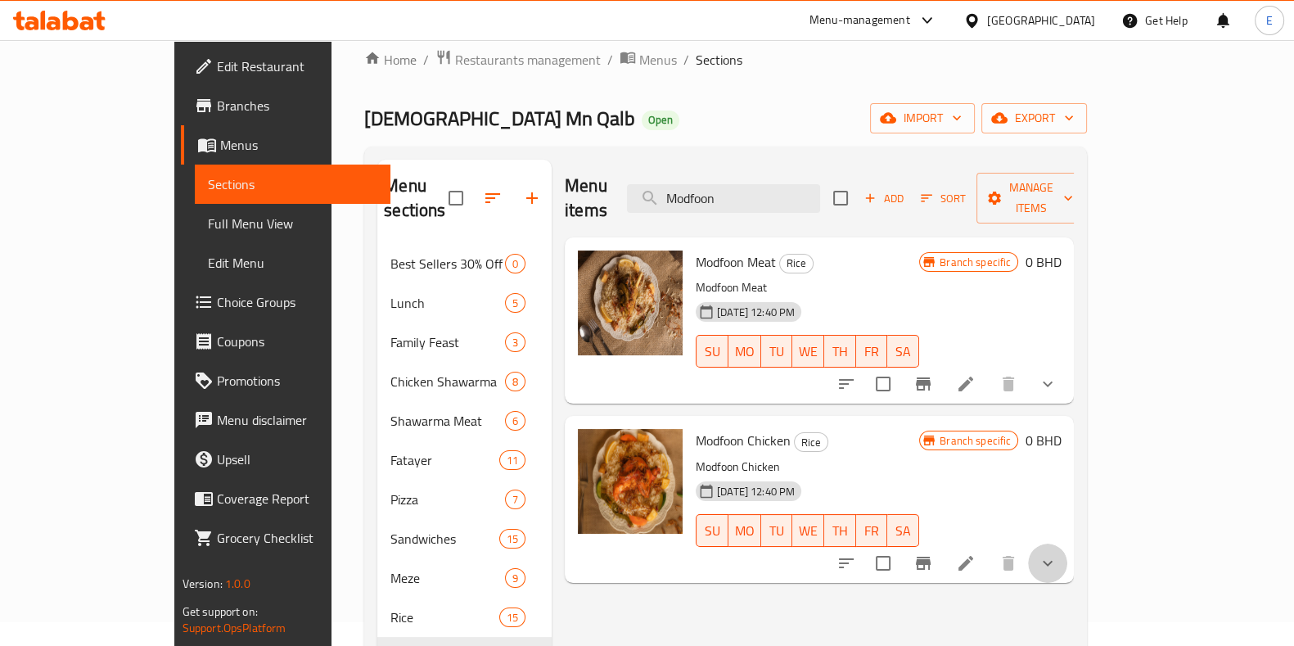
click at [1068, 544] on button "show more" at bounding box center [1047, 563] width 39 height 39
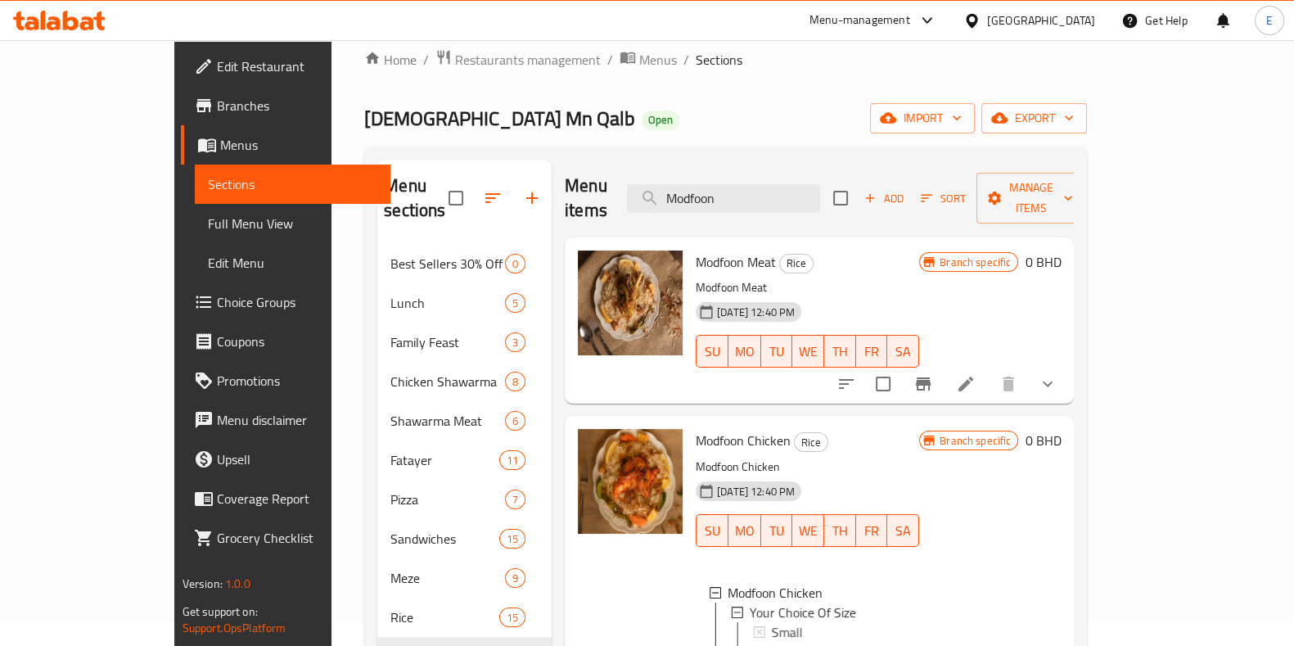
scroll to position [127, 0]
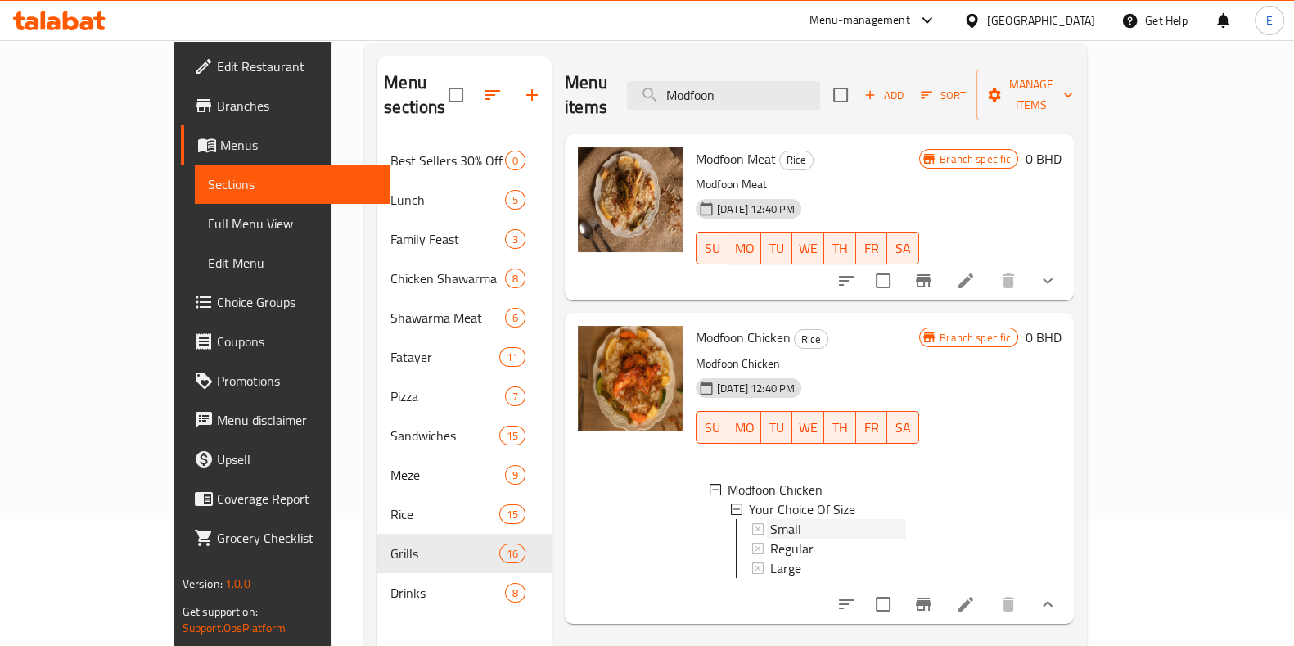
click at [784, 519] on div "Small" at bounding box center [838, 529] width 136 height 20
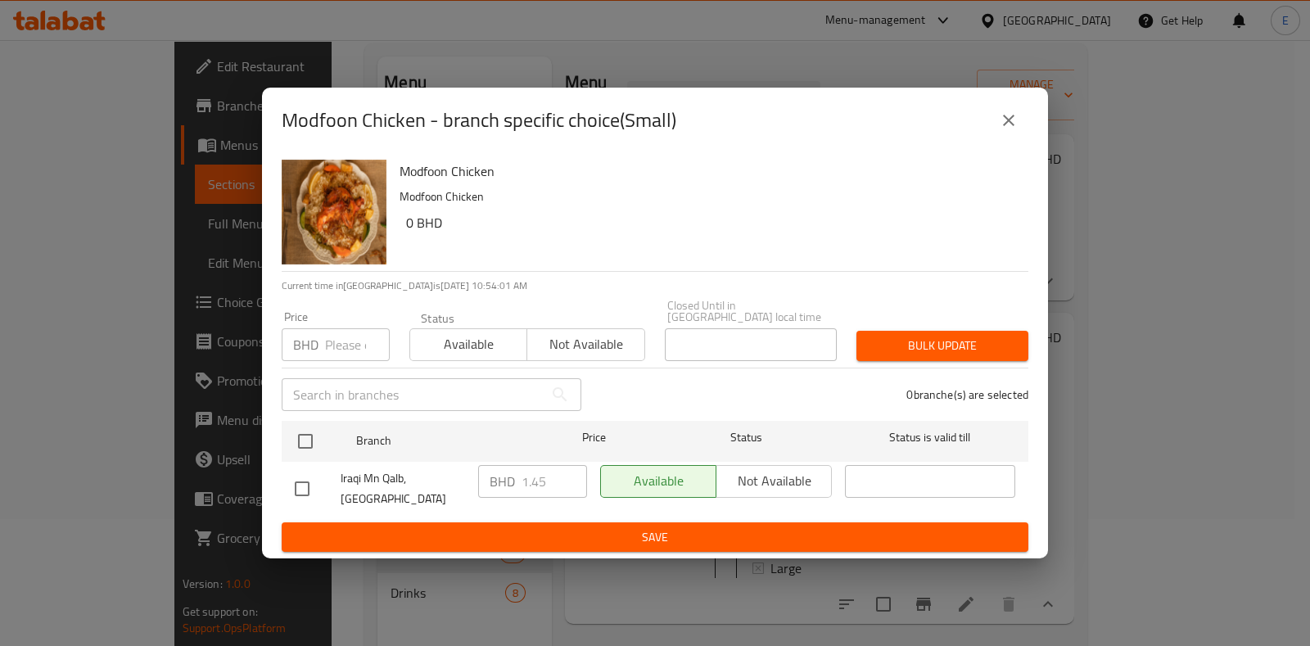
click at [509, 484] on div "BHD 1.45 ​" at bounding box center [532, 481] width 109 height 33
click at [1007, 130] on icon "close" at bounding box center [1009, 121] width 20 height 20
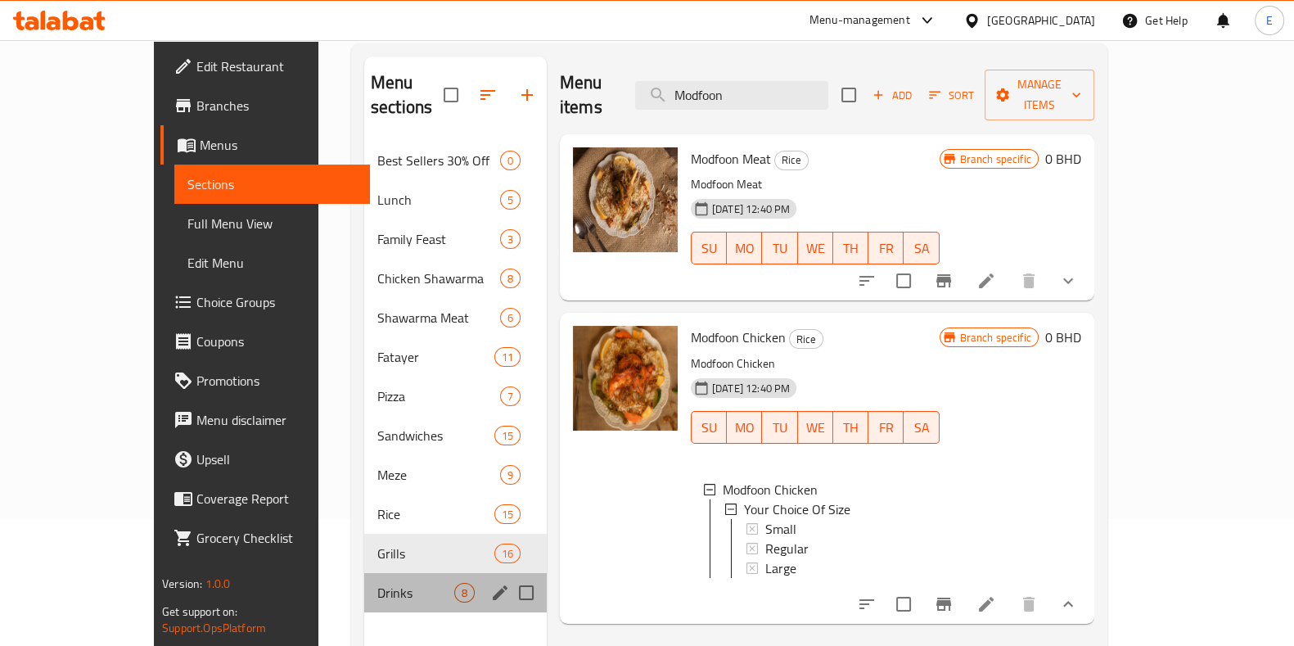
click at [364, 579] on div "Drinks 8" at bounding box center [455, 592] width 183 height 39
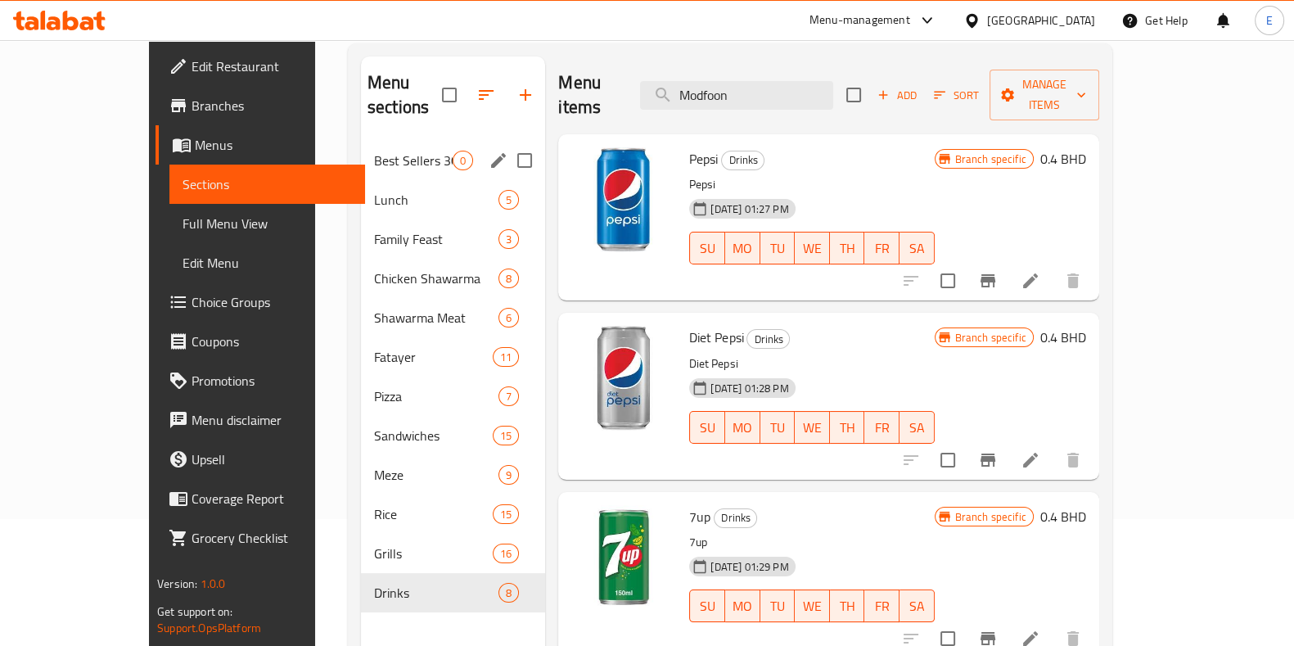
click at [361, 149] on div "Best Sellers 30% Off 0" at bounding box center [453, 160] width 184 height 39
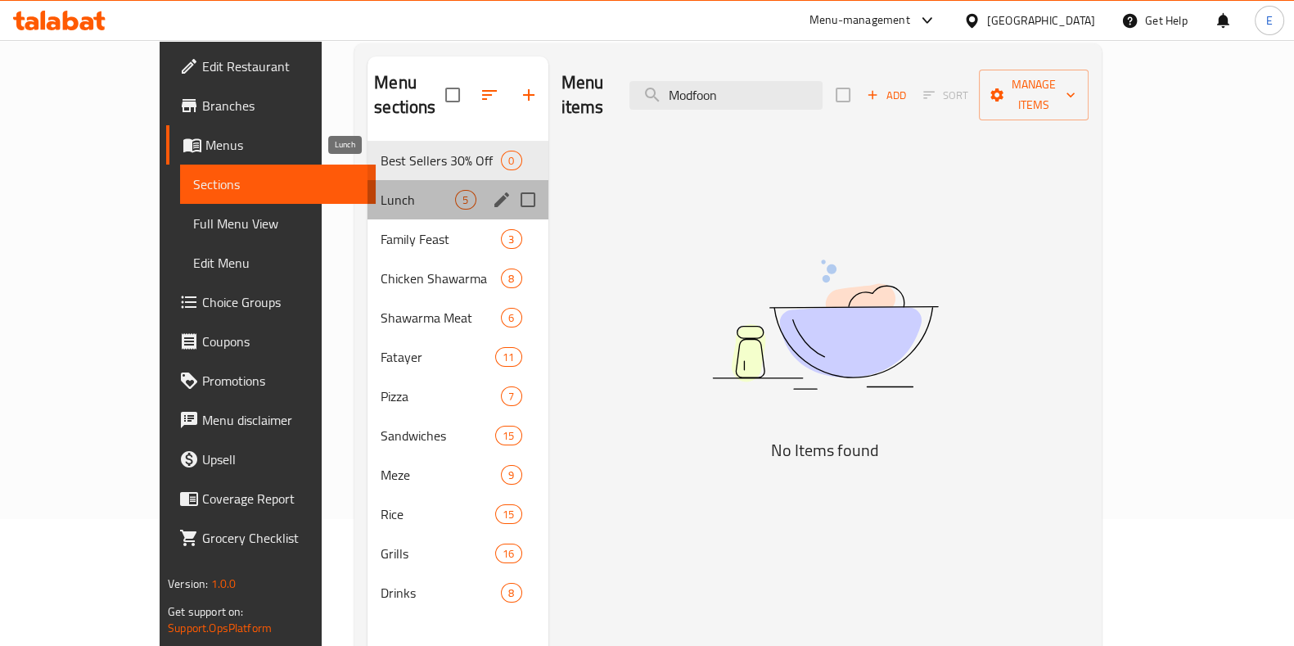
click at [381, 190] on span "Lunch" at bounding box center [418, 200] width 74 height 20
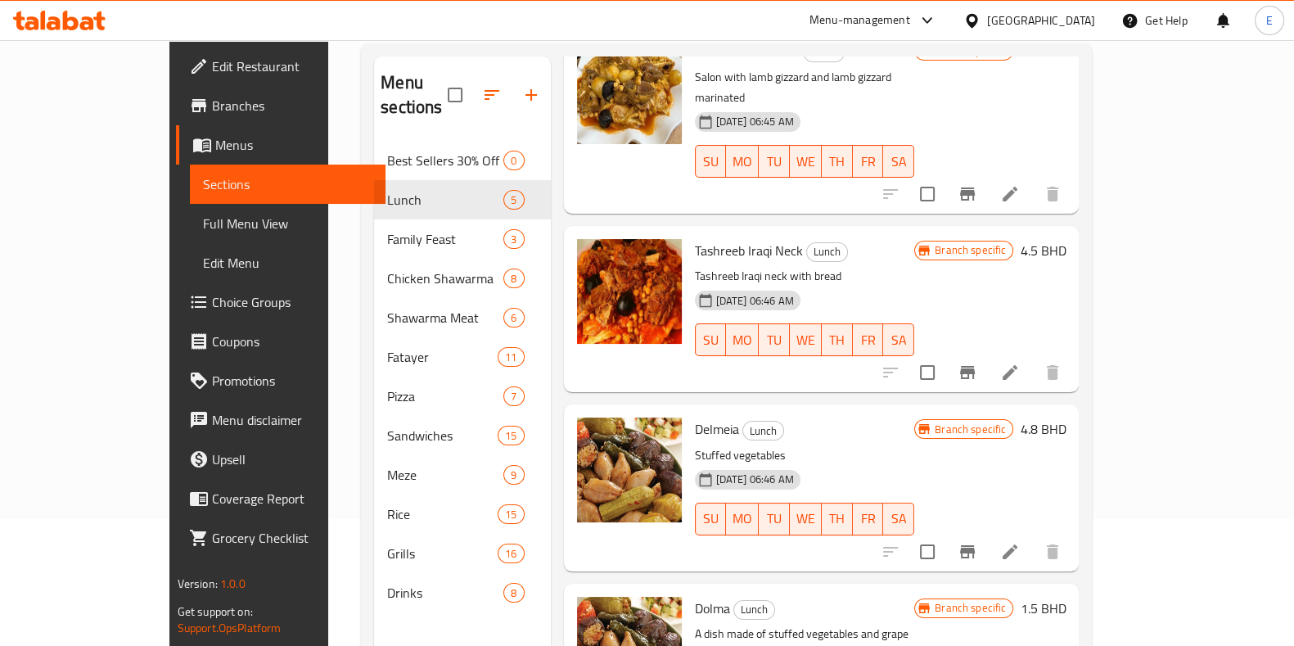
scroll to position [288, 0]
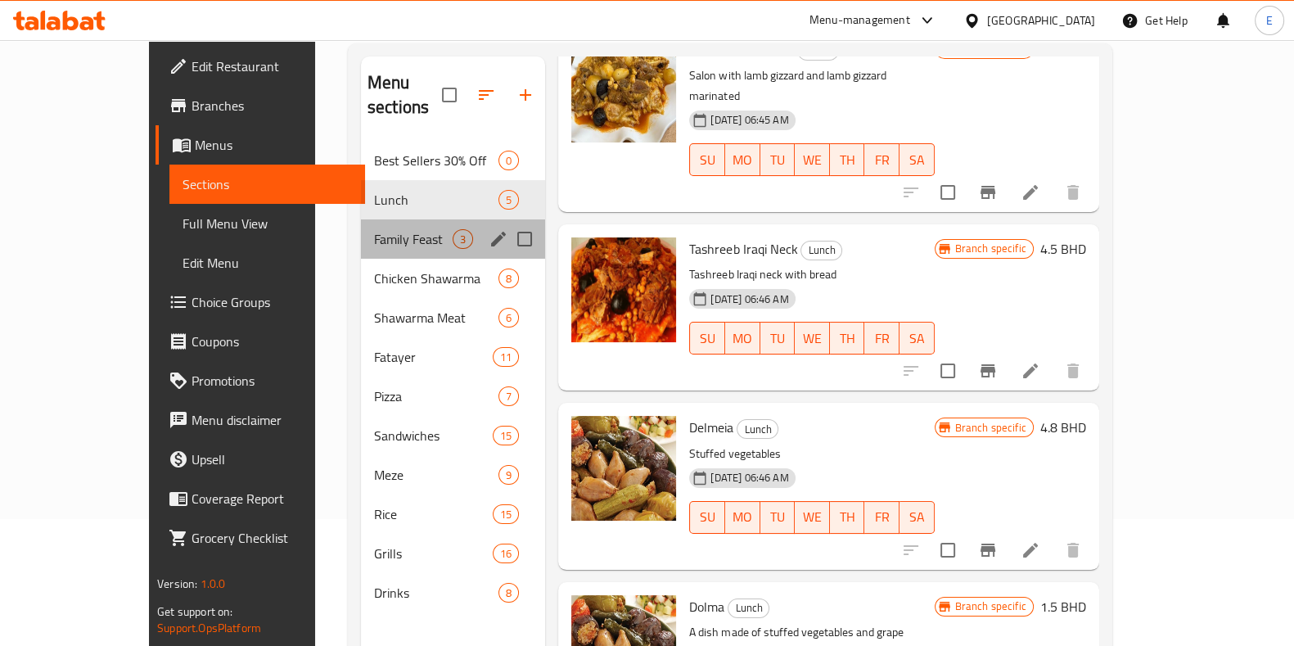
click at [361, 235] on div "Best Sellers 30% Off 0 Lunch 5 Family Feast 3 Chicken Shawarma 8 Shawarma Meat …" at bounding box center [453, 377] width 184 height 472
click at [361, 227] on div "Family Feast 3" at bounding box center [453, 238] width 184 height 39
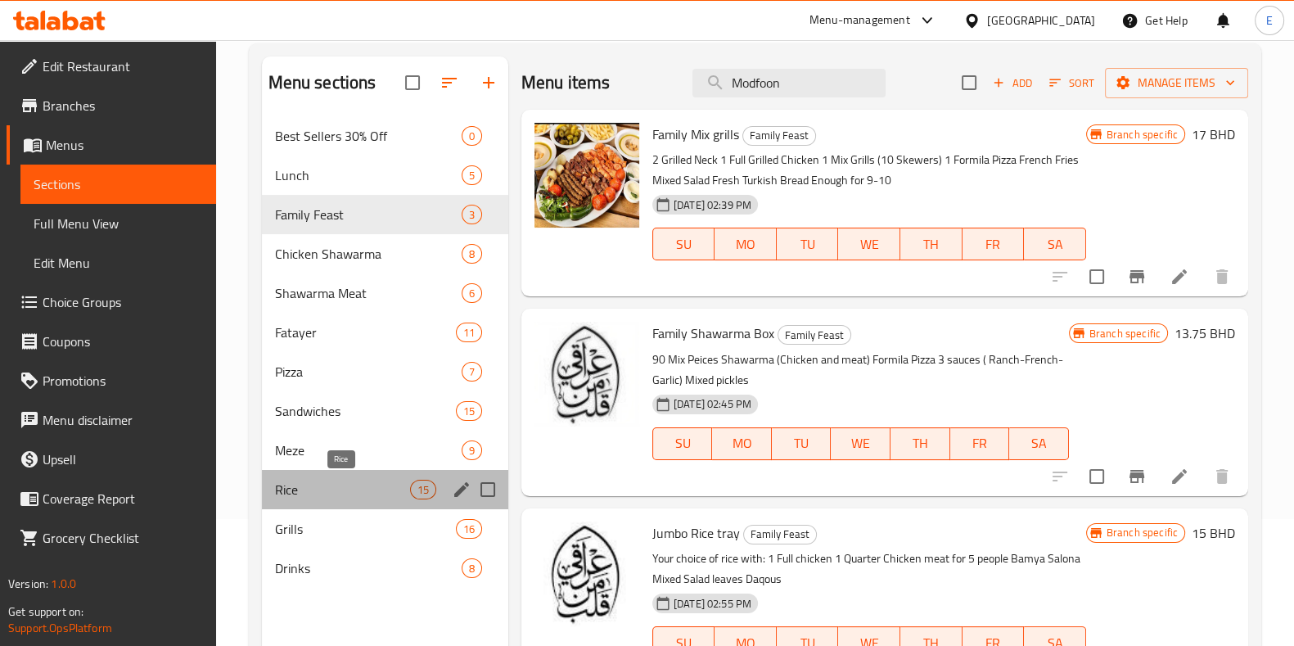
click at [372, 497] on span "Rice" at bounding box center [342, 490] width 135 height 20
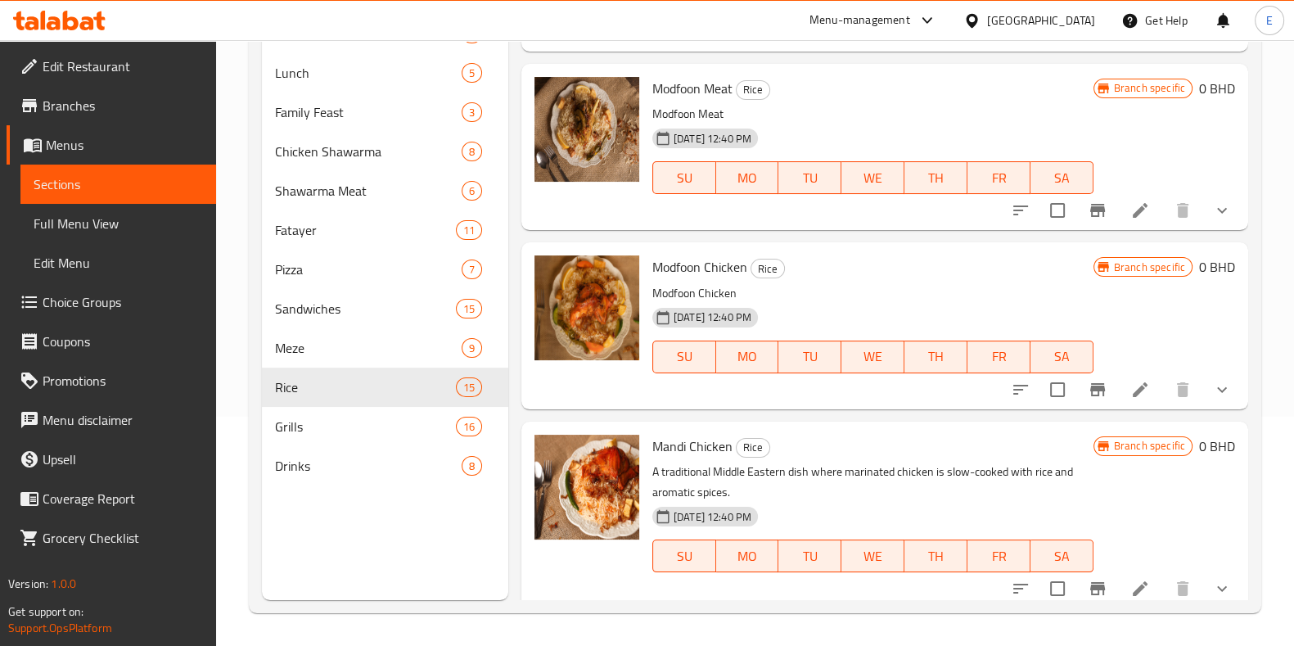
scroll to position [1335, 0]
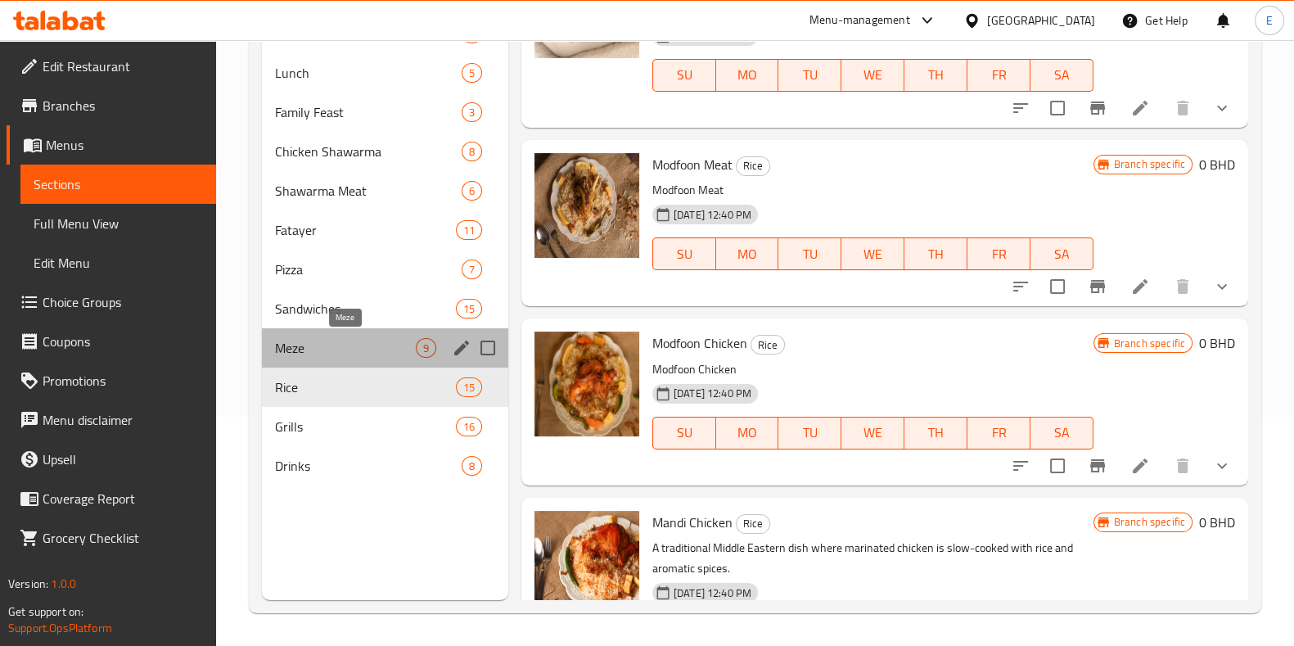
click at [305, 339] on span "Meze" at bounding box center [345, 348] width 141 height 20
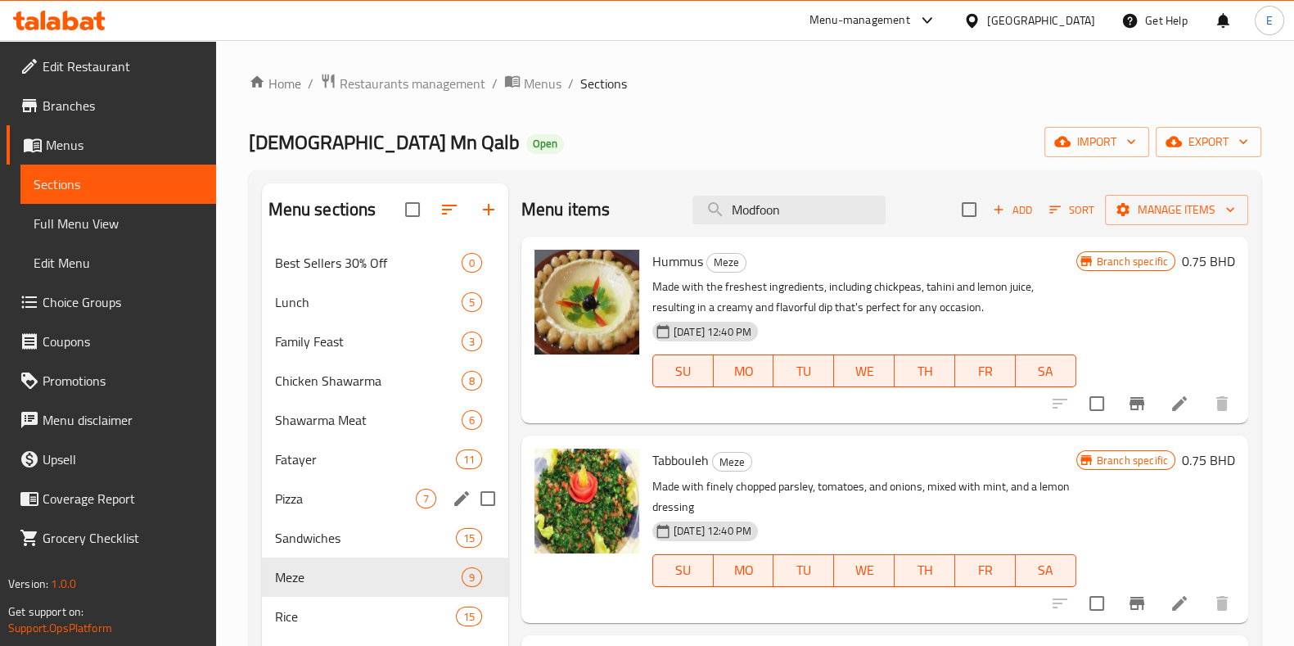
scroll to position [102, 0]
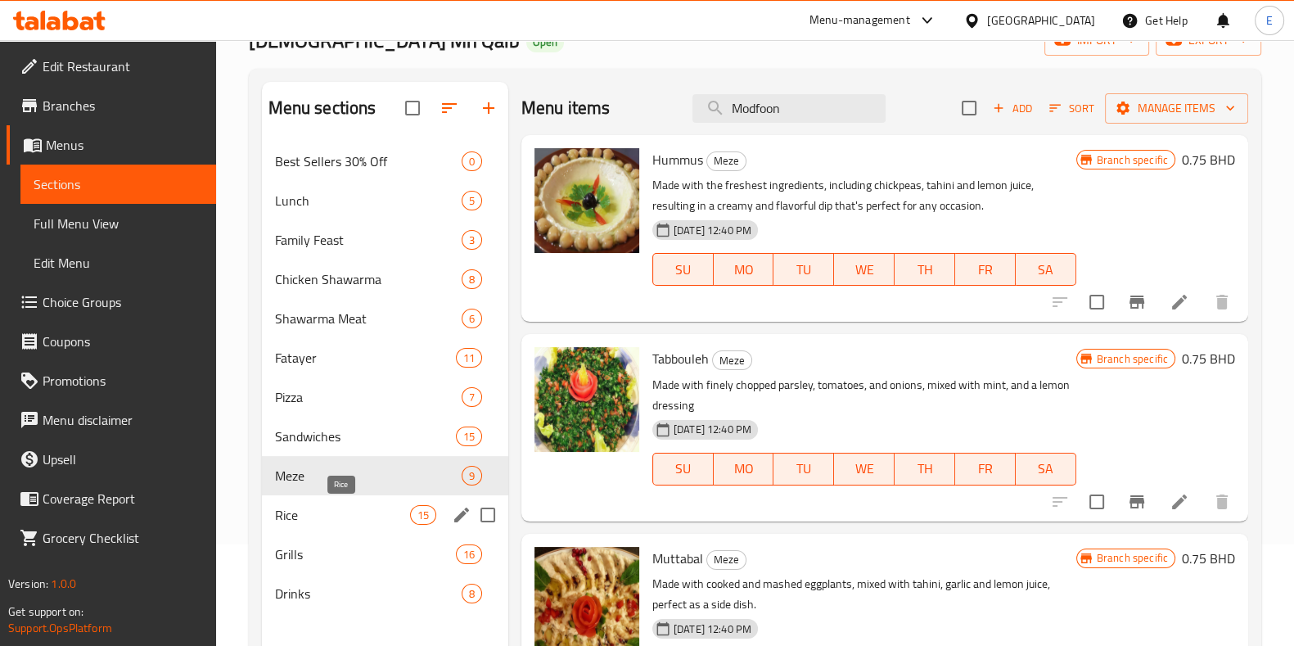
click at [326, 505] on span "Rice" at bounding box center [342, 515] width 135 height 20
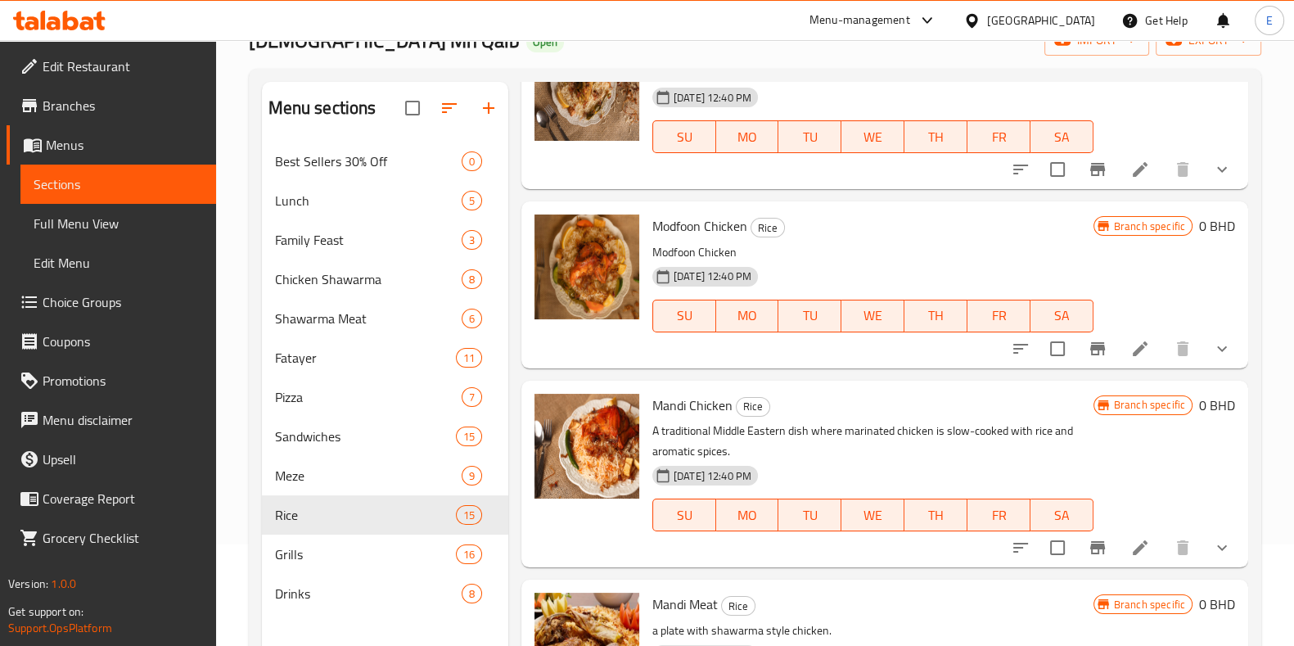
scroll to position [1534, 0]
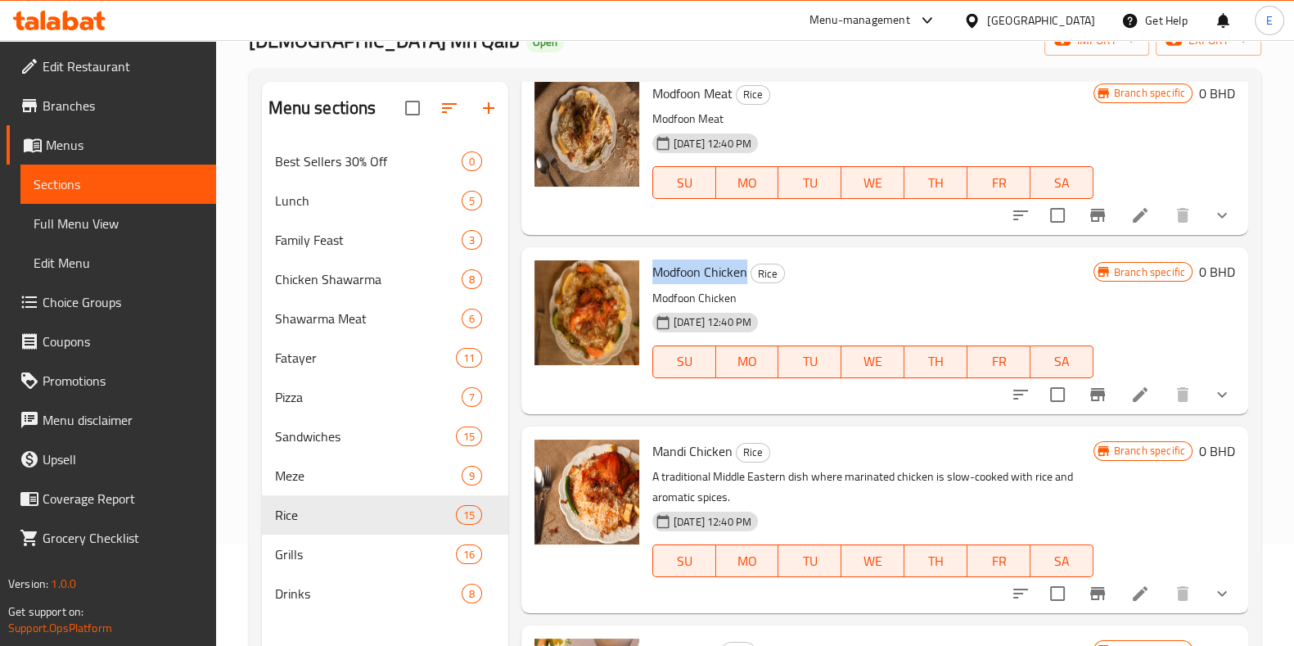
drag, startPoint x: 654, startPoint y: 269, endPoint x: 747, endPoint y: 275, distance: 92.7
click at [747, 274] on span "Modfoon Chicken" at bounding box center [699, 272] width 95 height 25
copy span "Modfoon Chicken"
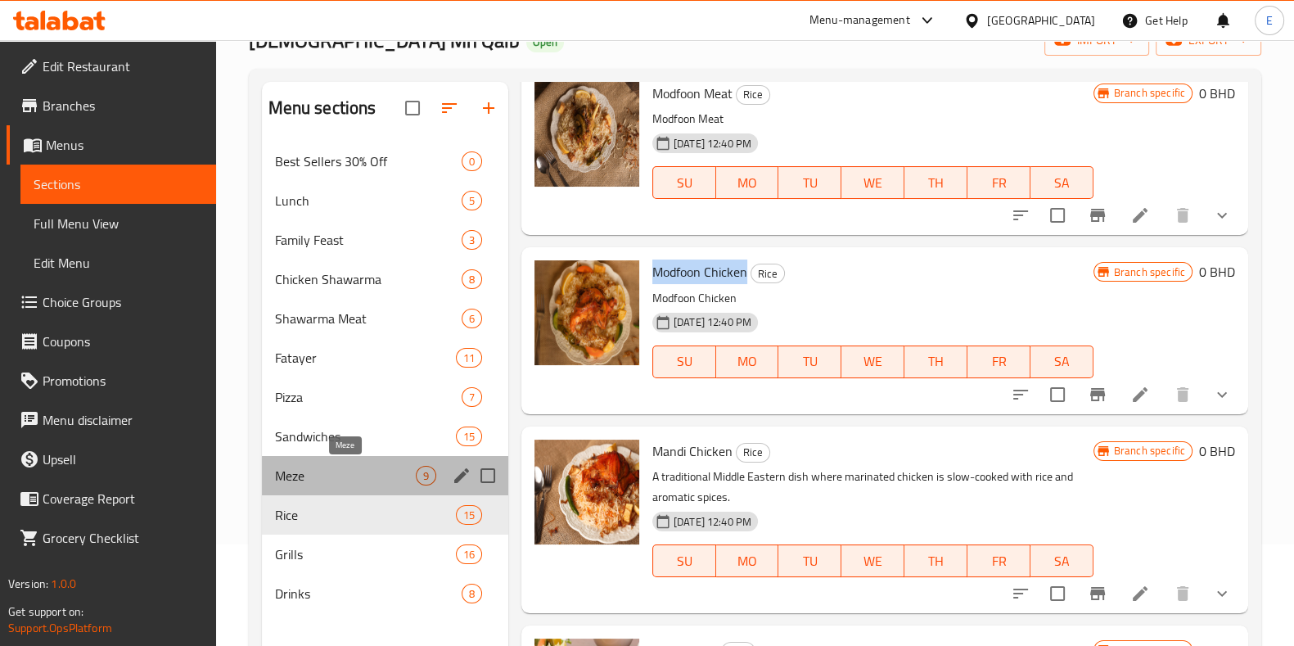
click at [327, 466] on span "Meze" at bounding box center [345, 476] width 141 height 20
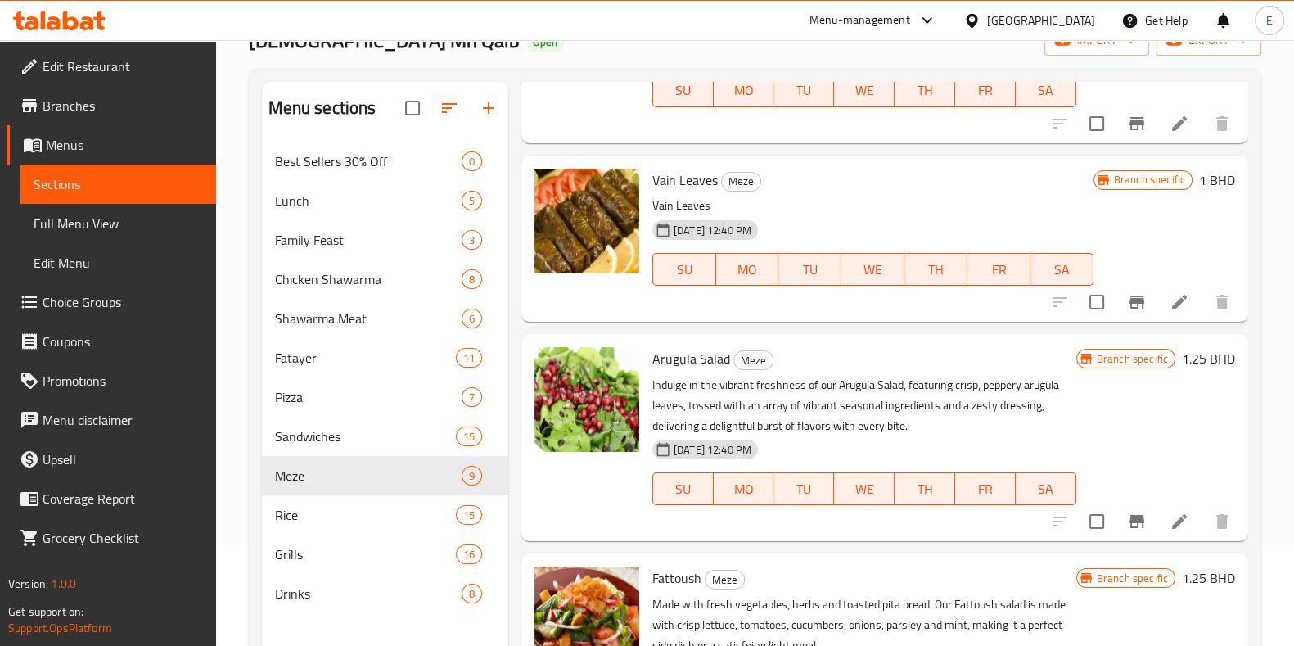
scroll to position [1187, 0]
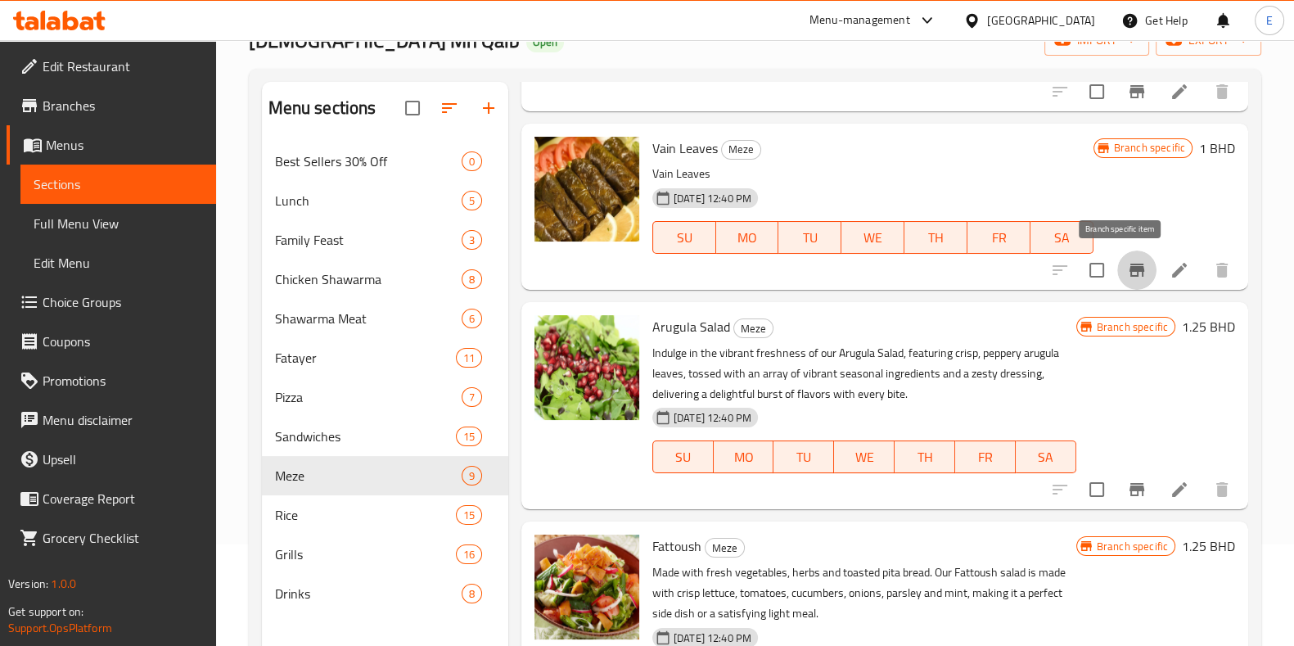
click at [1127, 264] on icon "Branch-specific-item" at bounding box center [1137, 270] width 20 height 20
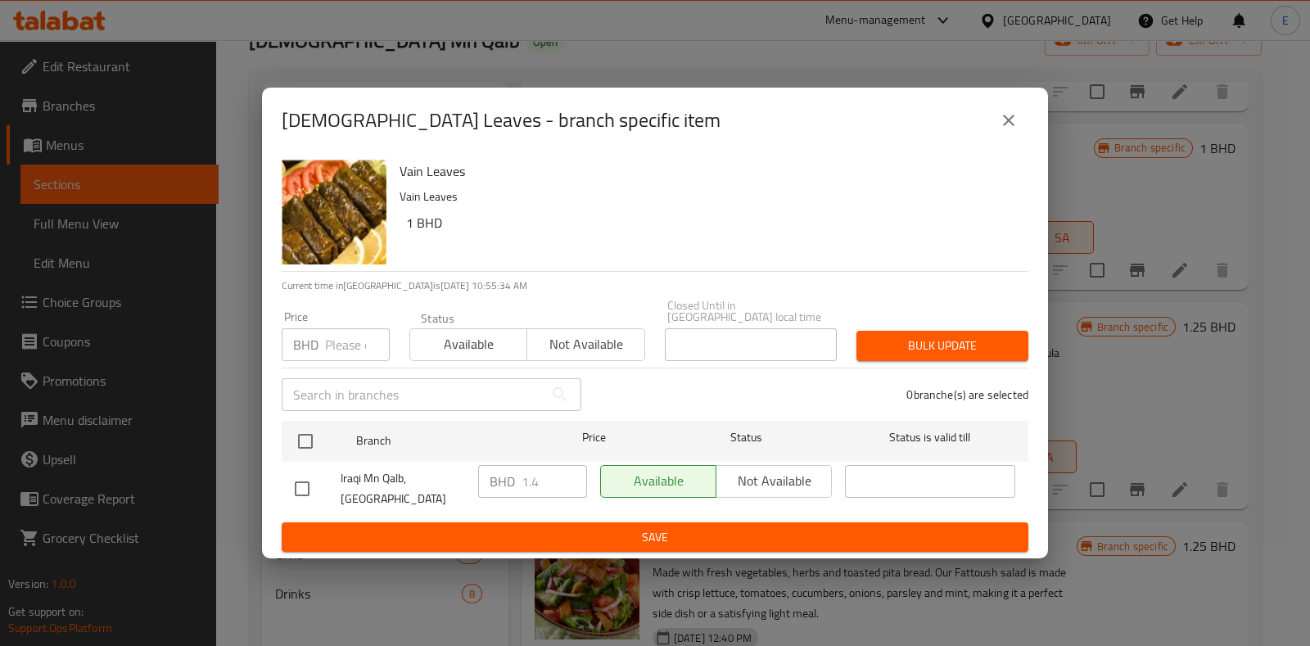
click at [499, 481] on div "BHD 1.4 ​" at bounding box center [532, 481] width 109 height 33
click at [1023, 127] on button "close" at bounding box center [1008, 120] width 39 height 39
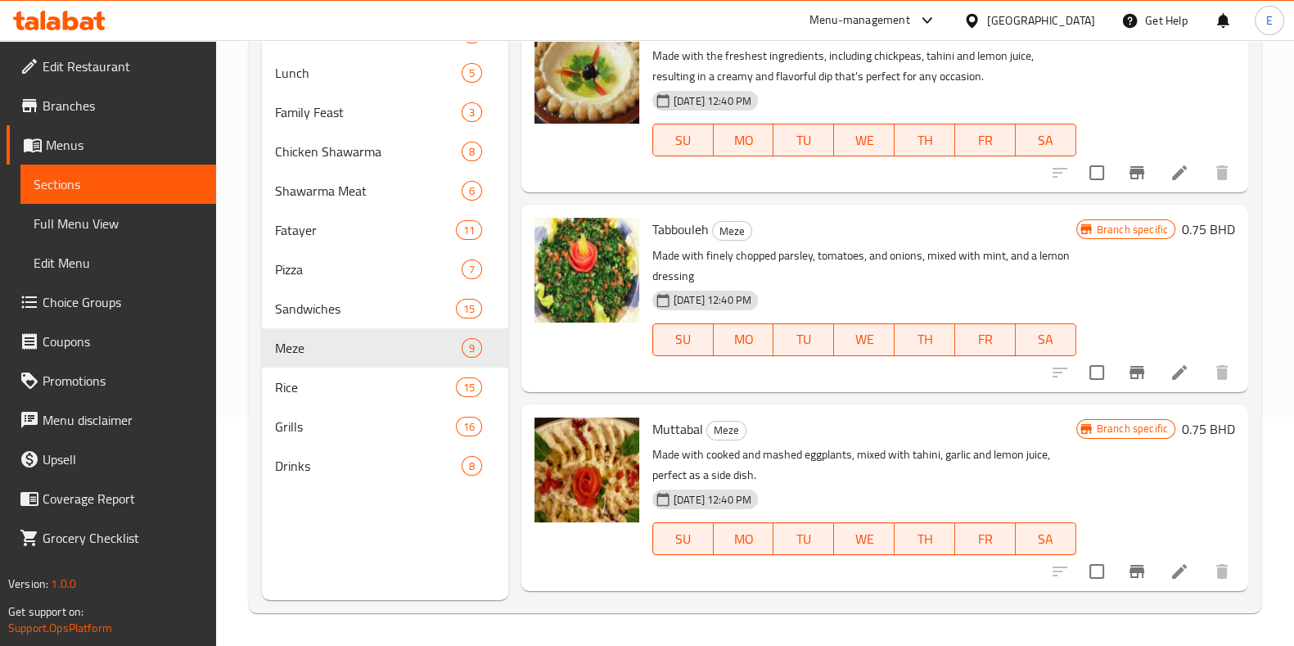
scroll to position [0, 0]
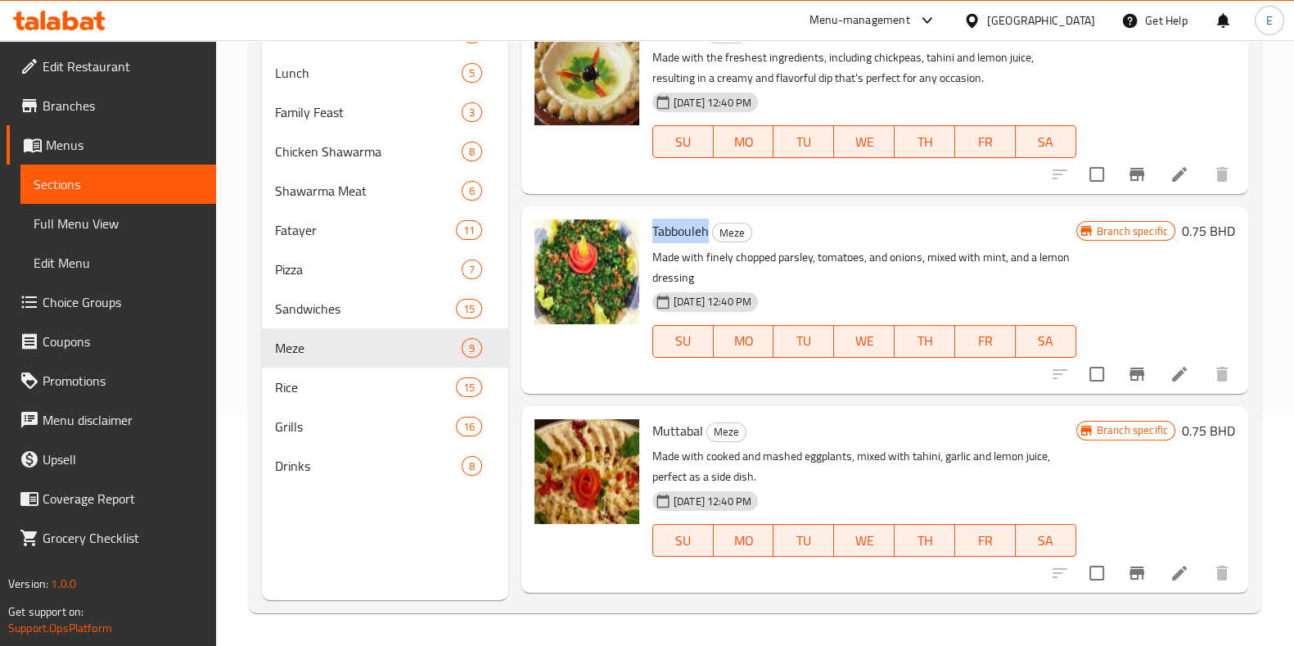
drag, startPoint x: 647, startPoint y: 233, endPoint x: 707, endPoint y: 237, distance: 59.9
click at [707, 237] on div "Tabbouleh Meze Made with finely chopped parsley, tomatoes, and onions, mixed wi…" at bounding box center [864, 300] width 437 height 174
copy span "Tabbouleh"
click at [1130, 370] on icon "Branch-specific-item" at bounding box center [1137, 374] width 15 height 13
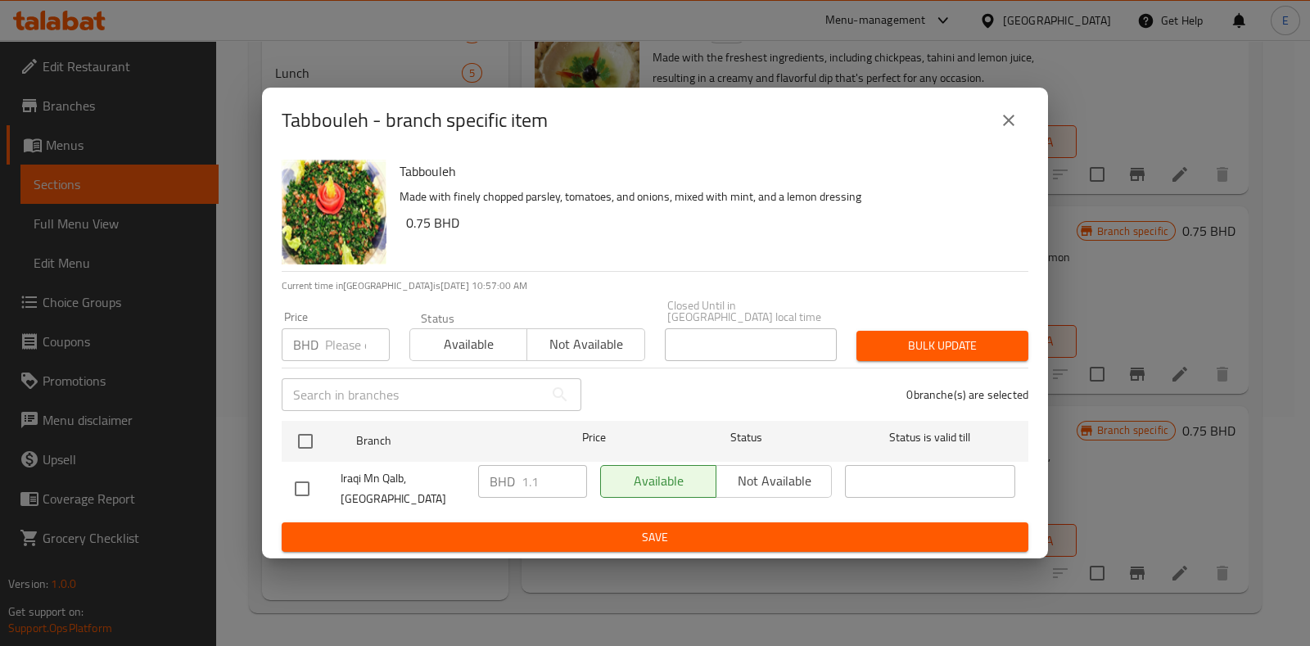
click at [440, 183] on h6 "Tabbouleh" at bounding box center [708, 171] width 616 height 23
click at [1009, 124] on icon "close" at bounding box center [1009, 121] width 20 height 20
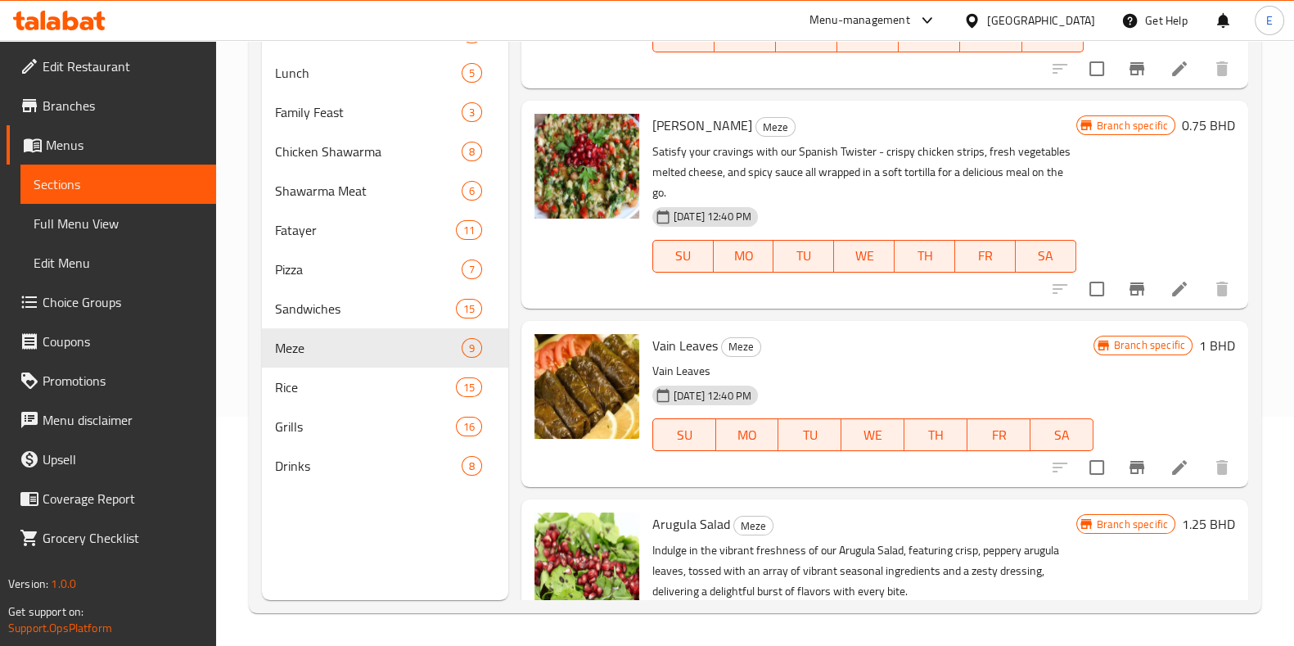
scroll to position [778, 0]
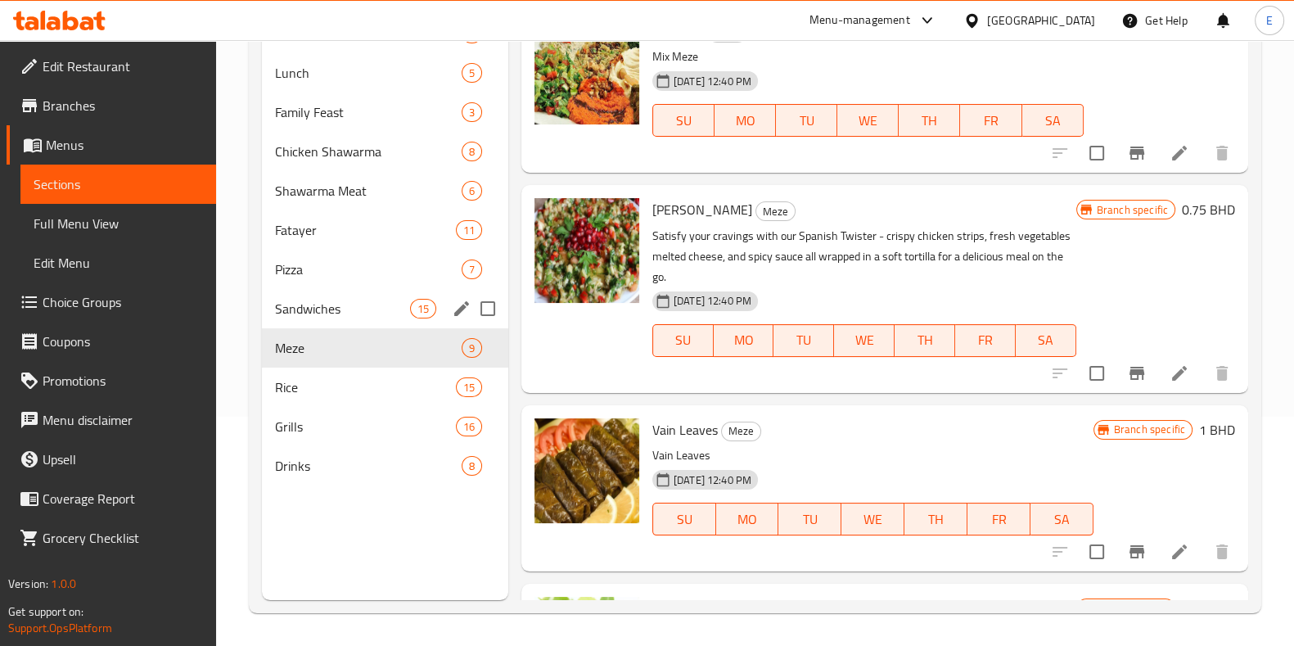
click at [295, 303] on span "Sandwiches" at bounding box center [342, 309] width 135 height 20
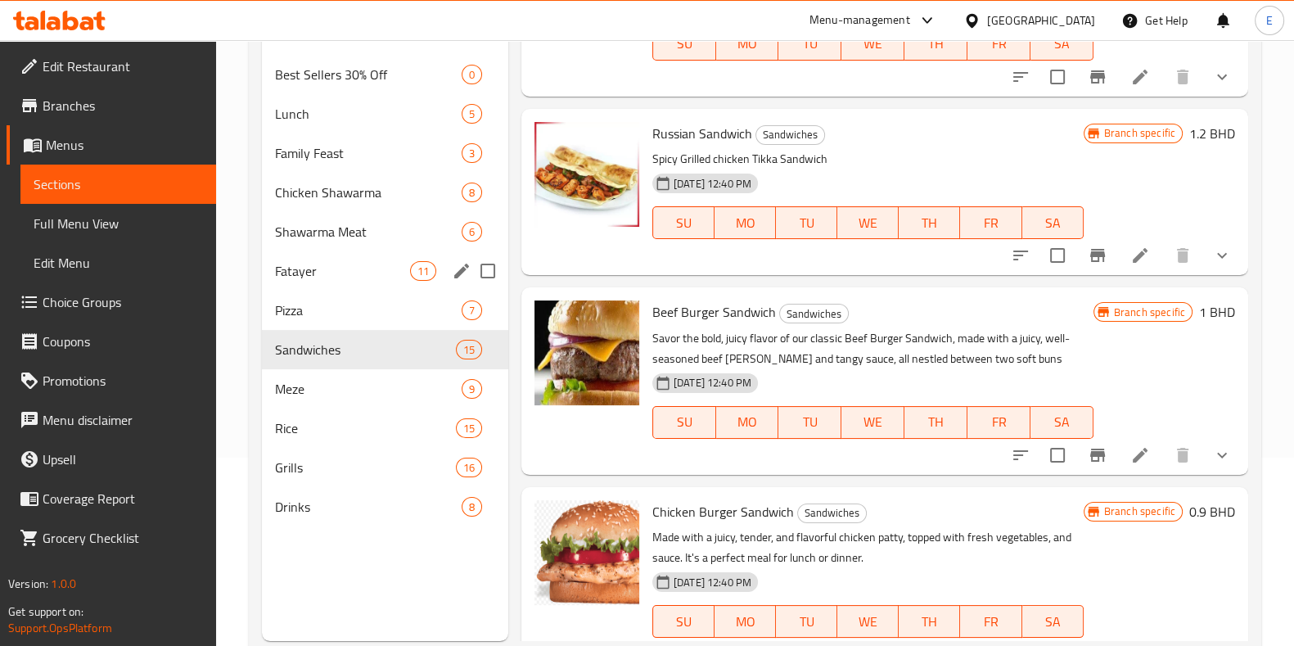
scroll to position [127, 0]
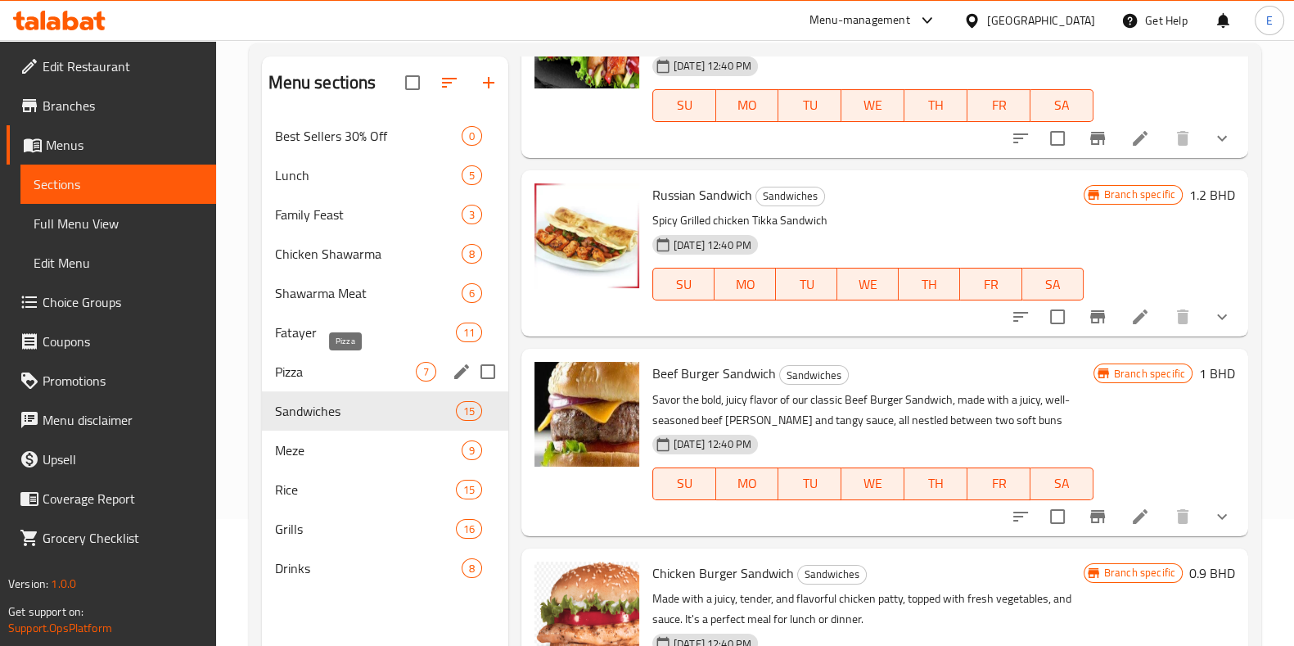
click at [350, 376] on span "Pizza" at bounding box center [345, 372] width 141 height 20
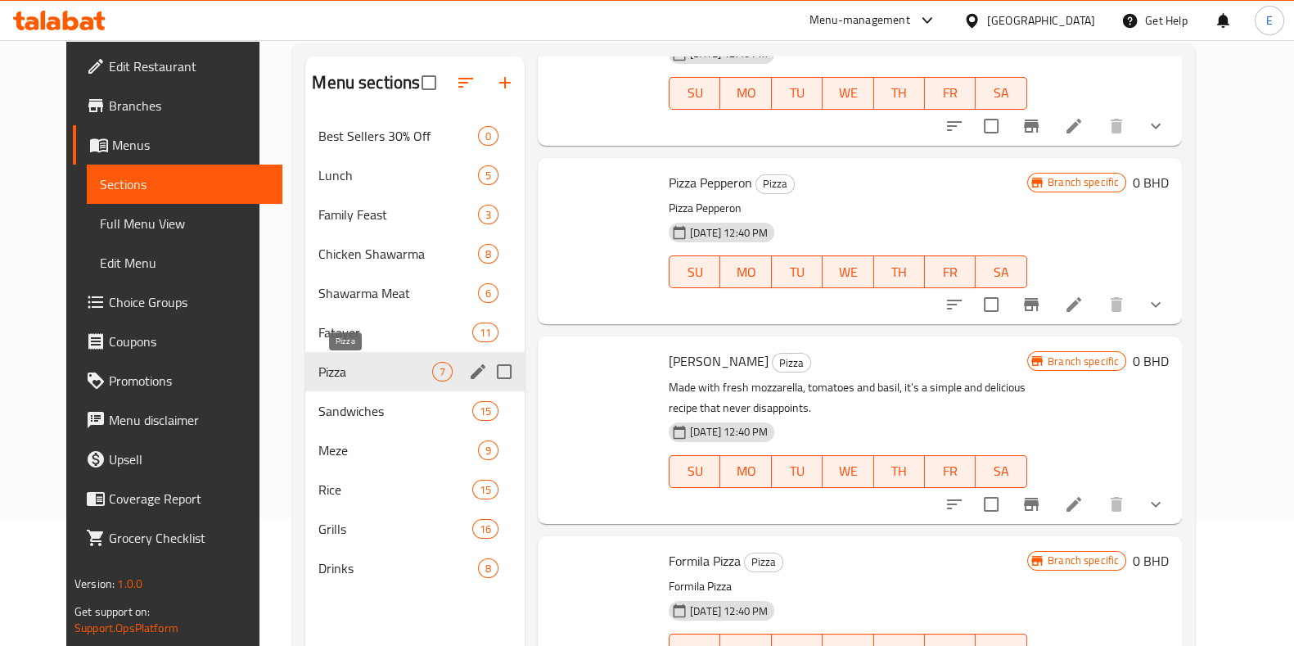
scroll to position [666, 0]
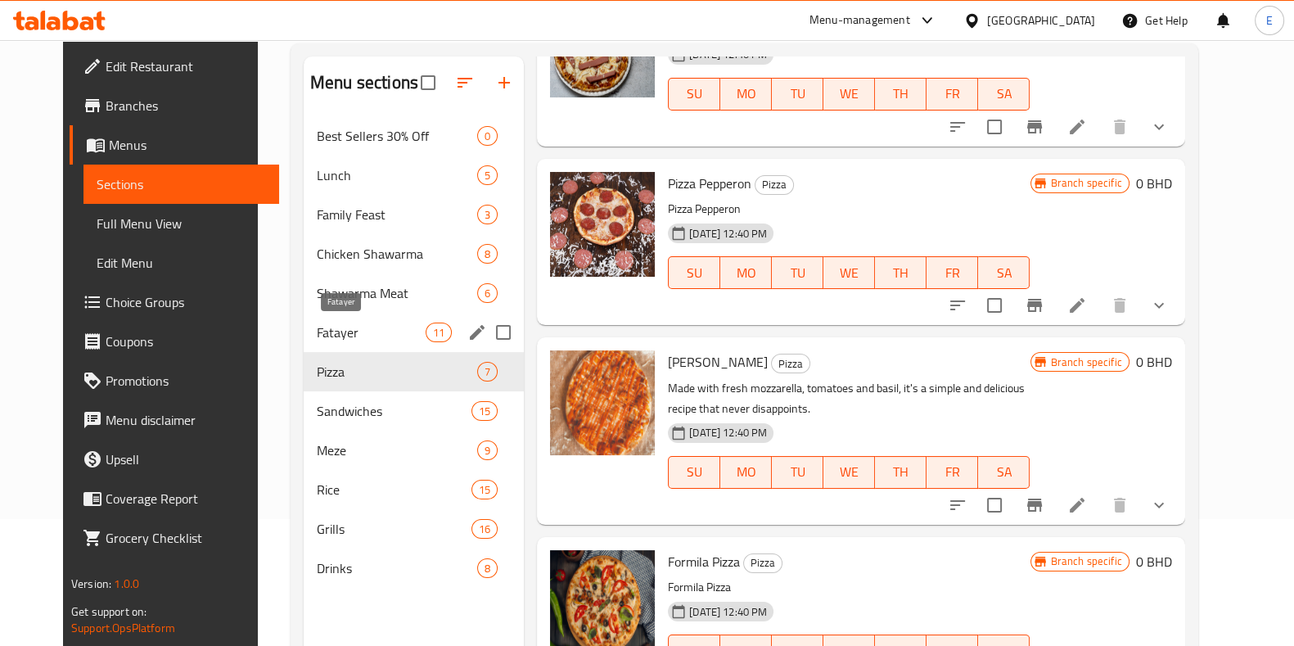
click at [357, 323] on span "Fatayer" at bounding box center [371, 333] width 109 height 20
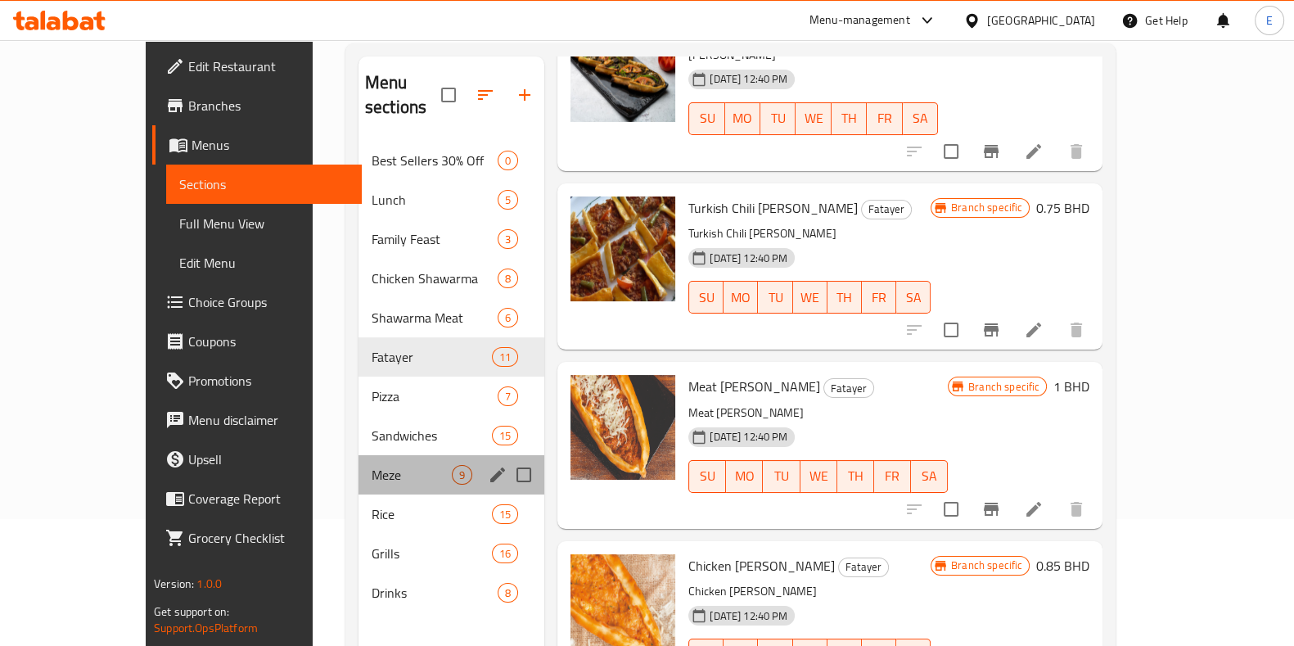
drag, startPoint x: 309, startPoint y: 431, endPoint x: 310, endPoint y: 440, distance: 8.3
click at [359, 455] on div "Meze 9" at bounding box center [452, 474] width 186 height 39
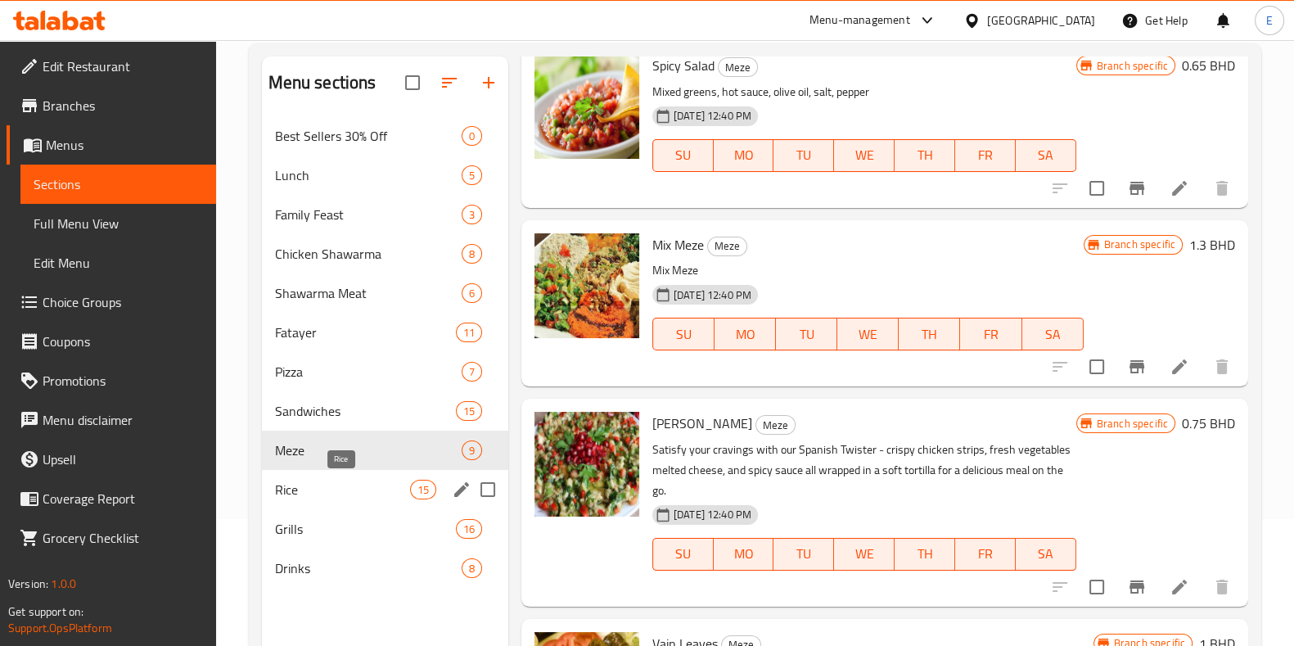
click at [315, 491] on span "Rice" at bounding box center [342, 490] width 135 height 20
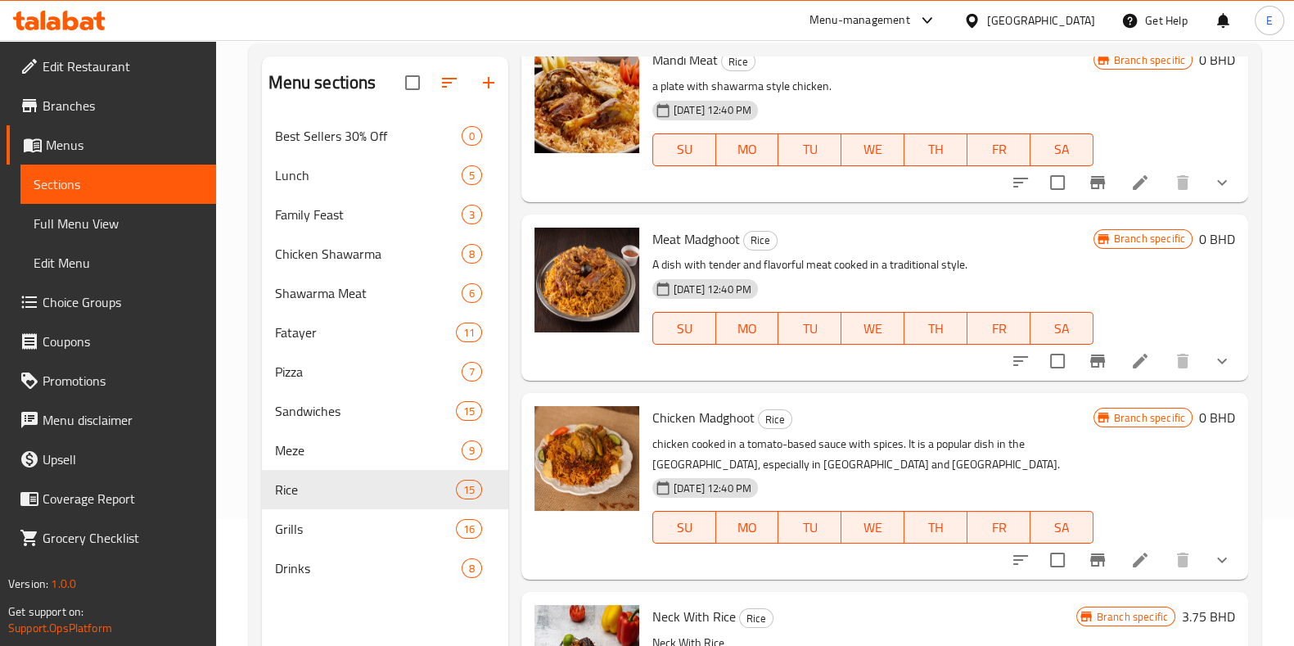
scroll to position [1792, 0]
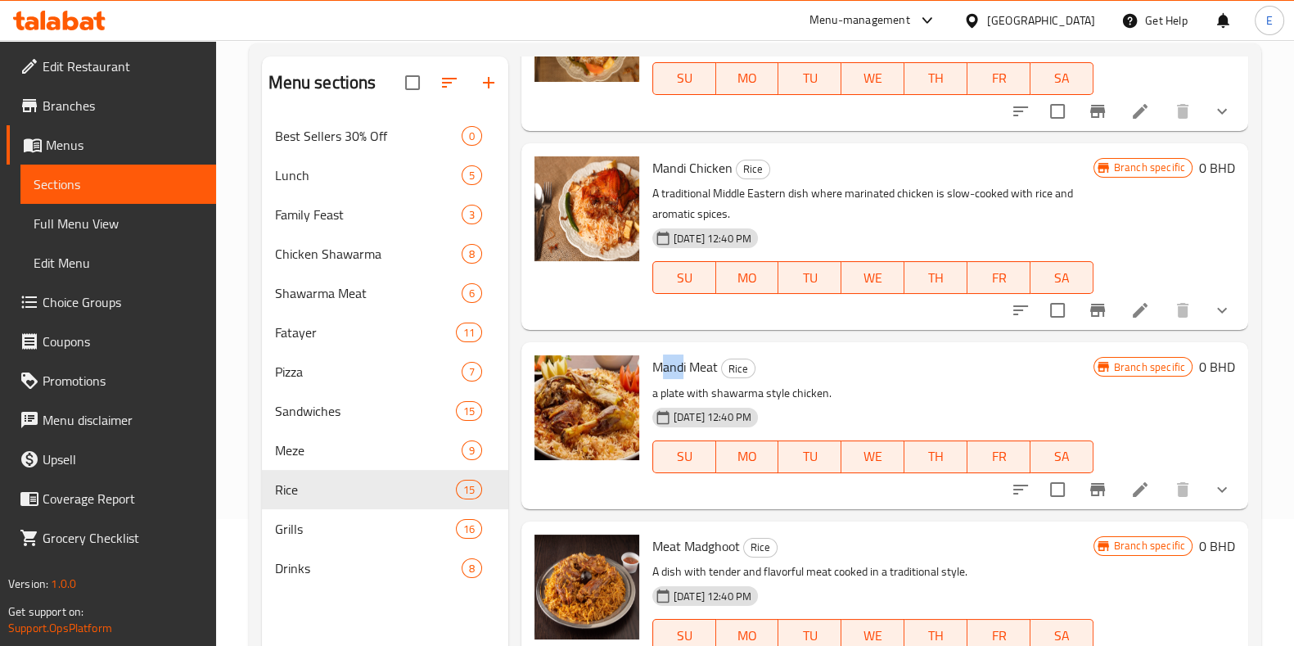
drag, startPoint x: 657, startPoint y: 369, endPoint x: 684, endPoint y: 373, distance: 27.3
click at [684, 372] on div "Mandi Meat Rice a plate with shawarma style chicken. [DATE] 12:40 PM SU MO TU W…" at bounding box center [873, 425] width 454 height 153
click at [690, 369] on span "Mandi Meat" at bounding box center [684, 366] width 65 height 25
drag, startPoint x: 689, startPoint y: 366, endPoint x: 650, endPoint y: 369, distance: 39.4
click at [650, 367] on div "Mandi Meat Rice a plate with shawarma style chicken. [DATE] 12:40 PM SU MO TU W…" at bounding box center [873, 425] width 454 height 153
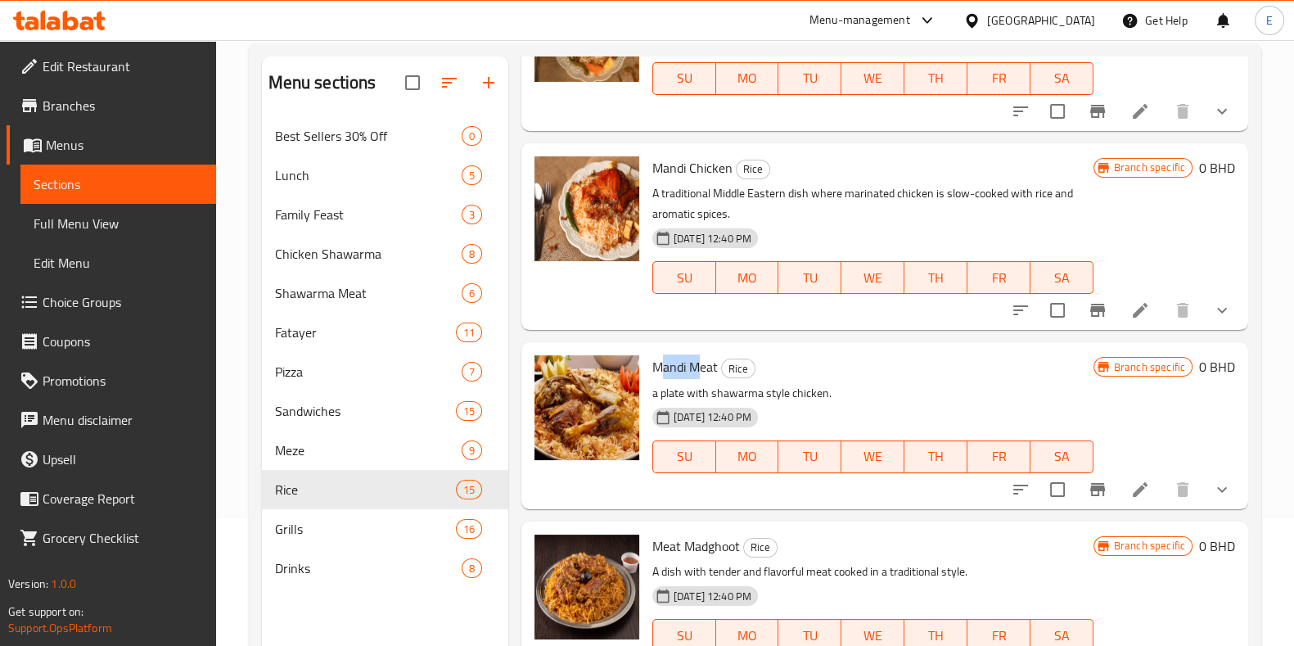
copy span "Mandi"
click at [671, 505] on div "Mandi Meat Rice a plate with shawarma style chicken. [DATE] 12:40 PM SU MO TU W…" at bounding box center [884, 425] width 727 height 166
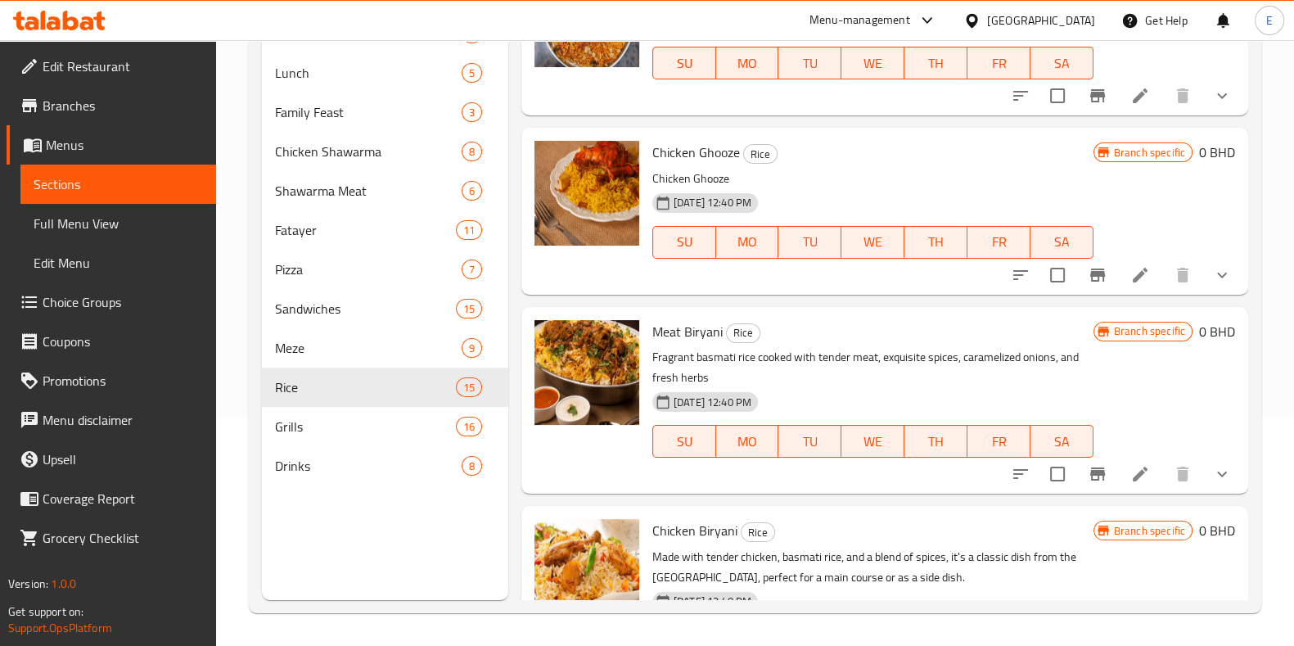
scroll to position [619, 0]
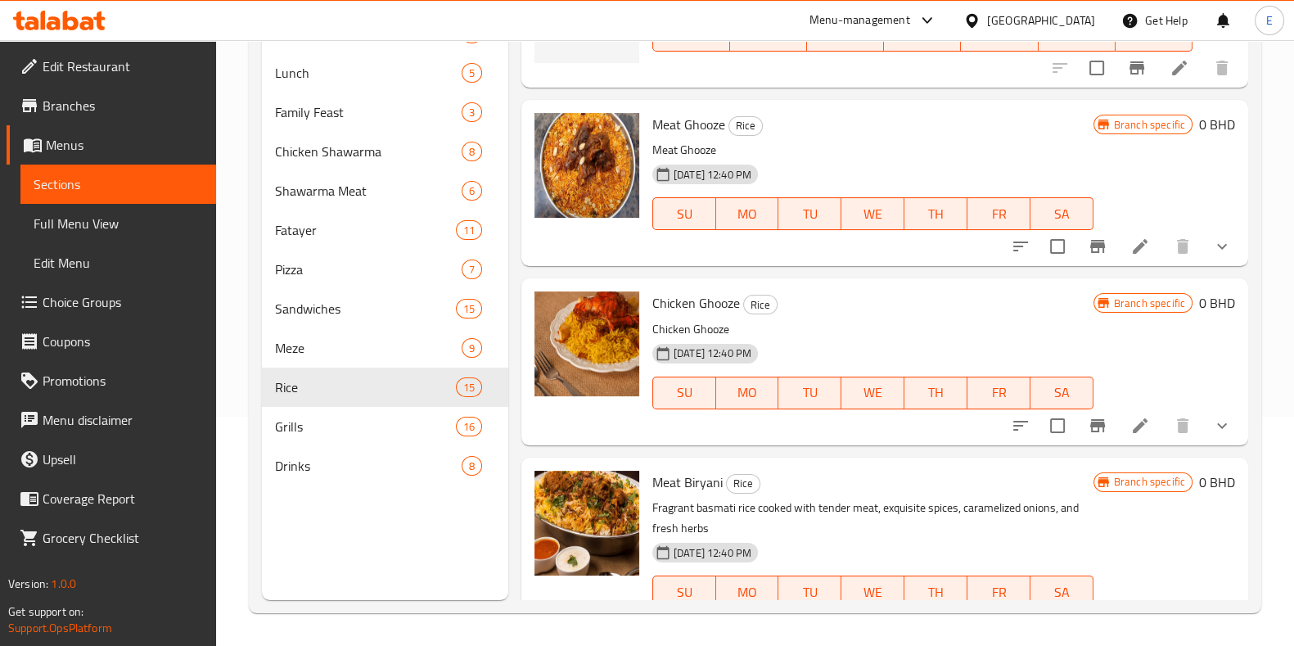
click at [705, 309] on span "Chicken Ghooze" at bounding box center [696, 303] width 88 height 25
drag, startPoint x: 655, startPoint y: 300, endPoint x: 738, endPoint y: 300, distance: 82.7
click at [738, 298] on span "Chicken Ghooze" at bounding box center [696, 303] width 88 height 25
copy span "Chicken Ghooze"
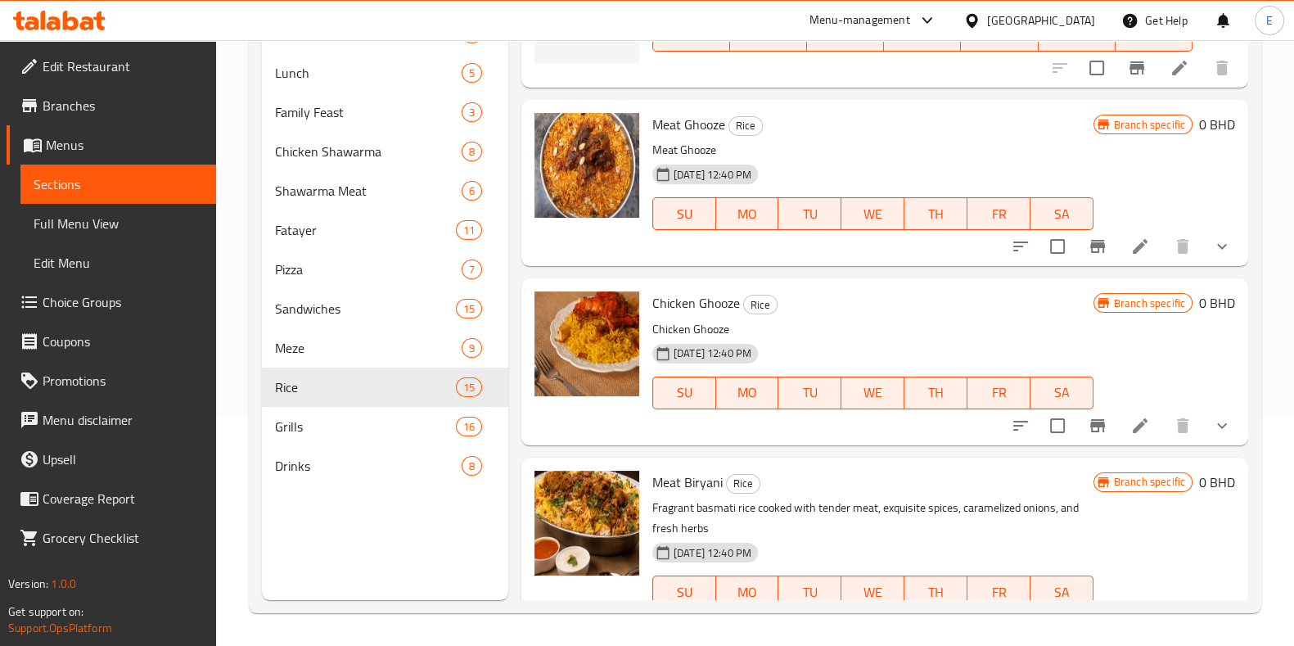
click at [617, 462] on div "Meat Biryani Rice Fragrant basmati rice cooked with tender meat, exquisite spic…" at bounding box center [884, 551] width 727 height 187
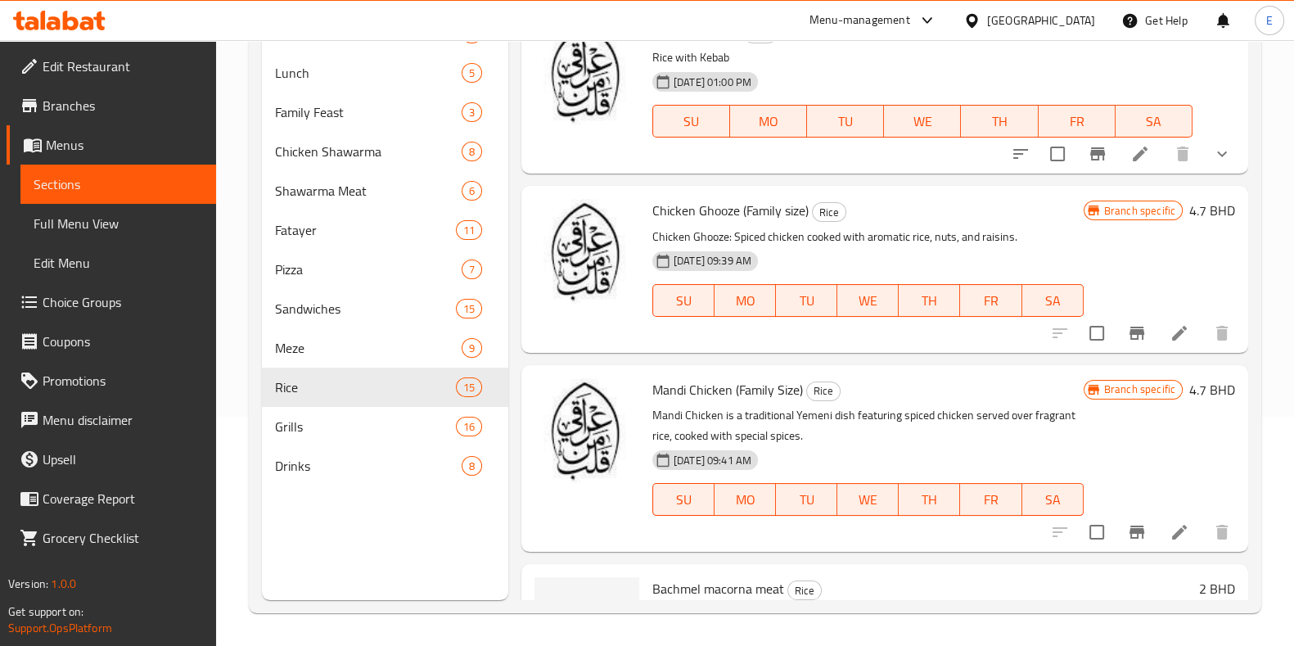
scroll to position [0, 0]
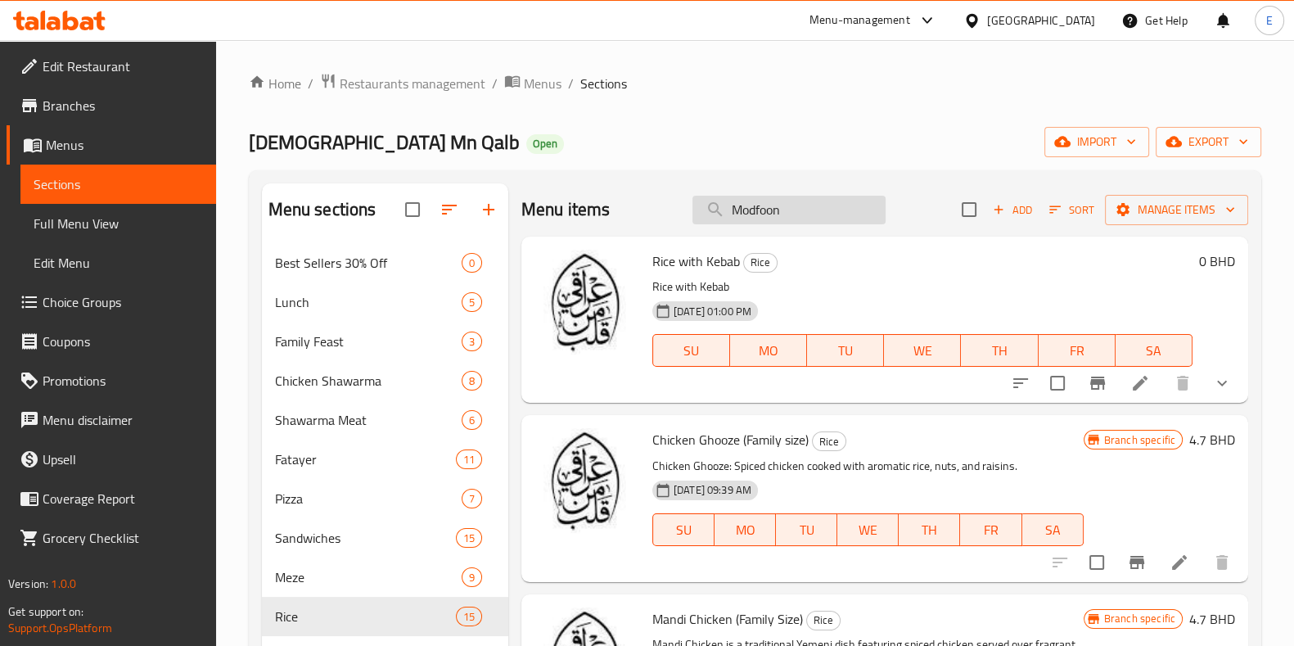
click at [788, 203] on input "Modfoon" at bounding box center [789, 210] width 193 height 29
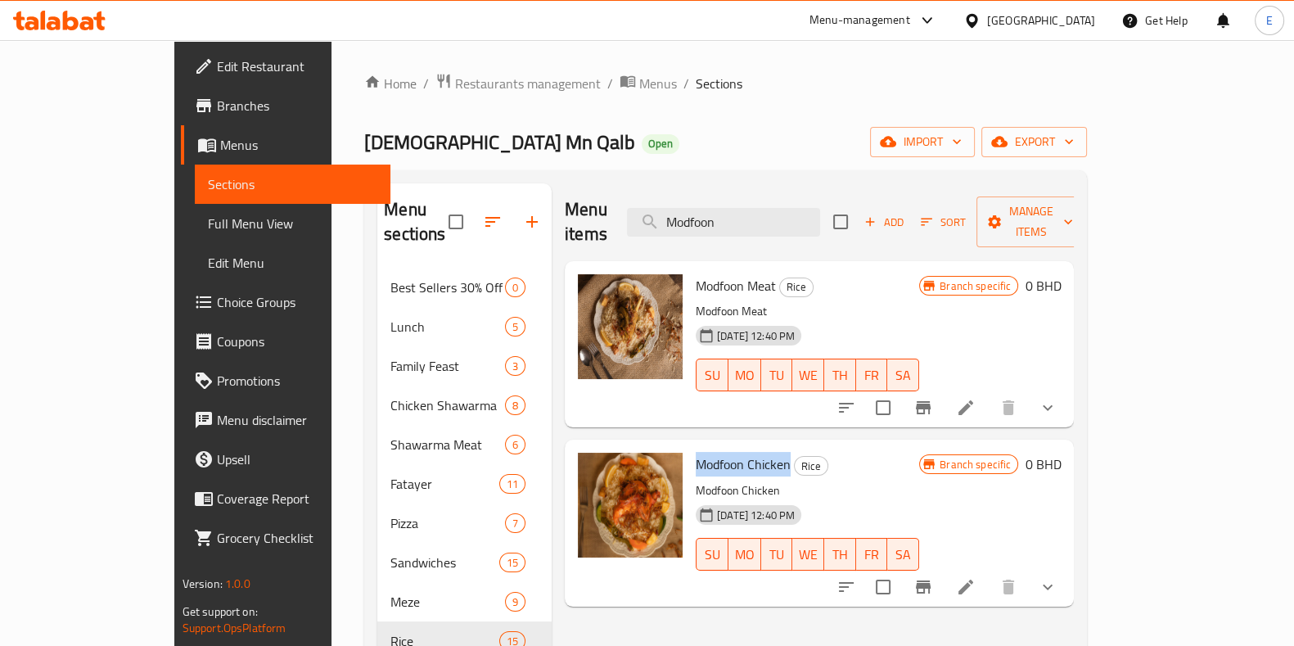
drag, startPoint x: 652, startPoint y: 440, endPoint x: 748, endPoint y: 431, distance: 96.1
click at [748, 453] on h6 "Modfoon Chicken Rice" at bounding box center [807, 464] width 223 height 23
copy span "Modfoon Chicken"
click at [614, 145] on div "Iraqi Mn Qalb Open import export" at bounding box center [725, 142] width 723 height 30
drag, startPoint x: 792, startPoint y: 203, endPoint x: 676, endPoint y: 201, distance: 115.5
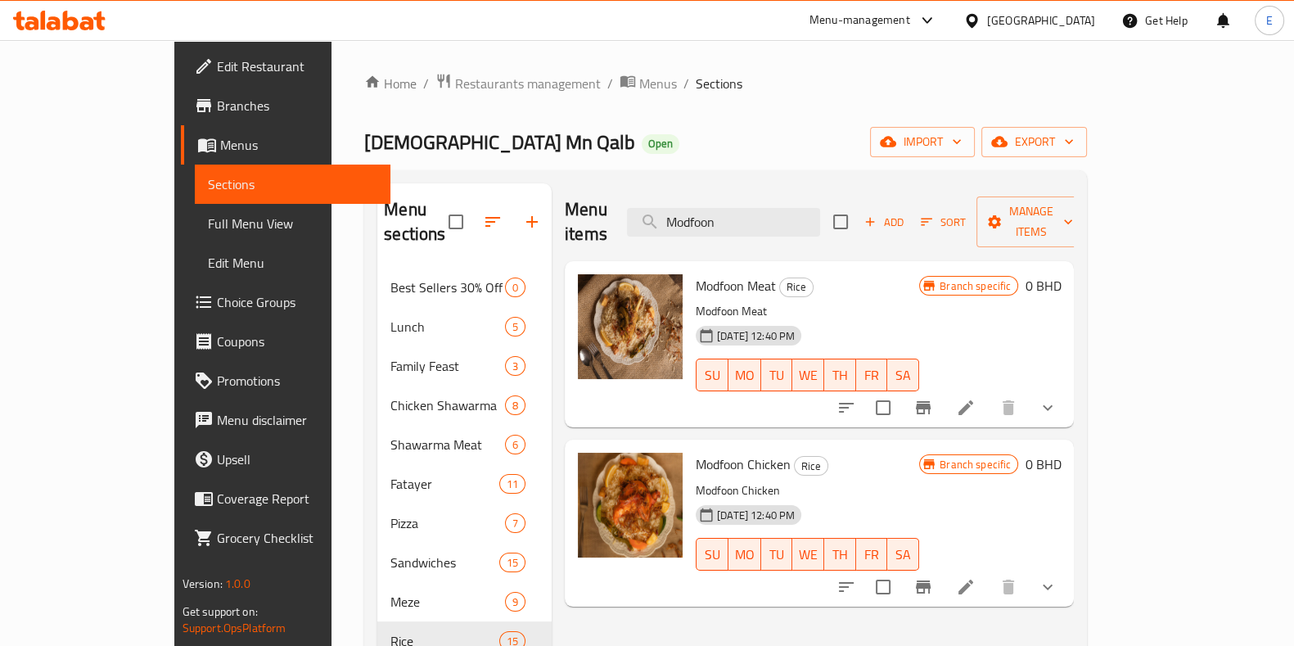
click at [676, 201] on div "Menu items Modfoon Add Sort Manage items" at bounding box center [819, 222] width 509 height 78
paste input "andi"
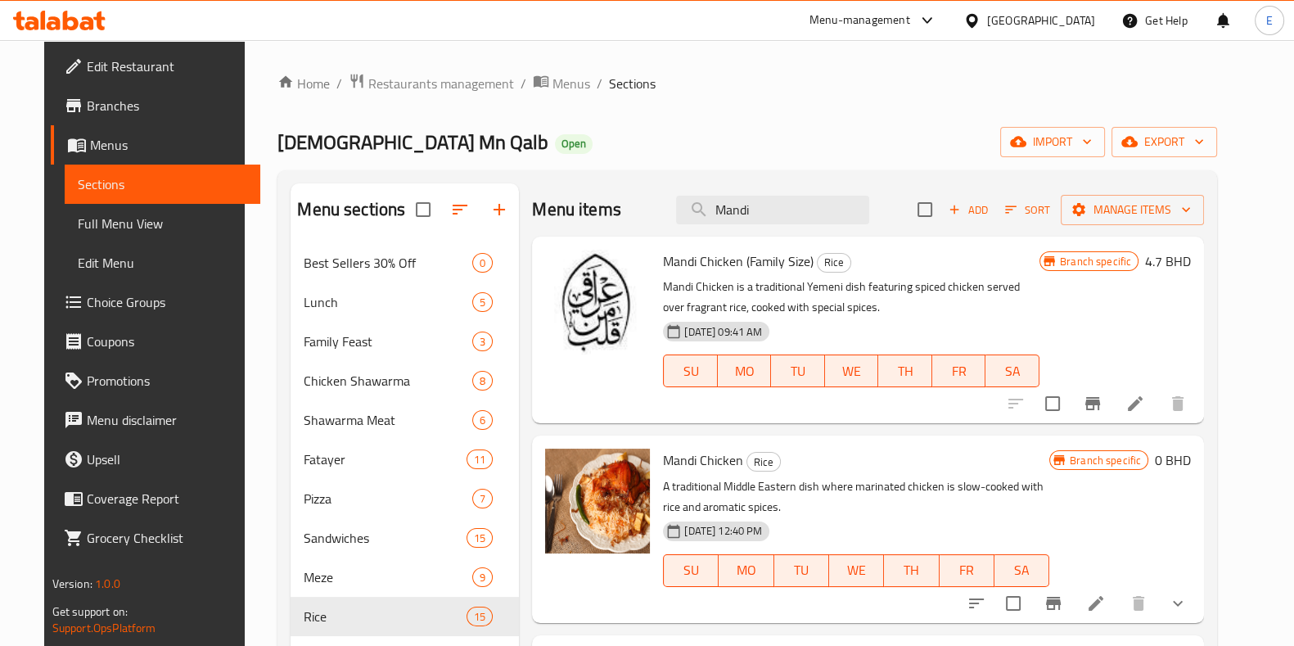
scroll to position [102, 0]
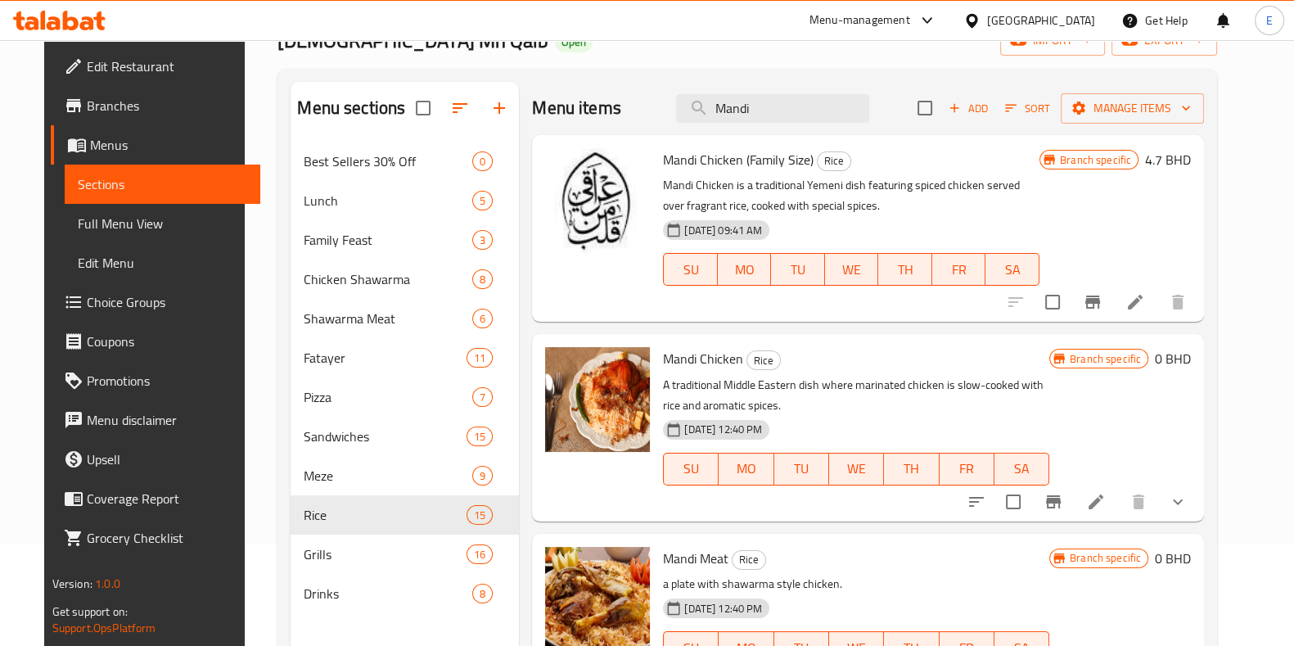
drag, startPoint x: 654, startPoint y: 353, endPoint x: 729, endPoint y: 359, distance: 74.8
click at [729, 359] on span "Mandi Chicken" at bounding box center [703, 358] width 80 height 25
copy span "Mandi Chicken"
click at [700, 84] on div "Menu items Mandi Add Sort Manage items" at bounding box center [868, 108] width 672 height 53
drag, startPoint x: 567, startPoint y: 81, endPoint x: 634, endPoint y: 82, distance: 67.1
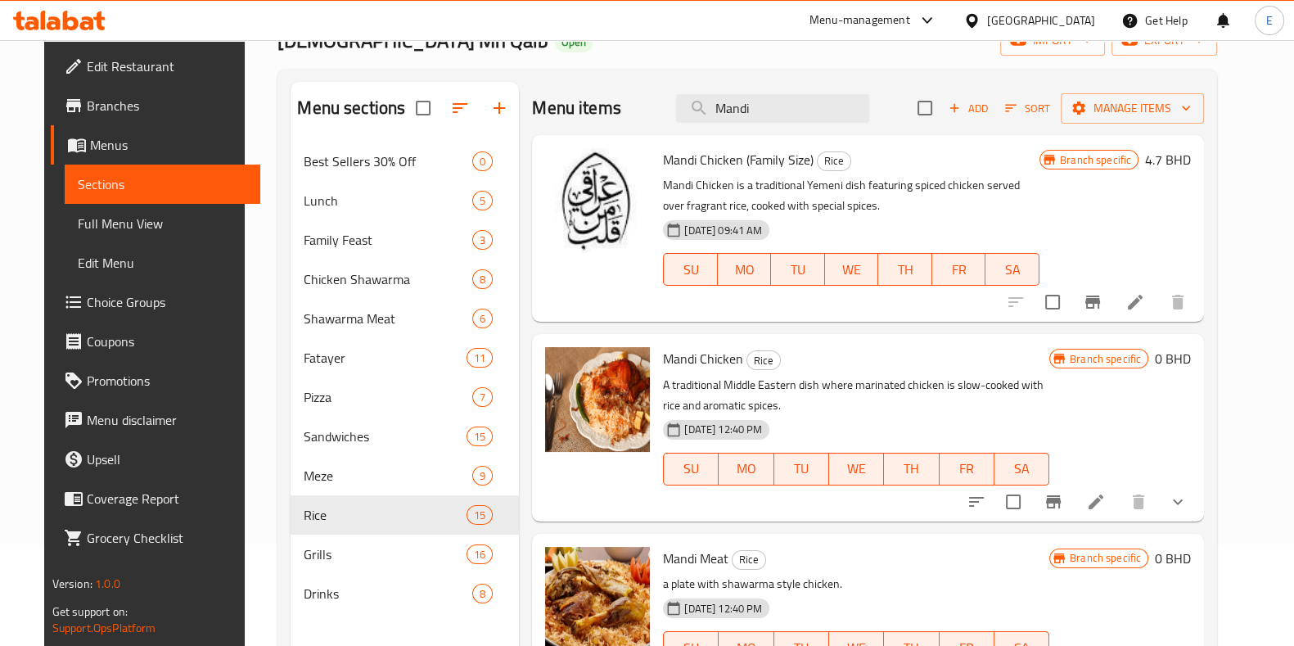
click at [567, 82] on div "Menu items Mandi Add Sort Manage items" at bounding box center [868, 108] width 672 height 53
click at [735, 106] on input "Mandi" at bounding box center [772, 108] width 193 height 29
drag, startPoint x: 802, startPoint y: 100, endPoint x: 532, endPoint y: 122, distance: 271.1
click at [532, 124] on div "Menu items Mandi Add Sort Manage items" at bounding box center [868, 108] width 672 height 53
type input "kabab"
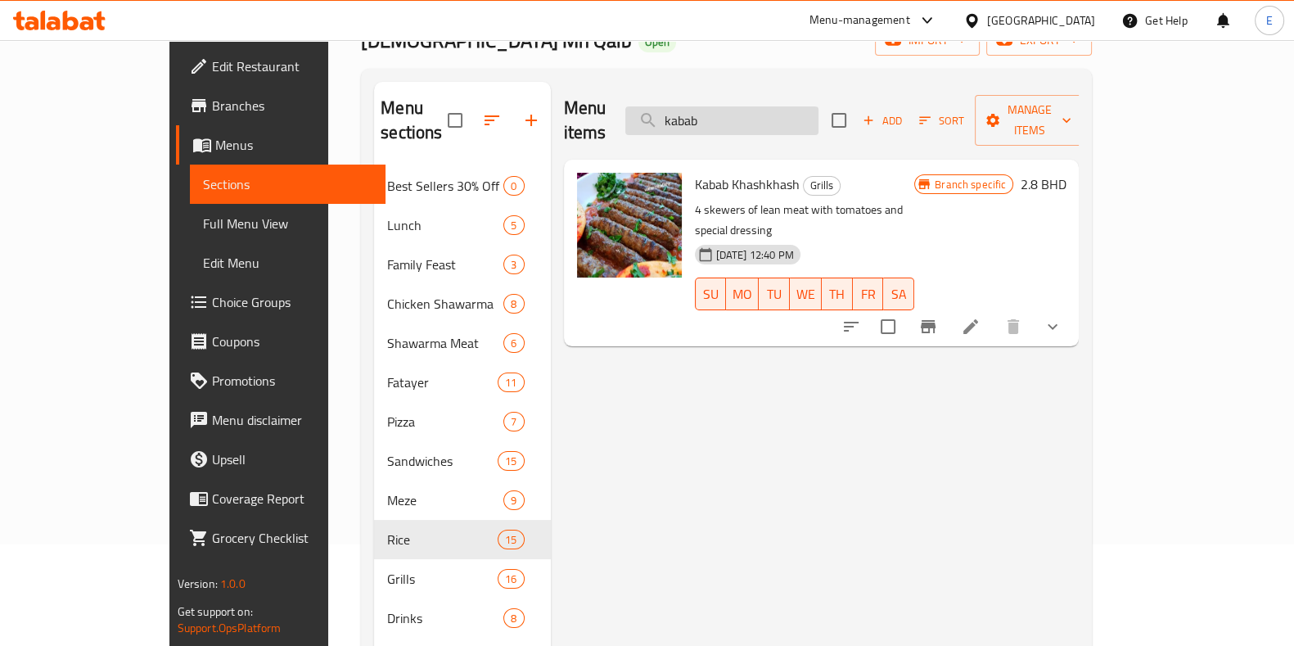
click at [779, 106] on input "kabab" at bounding box center [721, 120] width 193 height 29
drag, startPoint x: 779, startPoint y: 96, endPoint x: 643, endPoint y: 123, distance: 139.4
click at [649, 117] on div "Menu items kabab Add Sort Manage items" at bounding box center [822, 121] width 516 height 78
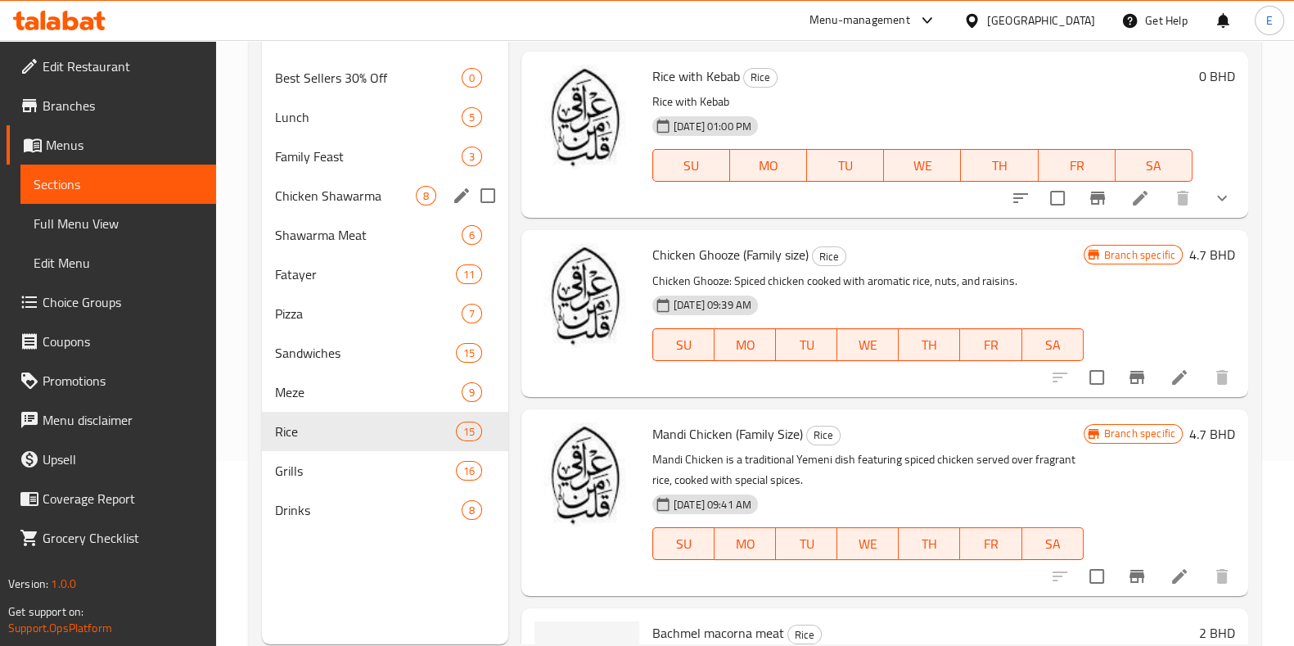
scroll to position [204, 0]
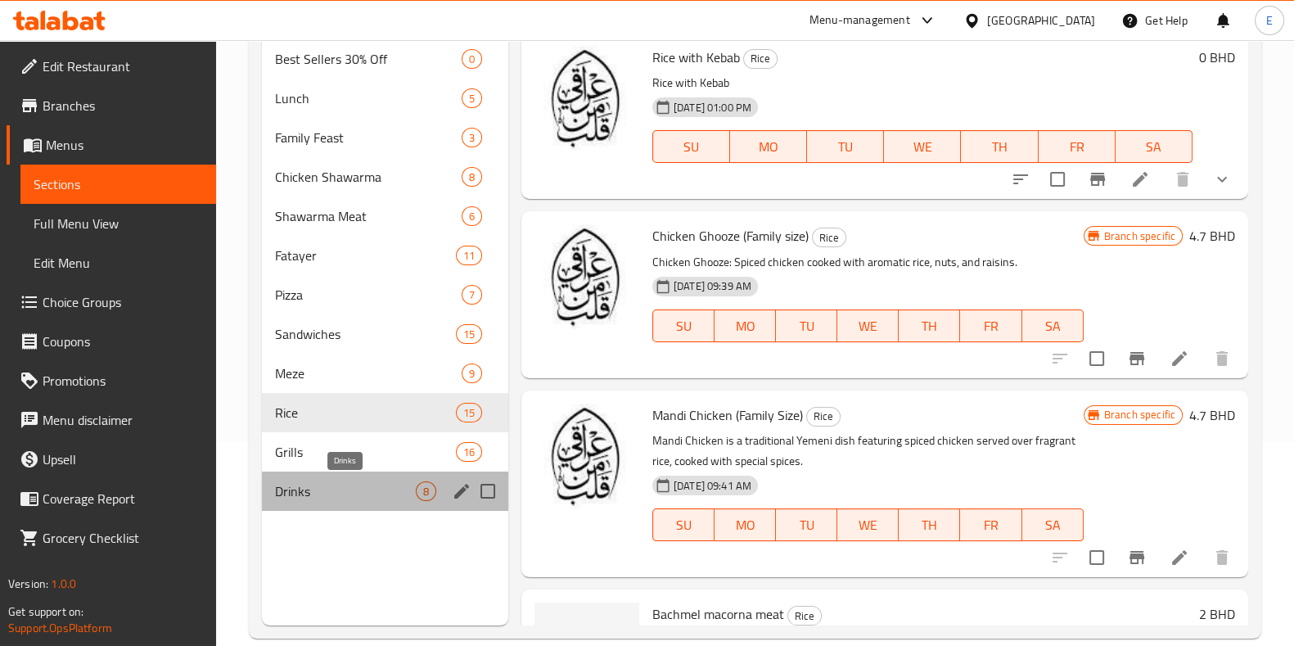
click at [359, 492] on span "Drinks" at bounding box center [345, 491] width 141 height 20
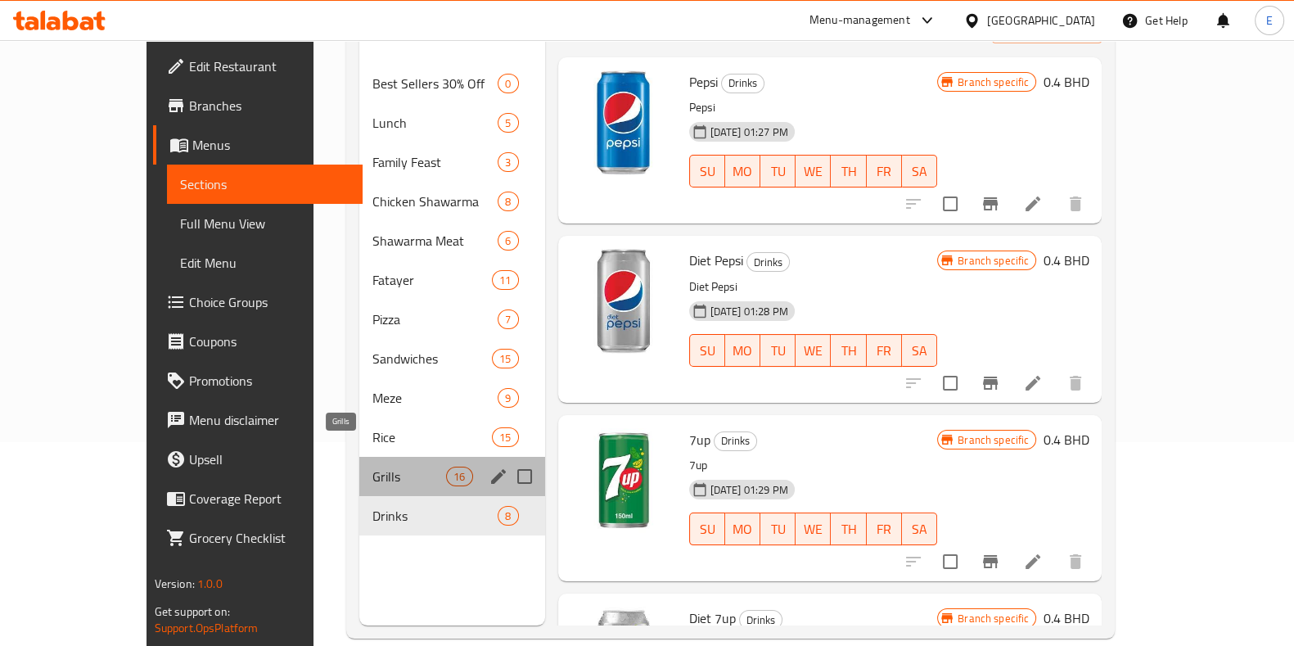
click at [372, 467] on span "Grills" at bounding box center [409, 477] width 74 height 20
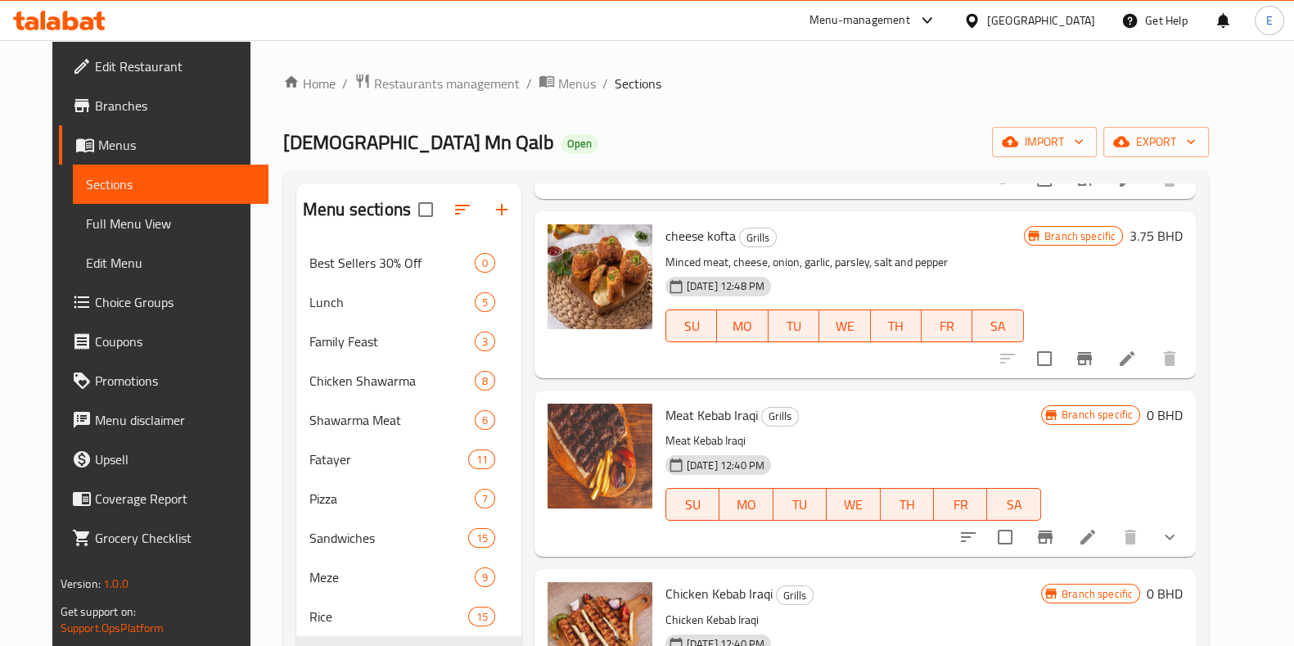
scroll to position [204, 0]
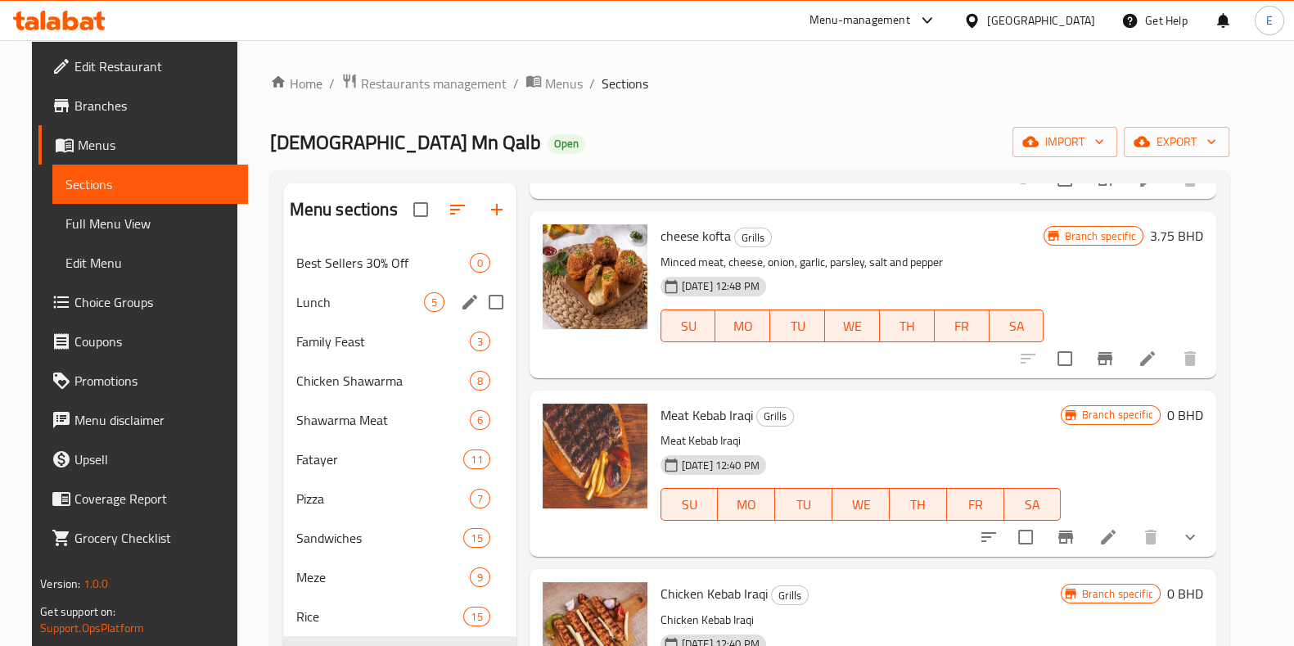
click at [345, 270] on span "Best Sellers 30% Off" at bounding box center [383, 263] width 174 height 20
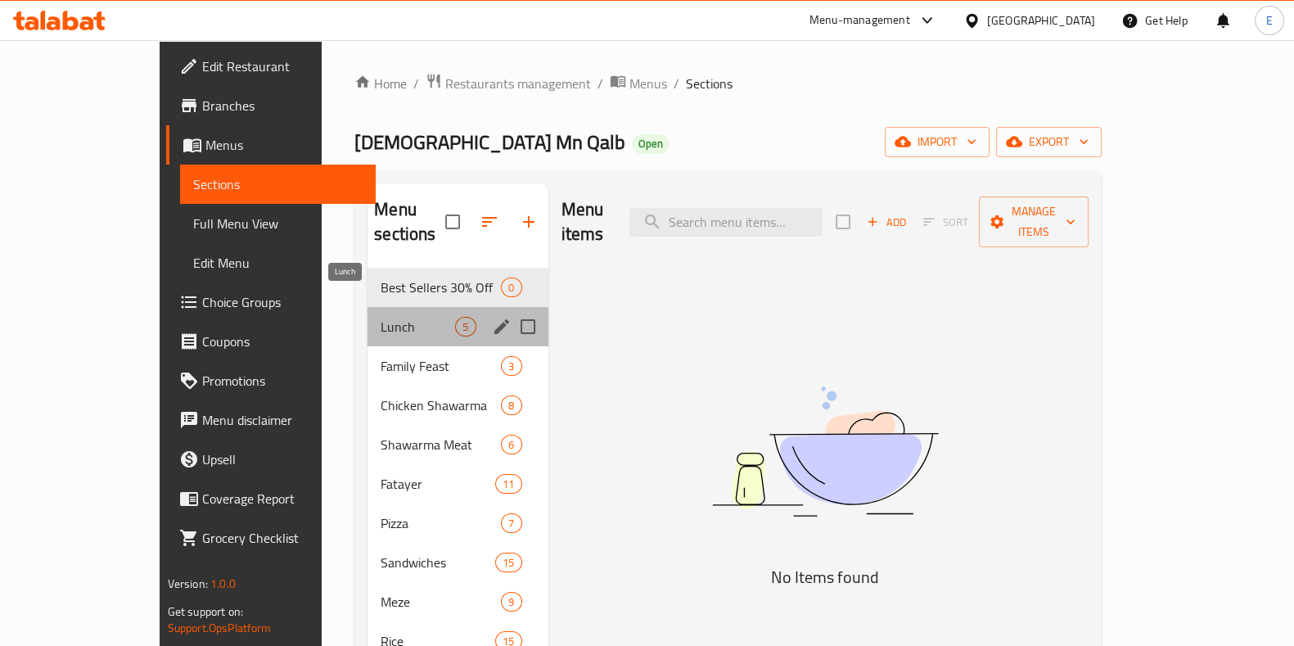
click at [381, 317] on span "Lunch" at bounding box center [418, 327] width 74 height 20
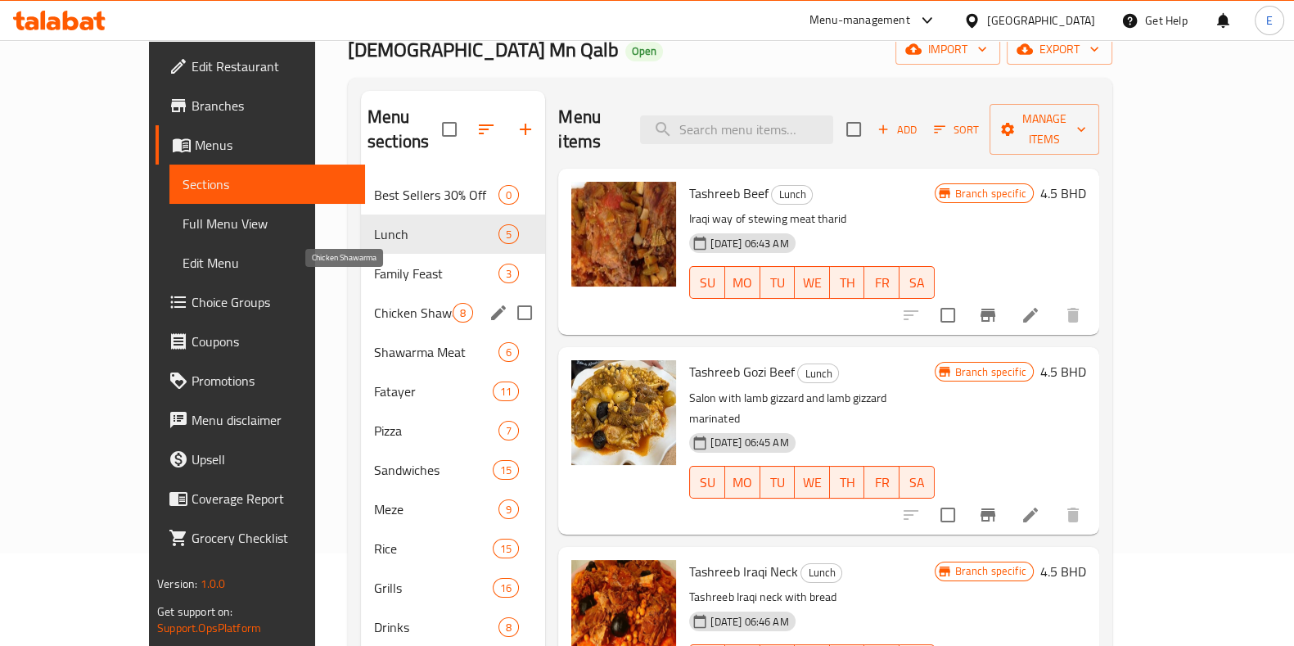
scroll to position [102, 0]
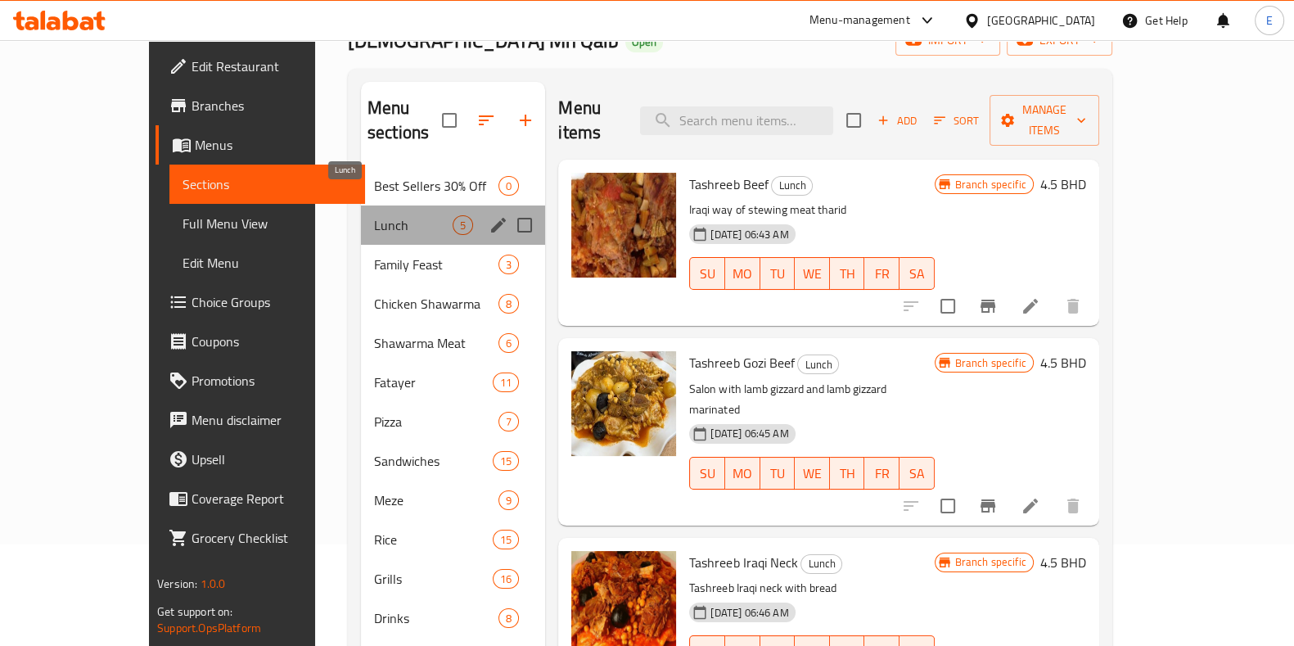
click at [374, 215] on span "Lunch" at bounding box center [413, 225] width 79 height 20
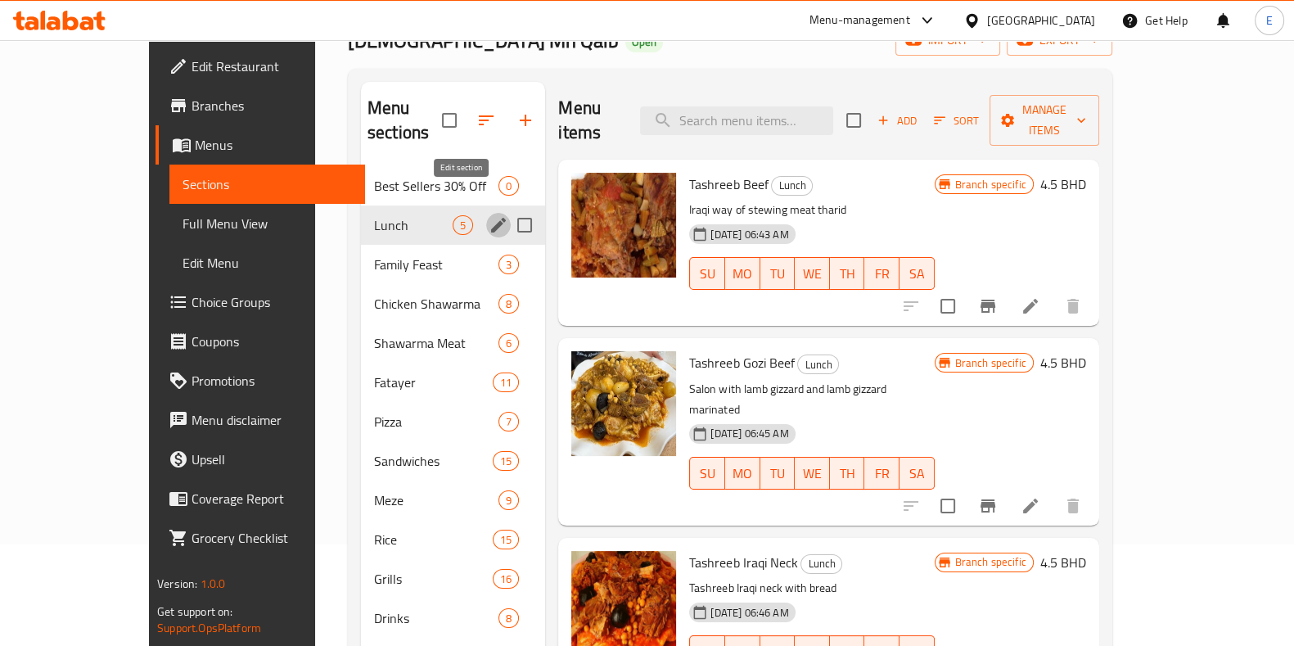
click at [489, 215] on icon "edit" at bounding box center [499, 225] width 20 height 20
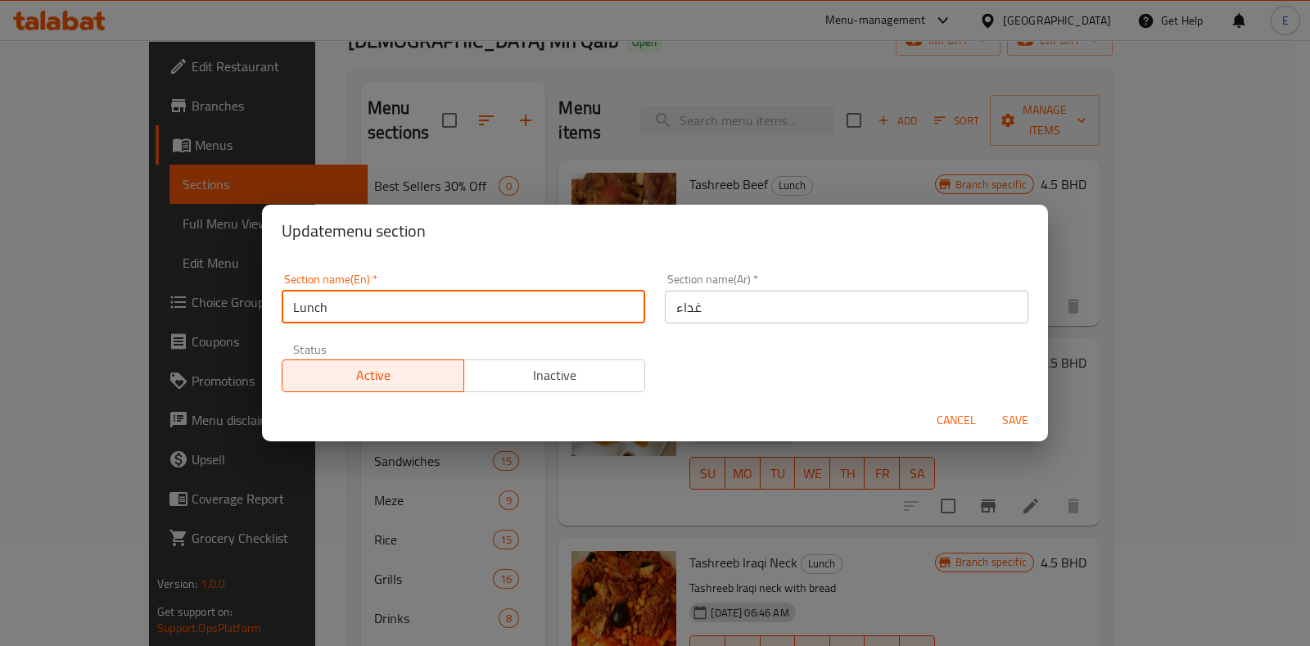
click at [287, 309] on input "Lunch" at bounding box center [463, 307] width 363 height 33
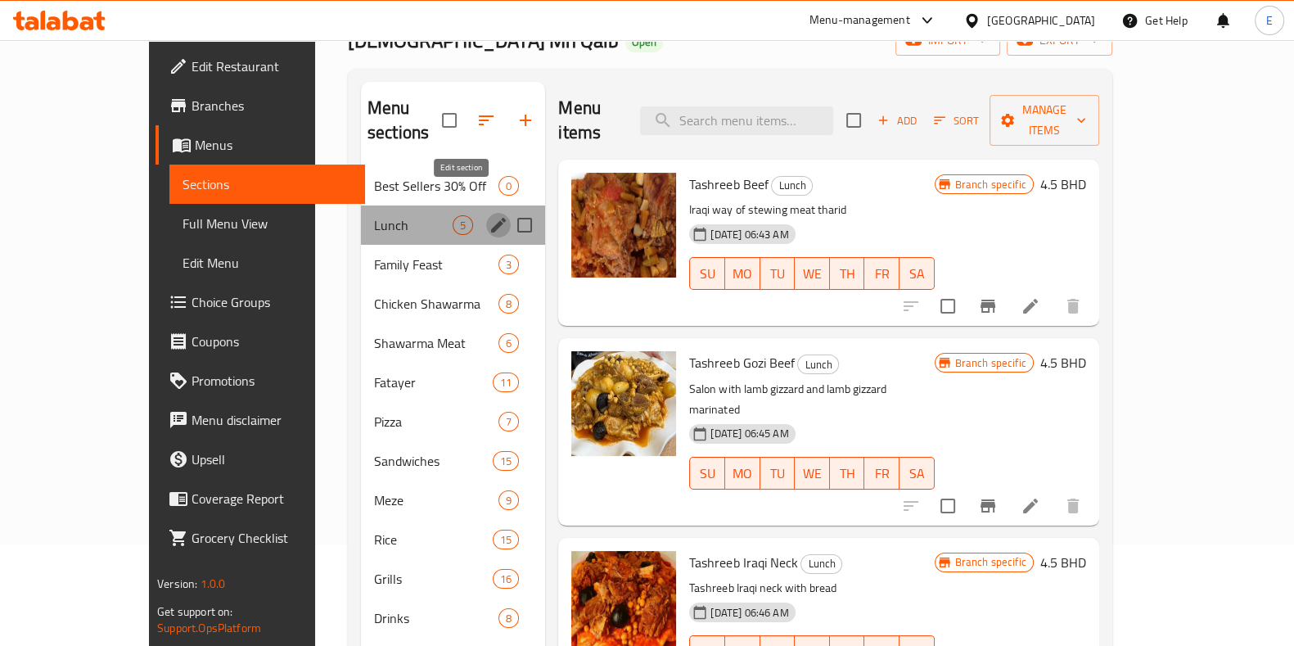
click at [489, 215] on icon "edit" at bounding box center [499, 225] width 20 height 20
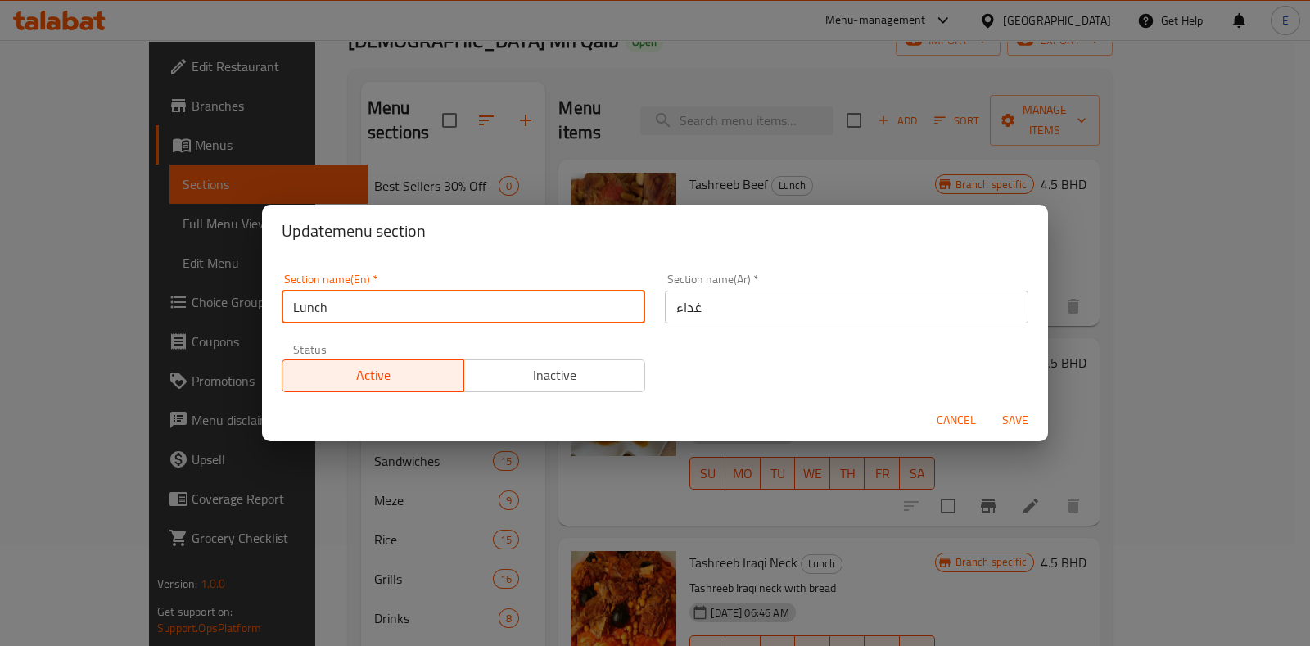
click at [296, 305] on input "Lunch" at bounding box center [463, 307] width 363 height 33
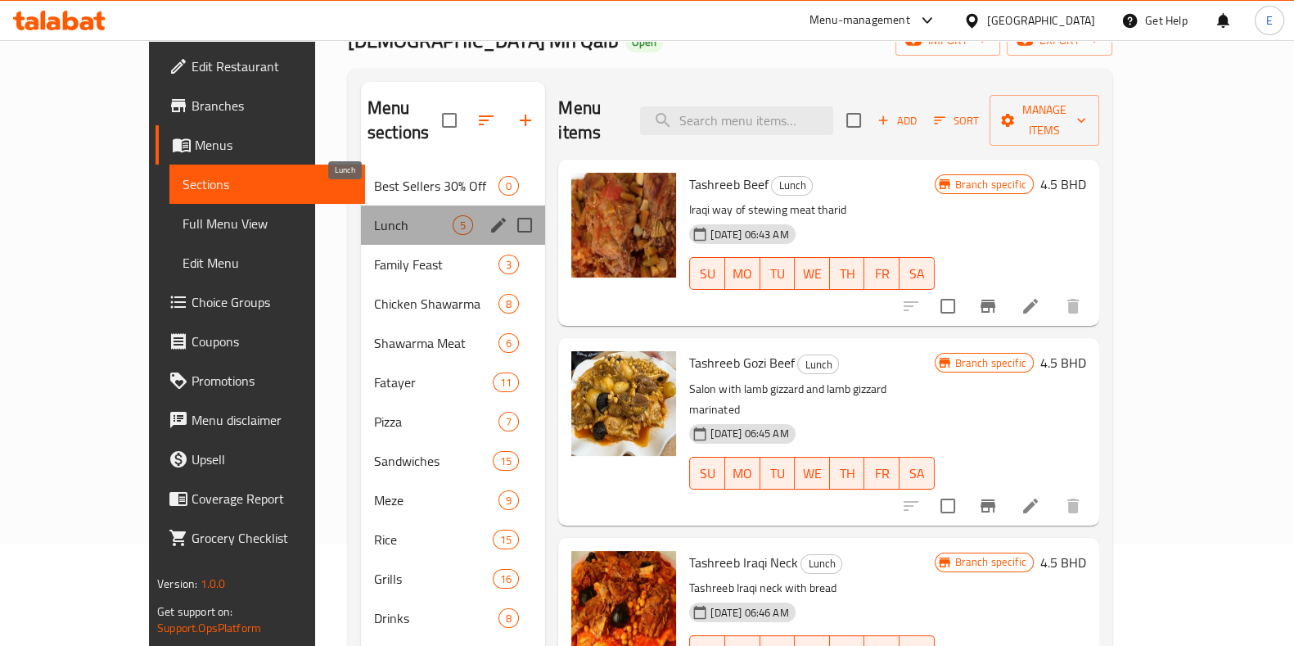
drag, startPoint x: 317, startPoint y: 212, endPoint x: 294, endPoint y: 203, distance: 24.6
click at [361, 205] on div "Lunch 5" at bounding box center [453, 224] width 184 height 39
click at [374, 215] on span "Lunch" at bounding box center [413, 225] width 79 height 20
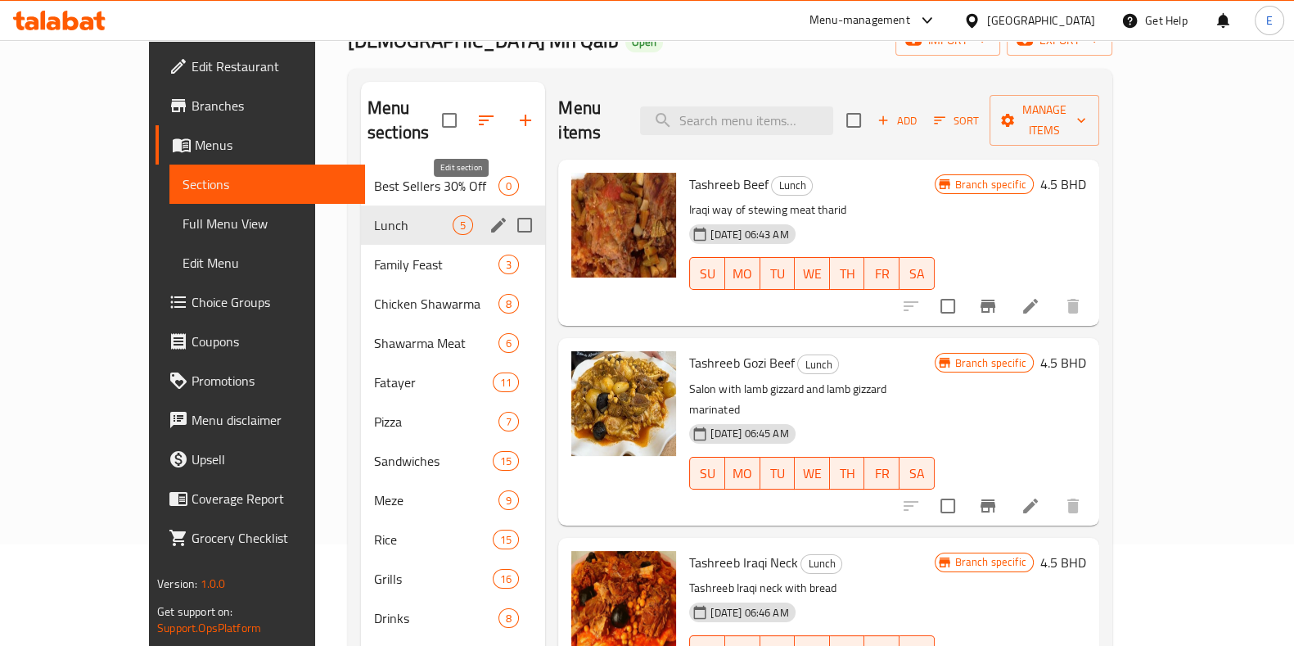
click at [489, 215] on icon "edit" at bounding box center [499, 225] width 20 height 20
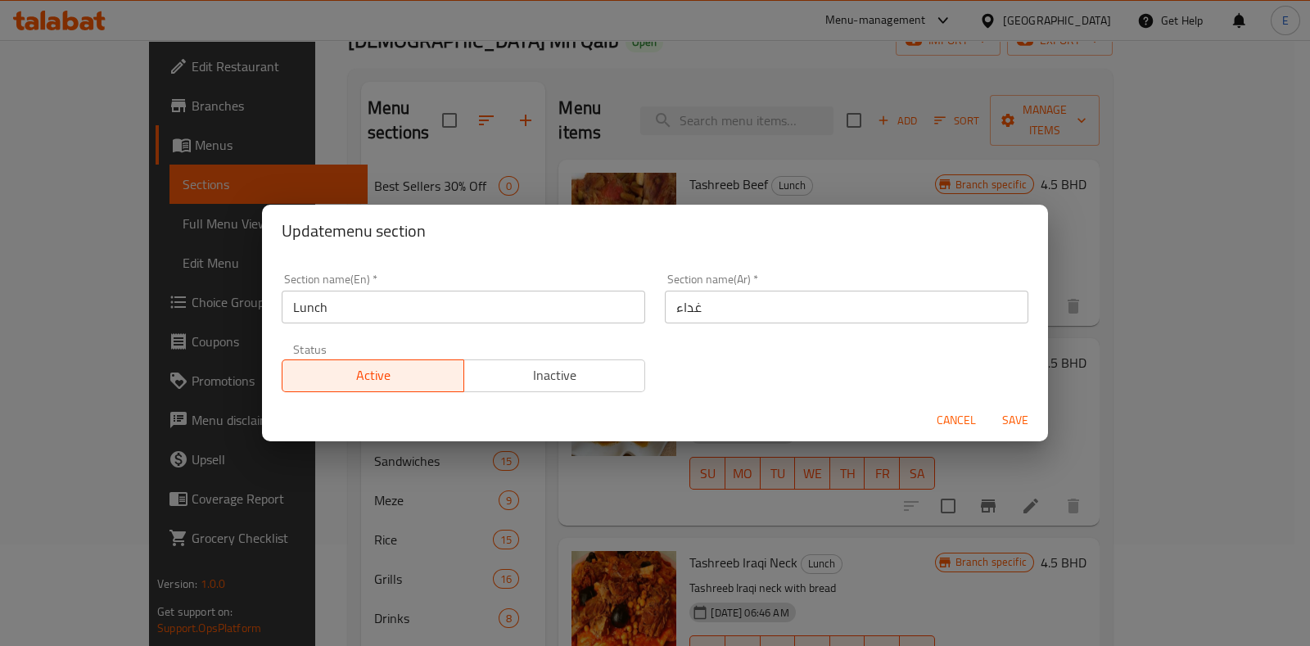
click at [423, 309] on input "Lunch" at bounding box center [463, 307] width 363 height 33
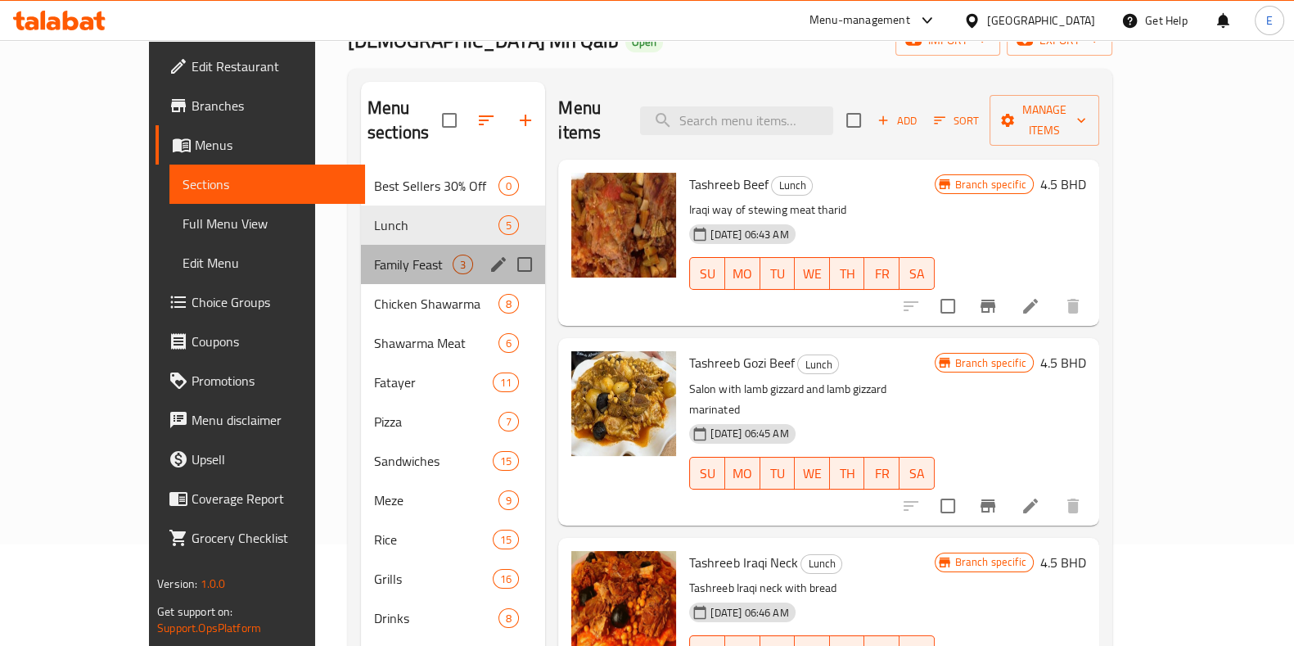
click at [454, 257] on span "3" at bounding box center [463, 265] width 19 height 16
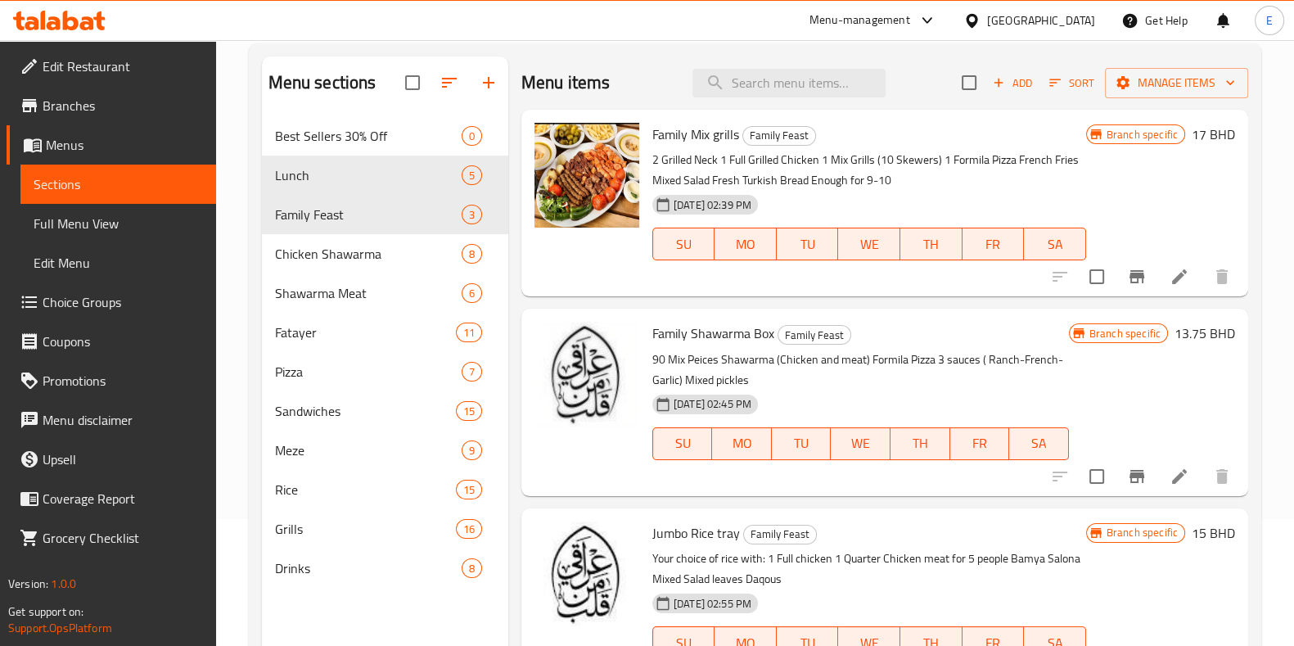
scroll to position [229, 0]
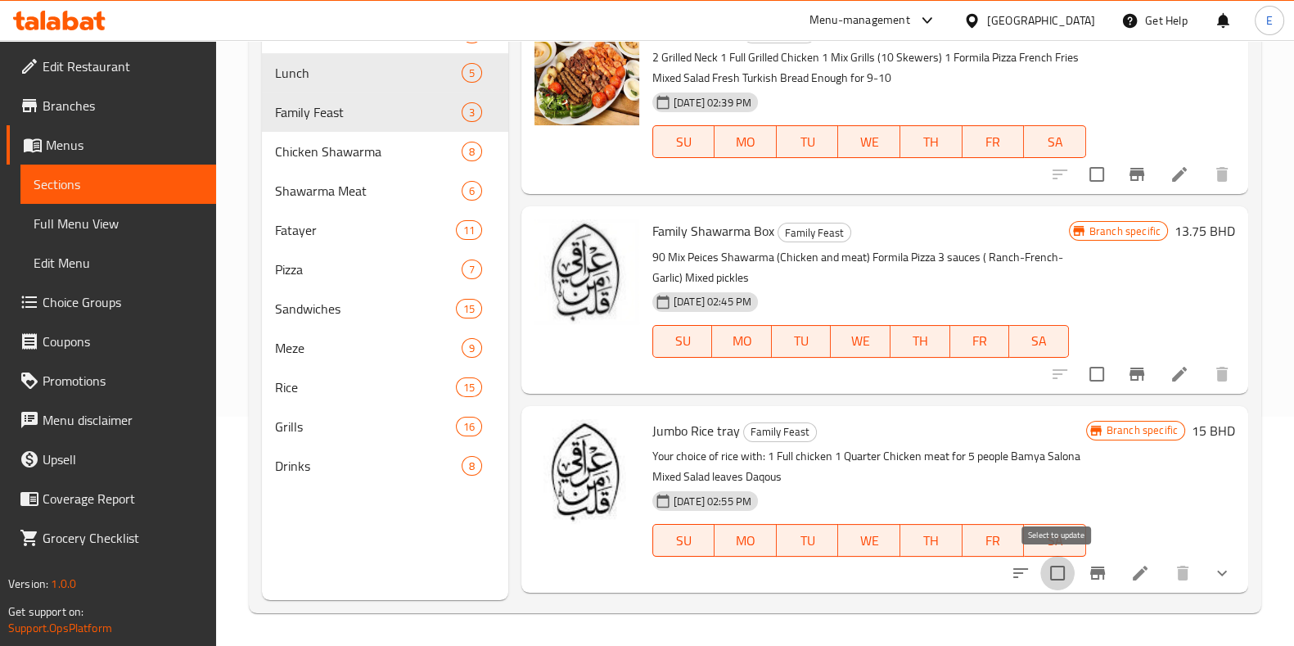
click at [1064, 562] on input "checkbox" at bounding box center [1058, 573] width 34 height 34
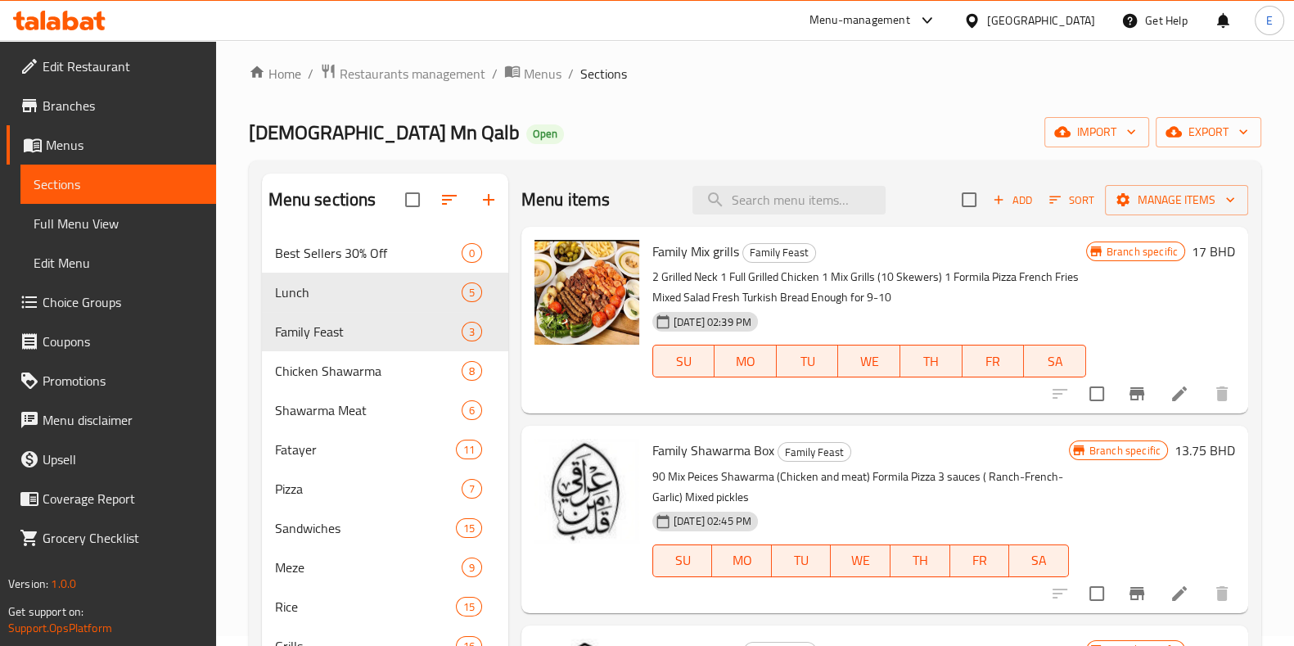
scroll to position [0, 0]
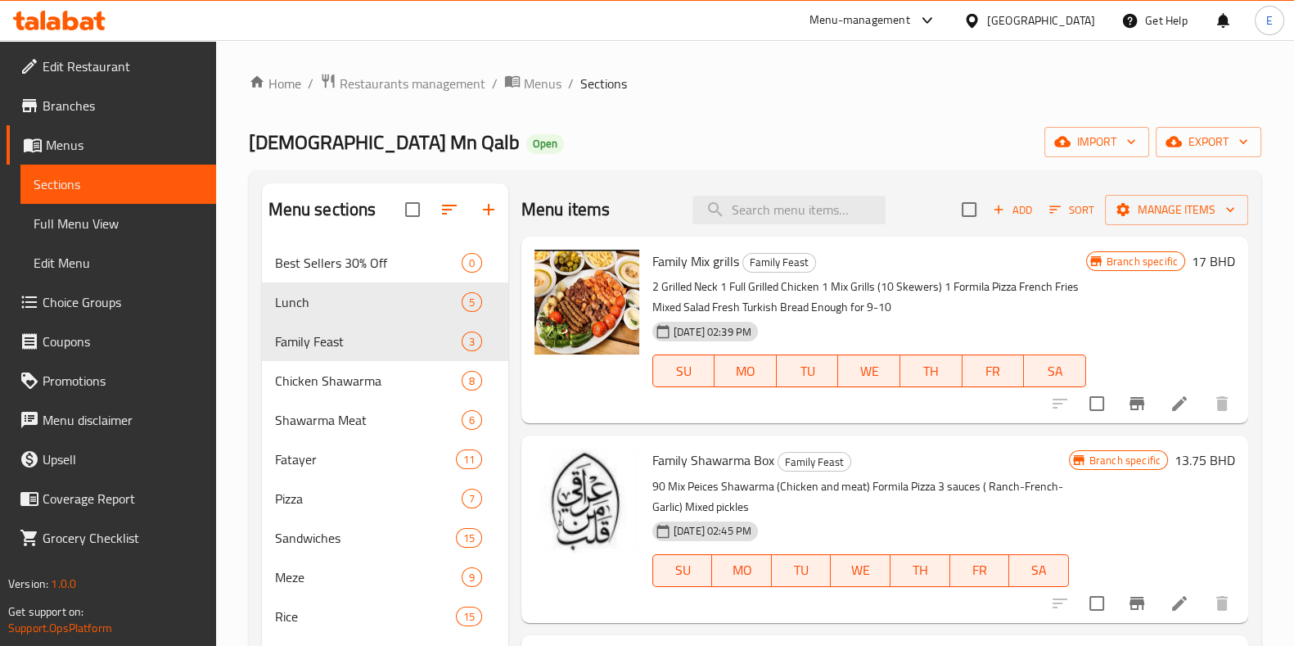
click at [1150, 231] on div "Menu items Add Sort Manage items" at bounding box center [884, 209] width 727 height 53
click at [1154, 223] on button "Manage items" at bounding box center [1176, 210] width 143 height 30
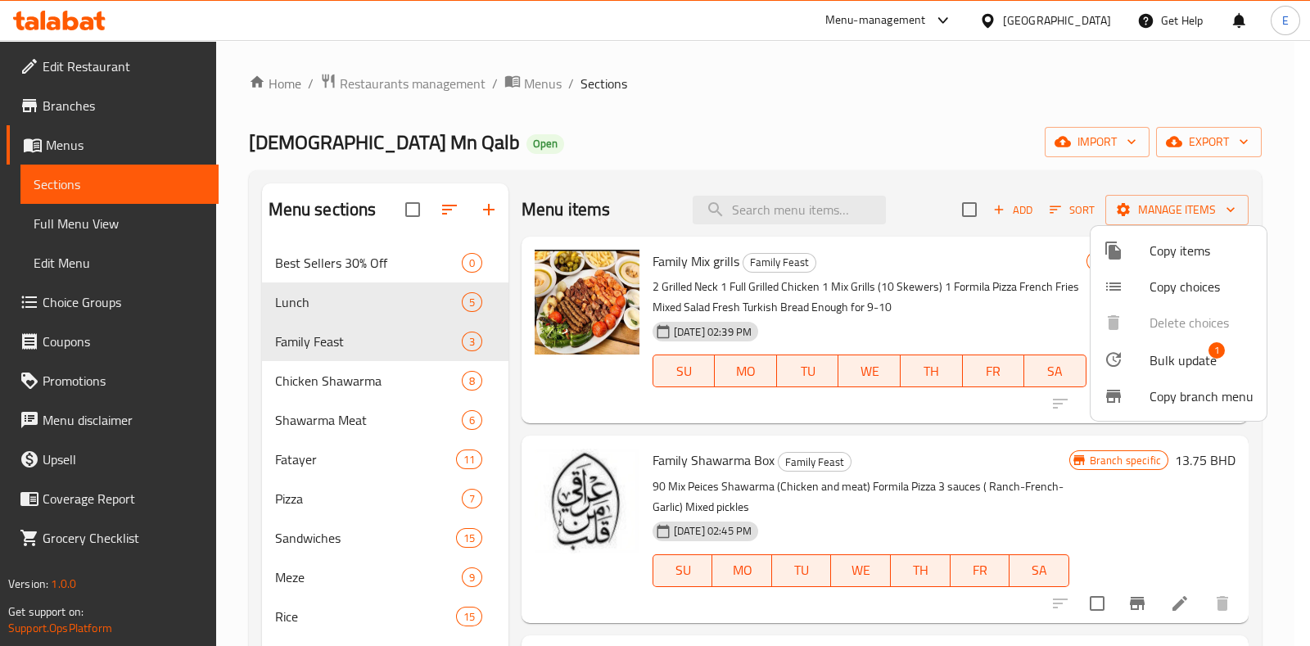
click at [1172, 339] on ul "Copy items Copy choices Delete choices Bulk update 1 Copy branch menu" at bounding box center [1178, 323] width 176 height 195
click at [1176, 350] on span "Bulk update" at bounding box center [1182, 360] width 67 height 20
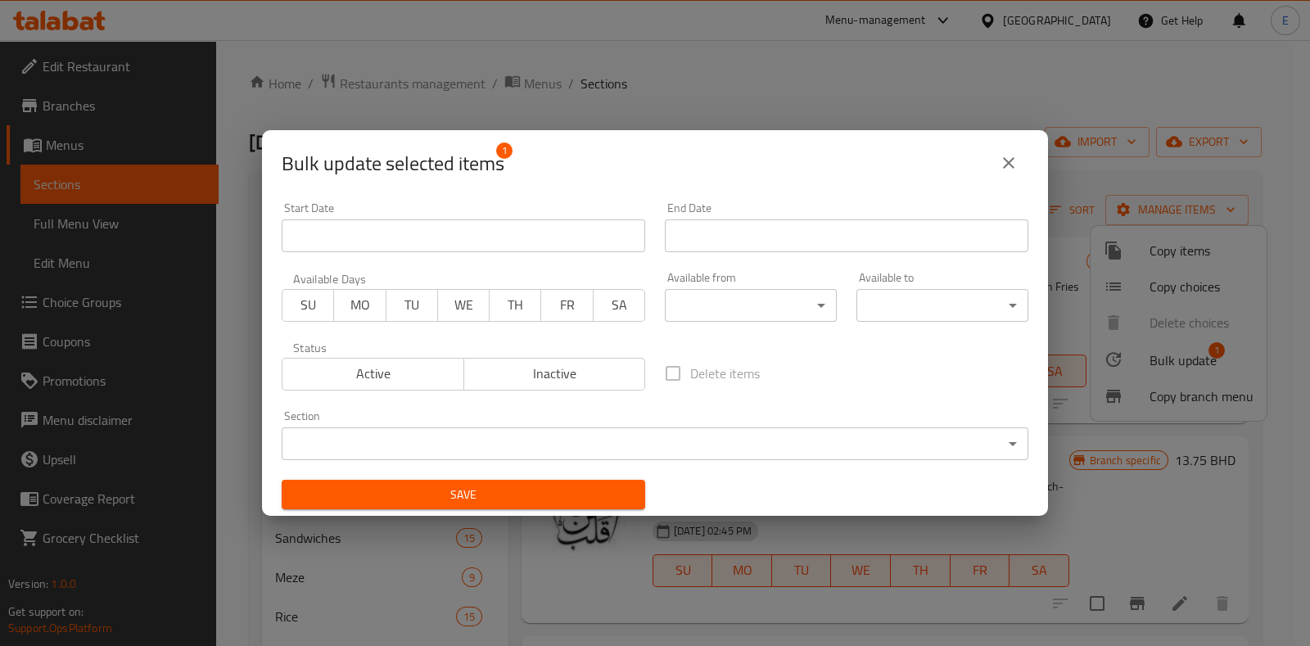
click at [717, 463] on div "Section ​ ​" at bounding box center [655, 435] width 766 height 70
click at [718, 459] on body "​ Menu-management [GEOGRAPHIC_DATA] Get Help E Edit Restaurant Branches Menus S…" at bounding box center [655, 343] width 1310 height 606
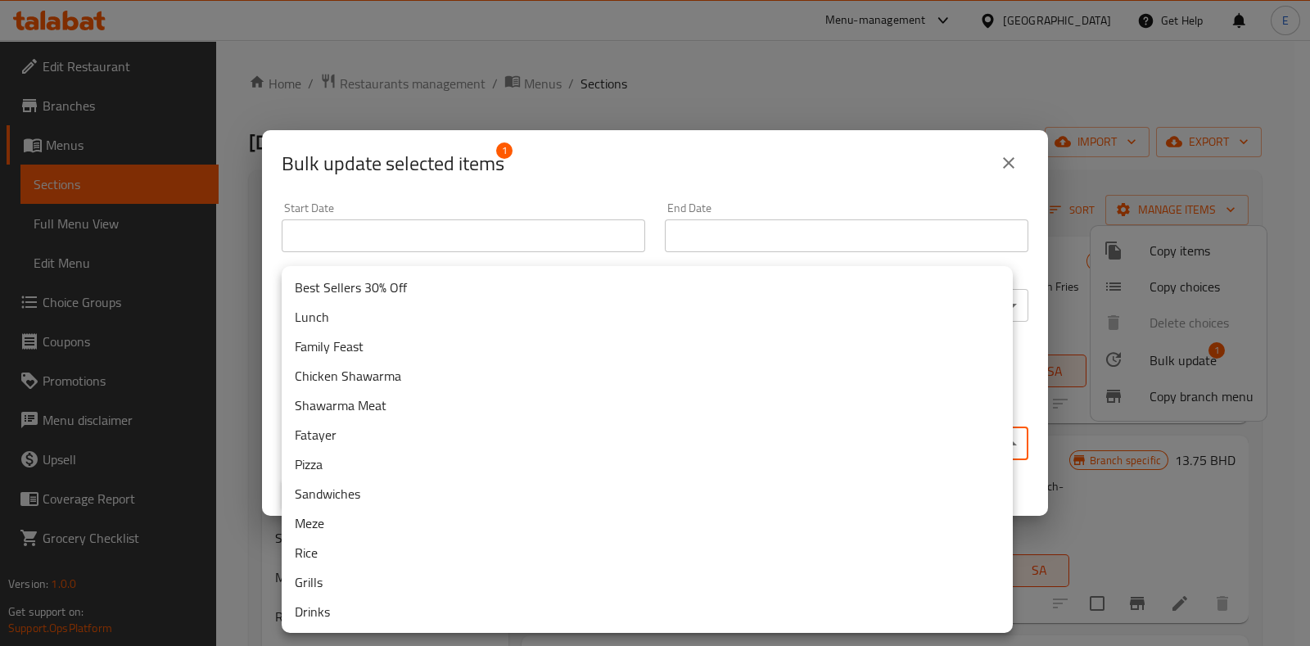
click at [420, 551] on li "Rice" at bounding box center [647, 552] width 731 height 29
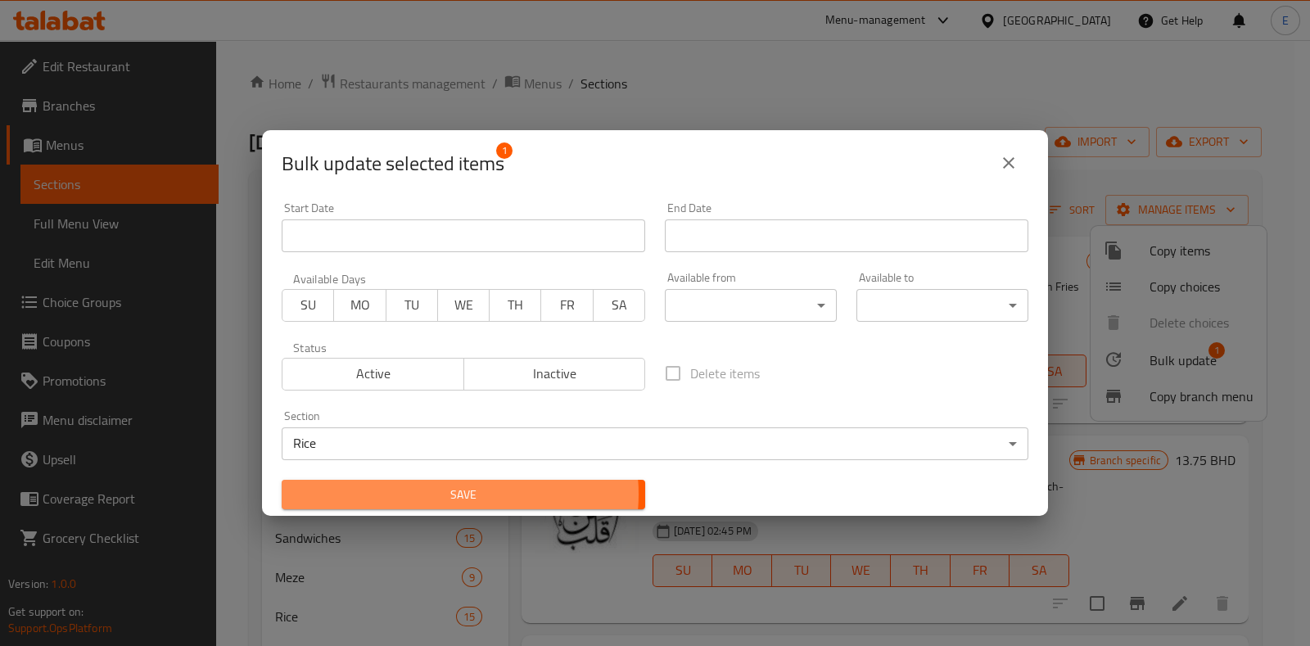
click at [449, 494] on span "Save" at bounding box center [463, 495] width 337 height 20
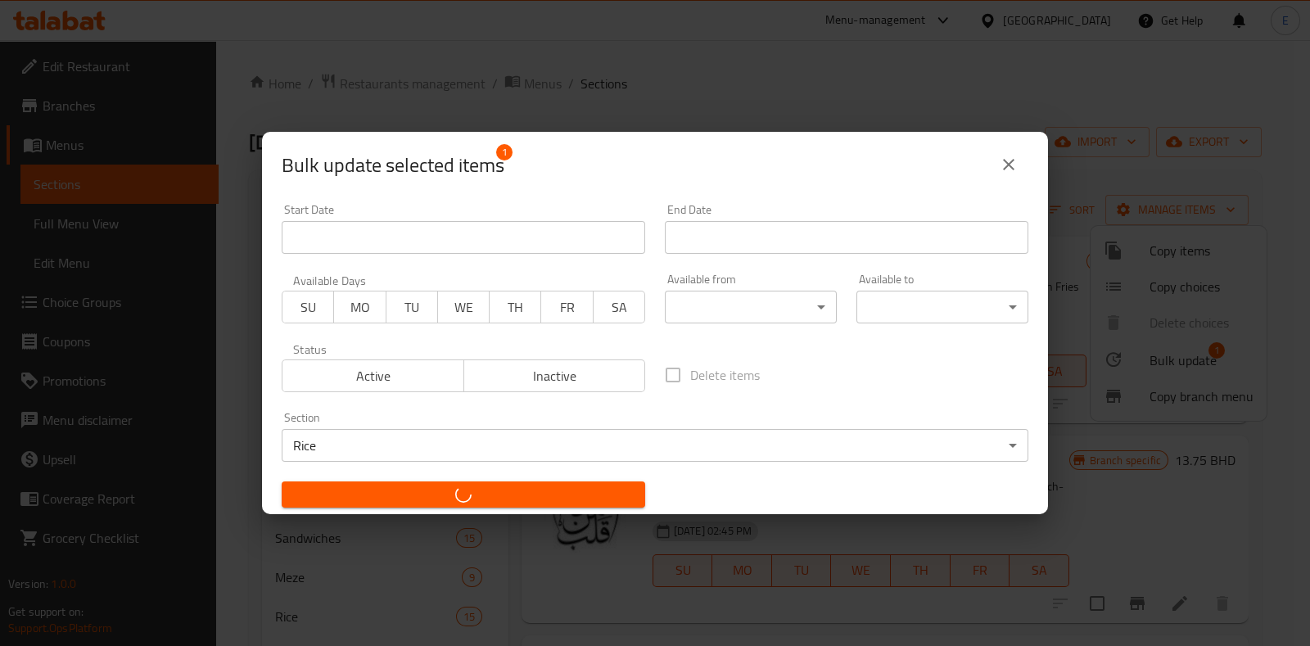
checkbox input "false"
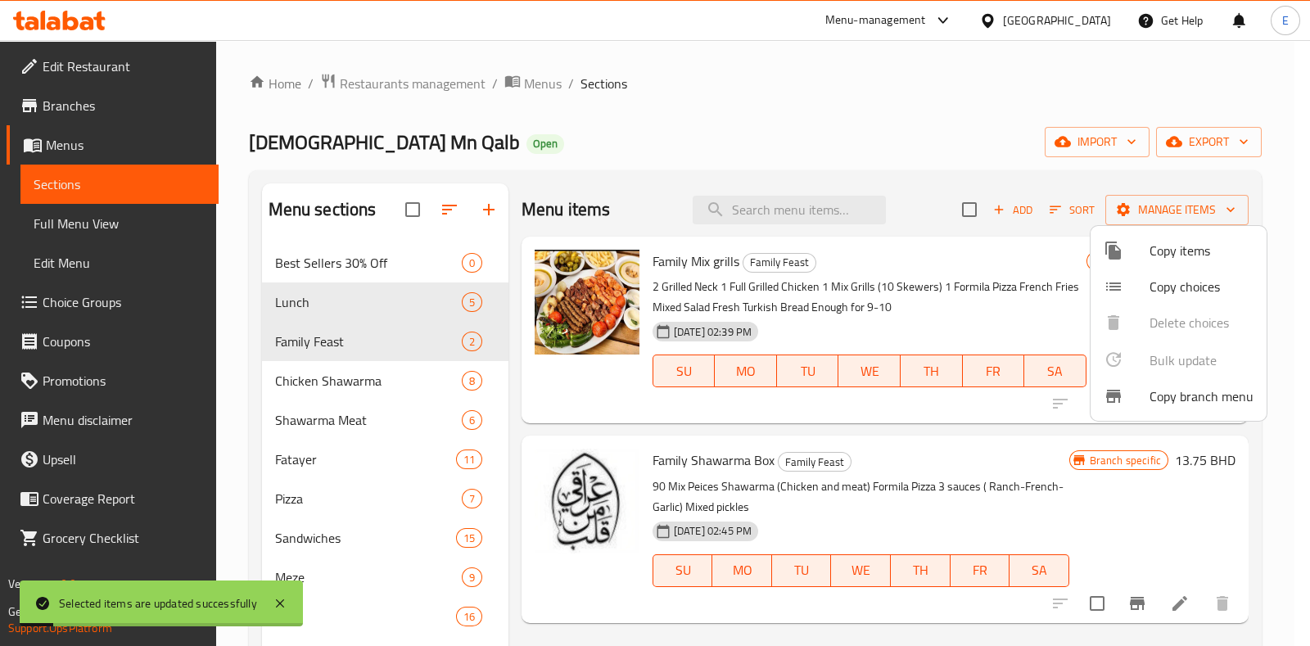
click at [742, 414] on div at bounding box center [655, 323] width 1310 height 646
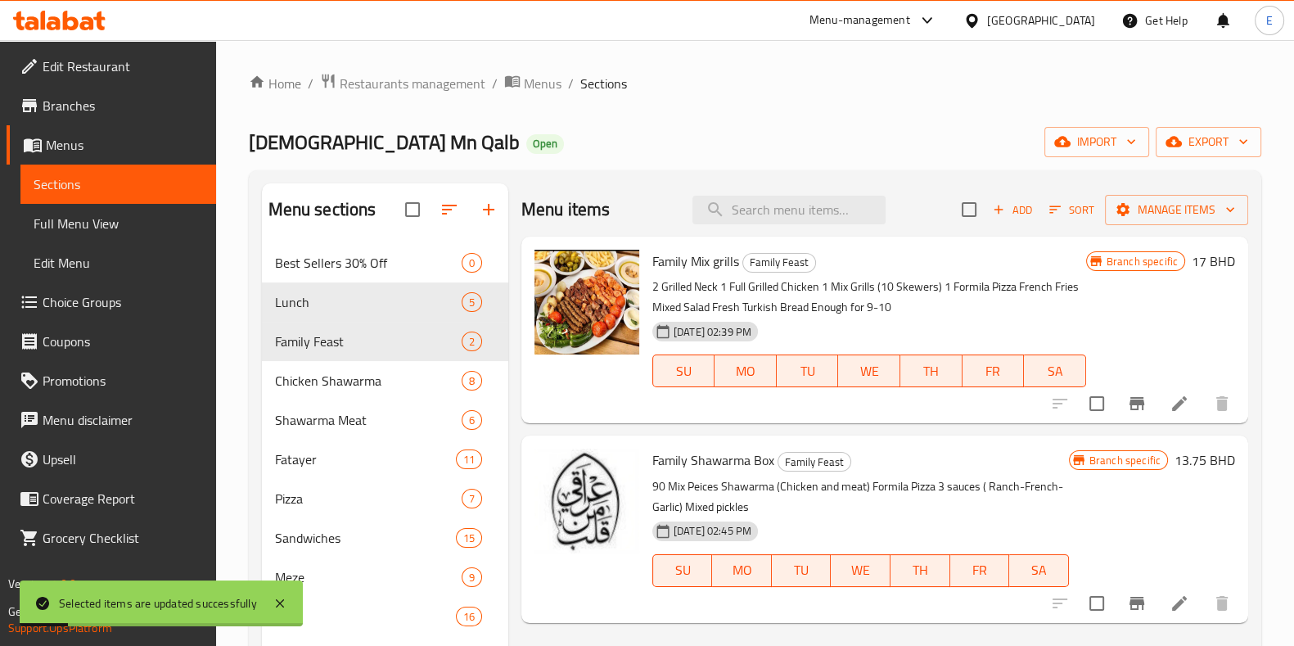
scroll to position [102, 0]
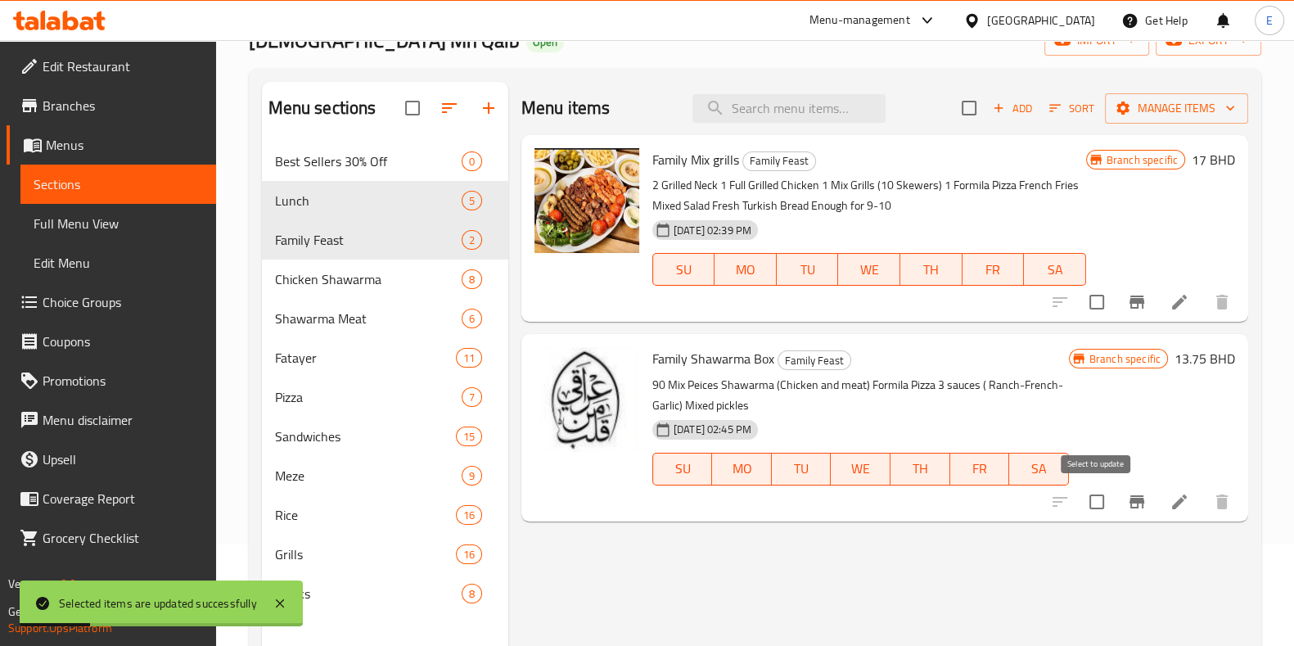
click at [1089, 497] on input "checkbox" at bounding box center [1097, 502] width 34 height 34
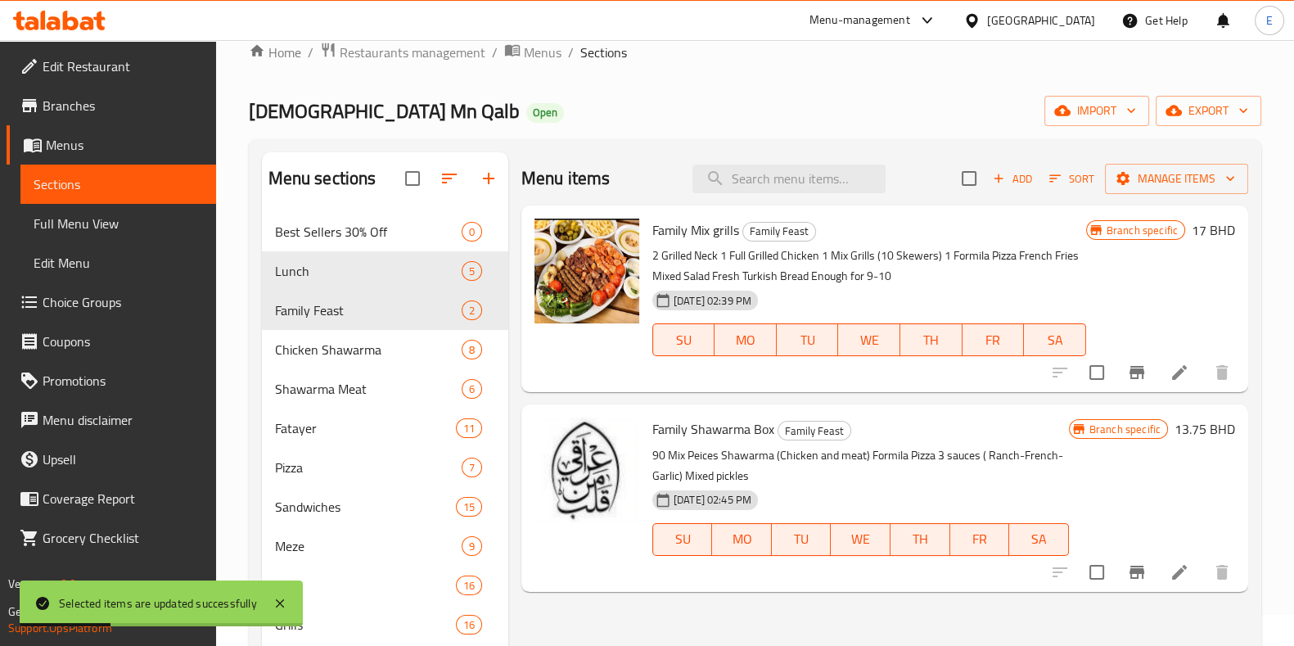
scroll to position [0, 0]
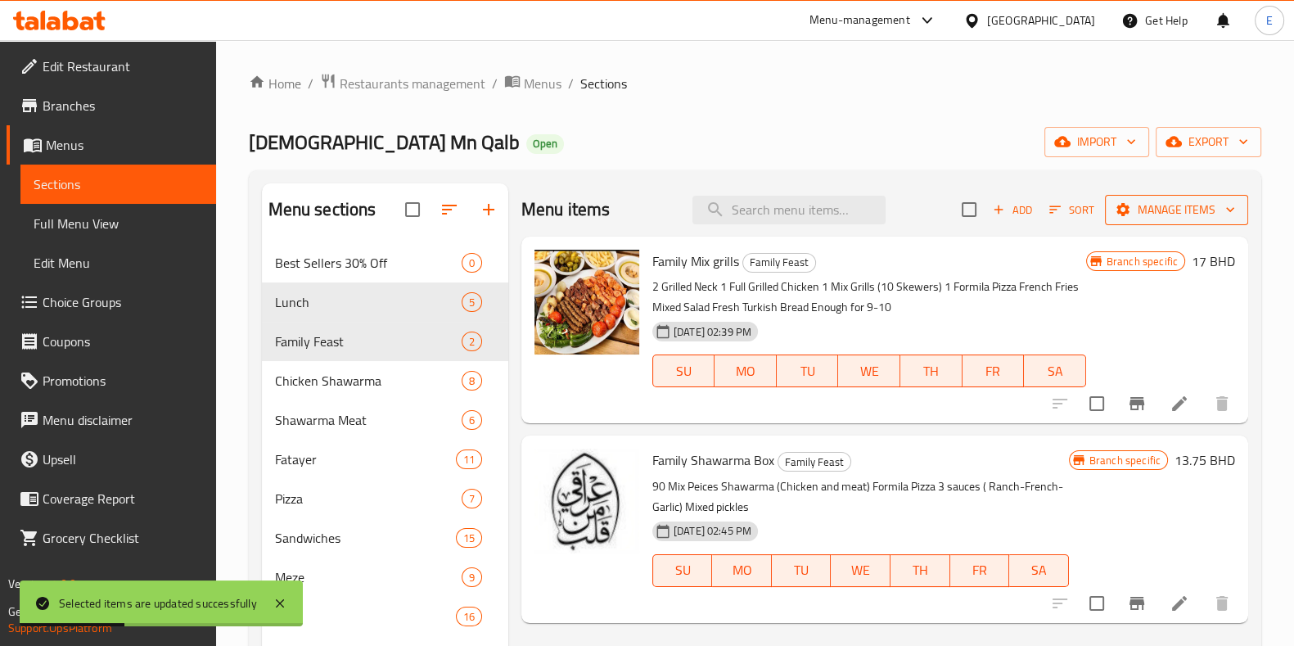
click at [1203, 212] on span "Manage items" at bounding box center [1176, 210] width 117 height 20
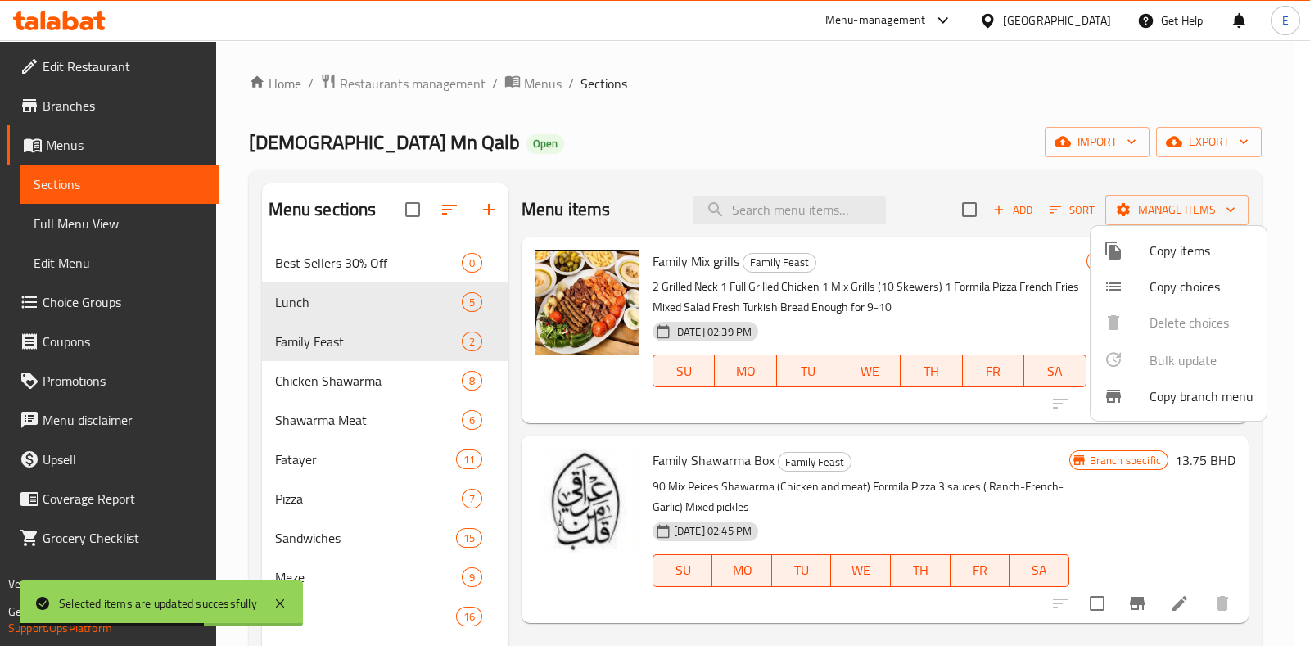
click at [1091, 613] on div at bounding box center [655, 323] width 1310 height 646
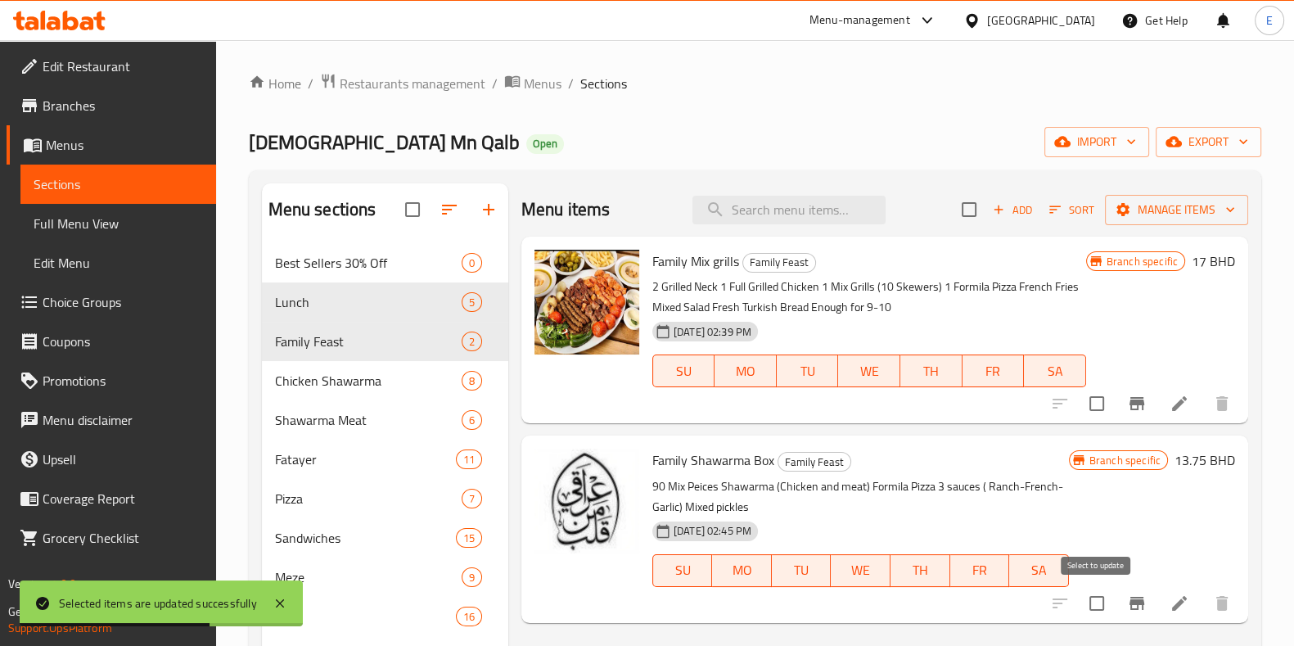
click at [1096, 607] on input "checkbox" at bounding box center [1097, 603] width 34 height 34
click at [1146, 223] on button "Manage items" at bounding box center [1176, 210] width 143 height 30
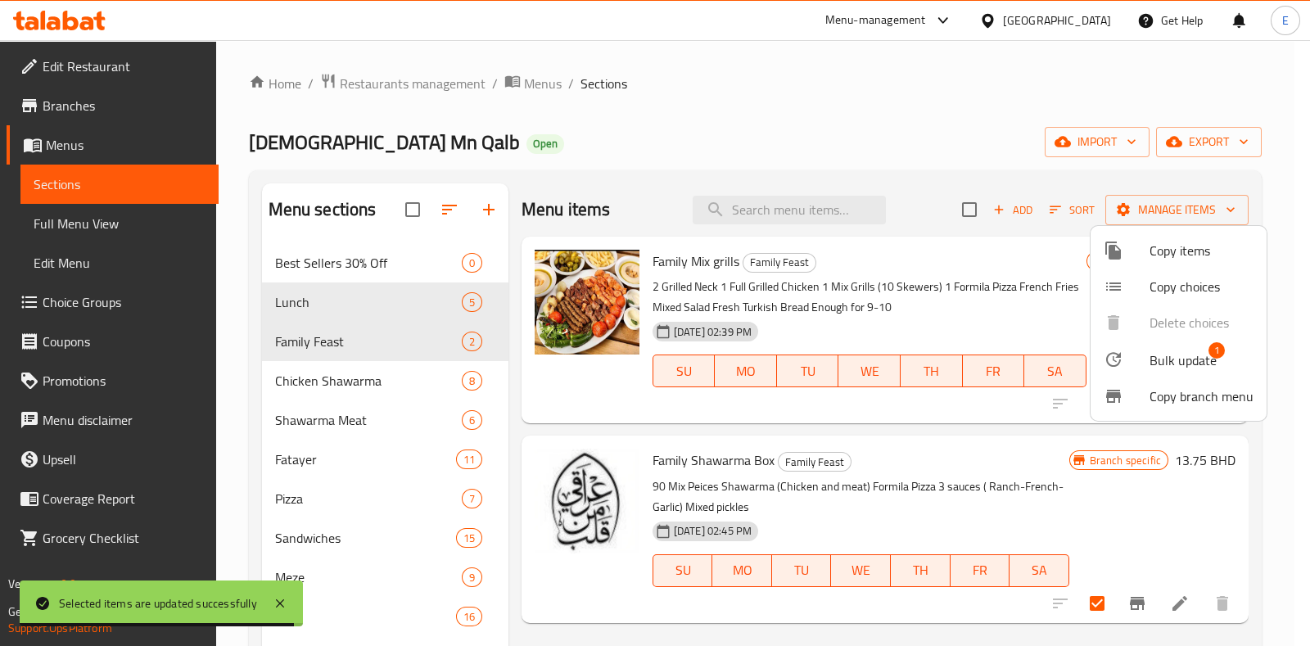
click at [1138, 350] on div at bounding box center [1127, 360] width 46 height 20
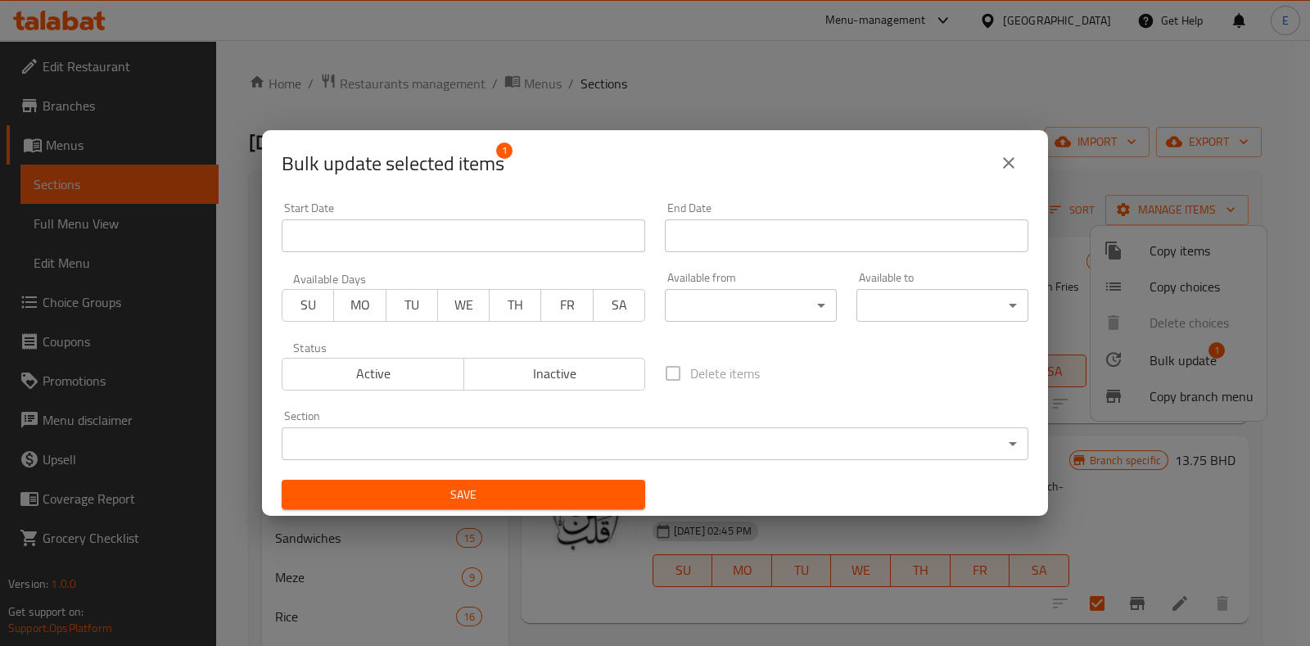
click at [606, 434] on body "​ Menu-management [GEOGRAPHIC_DATA] Get Help E Edit Restaurant Branches Menus S…" at bounding box center [655, 343] width 1310 height 606
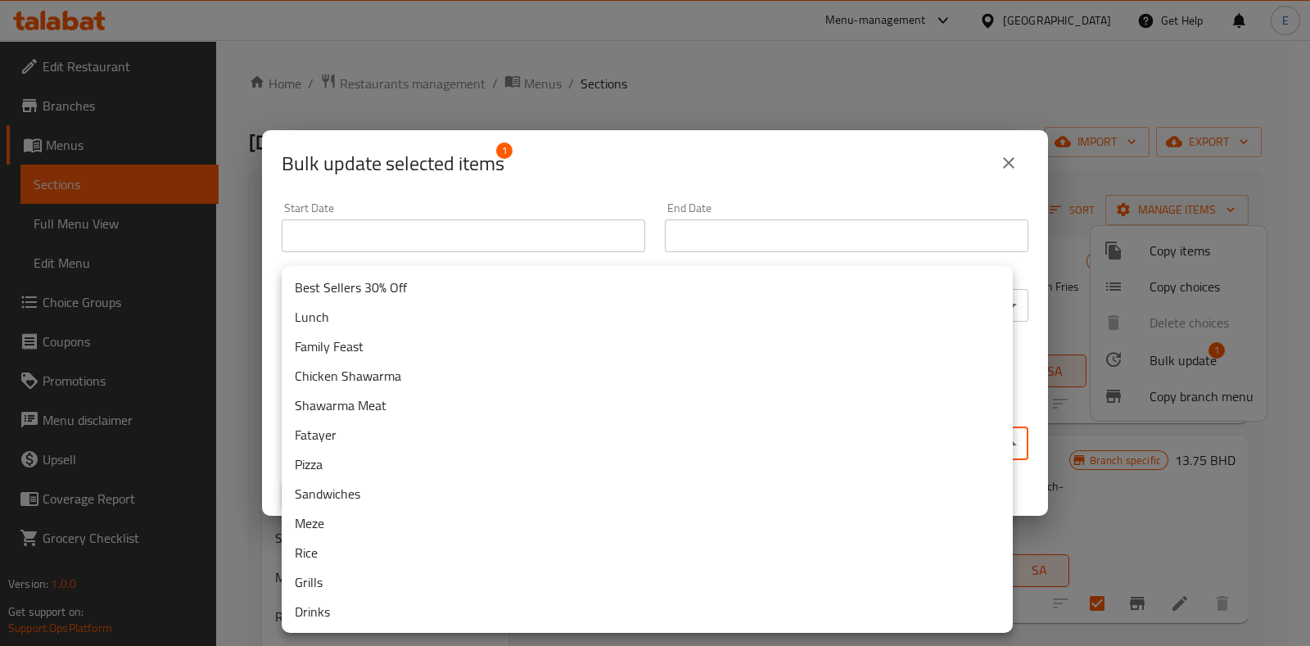
click at [696, 178] on div at bounding box center [655, 323] width 1310 height 646
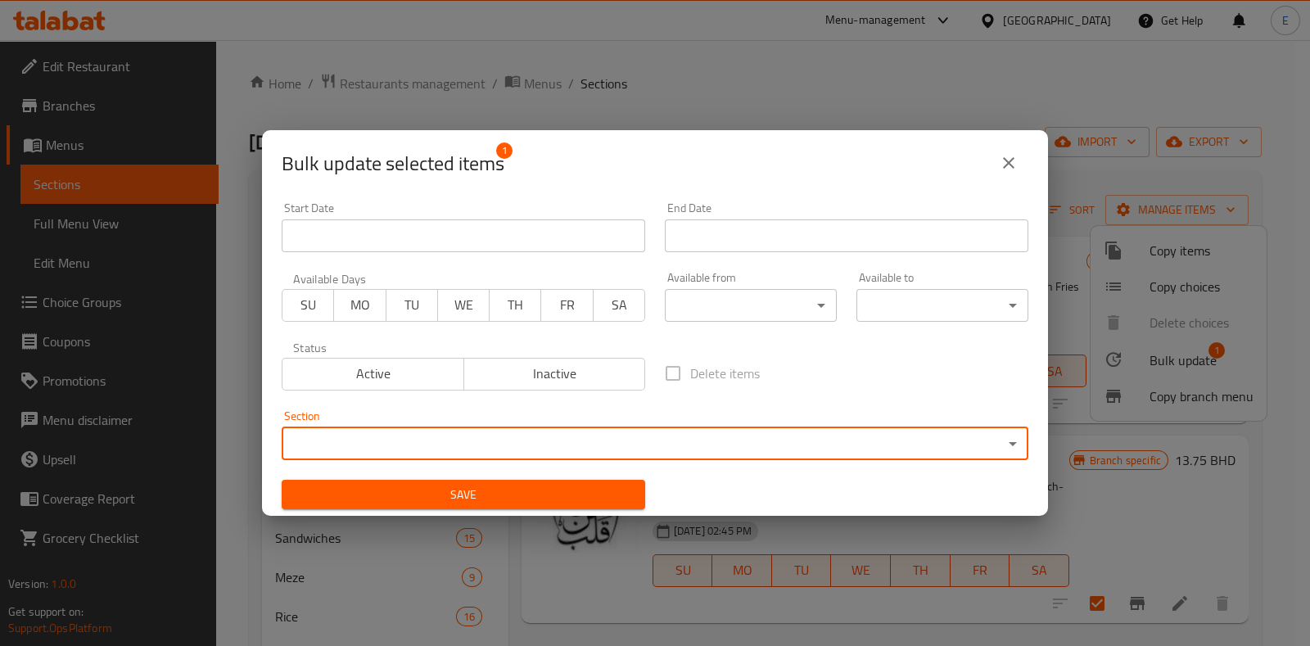
click at [1007, 153] on icon "close" at bounding box center [1009, 163] width 20 height 20
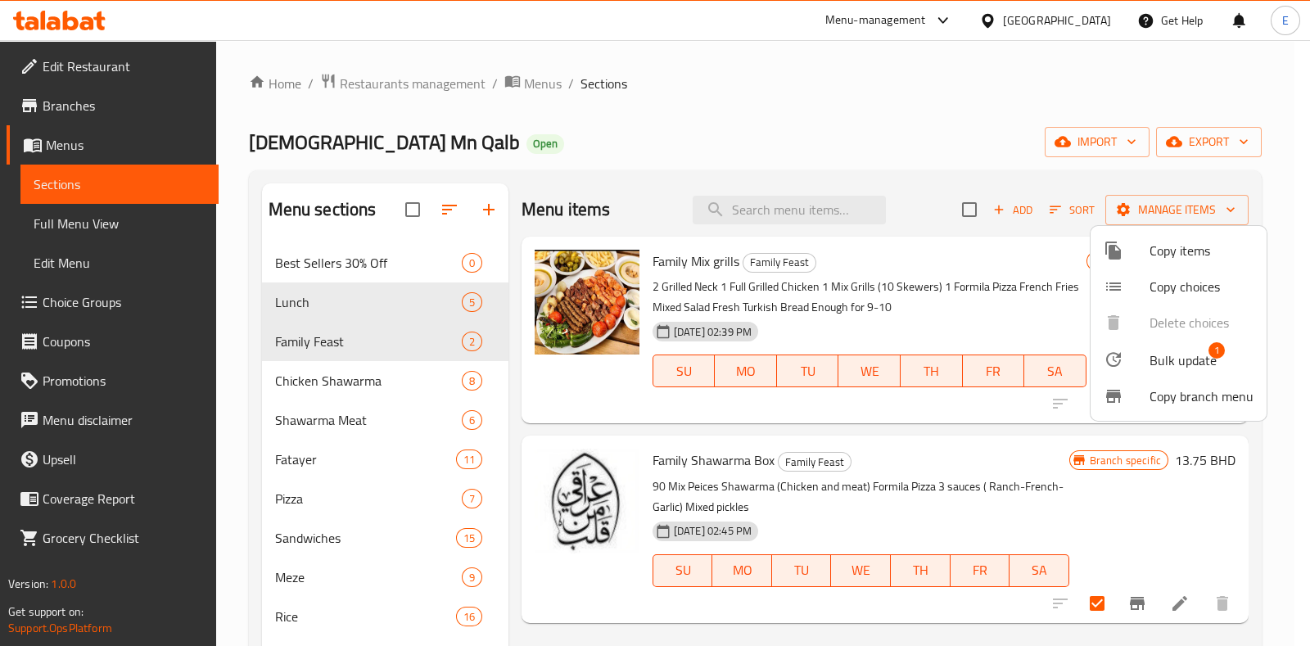
click at [1164, 343] on li "Bulk update 1" at bounding box center [1178, 360] width 176 height 38
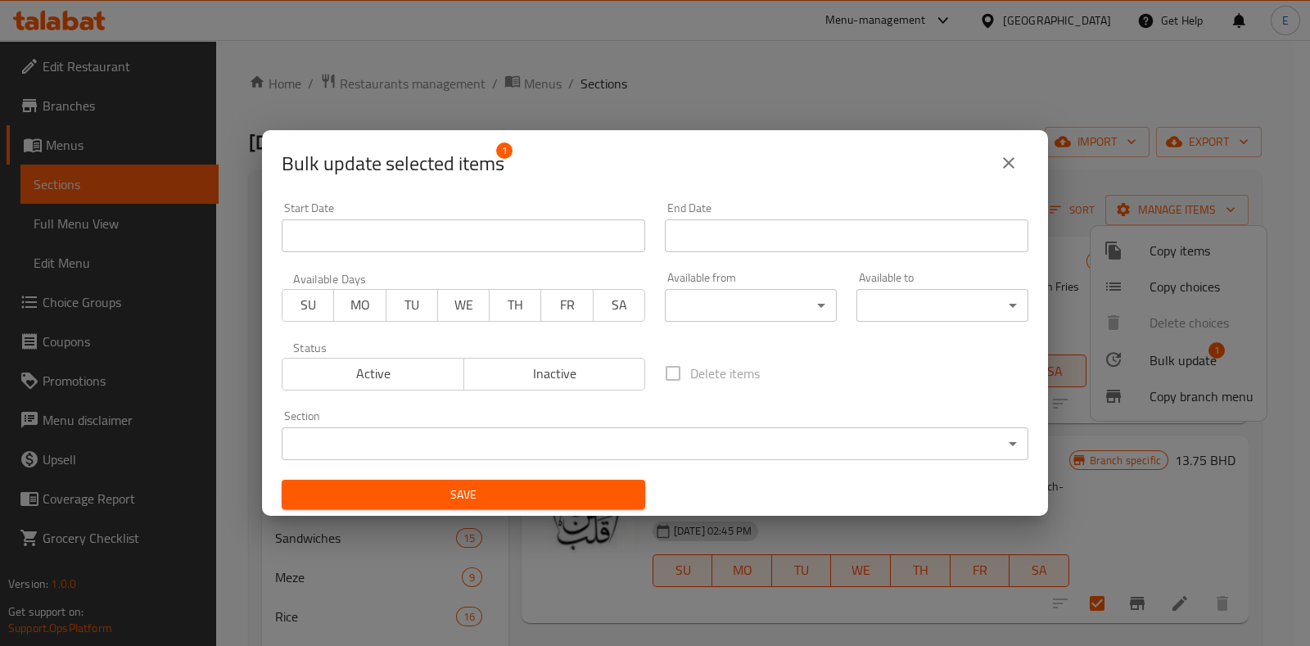
click at [565, 423] on div "Section ​ ​" at bounding box center [655, 435] width 747 height 50
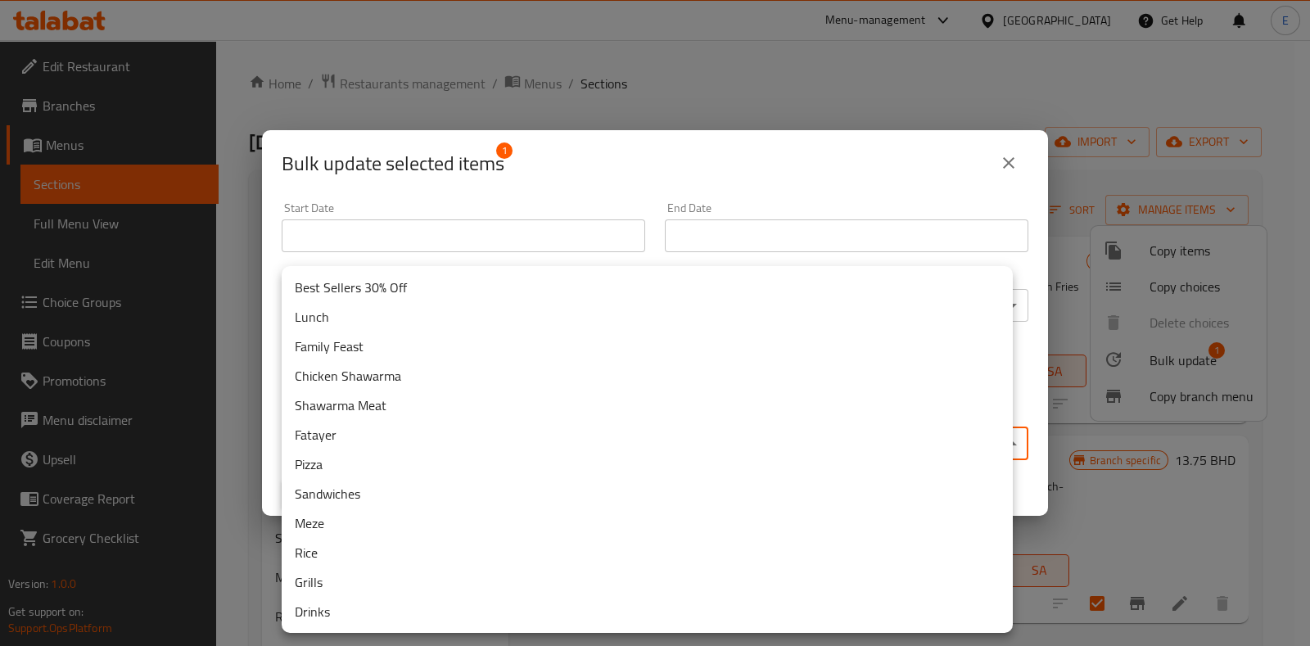
click at [569, 427] on body "​ Menu-management [GEOGRAPHIC_DATA] Get Help E Edit Restaurant Branches Menus S…" at bounding box center [655, 343] width 1310 height 606
click at [484, 386] on li "Chicken Shawarma" at bounding box center [647, 375] width 731 height 29
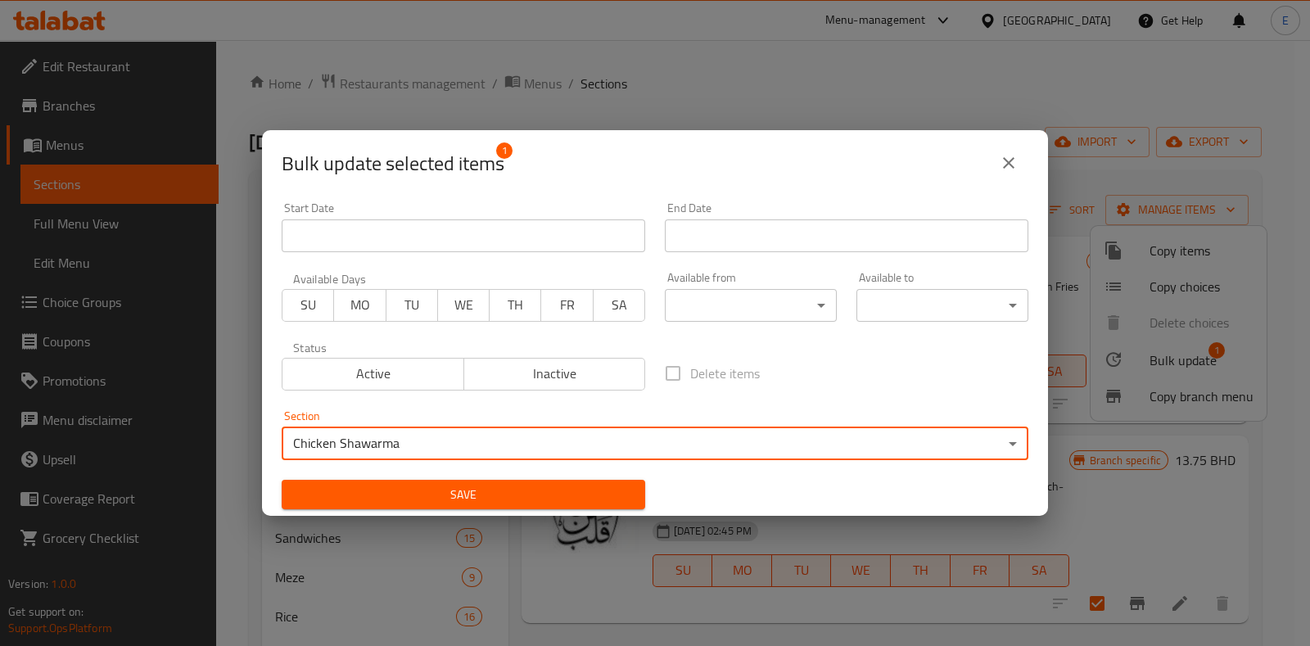
click at [581, 499] on span "Save" at bounding box center [463, 495] width 337 height 20
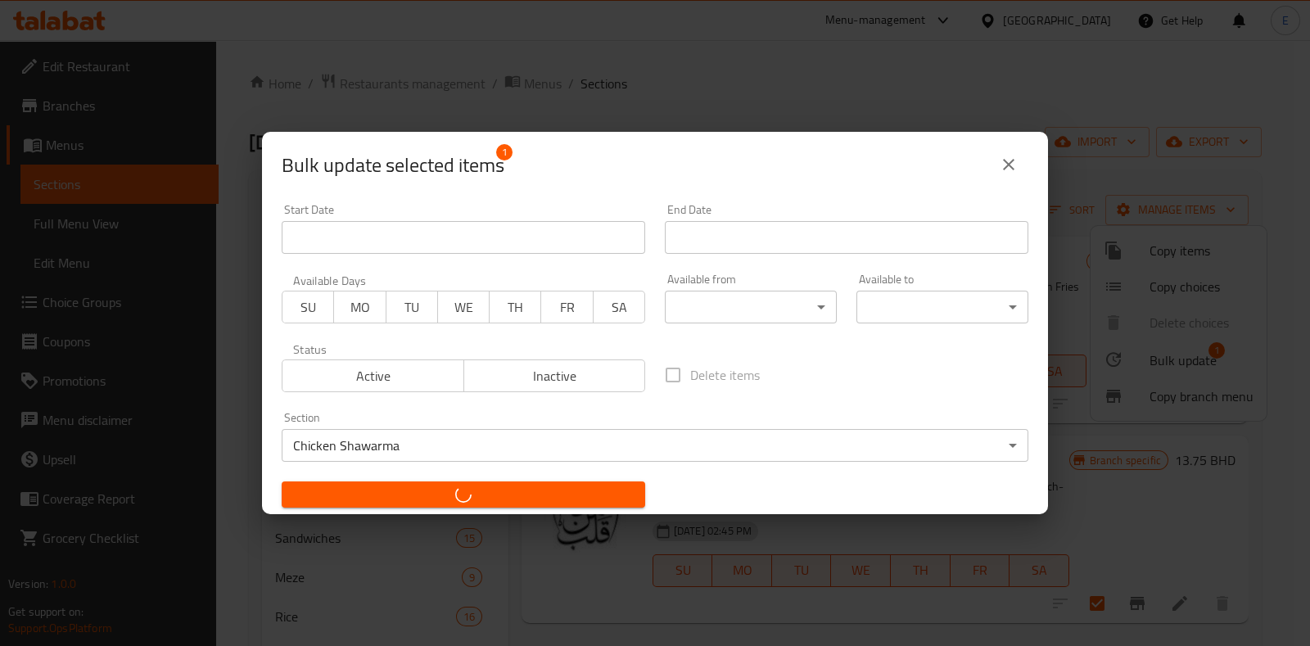
checkbox input "false"
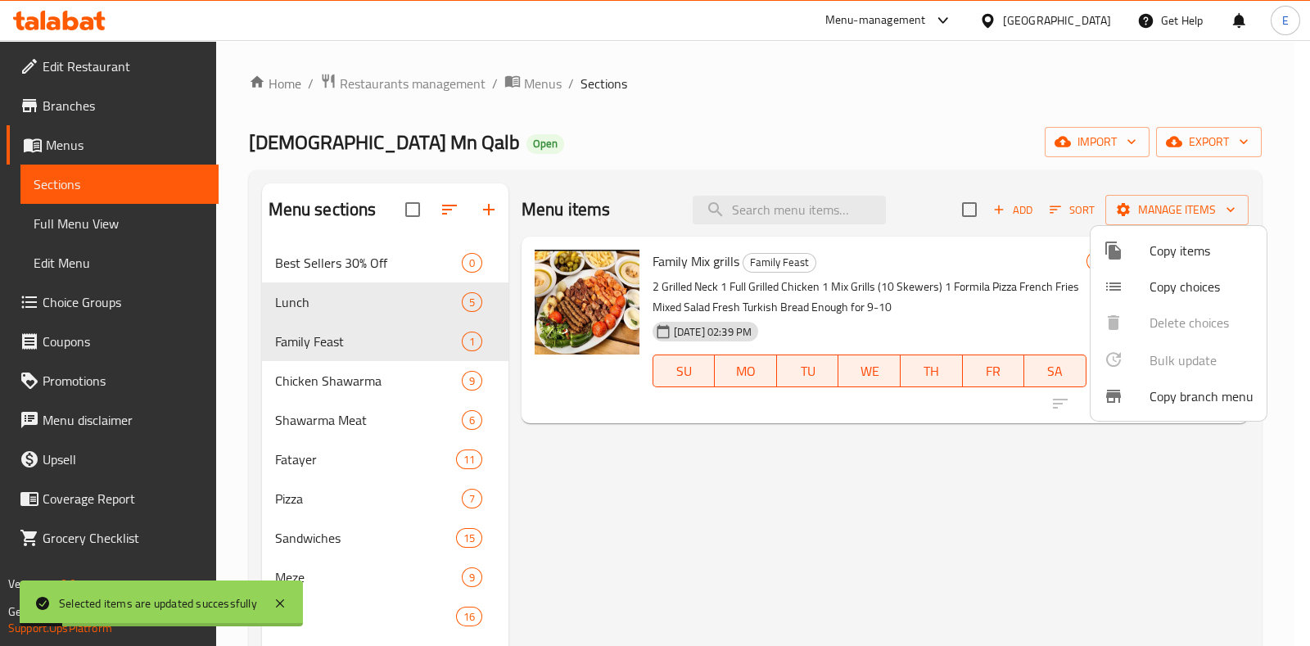
drag, startPoint x: 1046, startPoint y: 436, endPoint x: 1080, endPoint y: 423, distance: 36.0
click at [1046, 438] on div at bounding box center [655, 323] width 1310 height 646
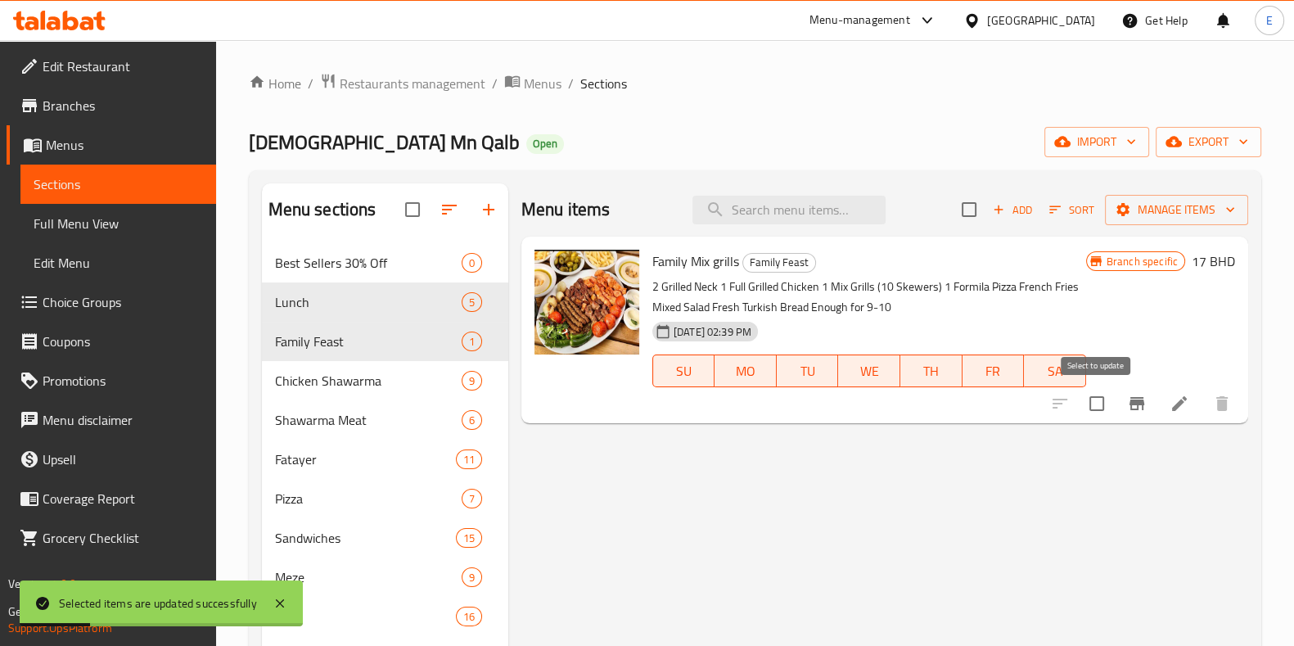
click at [1088, 407] on input "checkbox" at bounding box center [1097, 403] width 34 height 34
checkbox input "true"
click at [1141, 221] on button "Manage items" at bounding box center [1176, 210] width 143 height 30
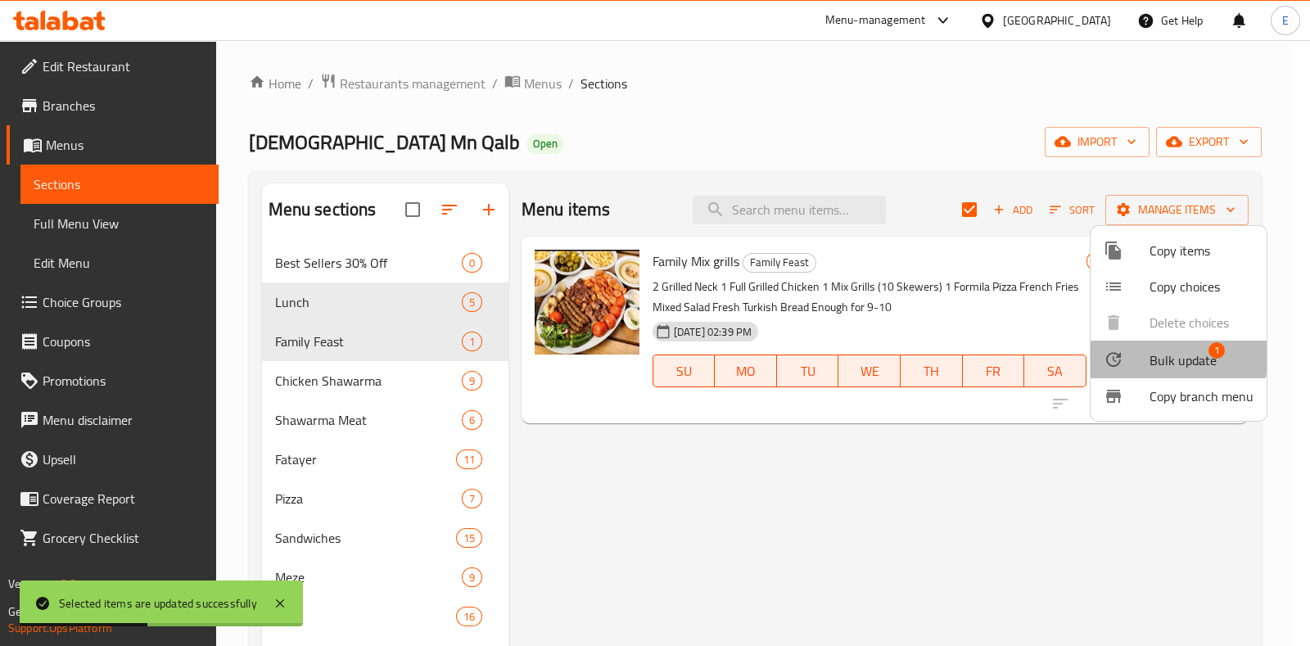
click at [1152, 354] on span "Bulk update" at bounding box center [1182, 360] width 67 height 20
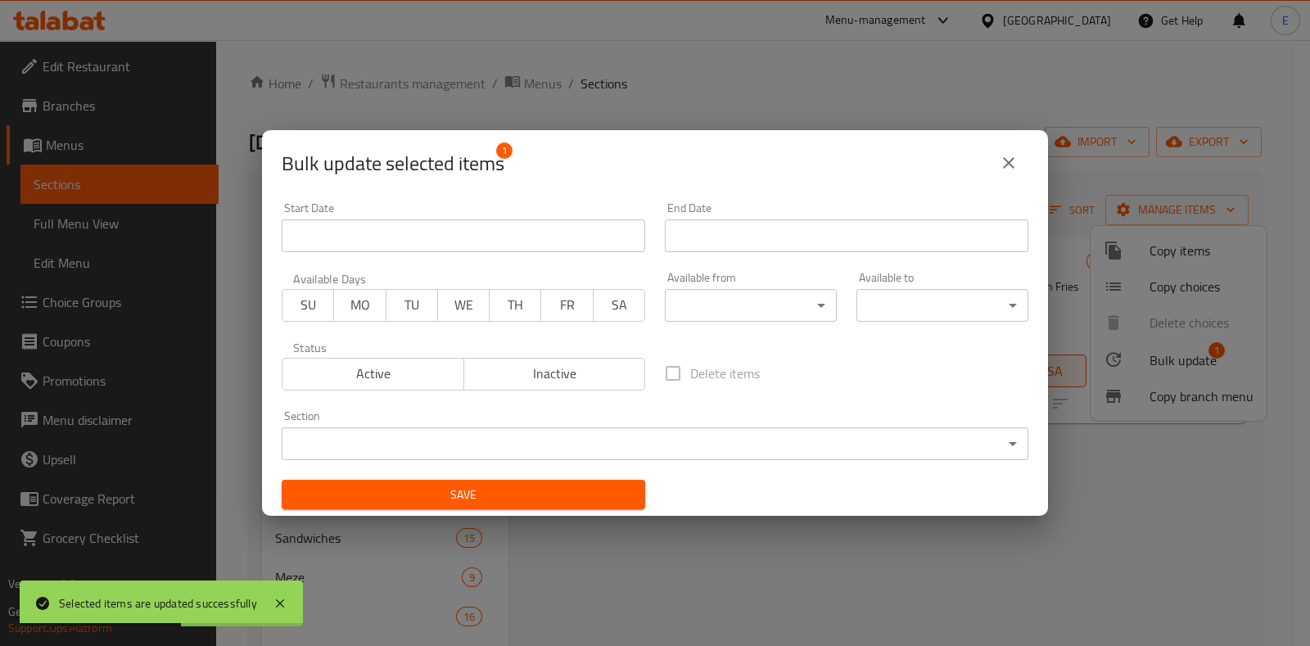
click at [526, 451] on body "Selected items are updated successfully ​ Menu-management [GEOGRAPHIC_DATA] Get…" at bounding box center [655, 343] width 1310 height 606
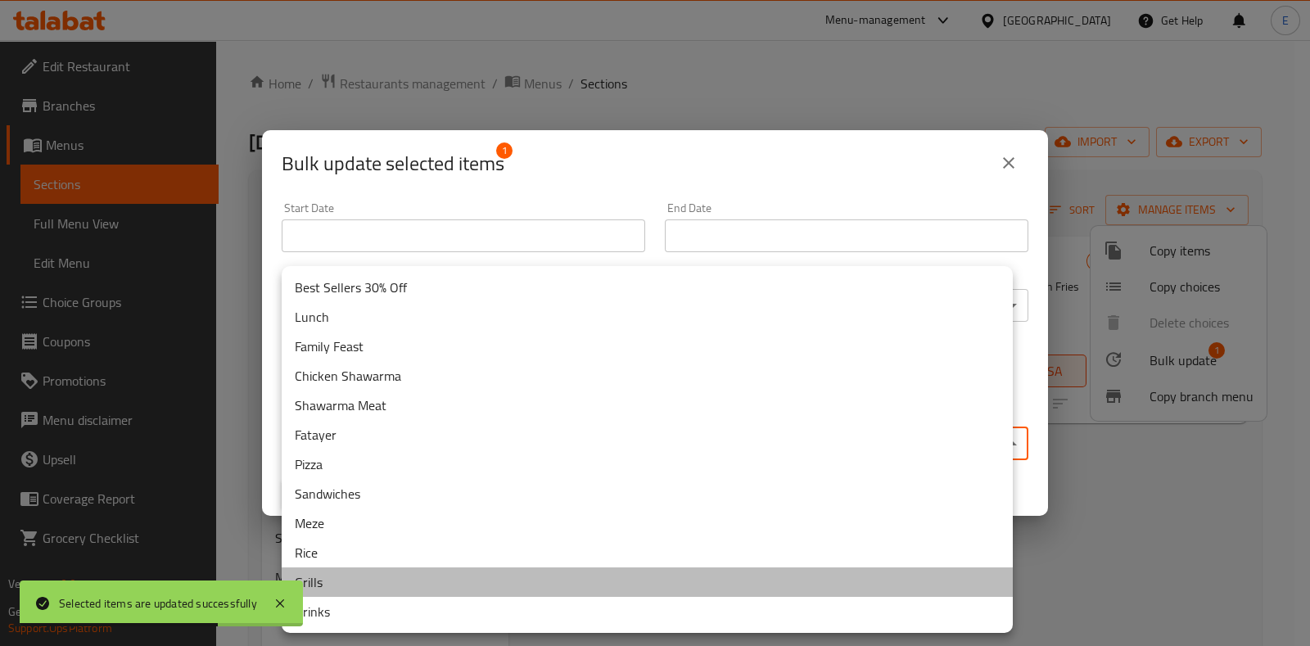
click at [473, 585] on li "Grills" at bounding box center [647, 581] width 731 height 29
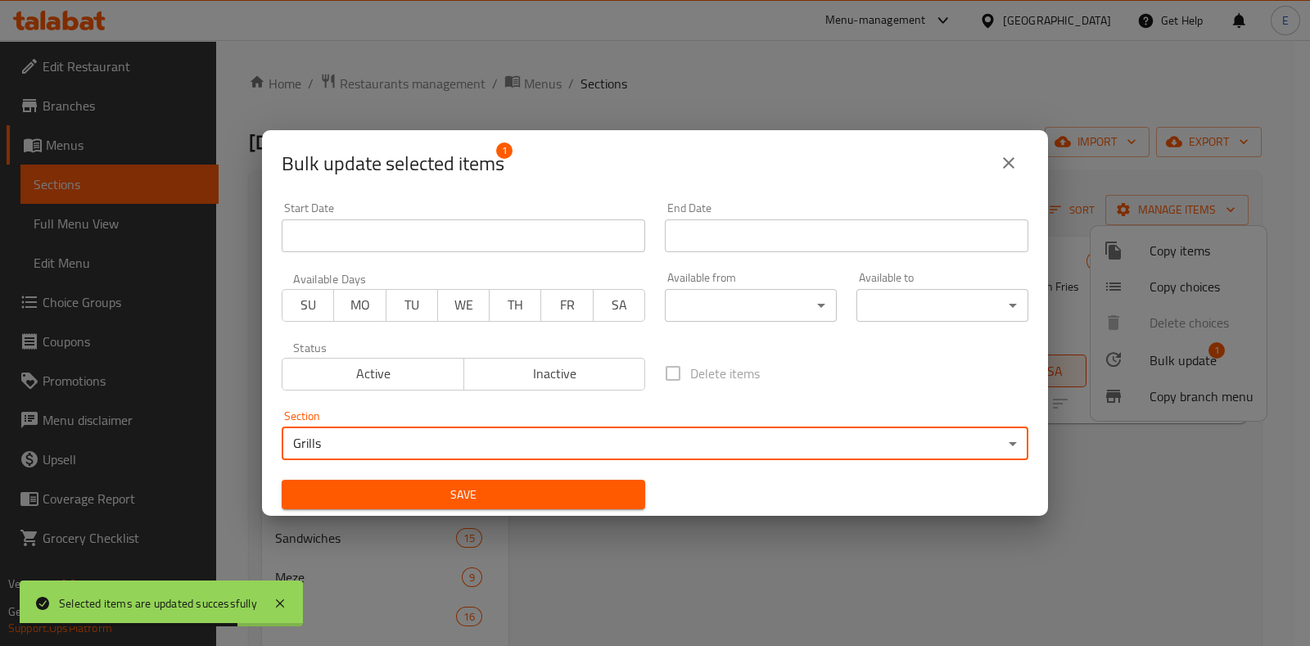
click at [431, 489] on span "Save" at bounding box center [463, 495] width 337 height 20
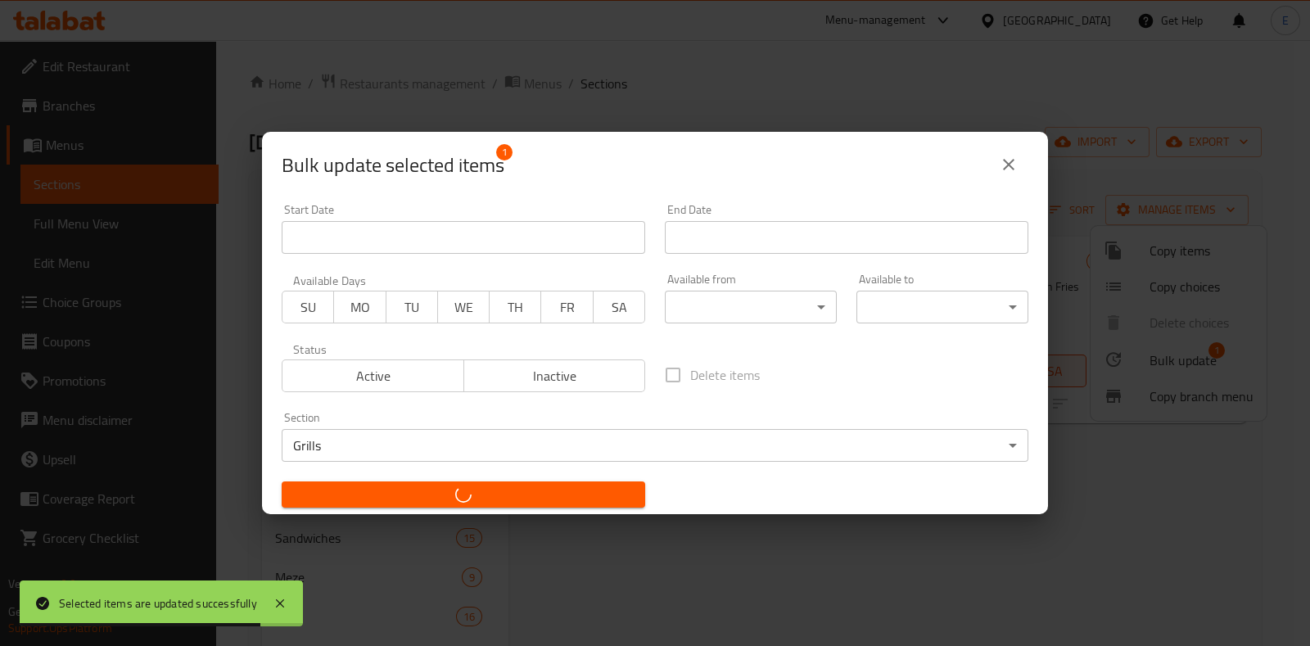
checkbox input "false"
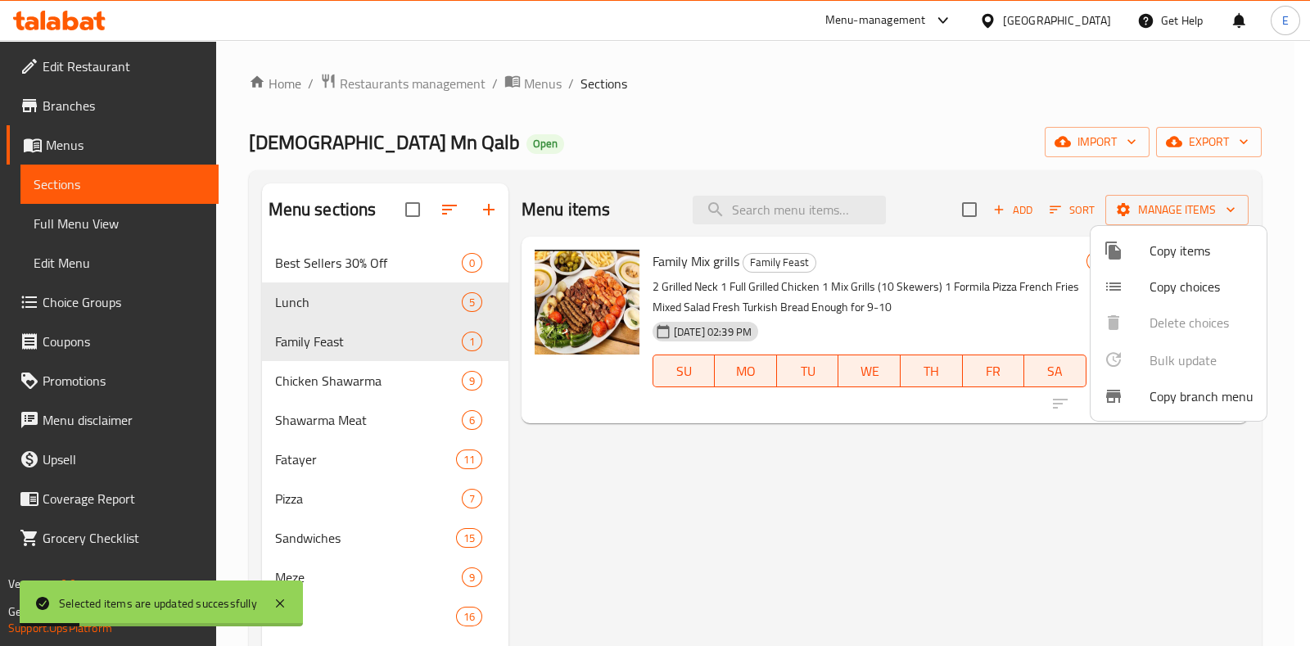
click at [345, 350] on div at bounding box center [655, 323] width 1310 height 646
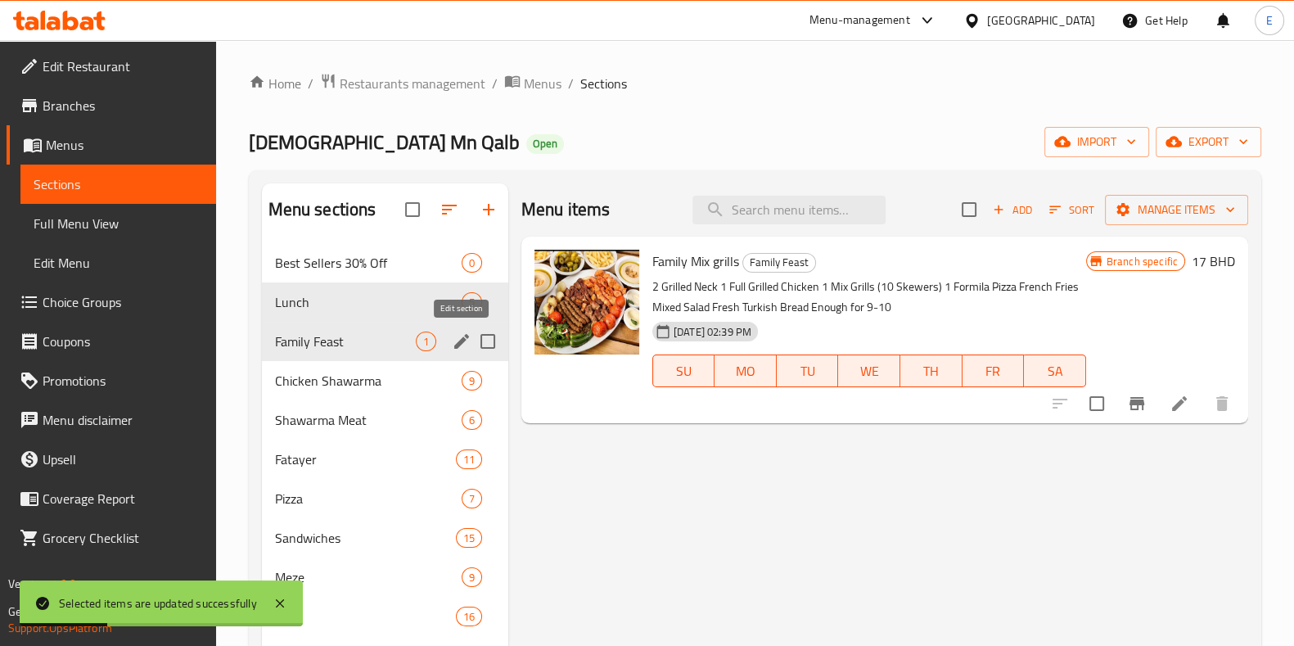
click at [467, 345] on icon "edit" at bounding box center [462, 342] width 20 height 20
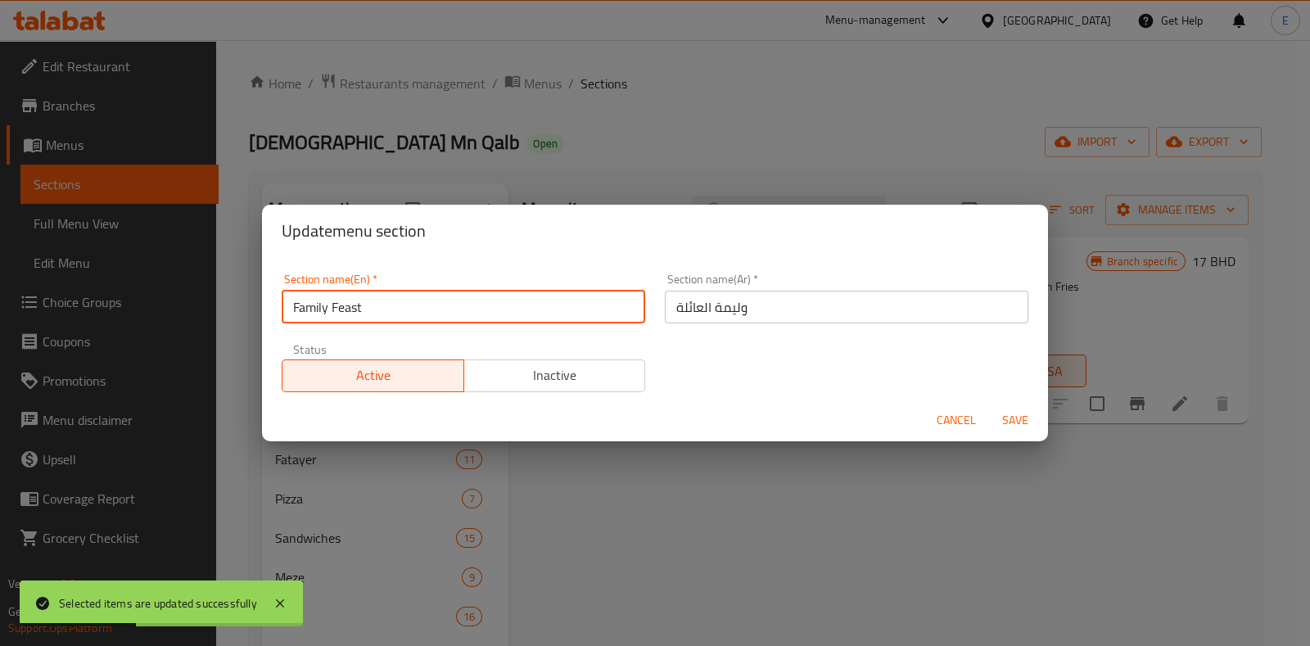
drag, startPoint x: 452, startPoint y: 298, endPoint x: 232, endPoint y: 331, distance: 221.8
click at [260, 333] on div "Update menu section Section name(En)   * Family Feast Section name(En) * Sectio…" at bounding box center [655, 323] width 1310 height 646
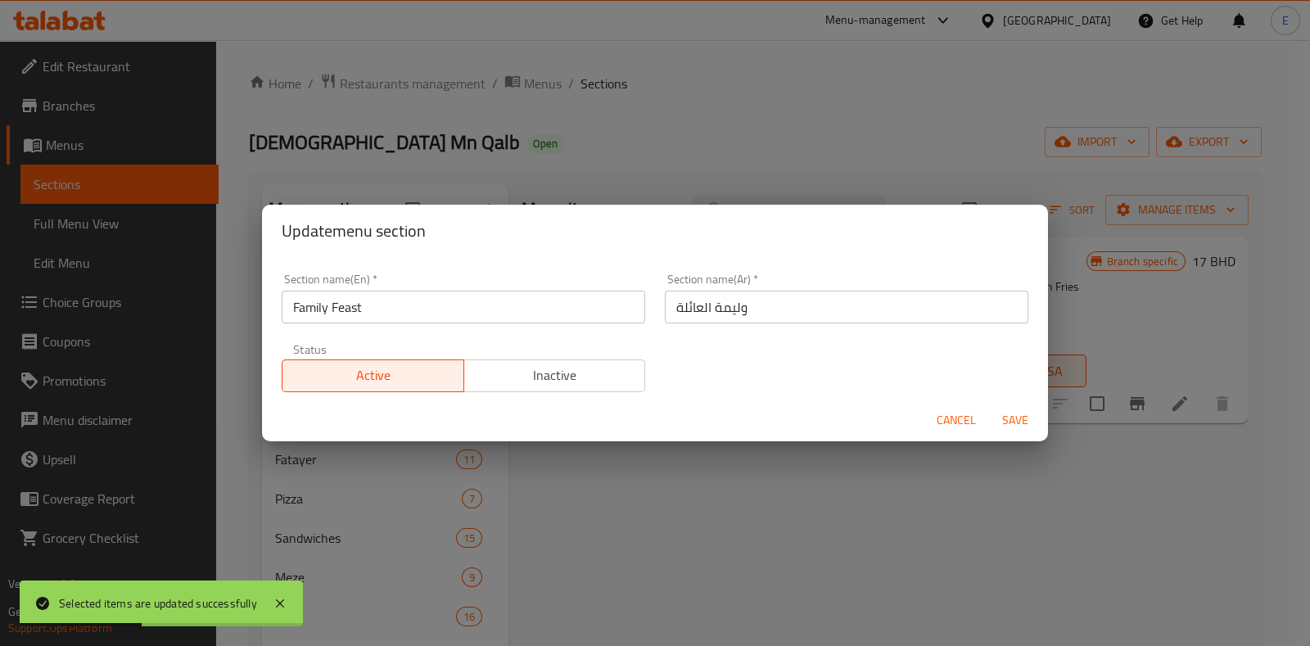
drag, startPoint x: 232, startPoint y: 331, endPoint x: 224, endPoint y: 332, distance: 8.2
click at [224, 331] on div "Update menu section Section name(En)   * Family Feast Section name(En) * Sectio…" at bounding box center [655, 323] width 1310 height 646
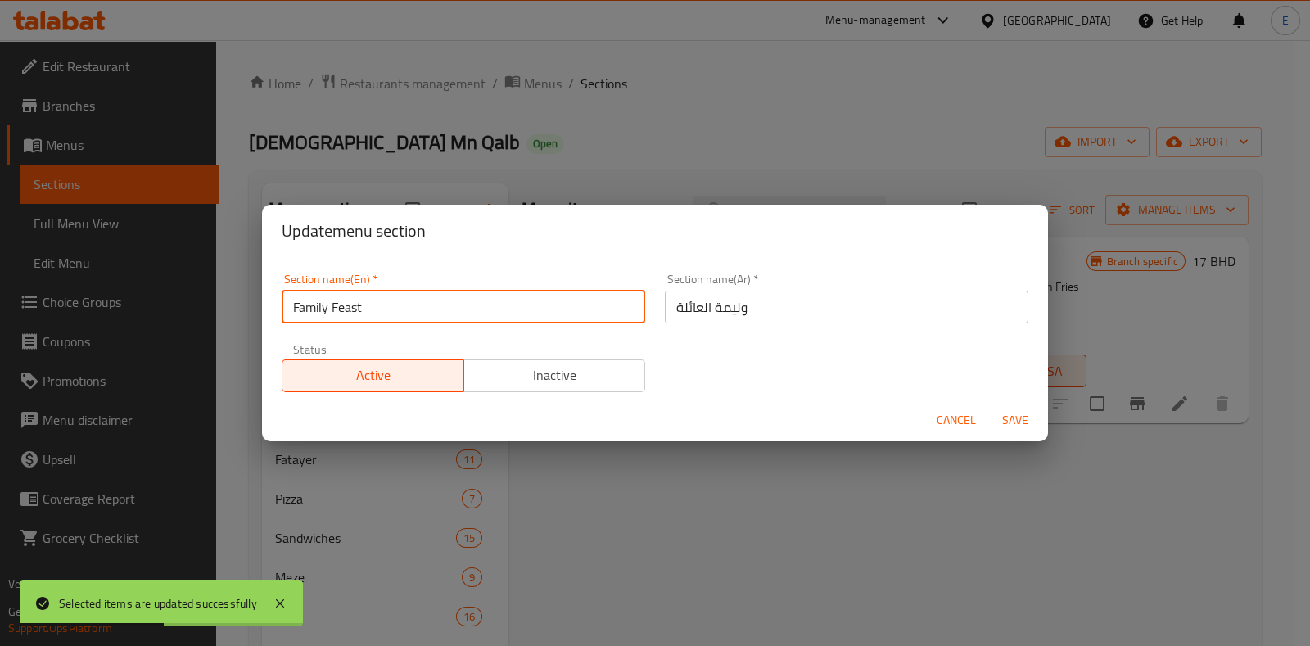
click at [372, 295] on input "Family Feast" at bounding box center [463, 307] width 363 height 33
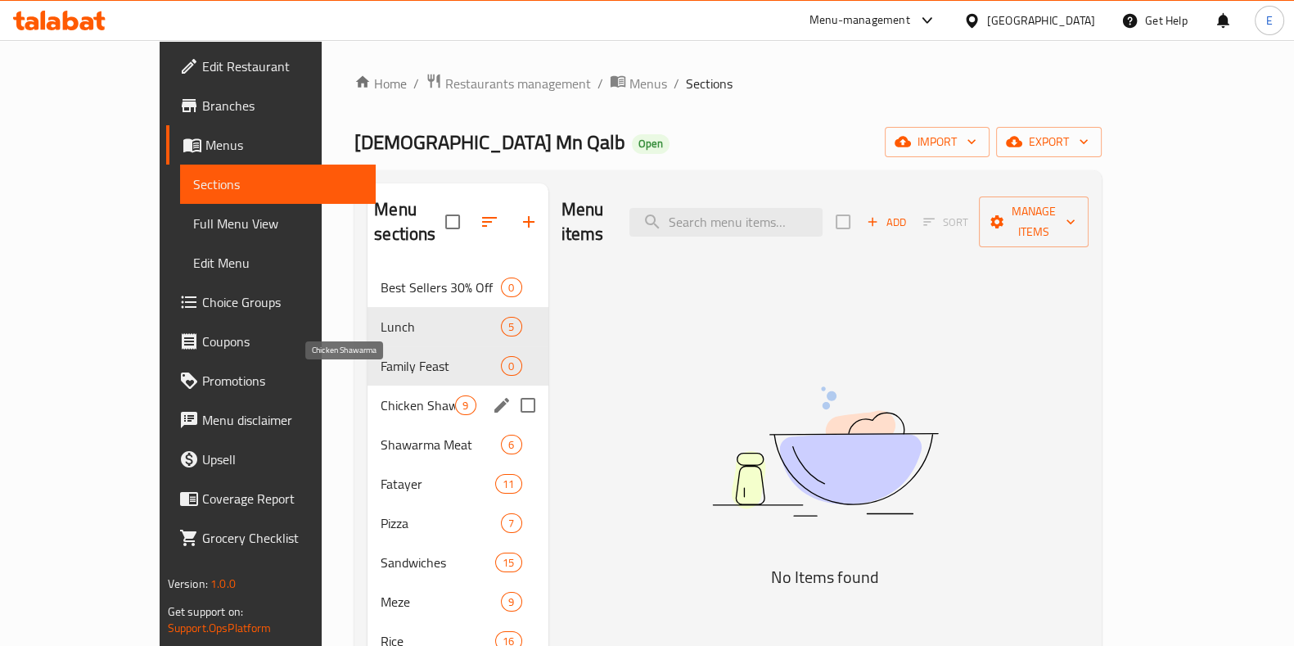
click at [381, 395] on span "Chicken Shawarma" at bounding box center [418, 405] width 74 height 20
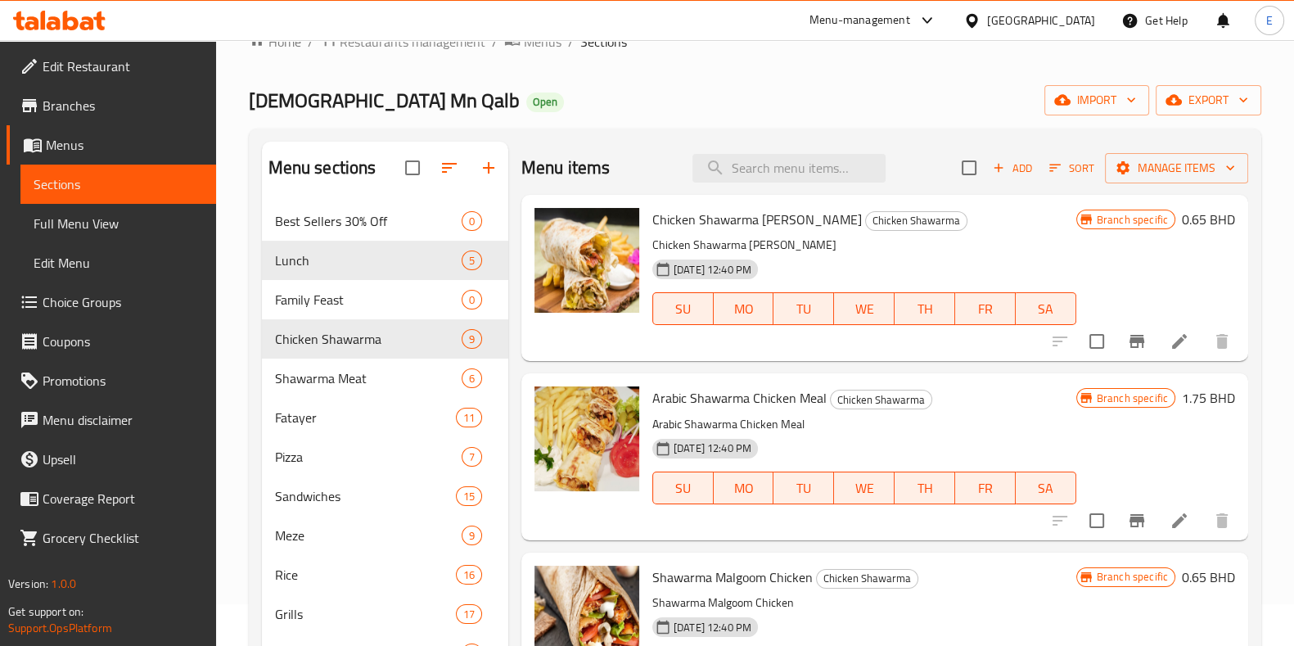
scroll to position [24, 0]
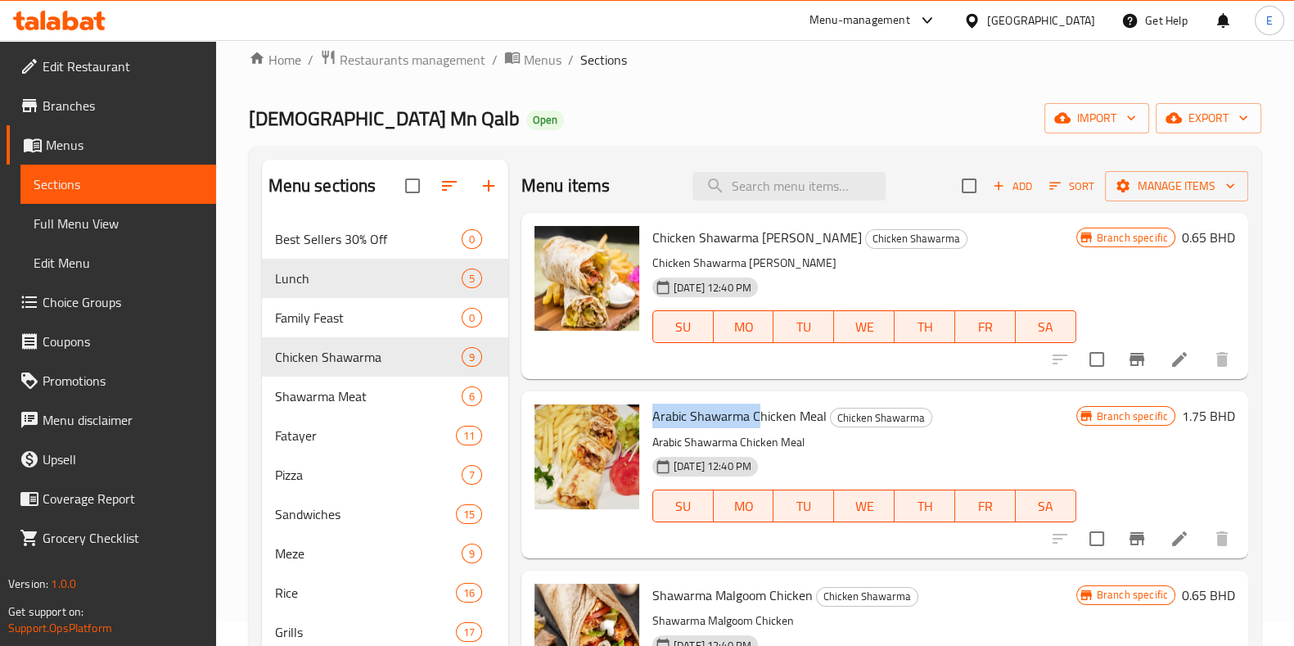
drag, startPoint x: 653, startPoint y: 409, endPoint x: 804, endPoint y: 406, distance: 150.7
click at [768, 413] on span "Arabic Shawarma Chicken Meal" at bounding box center [739, 416] width 174 height 25
drag, startPoint x: 808, startPoint y: 405, endPoint x: 723, endPoint y: 418, distance: 86.1
click at [724, 418] on span "Arabic Shawarma Chicken Meal" at bounding box center [739, 416] width 174 height 25
click at [723, 418] on span "Arabic Shawarma Chicken Meal" at bounding box center [739, 416] width 174 height 25
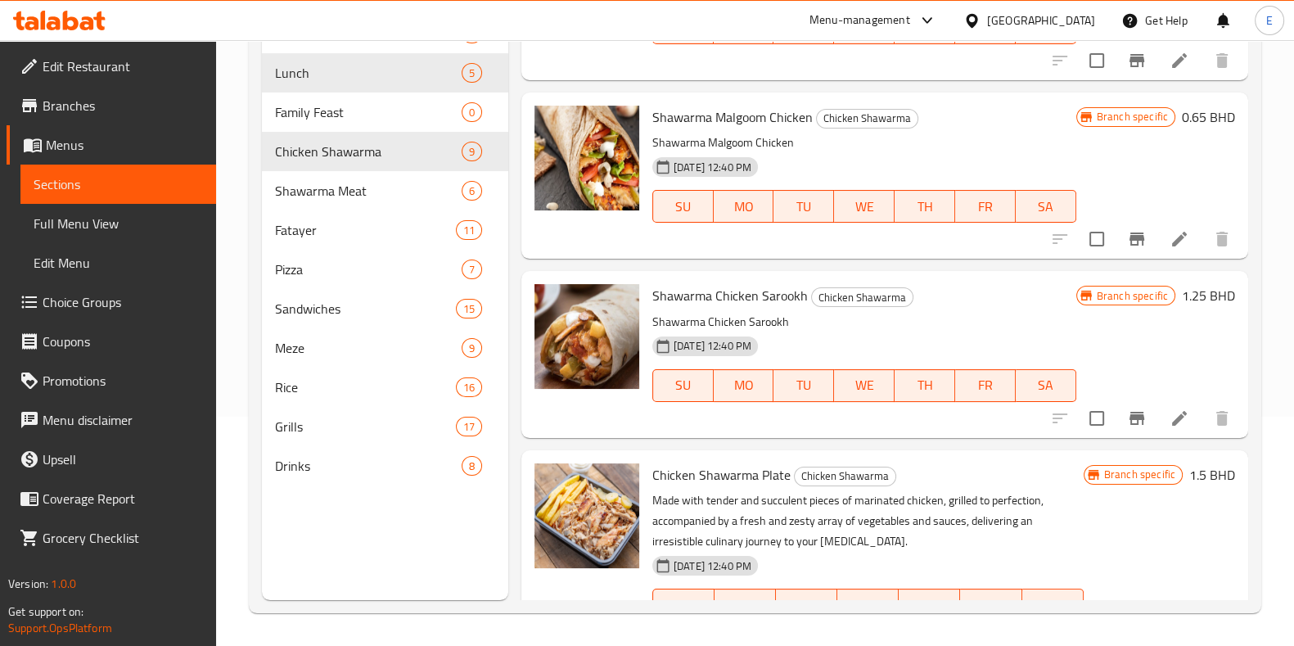
scroll to position [553, 0]
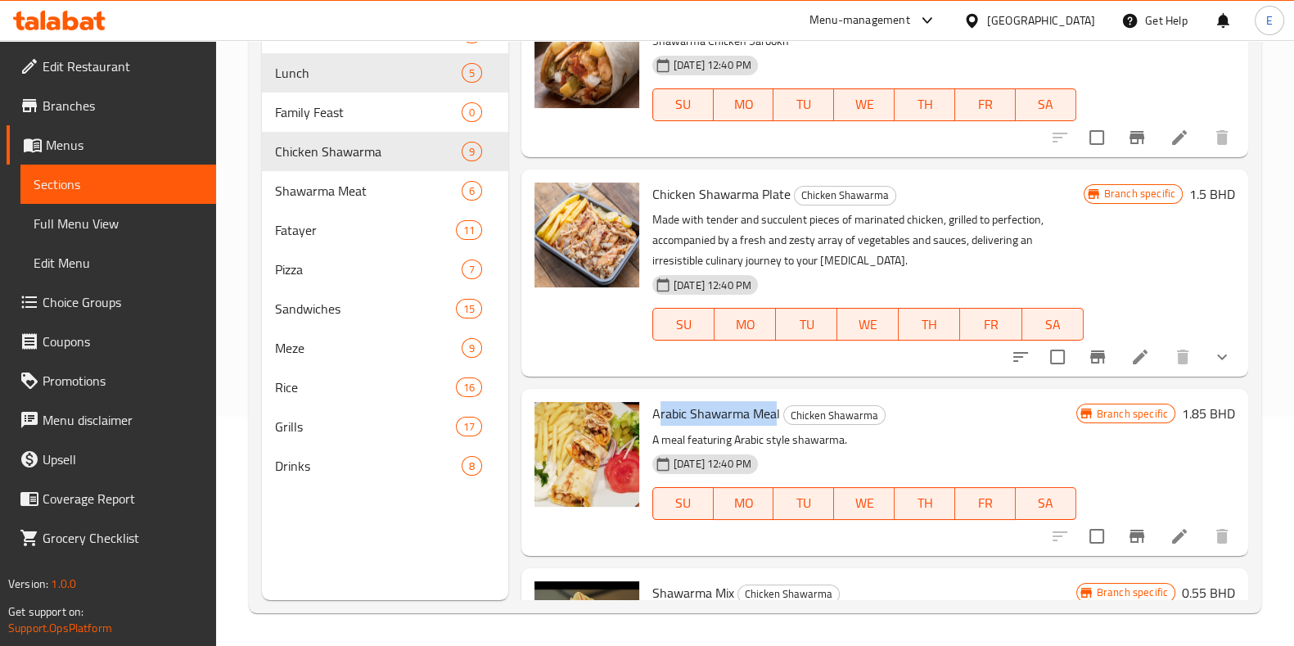
drag, startPoint x: 657, startPoint y: 409, endPoint x: 762, endPoint y: 416, distance: 105.0
click at [768, 411] on span "Arabic Shawarma Meal" at bounding box center [716, 413] width 128 height 25
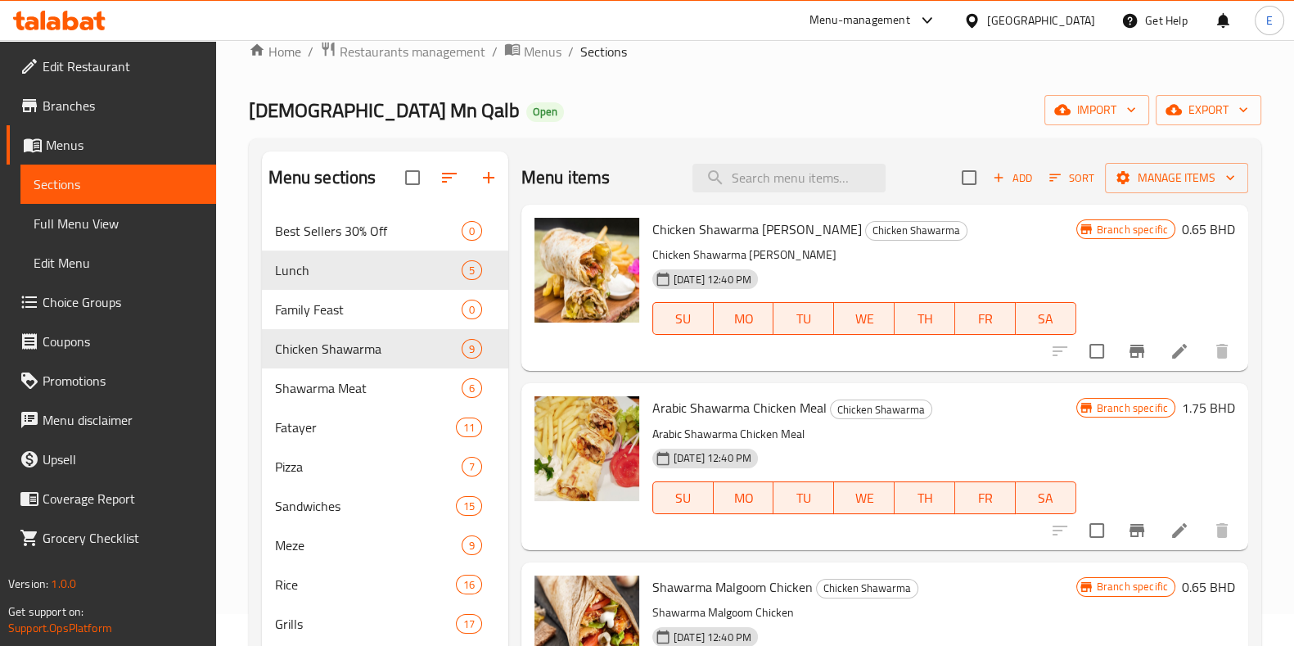
scroll to position [0, 0]
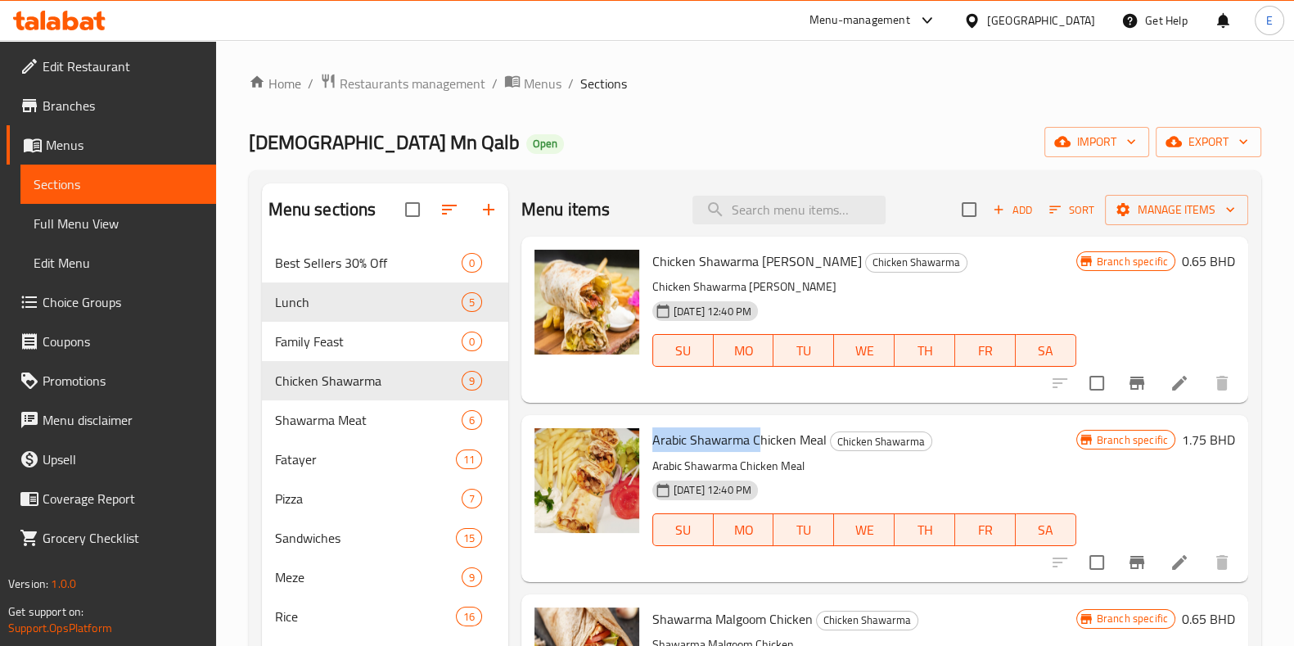
drag, startPoint x: 652, startPoint y: 440, endPoint x: 755, endPoint y: 434, distance: 103.4
click at [755, 434] on span "Arabic Shawarma Chicken Meal" at bounding box center [739, 439] width 174 height 25
click at [806, 435] on span "Arabic Shawarma Chicken Meal" at bounding box center [739, 439] width 174 height 25
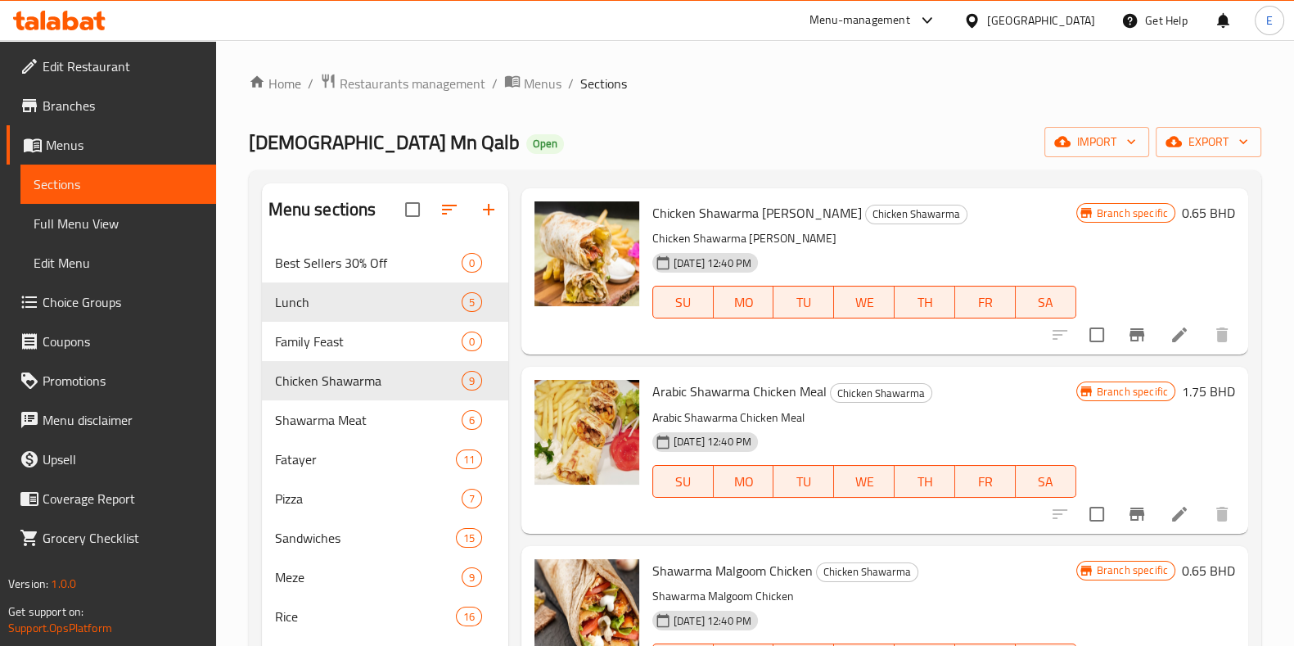
scroll to position [42, 0]
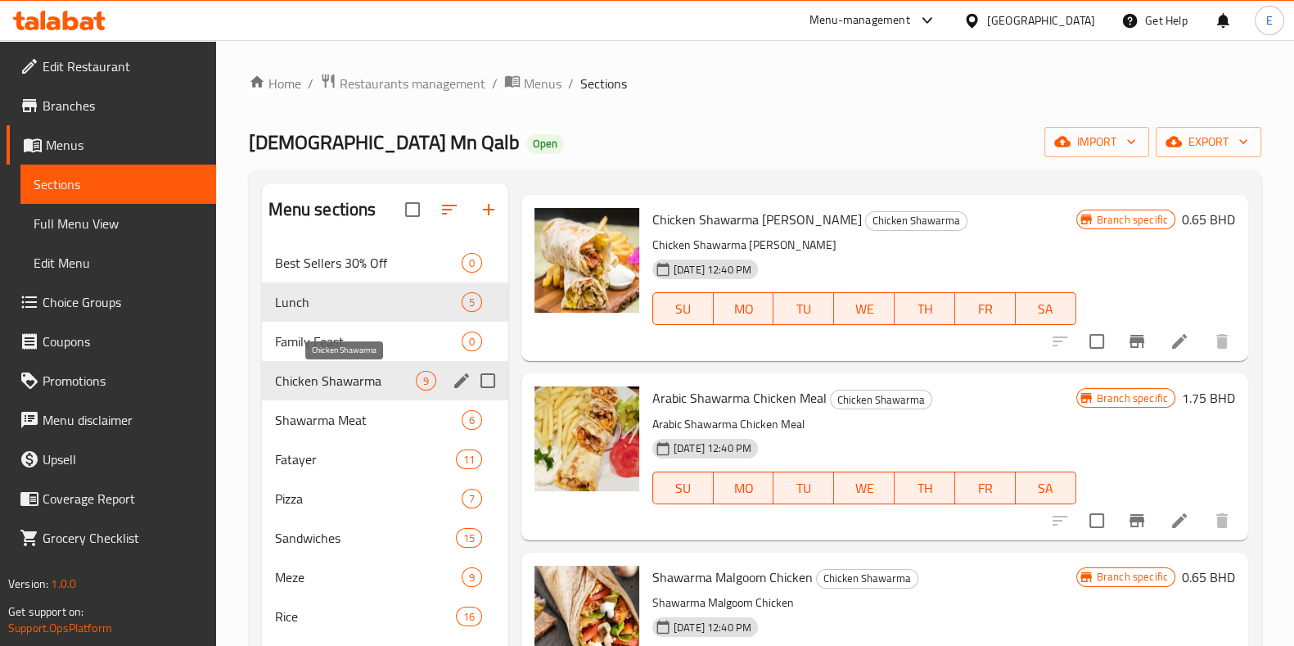
click at [372, 374] on span "Chicken Shawarma" at bounding box center [345, 381] width 141 height 20
drag, startPoint x: 651, startPoint y: 219, endPoint x: 786, endPoint y: 221, distance: 135.1
click at [786, 219] on div "Chicken Shawarma [PERSON_NAME] Chicken Shawarma Chicken Shawarma [PERSON_NAME] …" at bounding box center [864, 277] width 437 height 153
copy span "Chicken Shawarma [PERSON_NAME]"
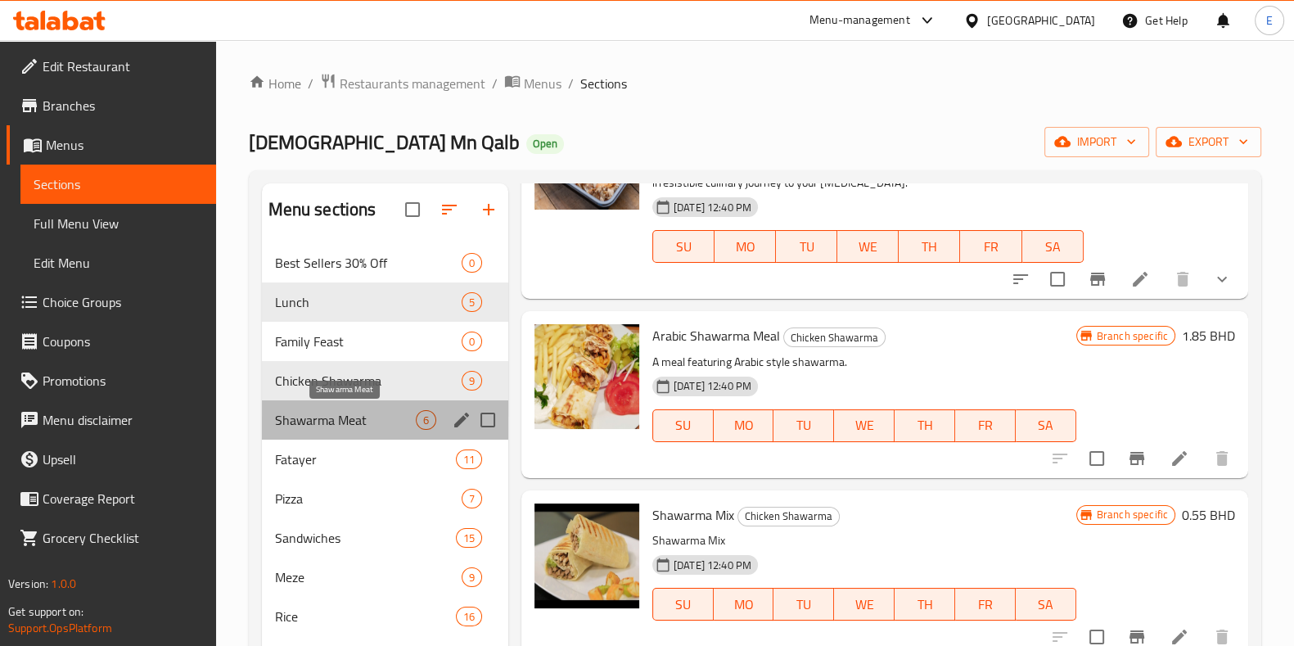
click at [323, 412] on span "Shawarma Meat" at bounding box center [345, 420] width 141 height 20
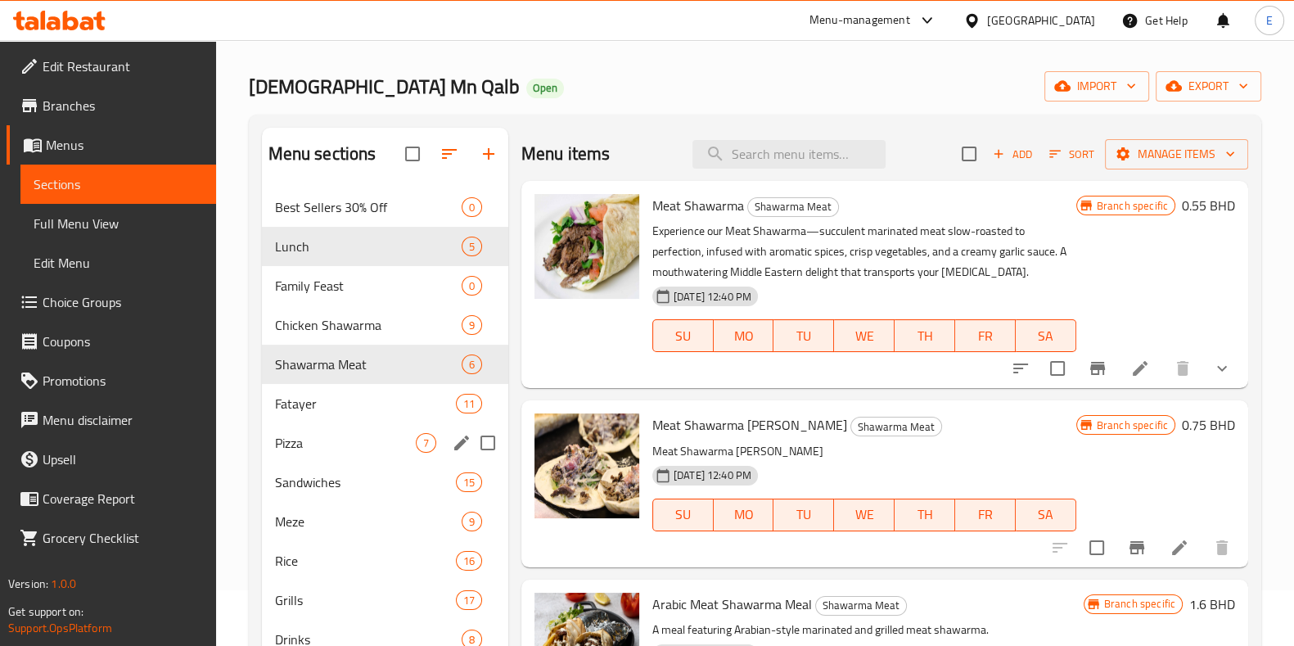
scroll to position [102, 0]
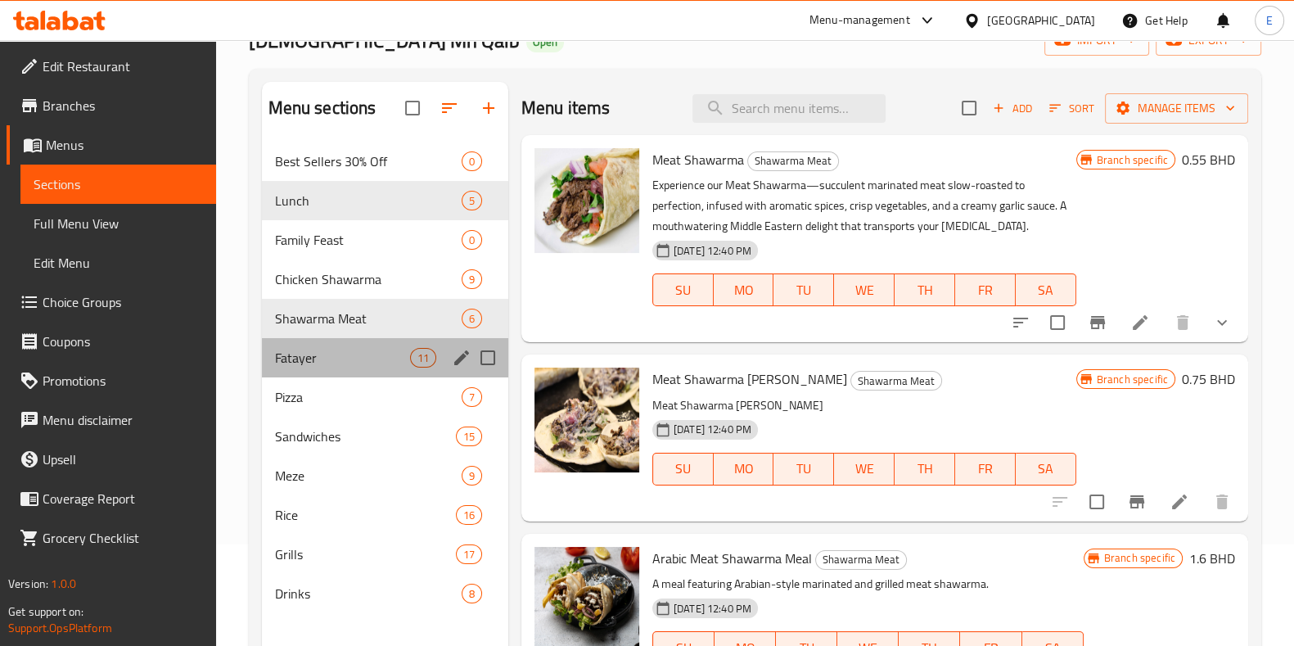
click at [308, 340] on div "Fatayer 11" at bounding box center [385, 357] width 246 height 39
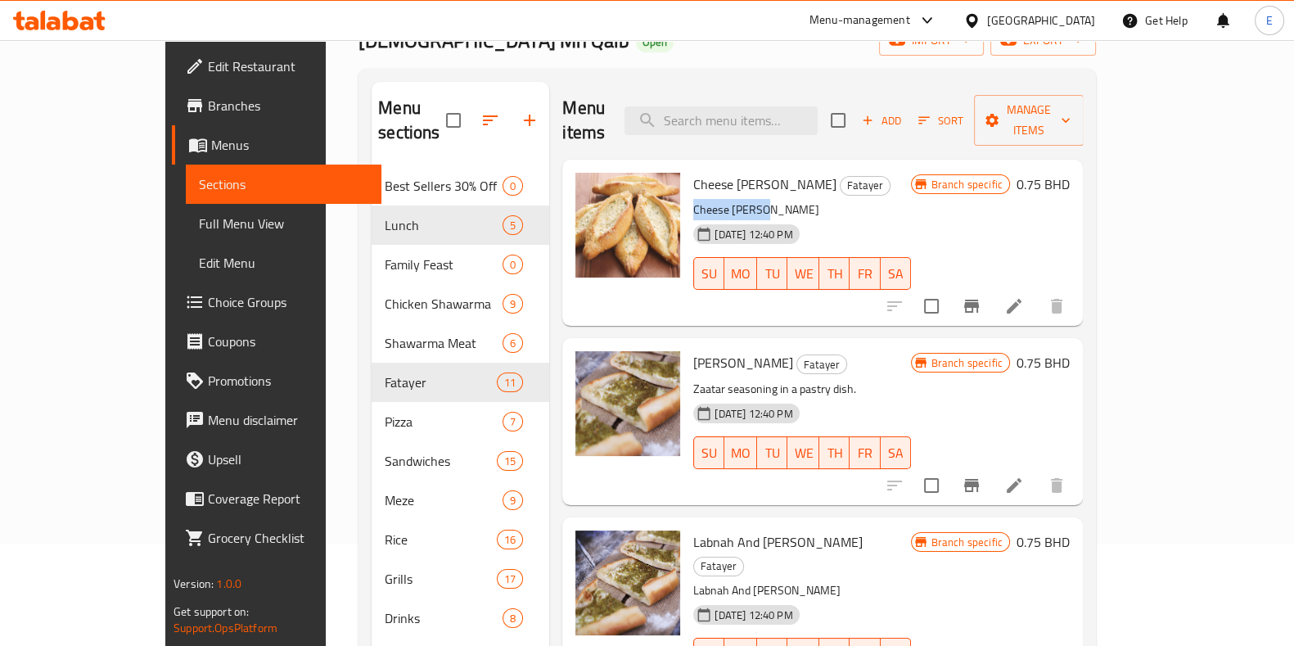
drag, startPoint x: 729, startPoint y: 175, endPoint x: 610, endPoint y: 205, distance: 122.5
click at [687, 189] on div "Cheese [PERSON_NAME] Cheese [PERSON_NAME] [DATE] 12:40 PM SU MO TU WE TH FR SA" at bounding box center [802, 242] width 230 height 153
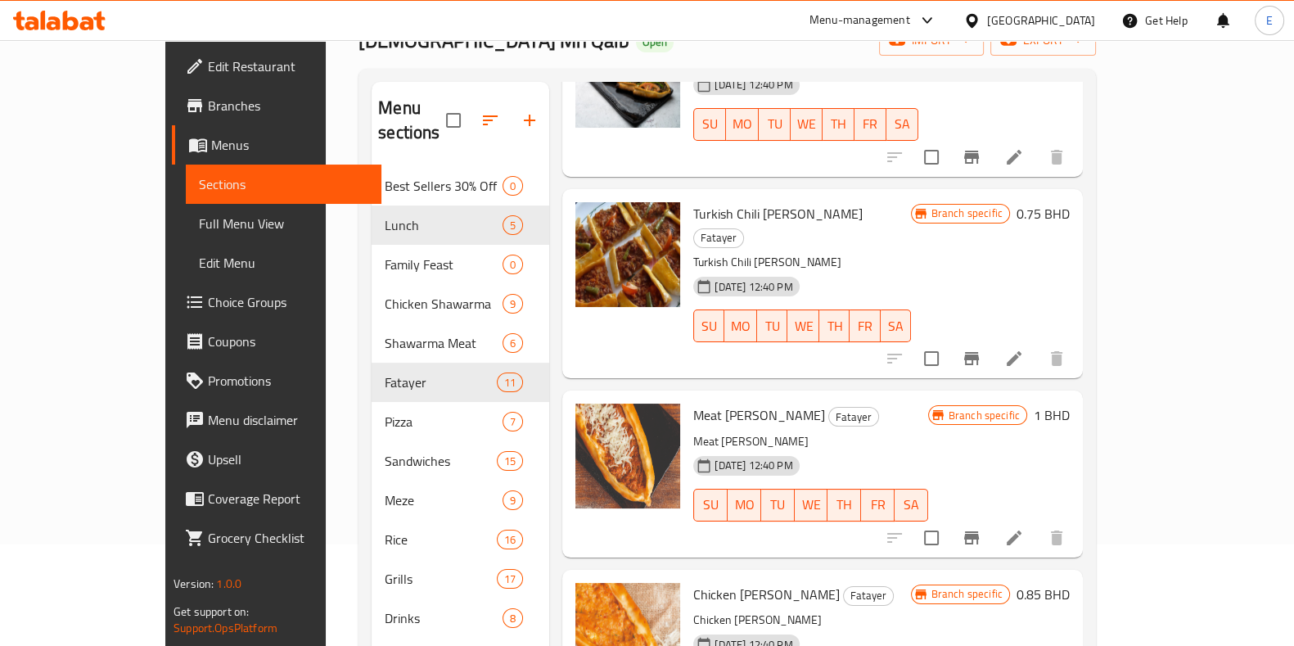
scroll to position [818, 0]
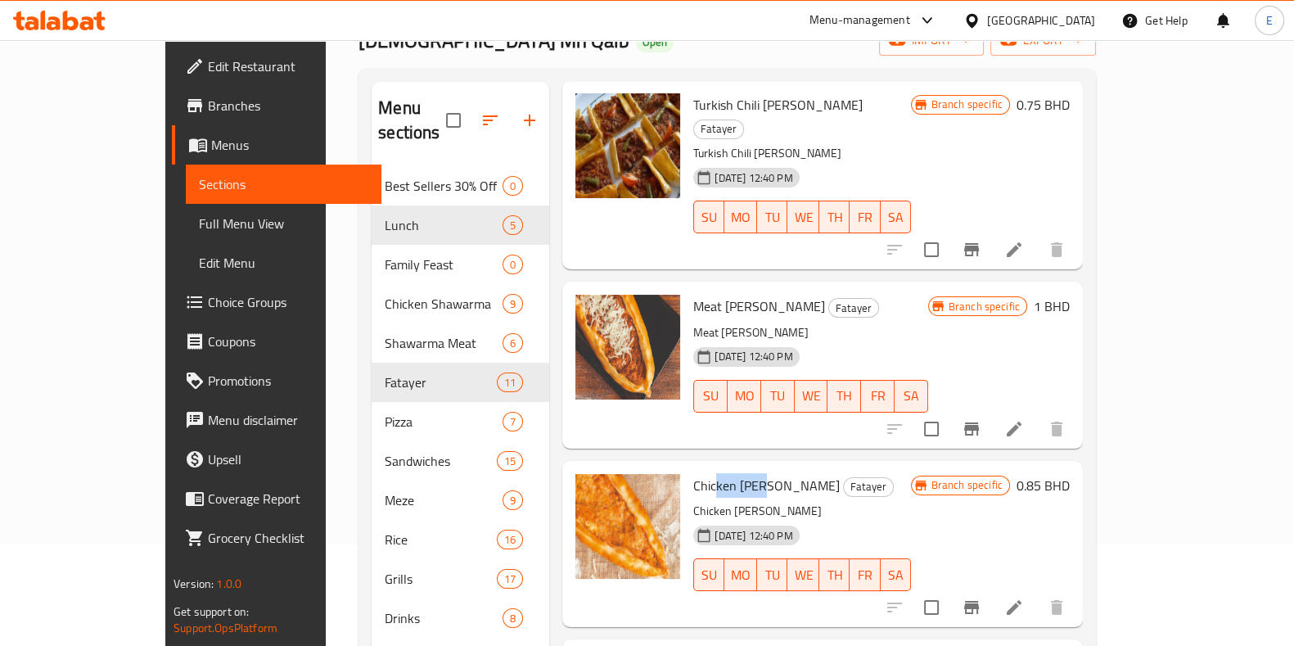
drag, startPoint x: 675, startPoint y: 412, endPoint x: 720, endPoint y: 418, distance: 46.2
click at [720, 473] on span "Chicken [PERSON_NAME]" at bounding box center [766, 485] width 147 height 25
drag, startPoint x: 739, startPoint y: 436, endPoint x: 667, endPoint y: 440, distance: 72.2
click at [693, 501] on p "Chicken [PERSON_NAME]" at bounding box center [801, 511] width 217 height 20
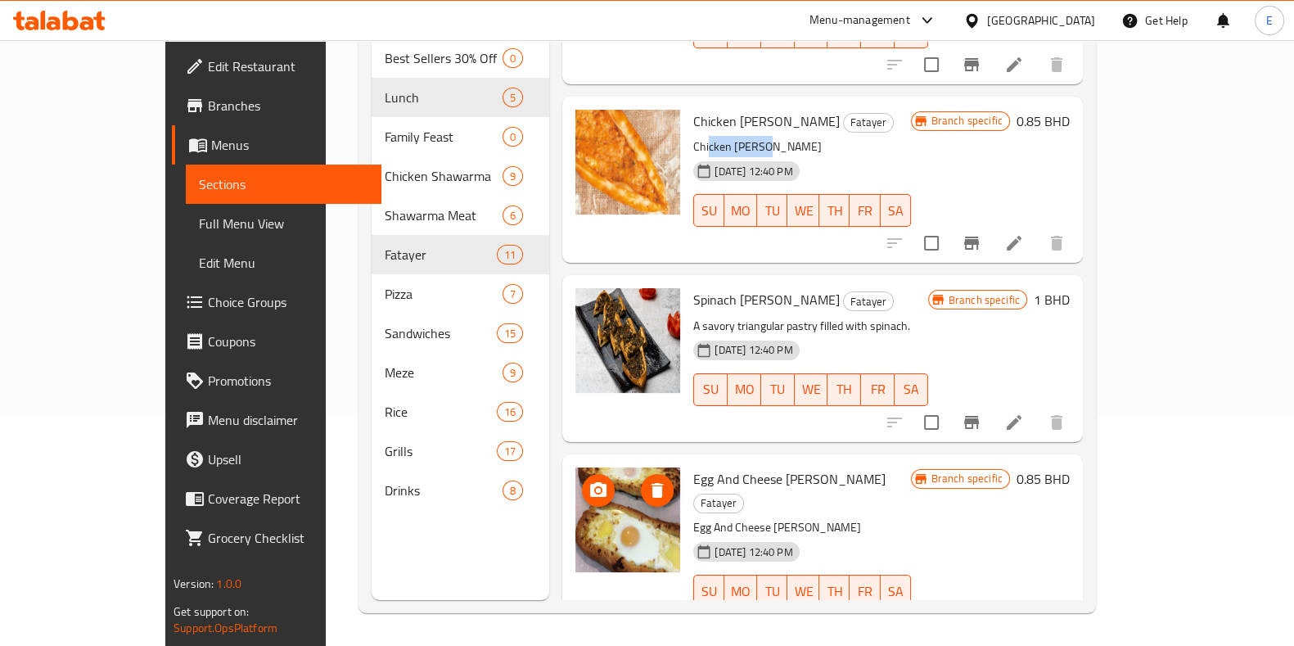
scroll to position [850, 0]
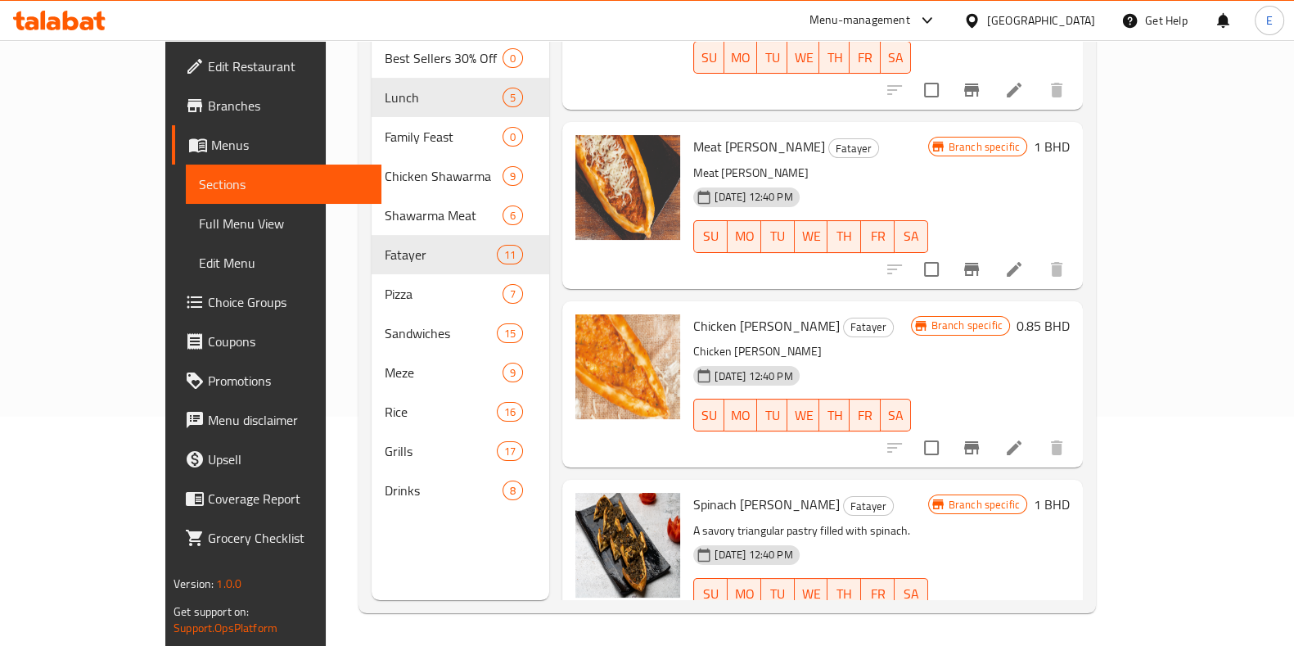
drag, startPoint x: 576, startPoint y: 489, endPoint x: 539, endPoint y: 397, distance: 98.8
click at [549, 397] on div "Menu items Add Sort Manage items Cheese [PERSON_NAME] Cheese [PERSON_NAME] [DAT…" at bounding box center [816, 277] width 534 height 646
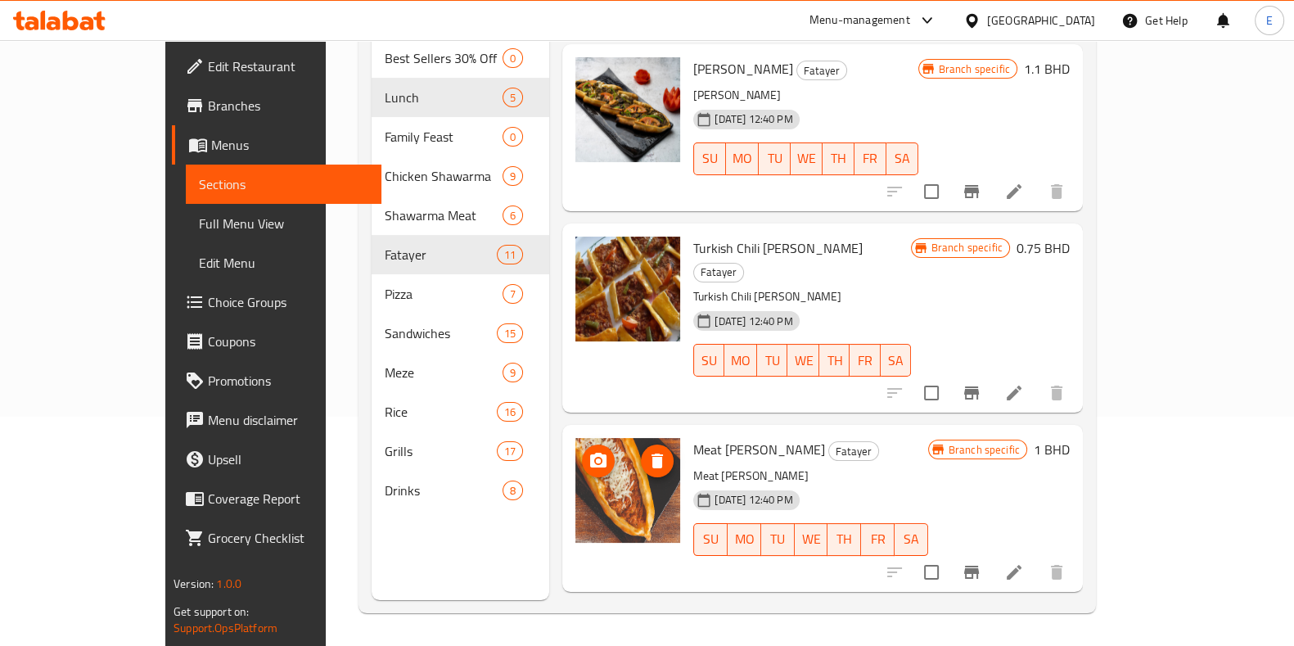
scroll to position [543, 0]
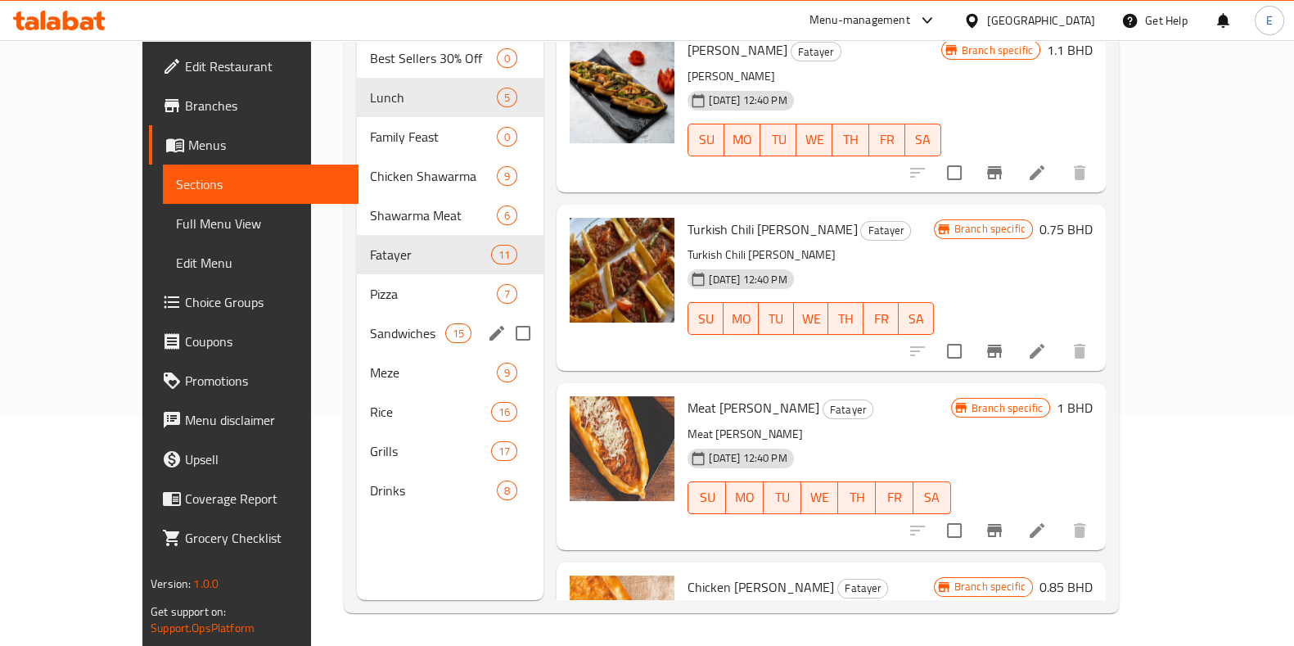
click at [357, 287] on div "Pizza 7" at bounding box center [450, 293] width 187 height 39
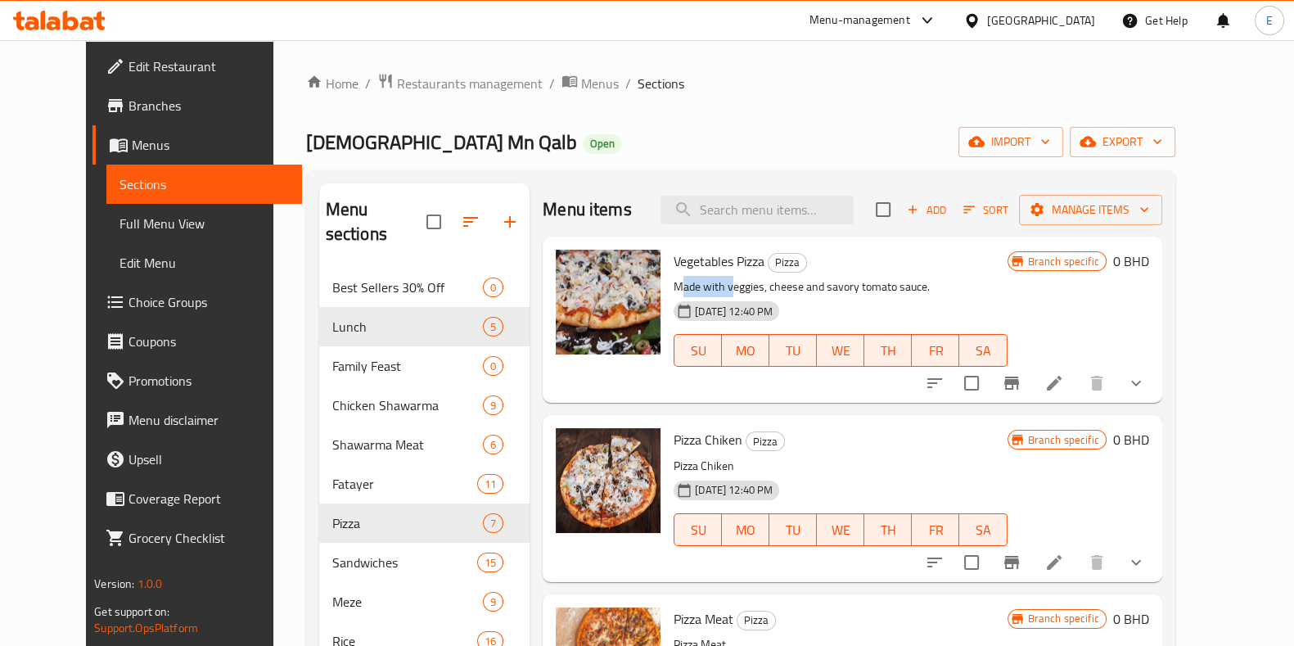
drag, startPoint x: 658, startPoint y: 274, endPoint x: 708, endPoint y: 280, distance: 50.3
click at [708, 280] on div "Vegetables Pizza Pizza Made with veggies, cheese and savory tomato sauce. [DATE…" at bounding box center [840, 319] width 346 height 153
click at [708, 280] on p "Made with veggies, cheese and savory tomato sauce." at bounding box center [840, 287] width 333 height 20
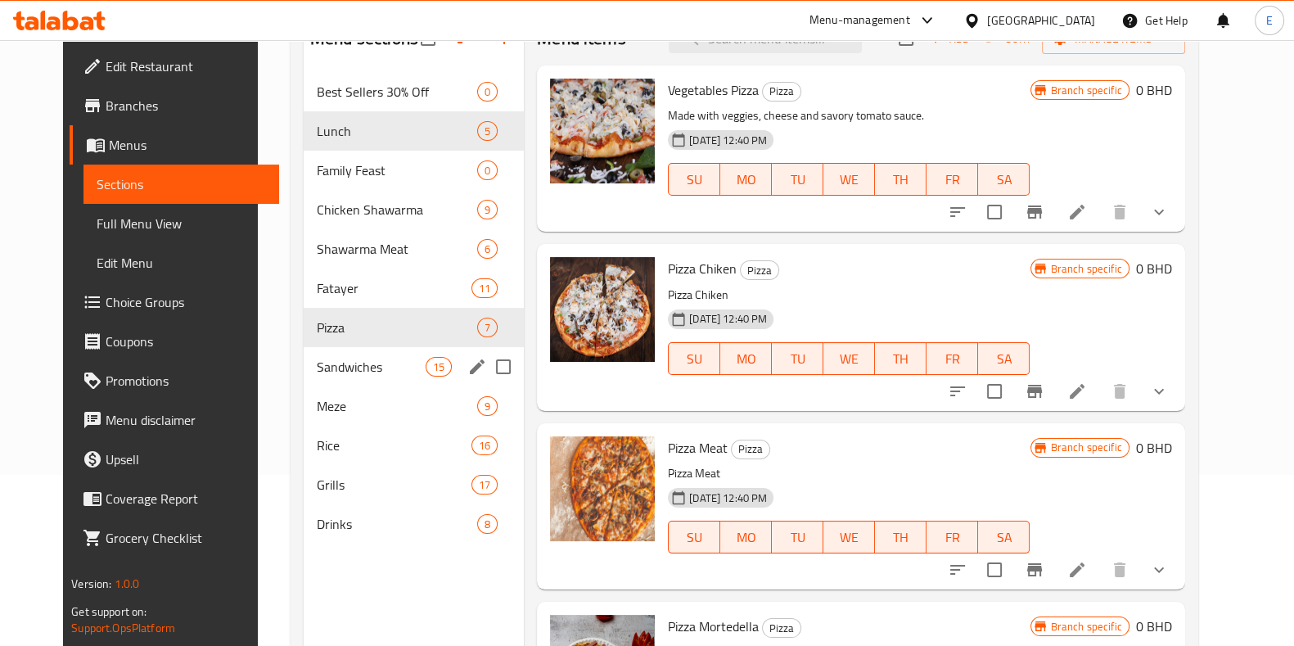
scroll to position [204, 0]
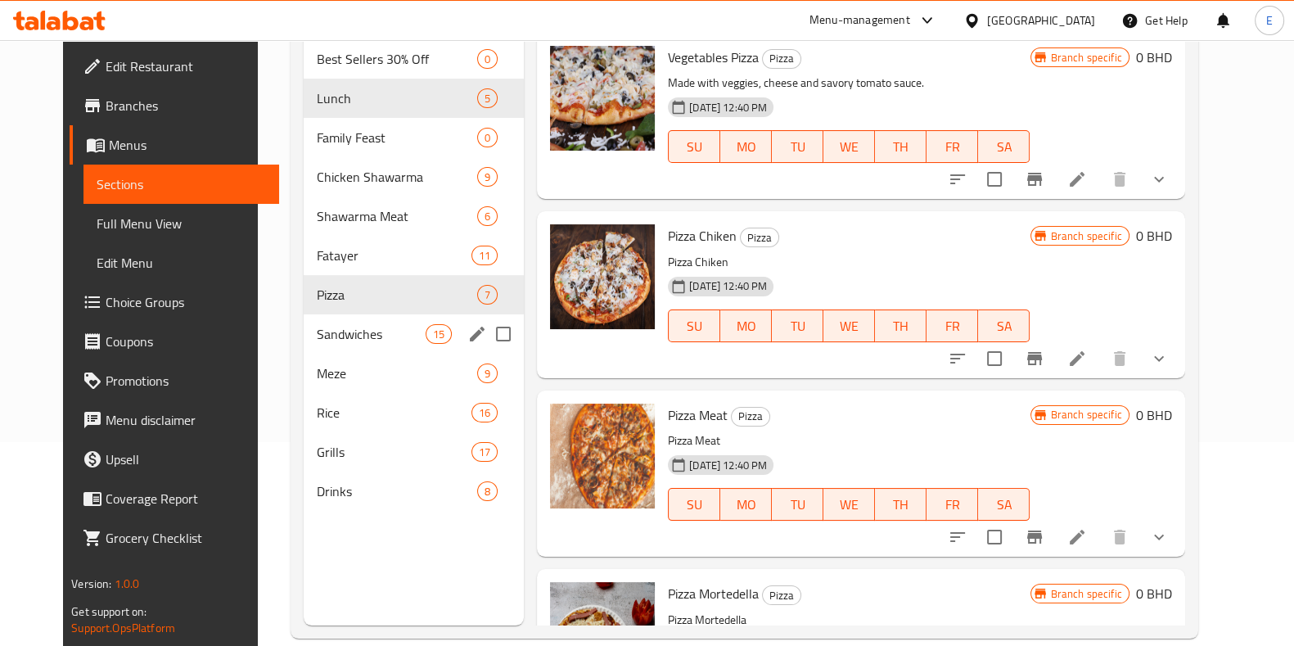
click at [360, 342] on div "Sandwiches 15" at bounding box center [414, 333] width 220 height 39
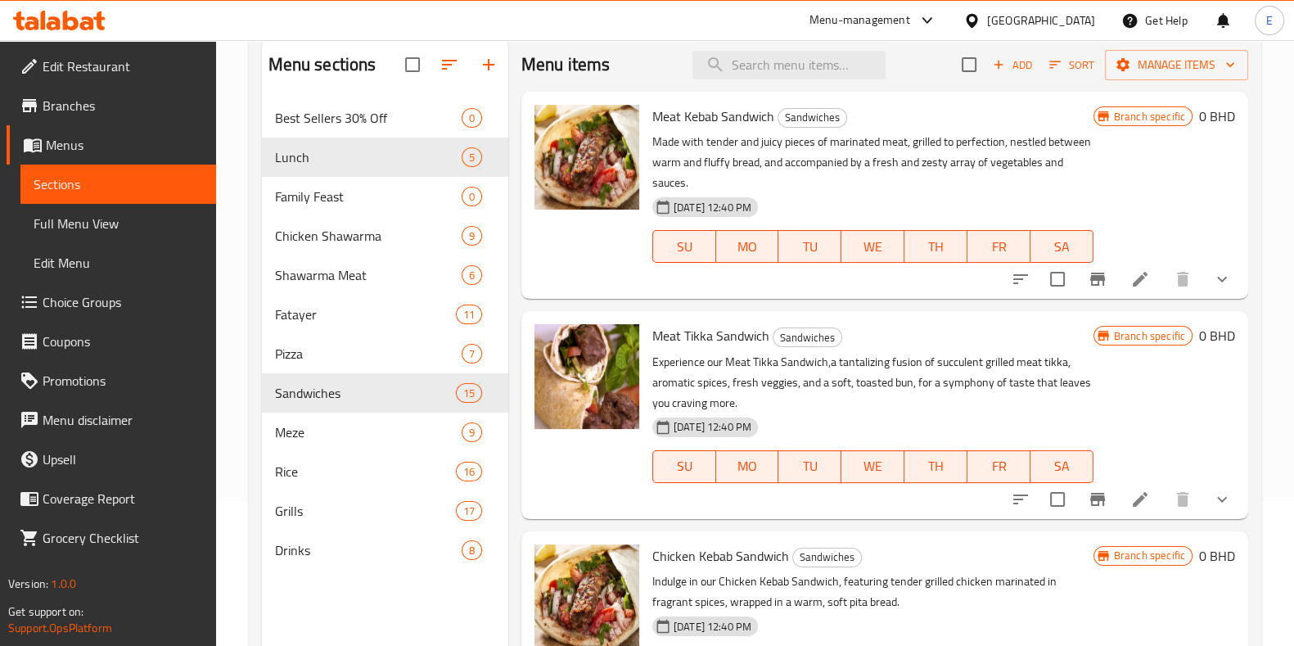
scroll to position [102, 0]
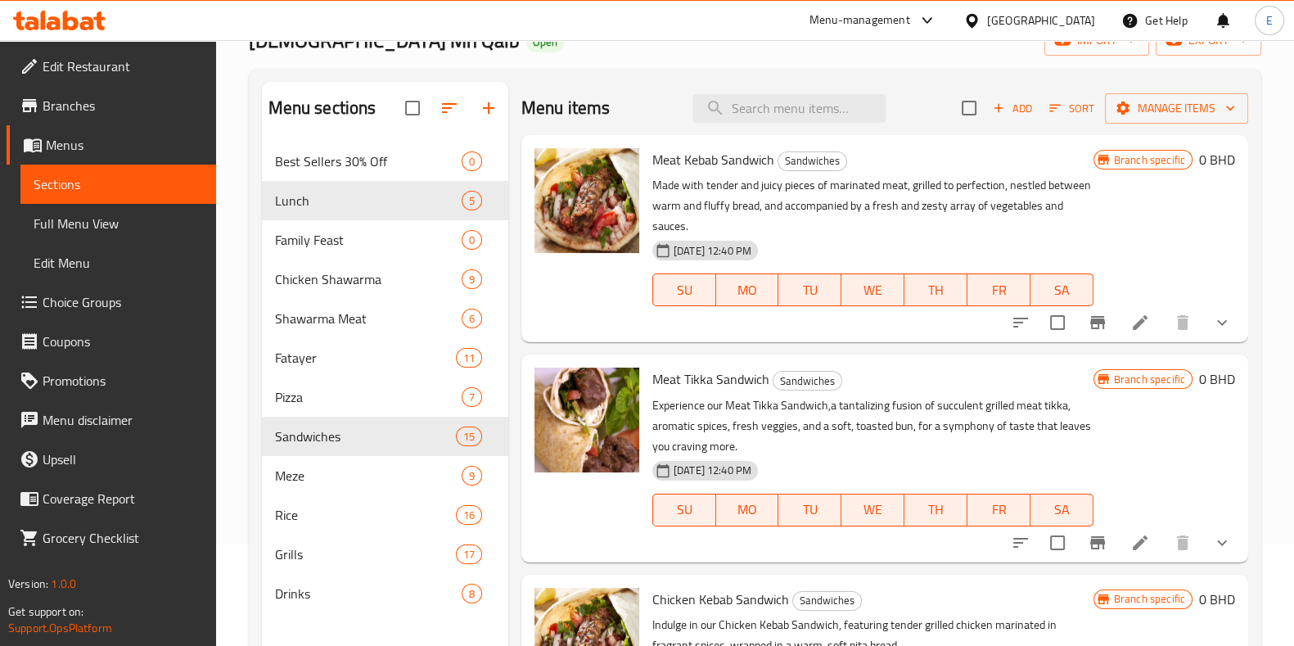
click at [588, 345] on div "Menu items Add Sort Manage items Meat Kebab Sandwich Sandwiches Made with tende…" at bounding box center [878, 405] width 740 height 646
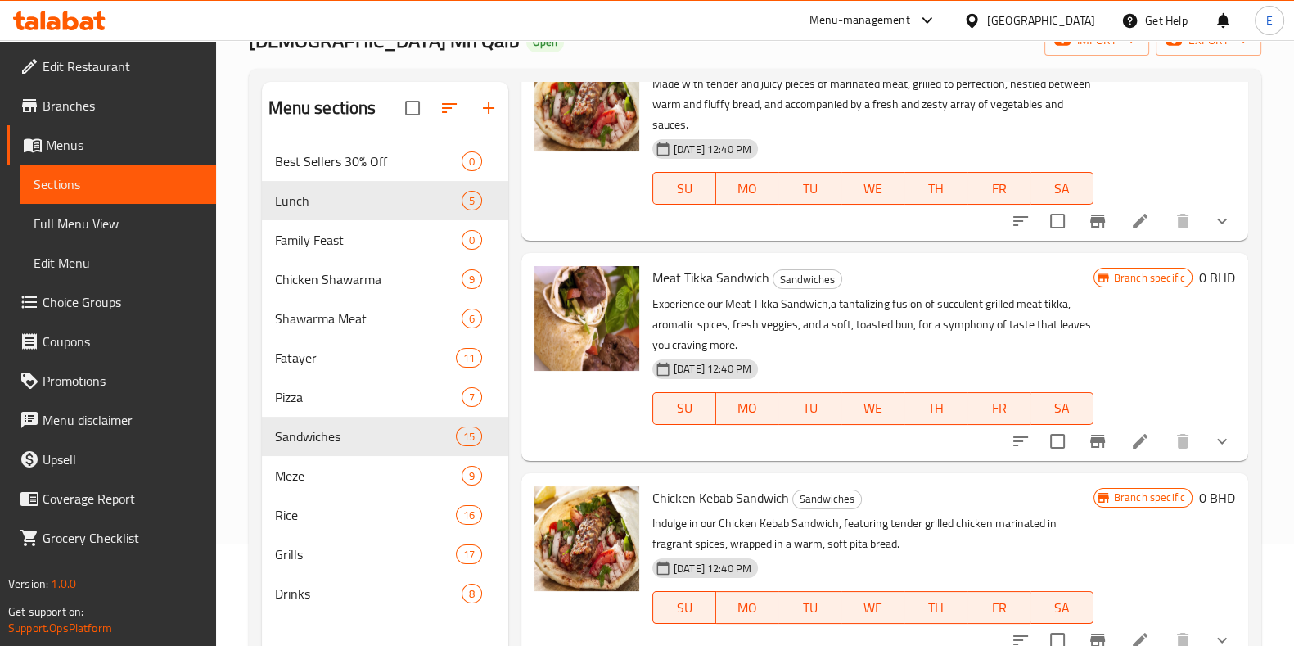
scroll to position [0, 0]
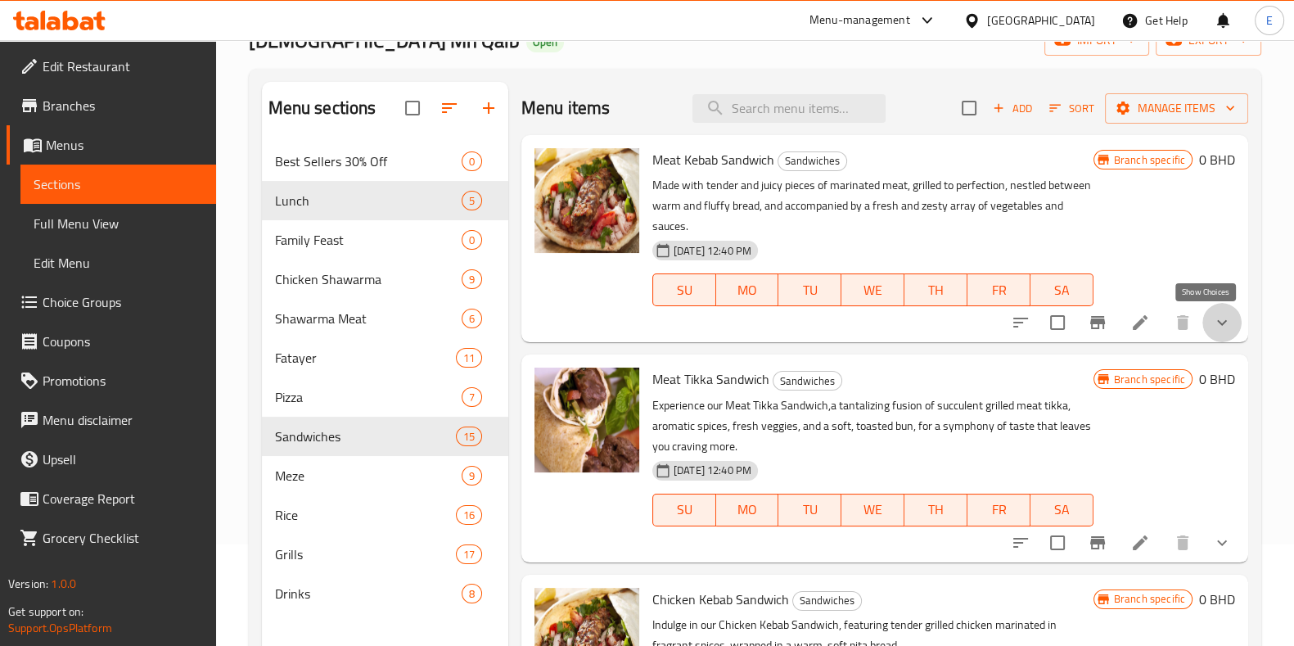
click at [1215, 320] on icon "show more" at bounding box center [1222, 323] width 20 height 20
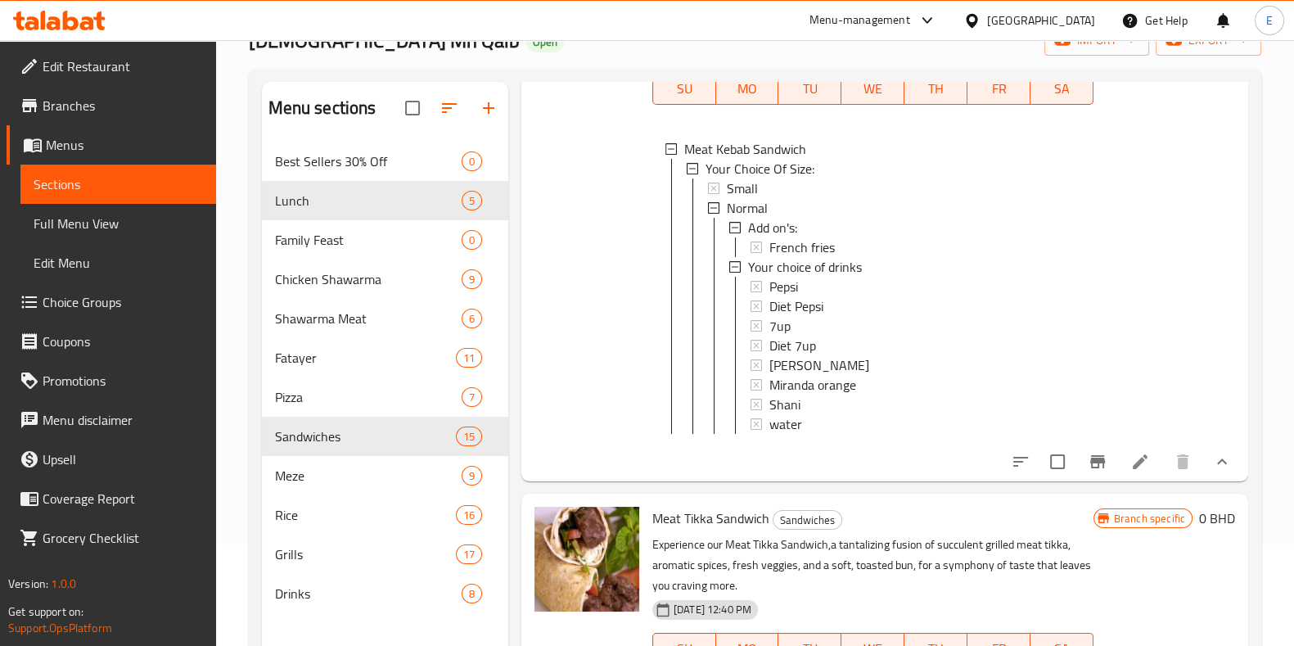
scroll to position [204, 0]
click at [590, 431] on div at bounding box center [587, 205] width 118 height 535
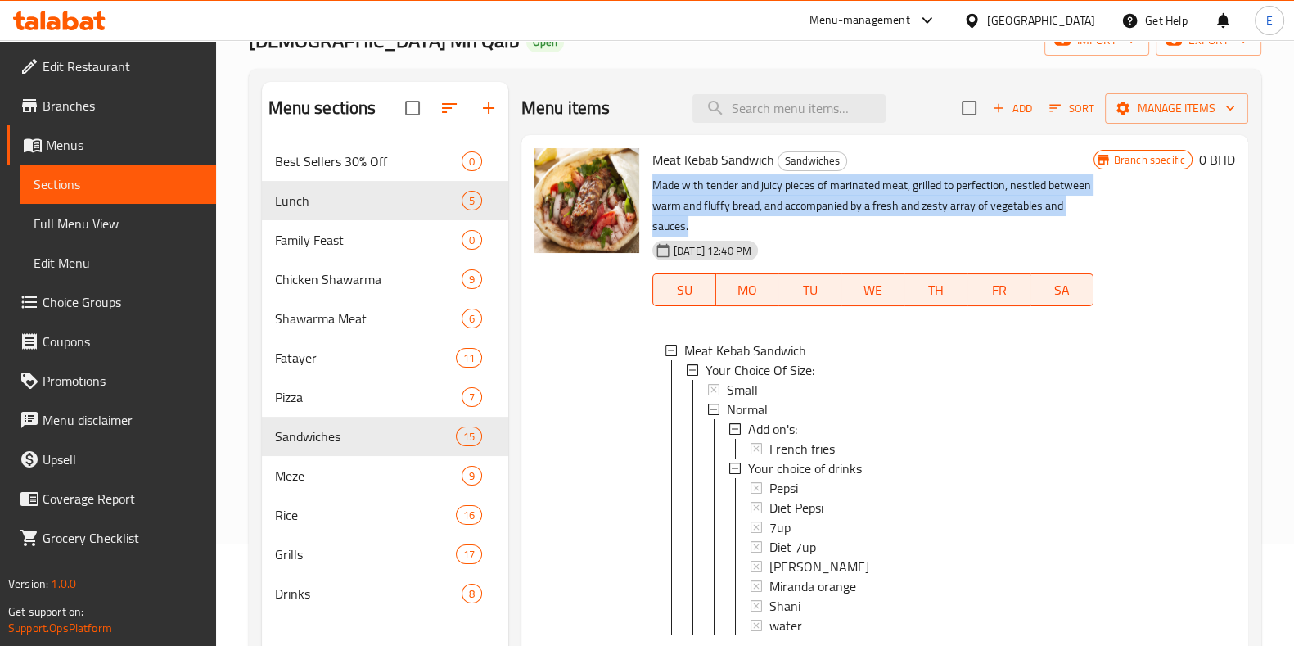
drag, startPoint x: 655, startPoint y: 181, endPoint x: 828, endPoint y: 223, distance: 178.7
click at [828, 223] on p "Made with tender and juicy pieces of marinated meat, grilled to perfection, nes…" at bounding box center [872, 205] width 441 height 61
click at [828, 224] on p "Made with tender and juicy pieces of marinated meat, grilled to perfection, nes…" at bounding box center [872, 205] width 441 height 61
click at [843, 214] on p "Made with tender and juicy pieces of marinated meat, grilled to perfection, nes…" at bounding box center [872, 205] width 441 height 61
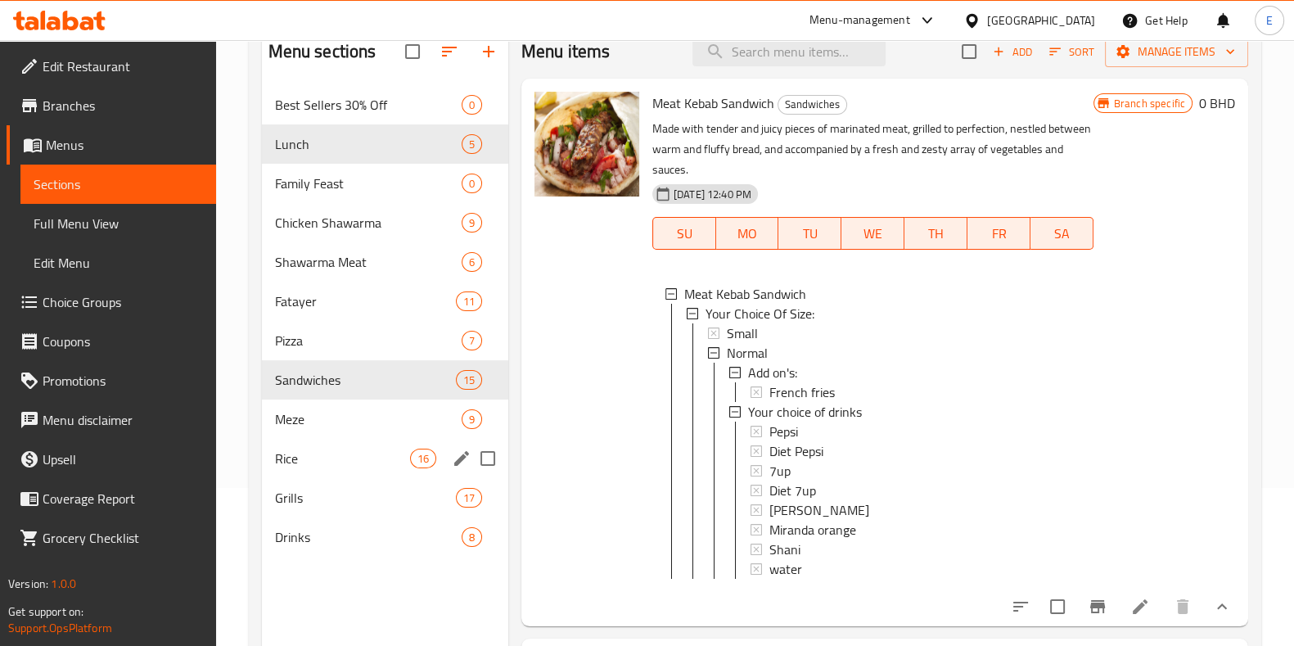
scroll to position [204, 0]
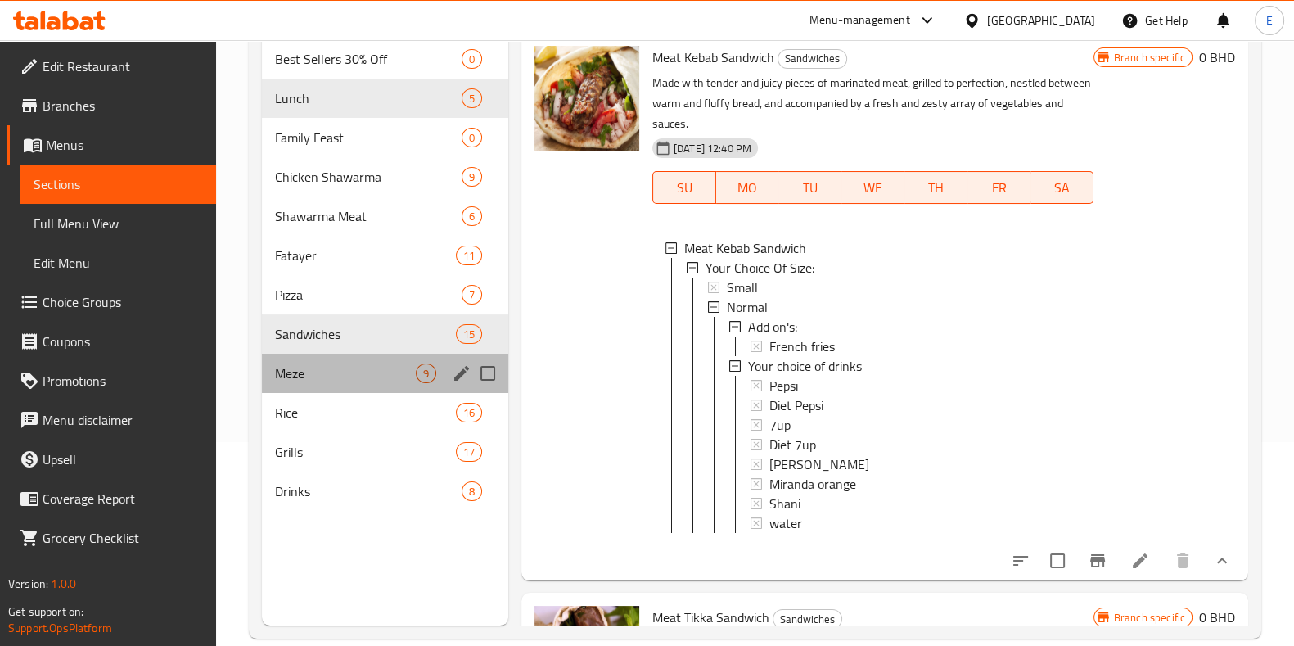
click at [329, 356] on div "Meze 9" at bounding box center [385, 373] width 246 height 39
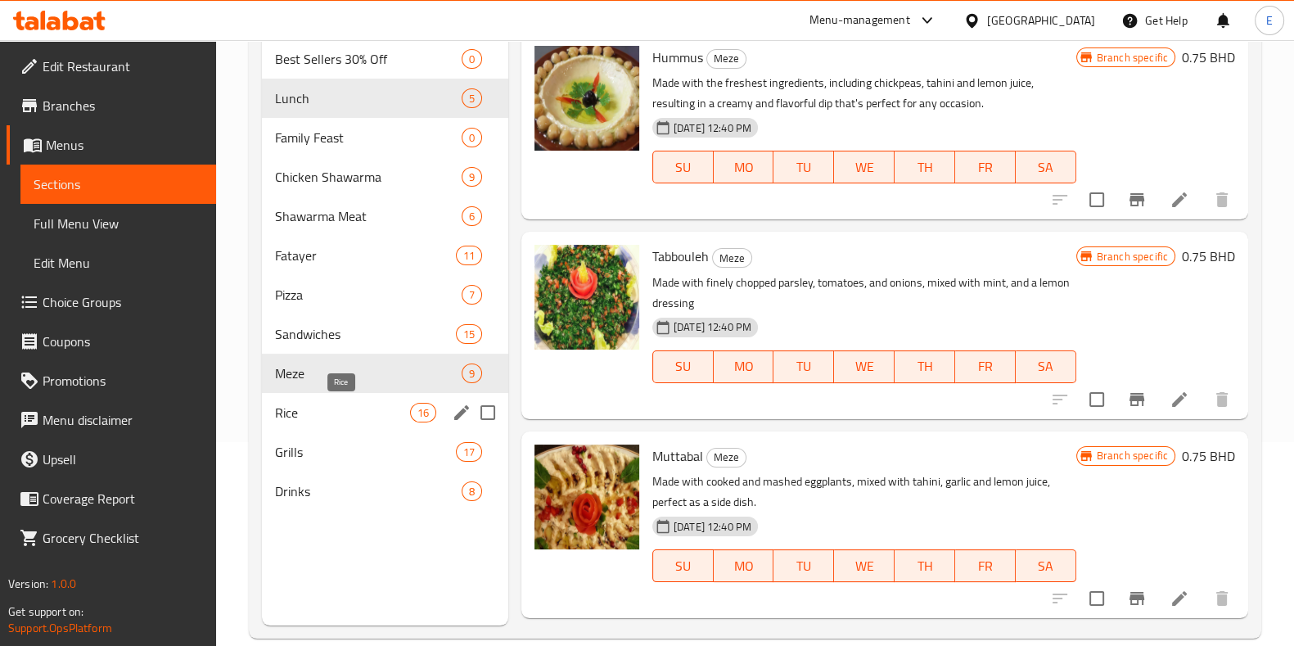
click at [336, 407] on span "Rice" at bounding box center [342, 413] width 135 height 20
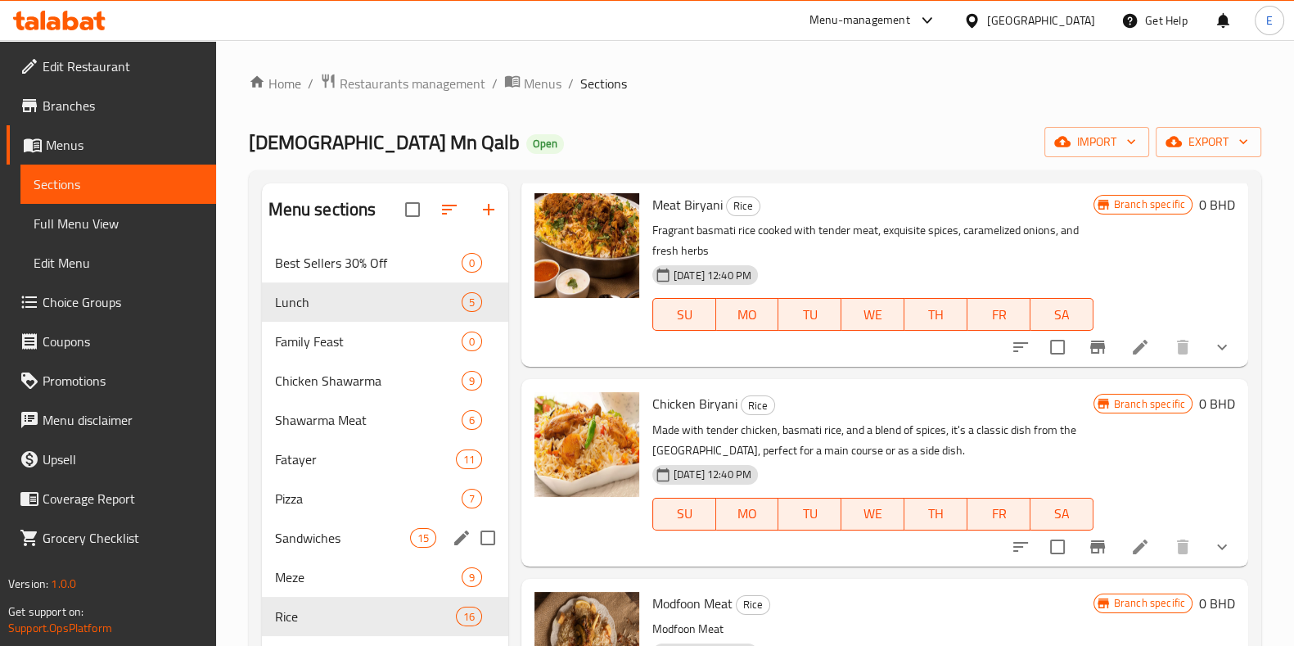
scroll to position [204, 0]
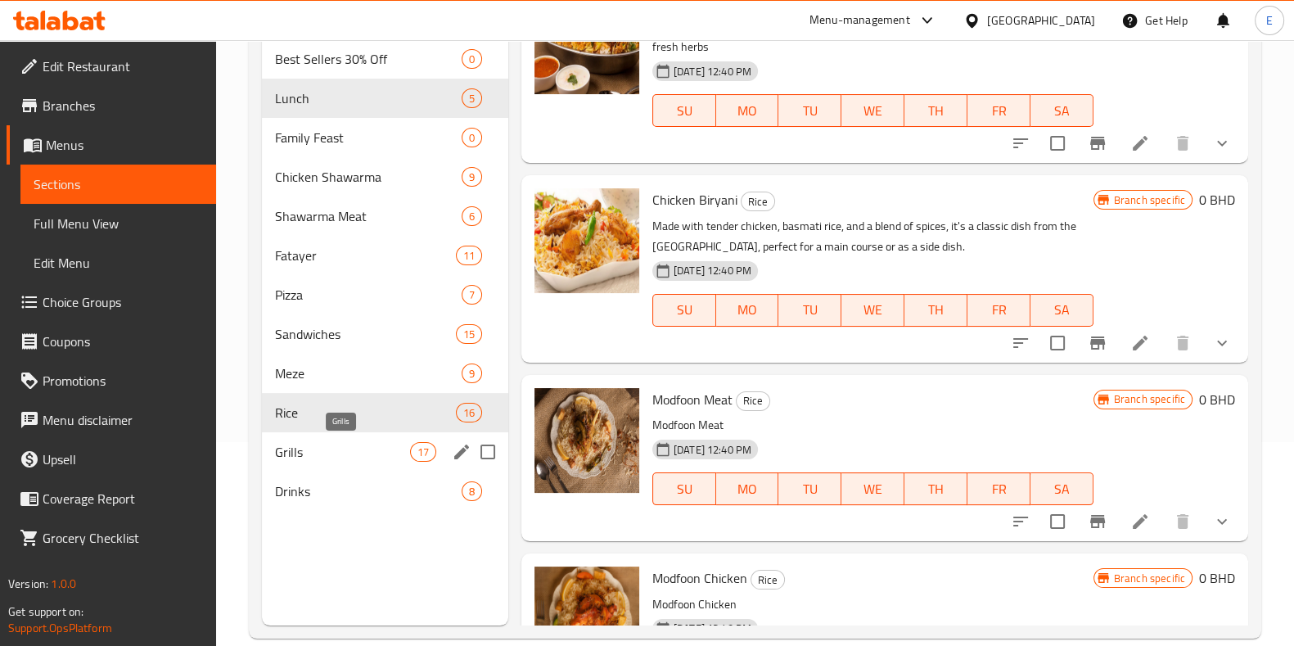
drag, startPoint x: 319, startPoint y: 452, endPoint x: 340, endPoint y: 440, distance: 23.5
click at [319, 450] on span "Grills" at bounding box center [342, 452] width 135 height 20
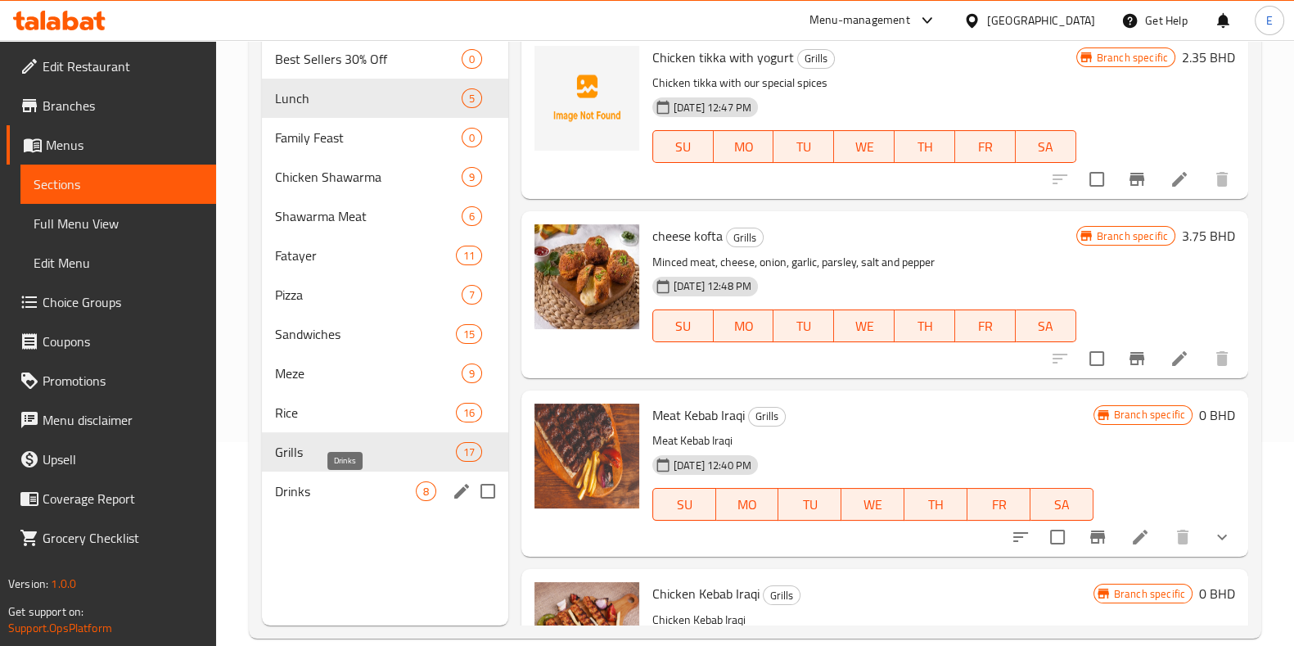
click at [358, 481] on span "Drinks" at bounding box center [345, 491] width 141 height 20
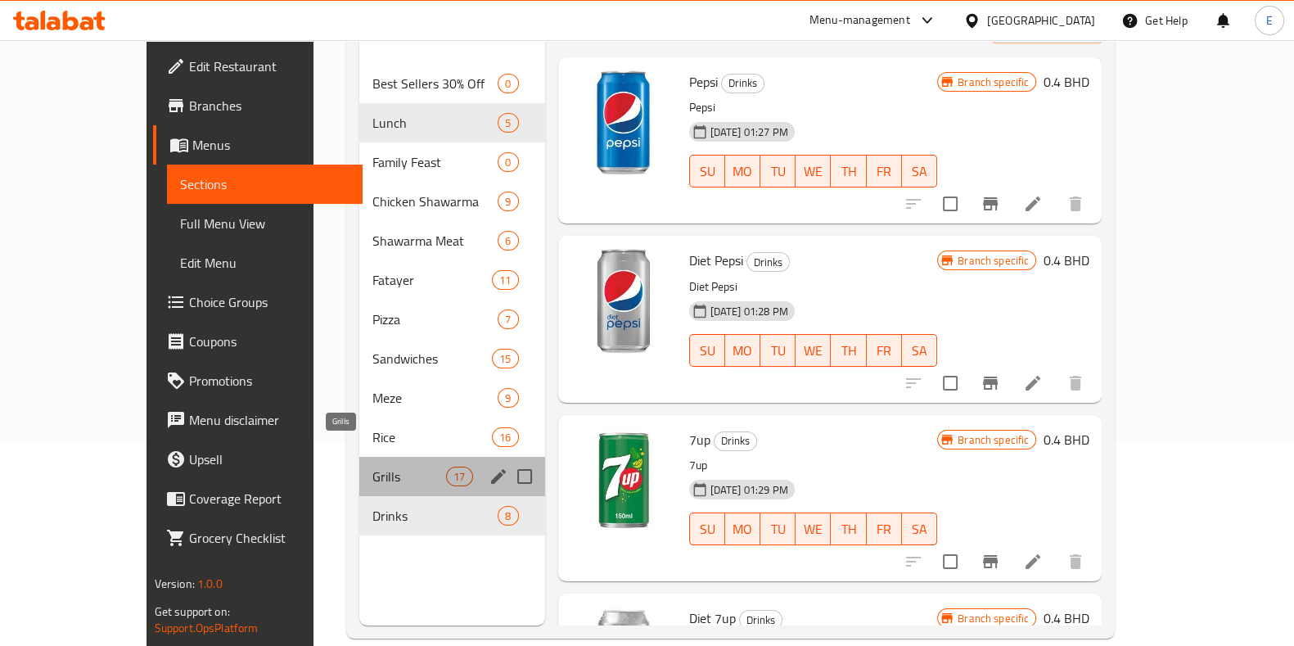
click at [372, 467] on span "Grills" at bounding box center [409, 477] width 74 height 20
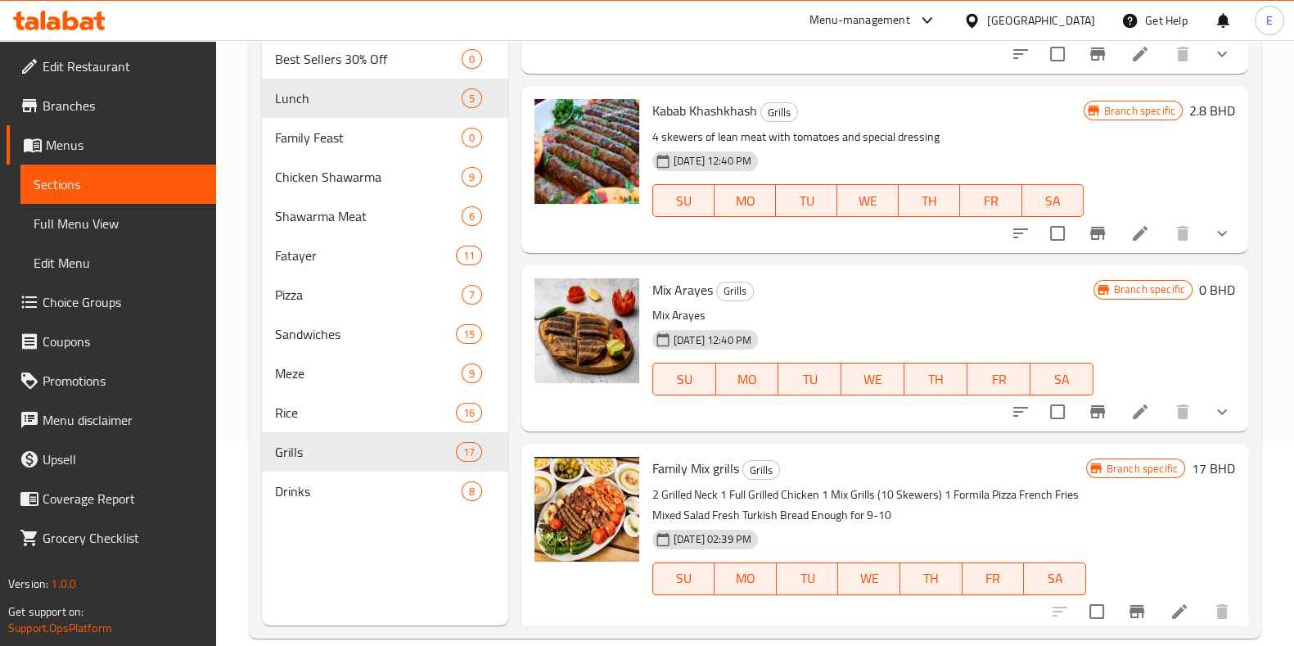
scroll to position [2577, 0]
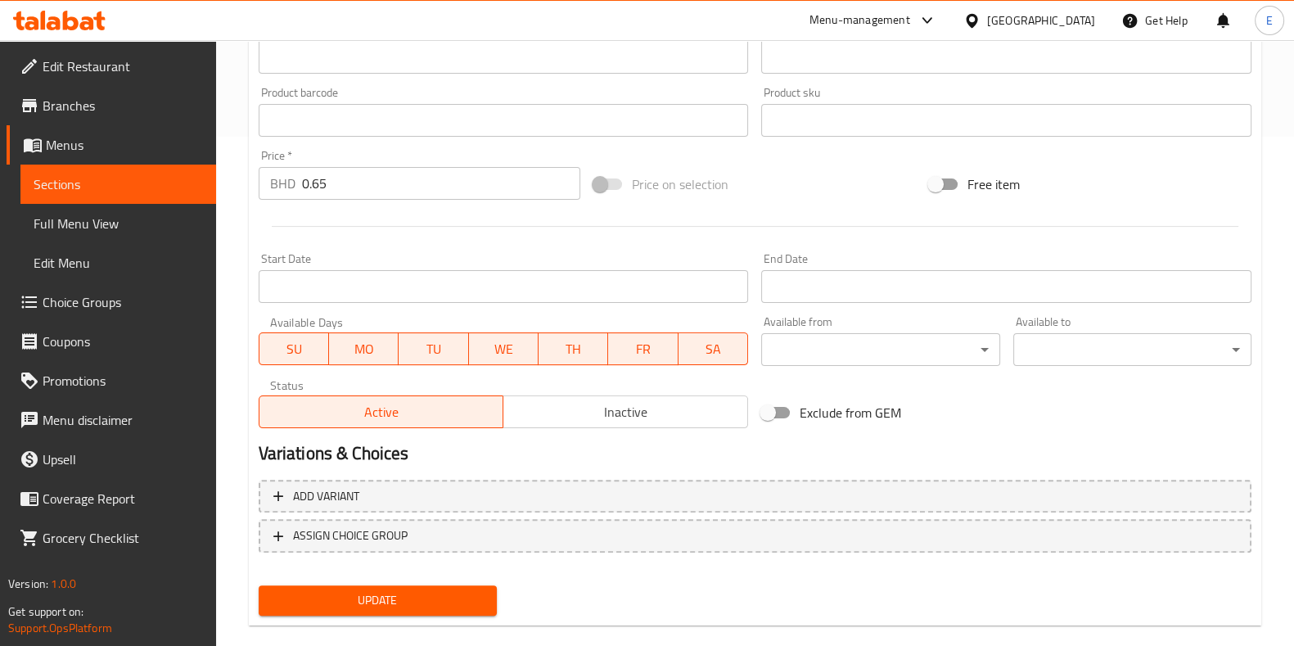
scroll to position [431, 0]
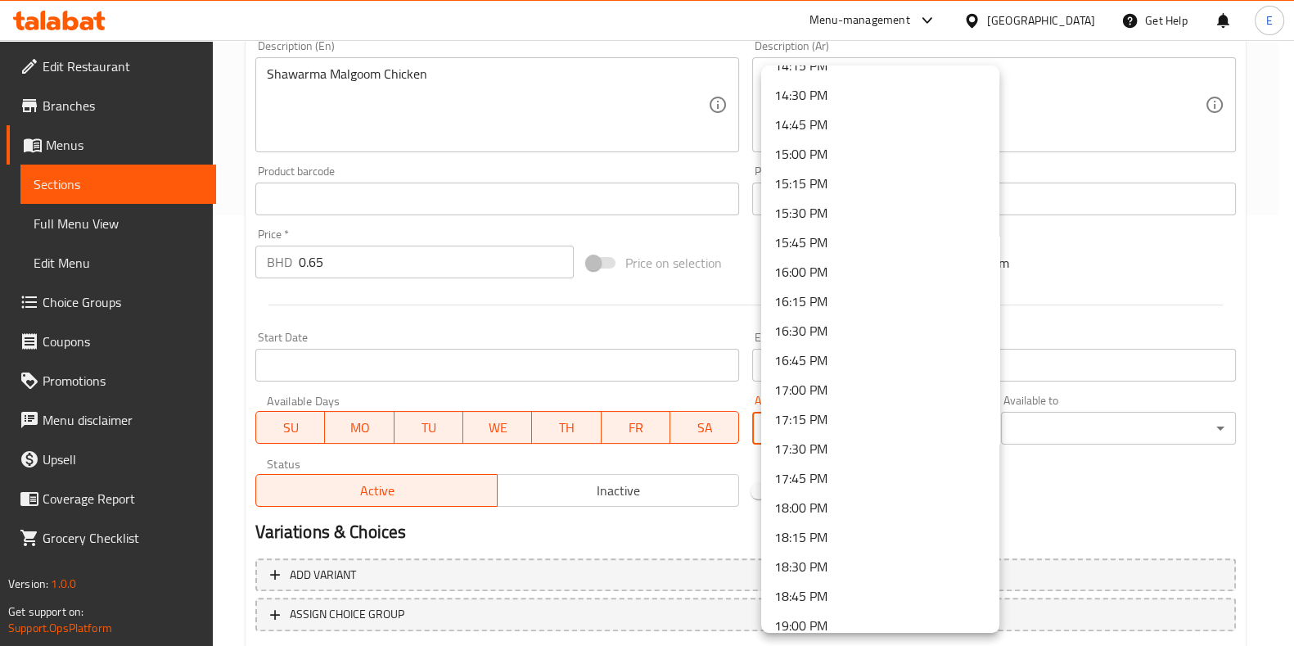
scroll to position [1842, 0]
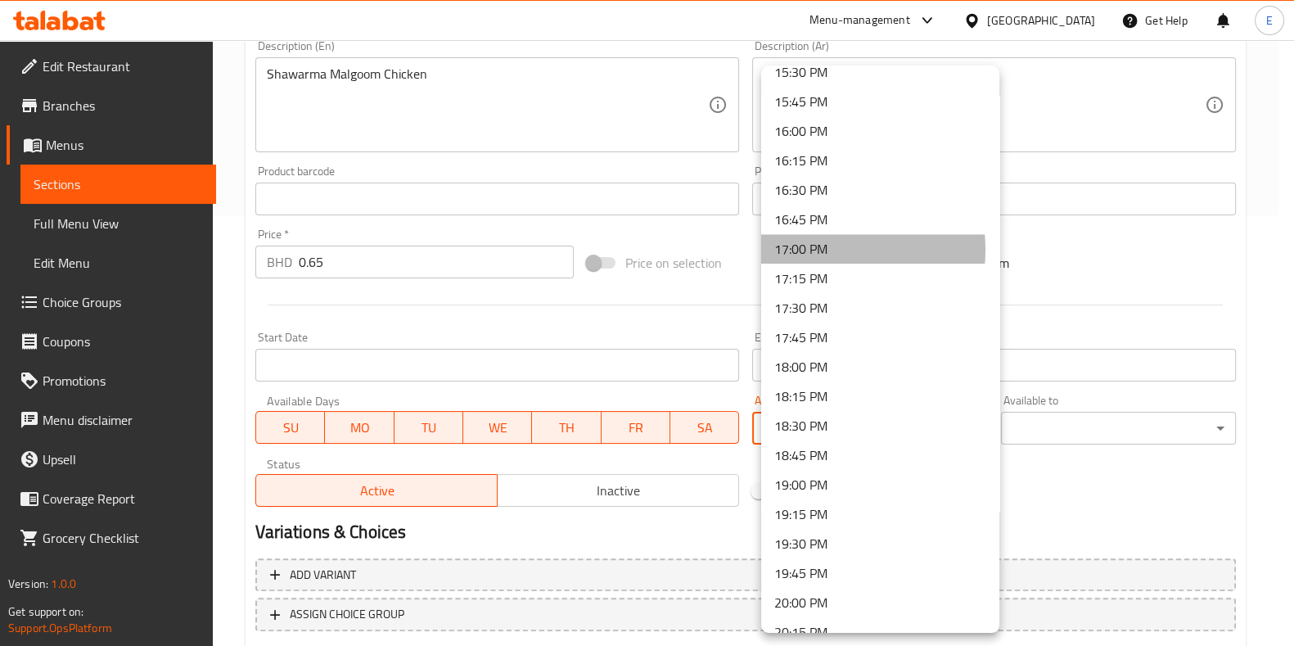
click at [802, 250] on li "17:00 PM" at bounding box center [880, 248] width 238 height 29
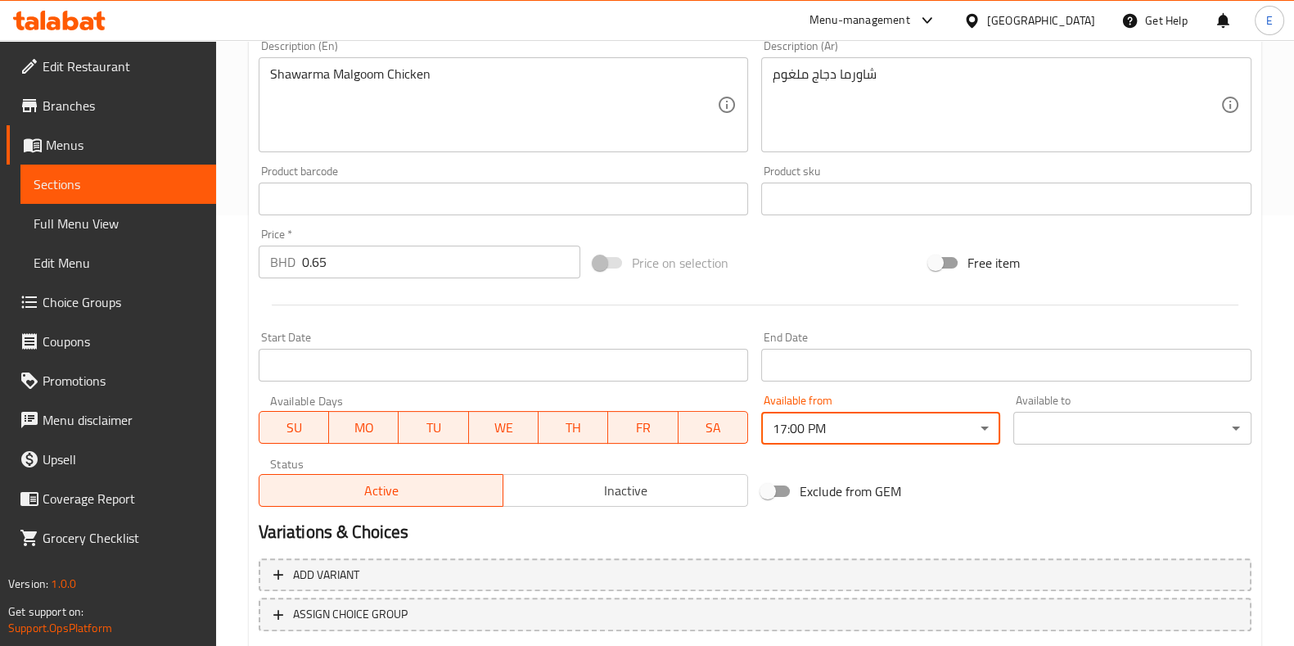
click at [1097, 445] on div "Available to ​ ​" at bounding box center [1132, 419] width 251 height 63
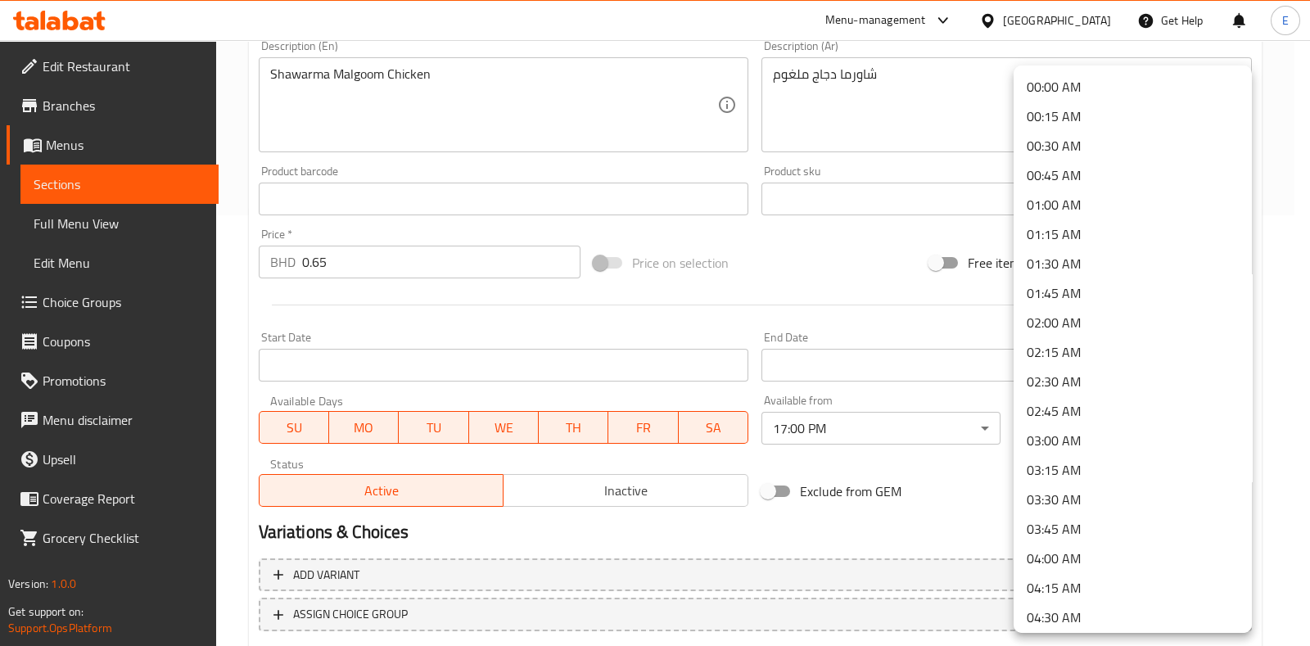
click at [1086, 147] on li "00:30 AM" at bounding box center [1133, 145] width 238 height 29
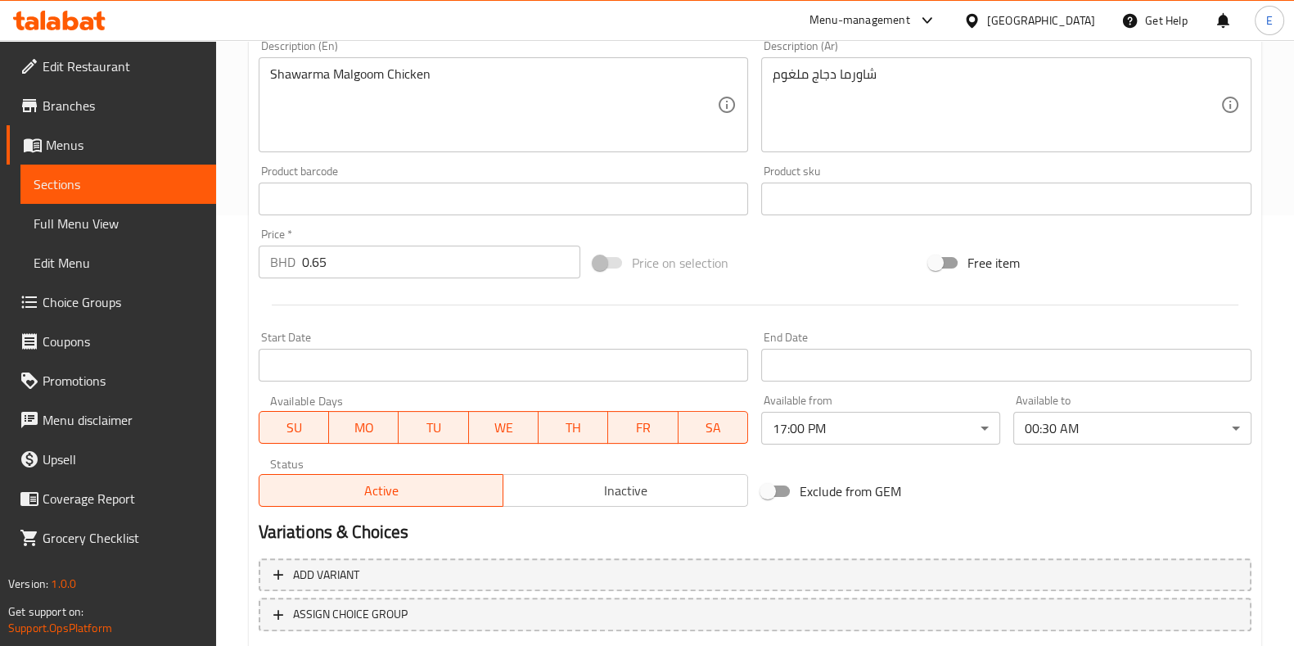
click at [698, 530] on h2 "Variations & Choices" at bounding box center [755, 532] width 993 height 25
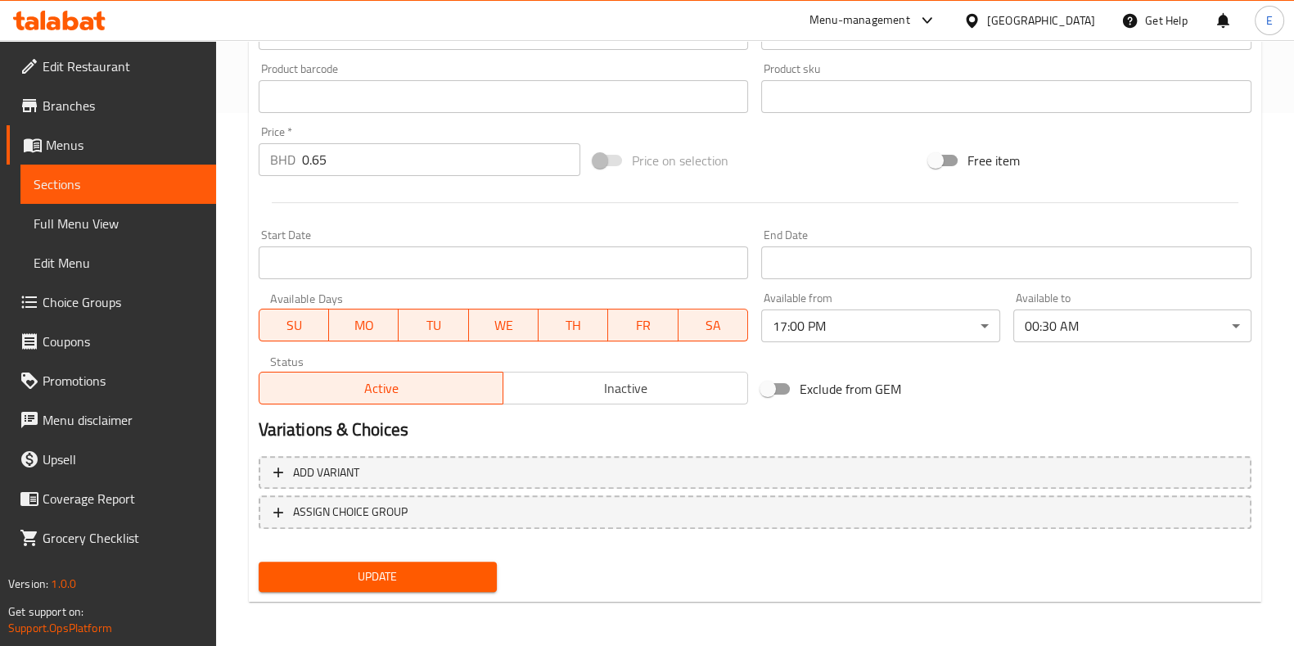
click at [410, 585] on button "Update" at bounding box center [378, 577] width 238 height 30
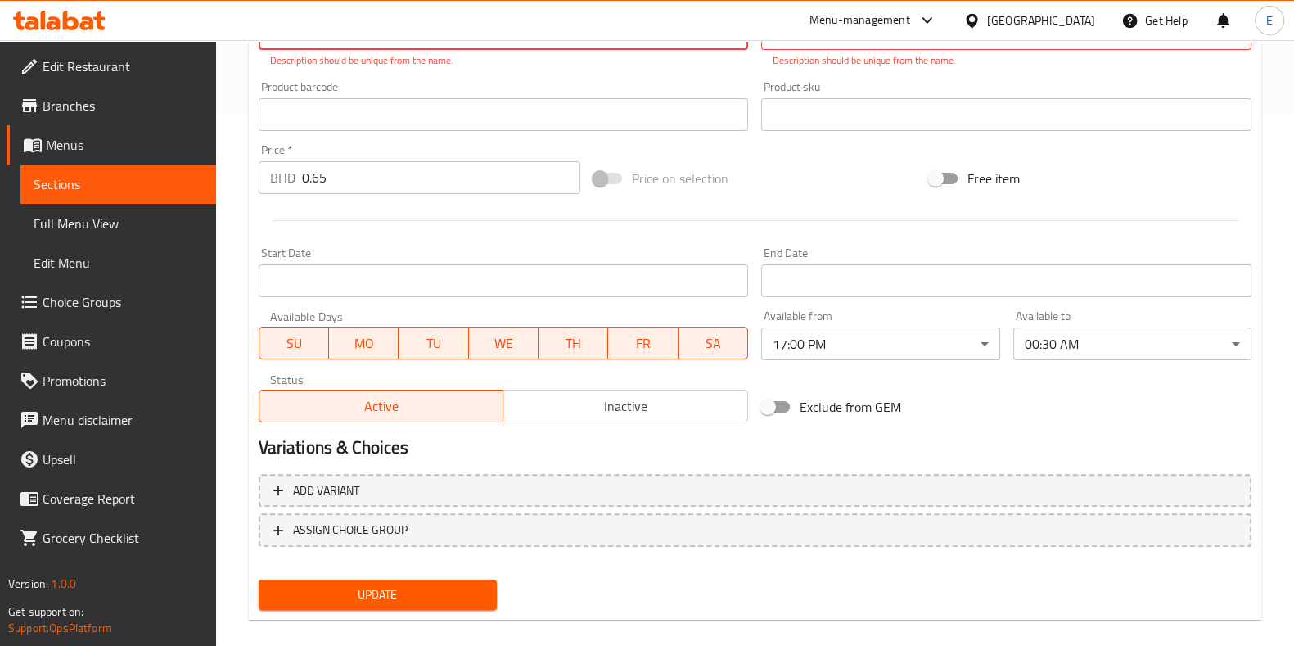
scroll to position [183, 0]
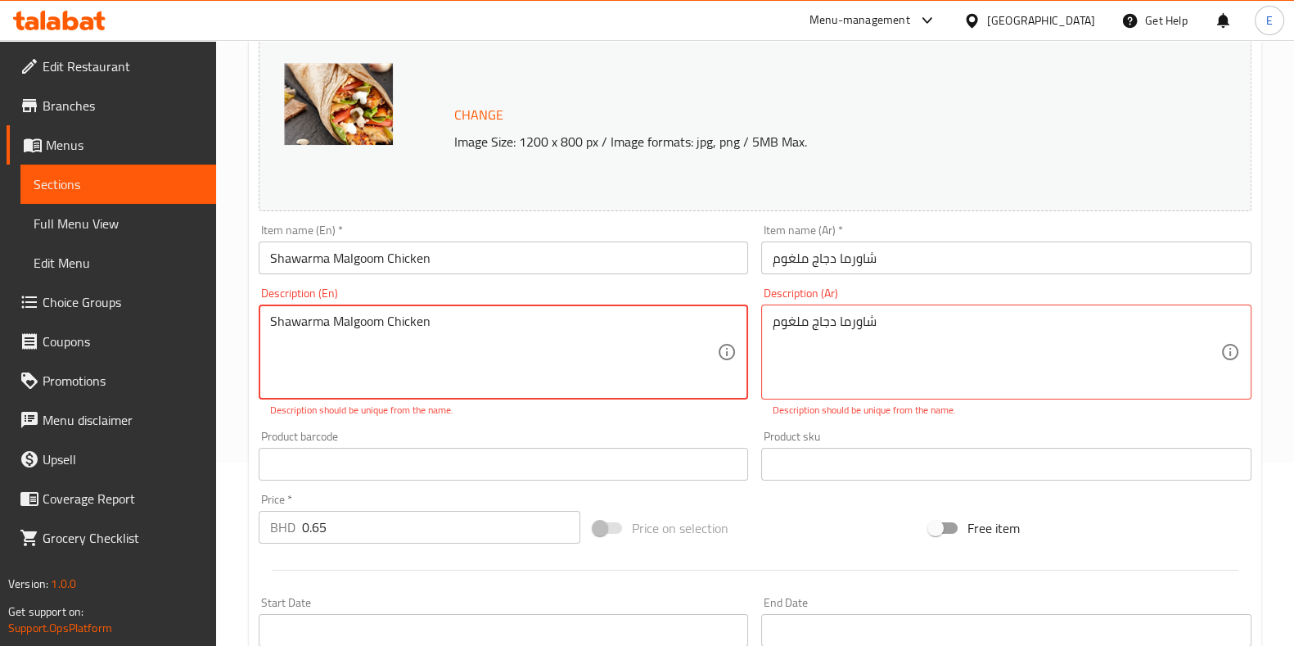
drag, startPoint x: 331, startPoint y: 333, endPoint x: 15, endPoint y: 300, distance: 317.7
click at [13, 300] on div "Edit Restaurant Branches Menus Sections Full Menu View Edit Menu Choice Groups …" at bounding box center [647, 436] width 1294 height 1158
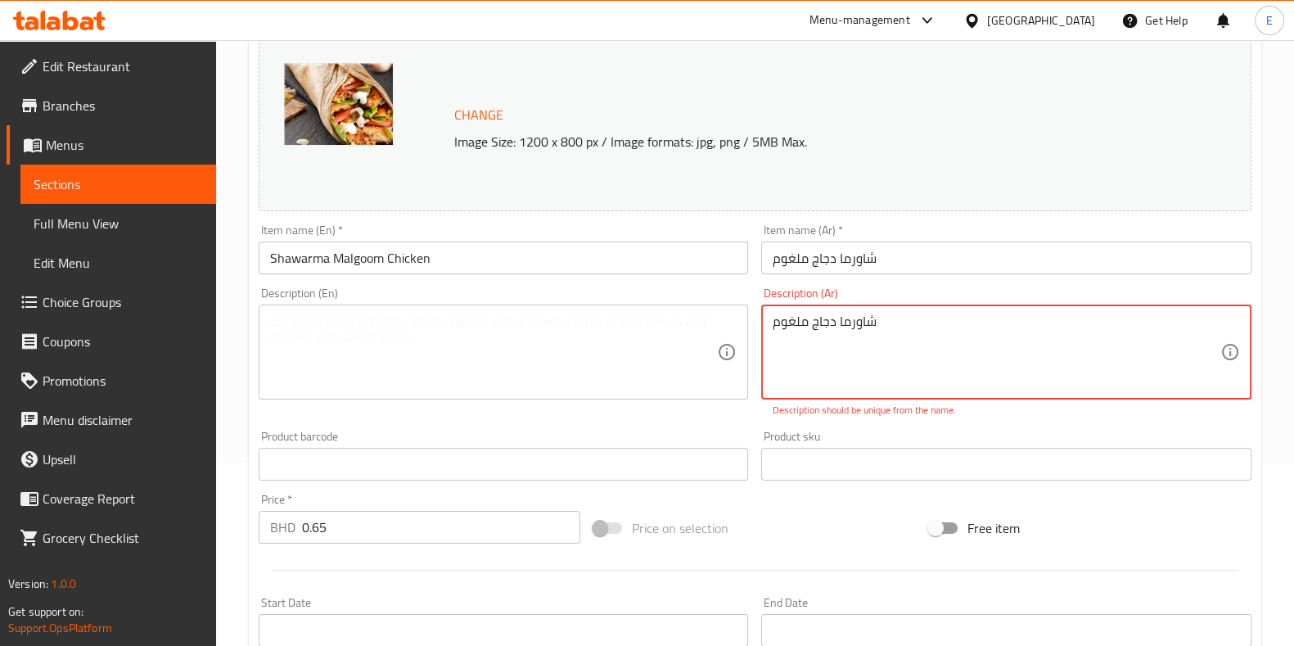
drag, startPoint x: 1023, startPoint y: 331, endPoint x: 647, endPoint y: 340, distance: 375.9
click at [650, 324] on div "Change Image Size: 1200 x 800 px / Image formats: jpg, png / 5MB Max. Item name…" at bounding box center [755, 404] width 1006 height 747
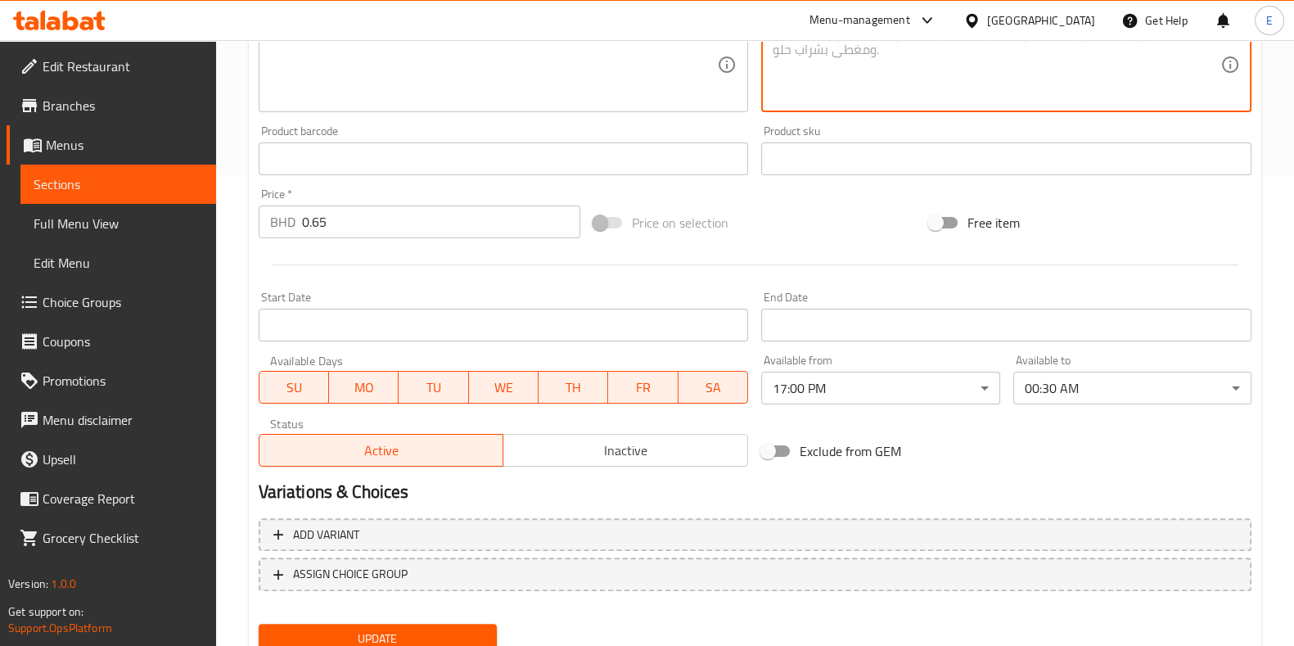
scroll to position [533, 0]
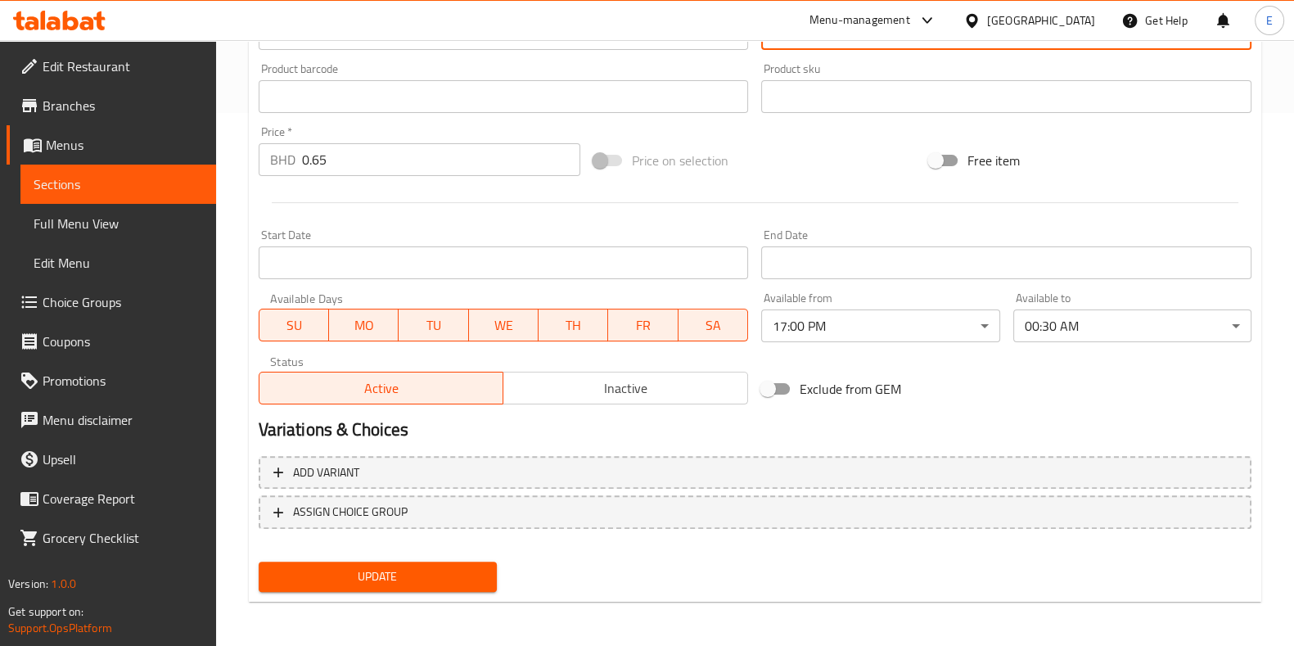
click at [405, 569] on span "Update" at bounding box center [378, 577] width 212 height 20
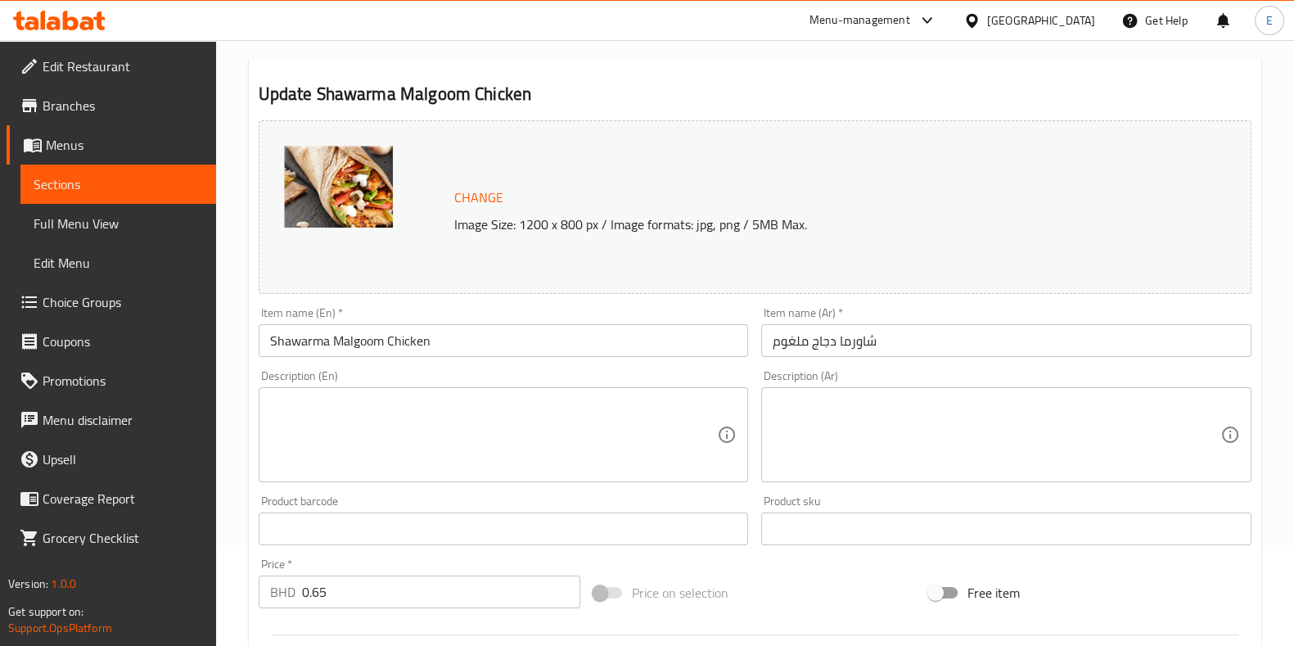
scroll to position [0, 0]
